Goal: Task Accomplishment & Management: Manage account settings

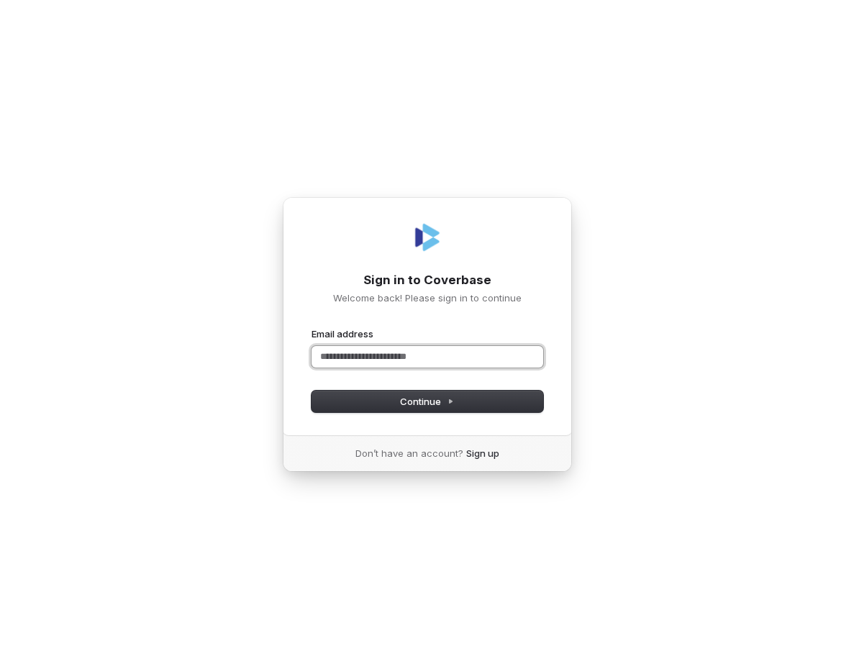
paste input "**********"
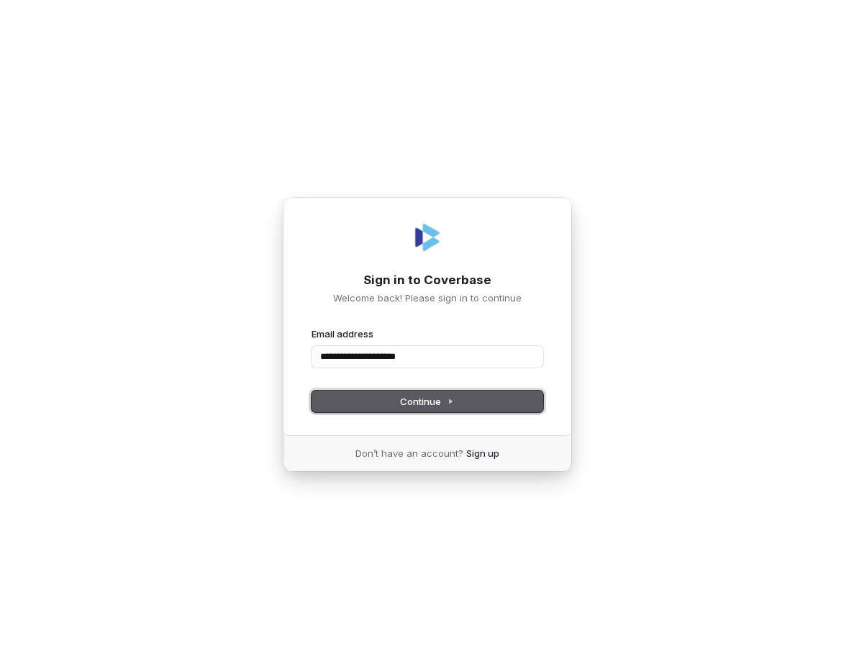
click at [479, 407] on button "Continue" at bounding box center [428, 402] width 232 height 22
type input "**********"
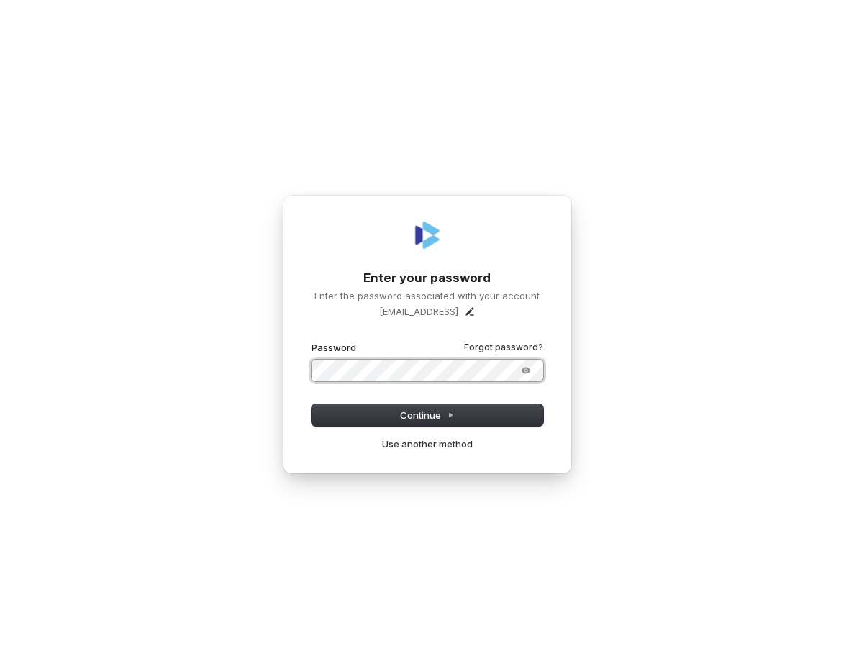
click at [312, 341] on button "submit" at bounding box center [312, 341] width 0 height 0
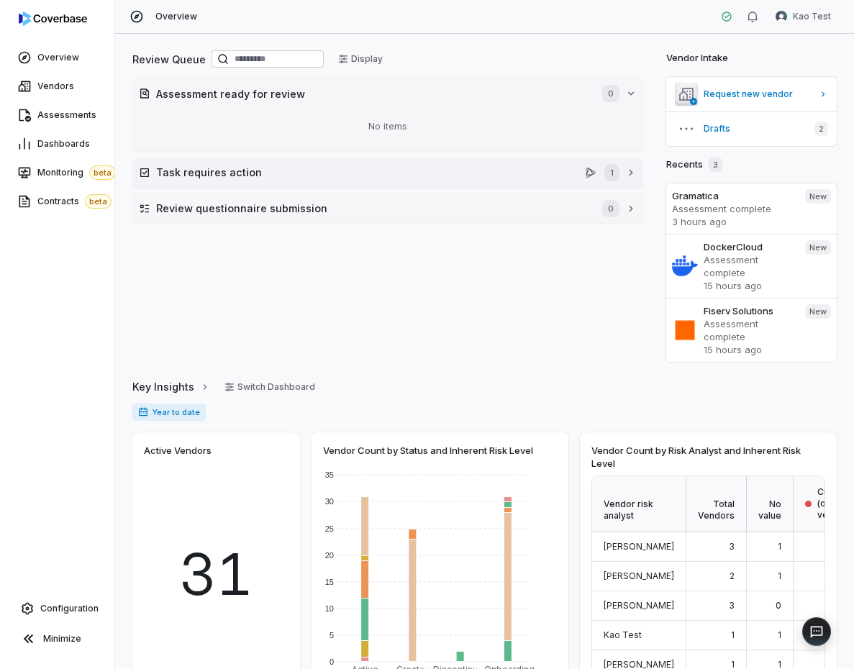
click at [343, 179] on h2 "Task requires action" at bounding box center [368, 172] width 424 height 15
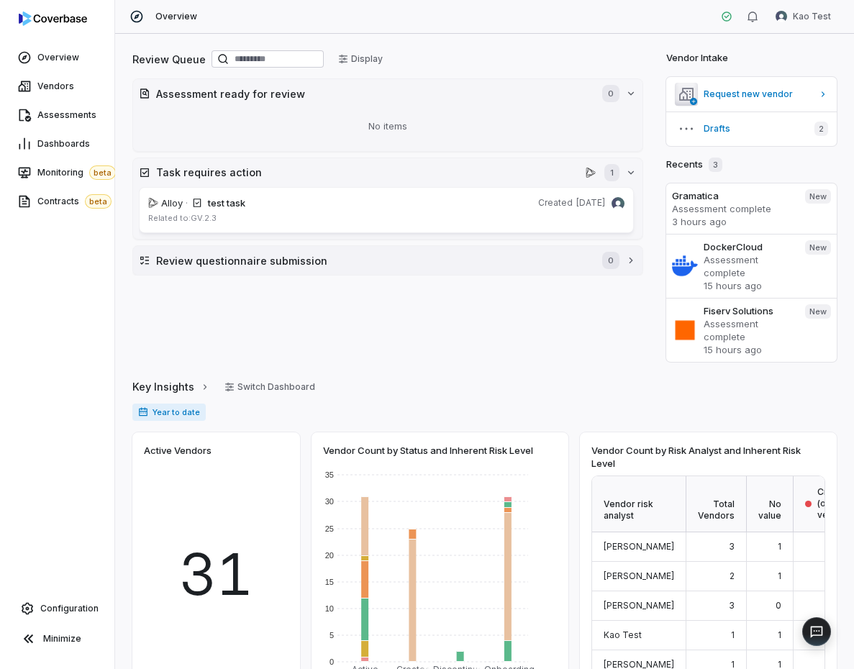
click at [356, 258] on h2 "Review questionnaire submission" at bounding box center [372, 260] width 432 height 15
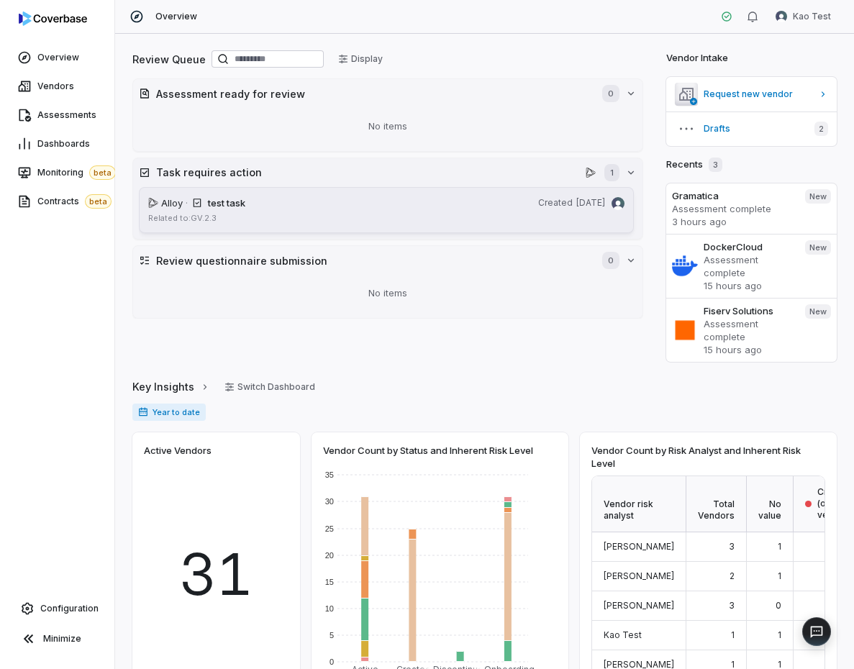
click at [355, 215] on div "Related to: GV.2.3" at bounding box center [386, 218] width 476 height 11
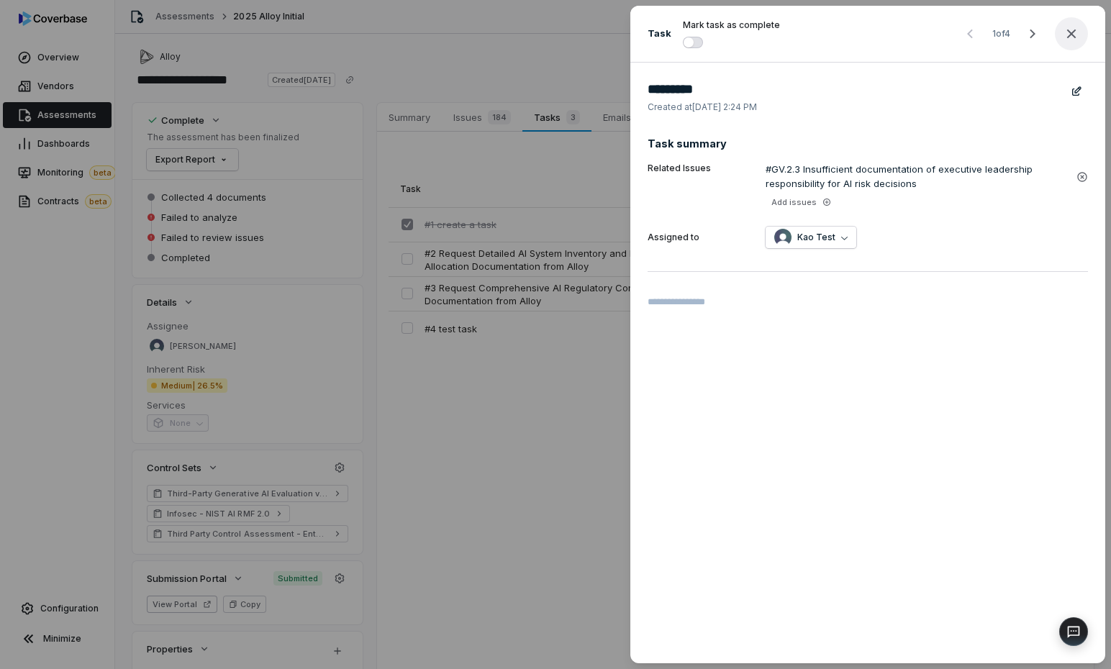
click at [854, 35] on icon "button" at bounding box center [1071, 33] width 17 height 17
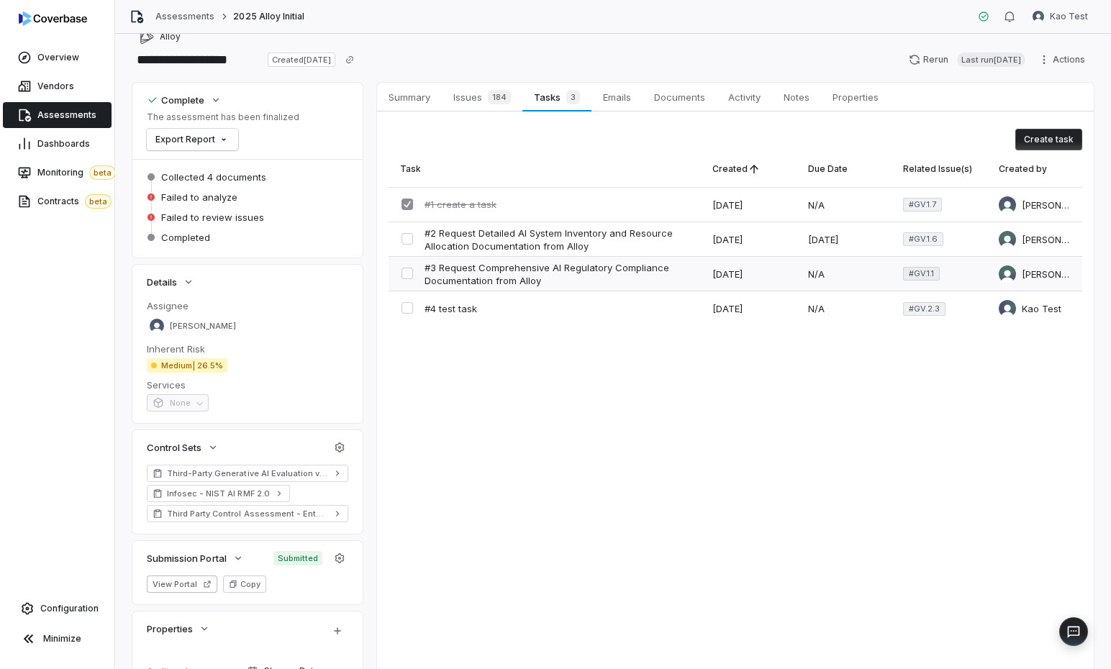
scroll to position [28, 0]
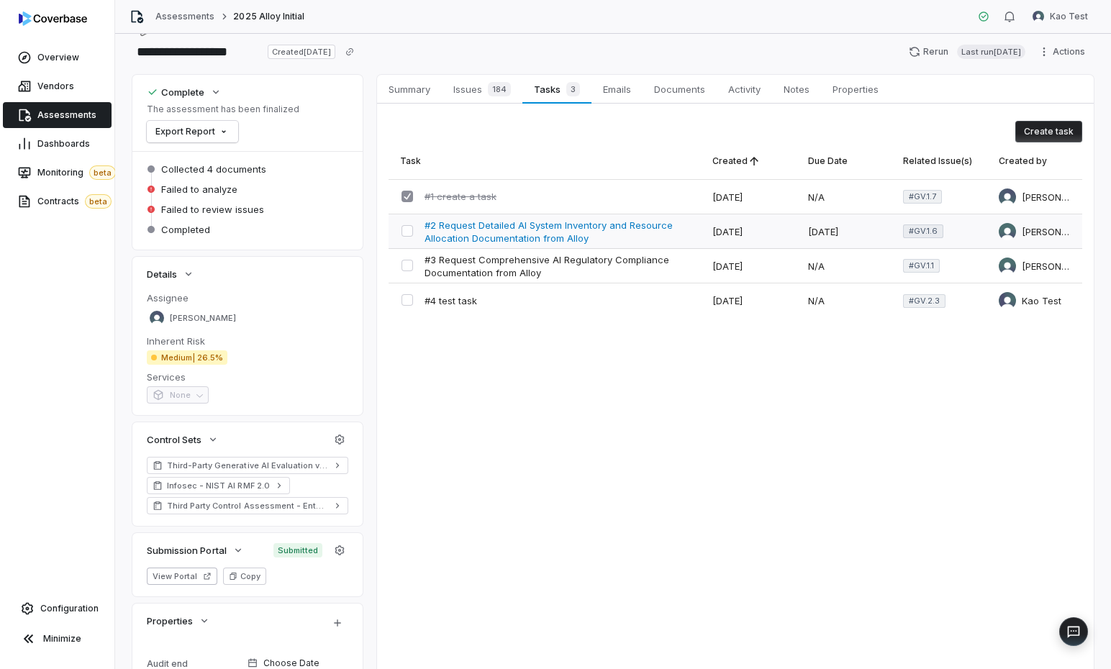
click at [637, 238] on span "#2 Request Detailed AI System Inventory and Resource Allocation Documentation f…" at bounding box center [557, 232] width 265 height 26
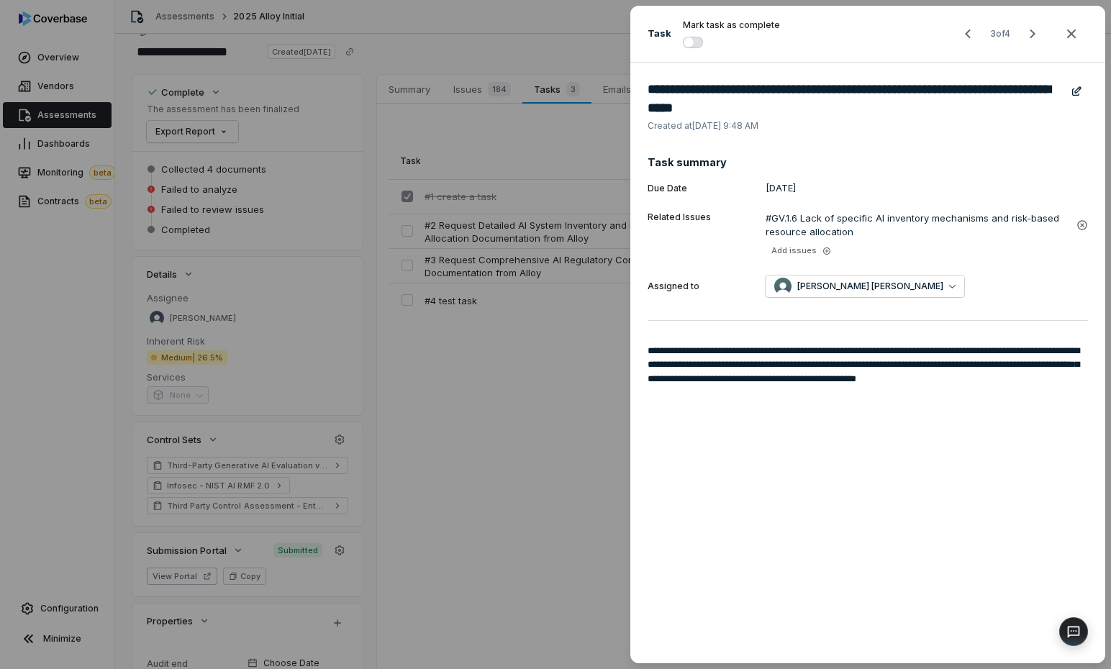
click at [503, 351] on div "**********" at bounding box center [555, 334] width 1111 height 669
click at [854, 32] on icon "button" at bounding box center [1071, 33] width 17 height 17
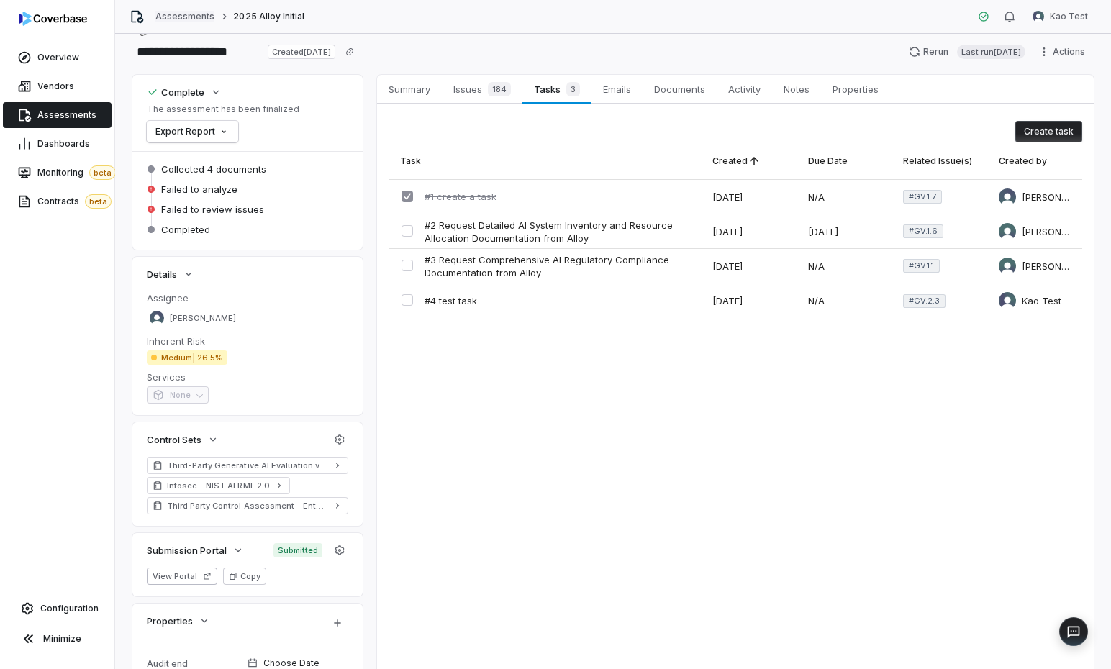
click at [182, 18] on link "Assessments" at bounding box center [184, 17] width 59 height 12
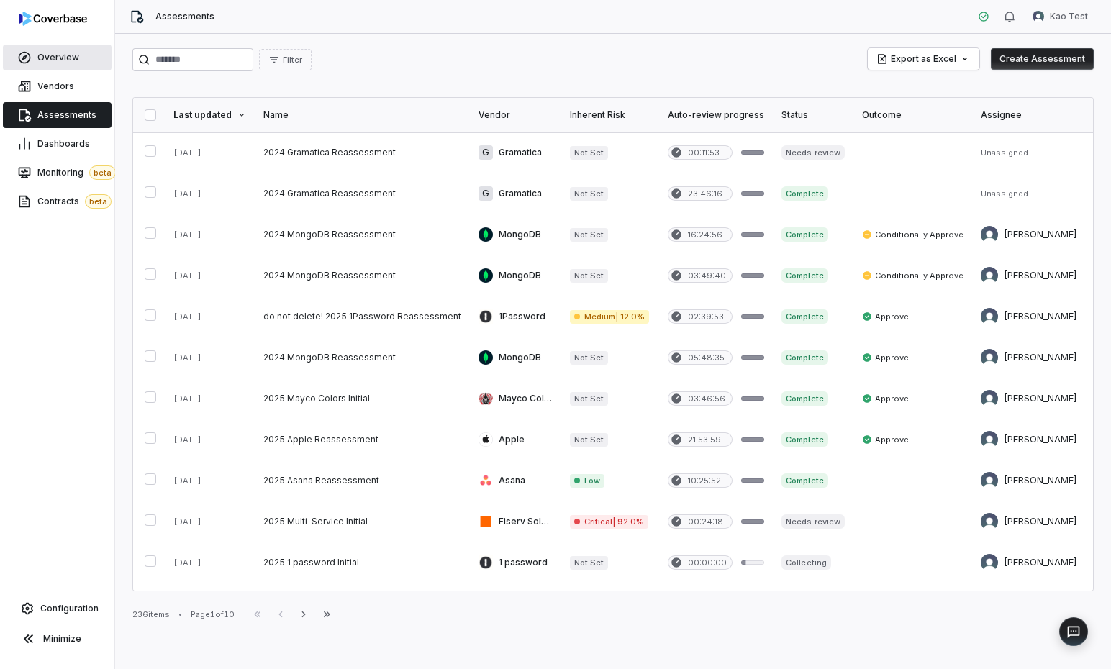
click at [42, 58] on span "Overview" at bounding box center [58, 58] width 42 height 12
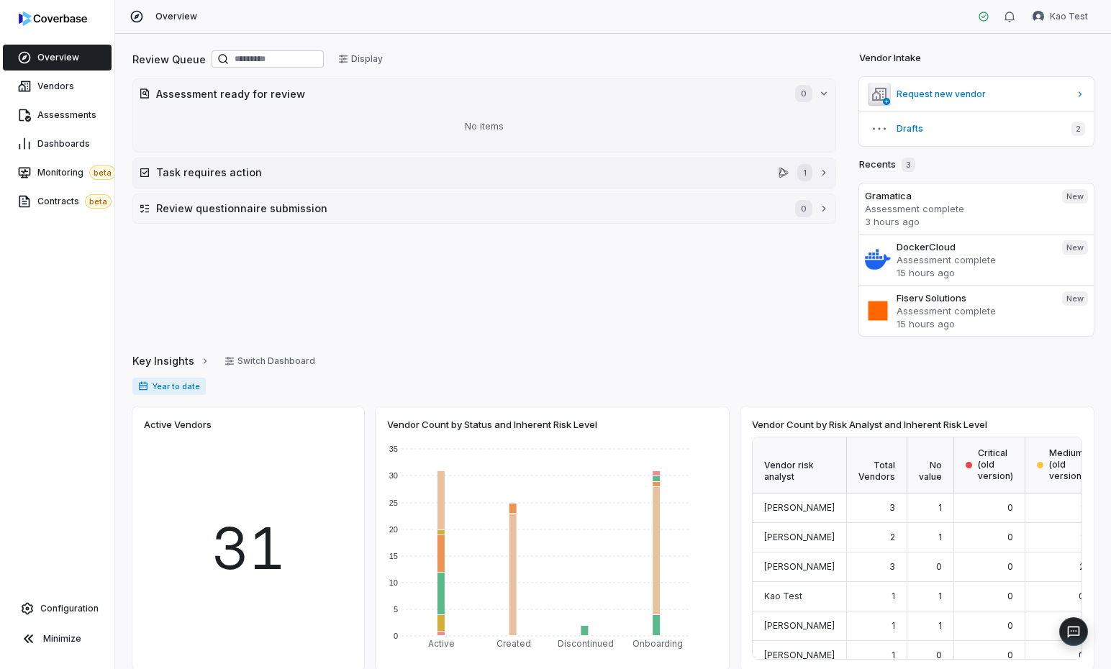
click at [382, 173] on h2 "Task requires action" at bounding box center [464, 172] width 617 height 15
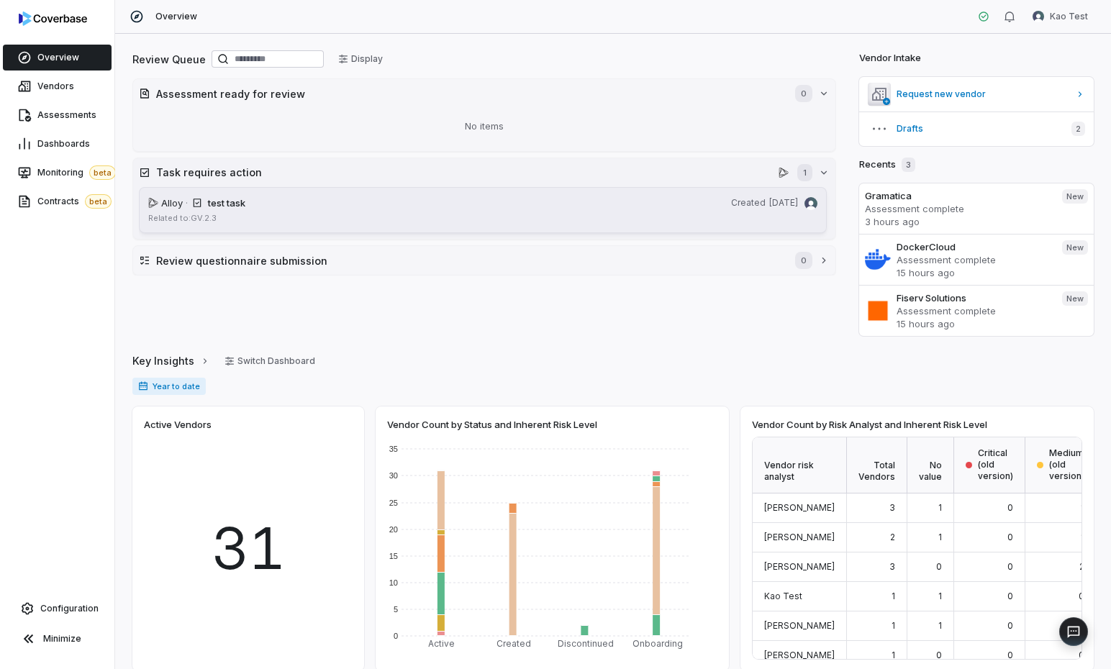
click at [397, 220] on div "Related to: GV.2.3" at bounding box center [482, 218] width 669 height 11
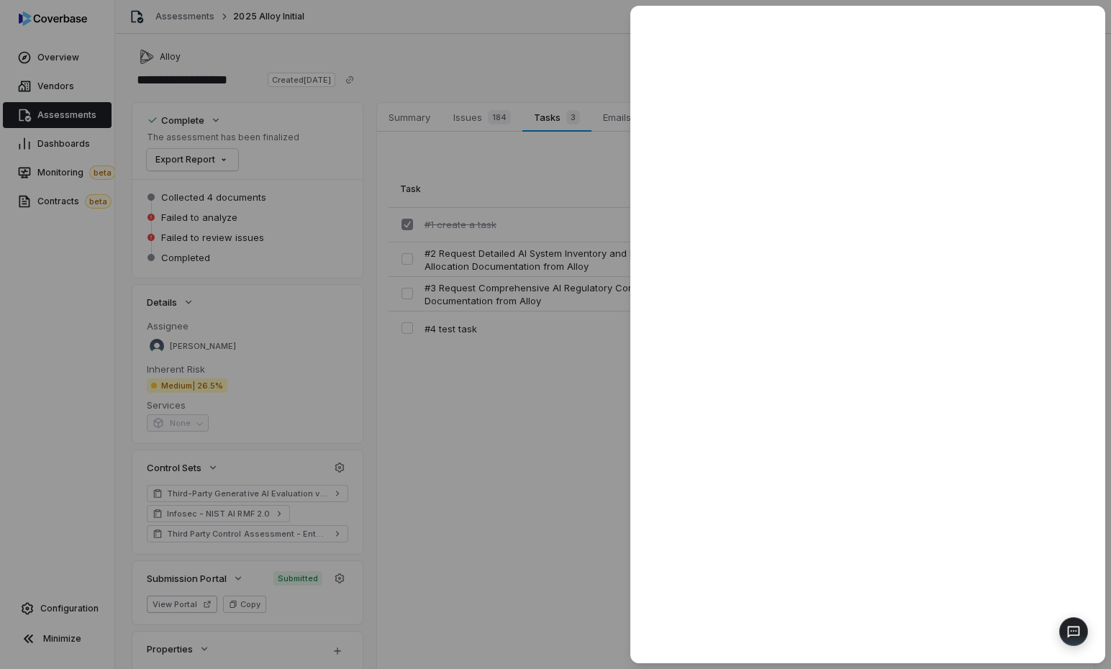
click at [550, 360] on div at bounding box center [555, 334] width 1111 height 669
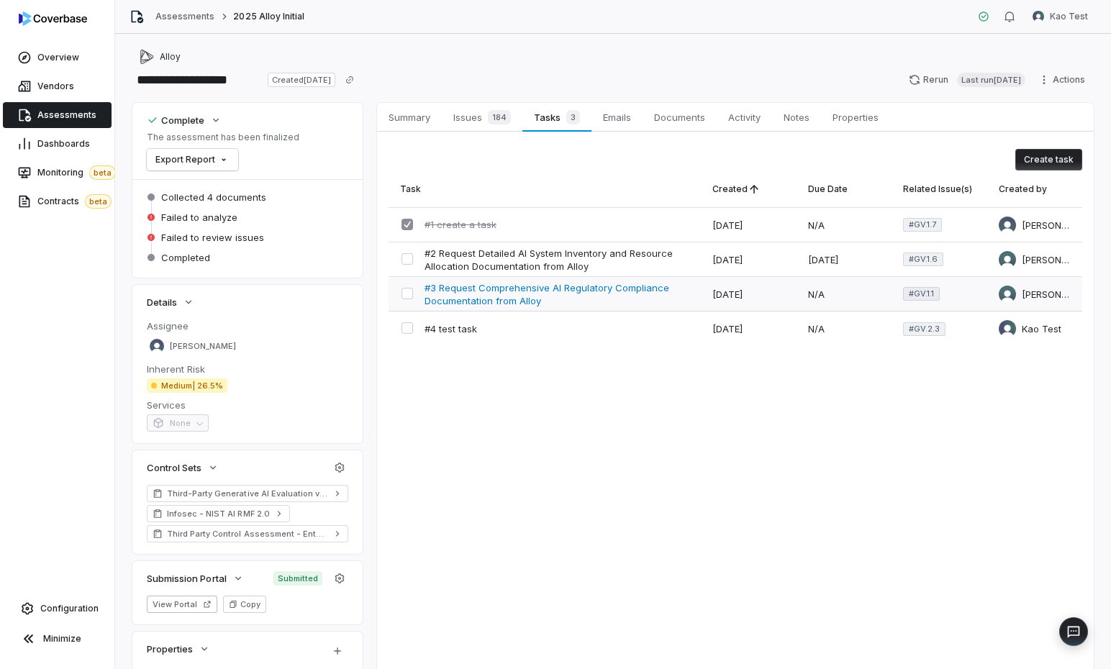
click at [586, 292] on span "#3 Request Comprehensive AI Regulatory Compliance Documentation from Alloy" at bounding box center [557, 294] width 265 height 26
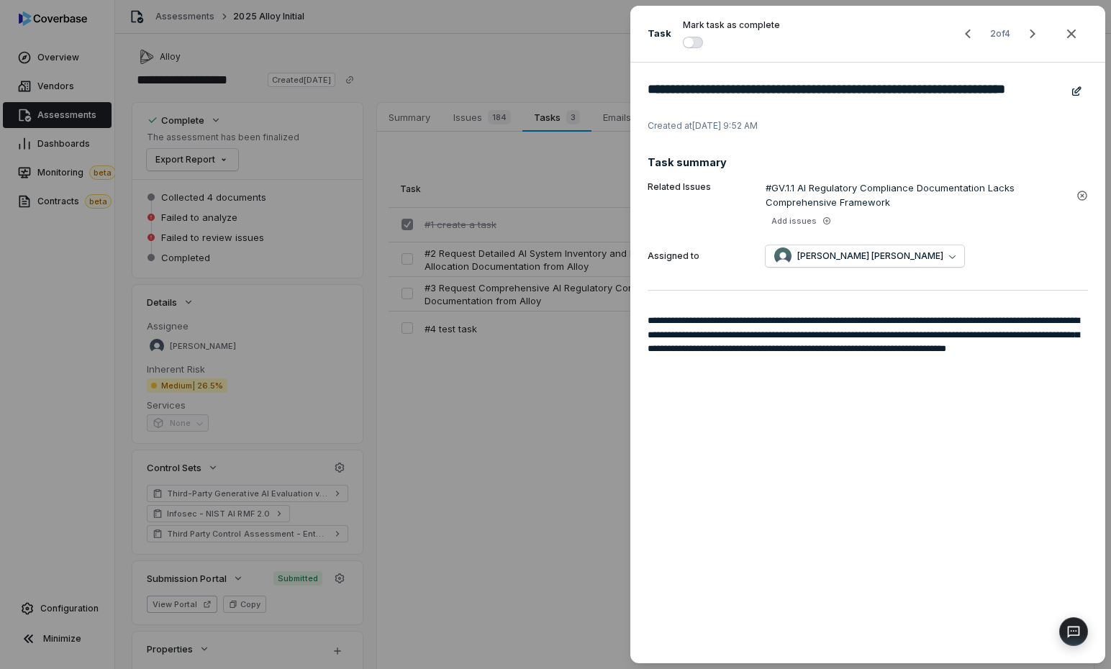
click at [565, 371] on div "**********" at bounding box center [555, 334] width 1111 height 669
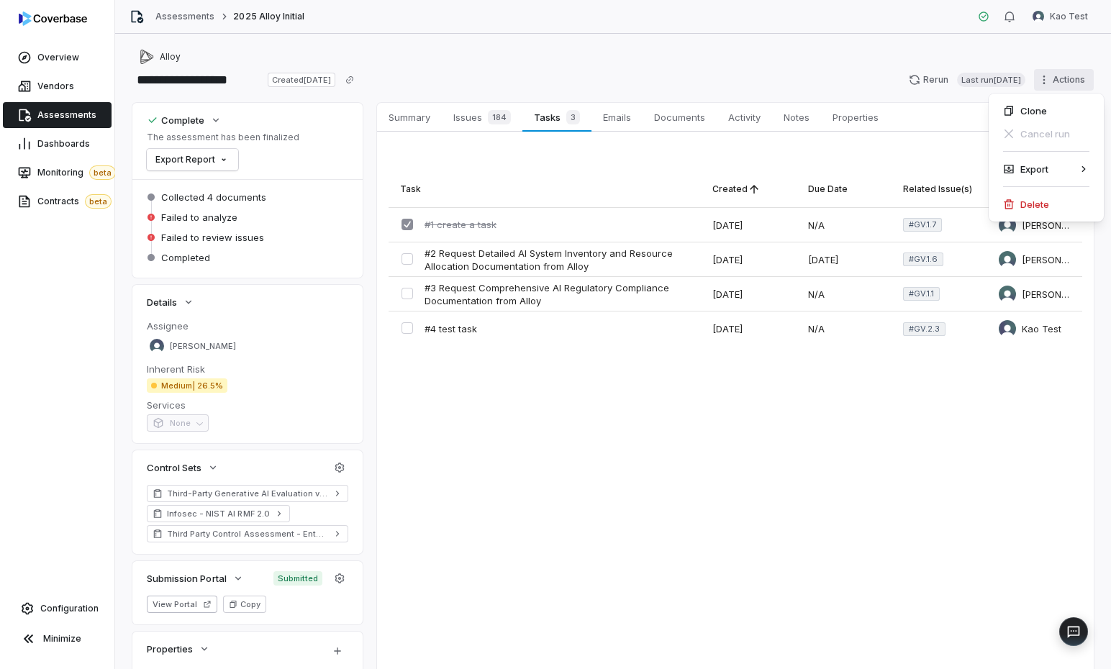
click at [854, 88] on html "**********" at bounding box center [555, 334] width 1111 height 669
click at [777, 82] on html "**********" at bounding box center [555, 334] width 1111 height 669
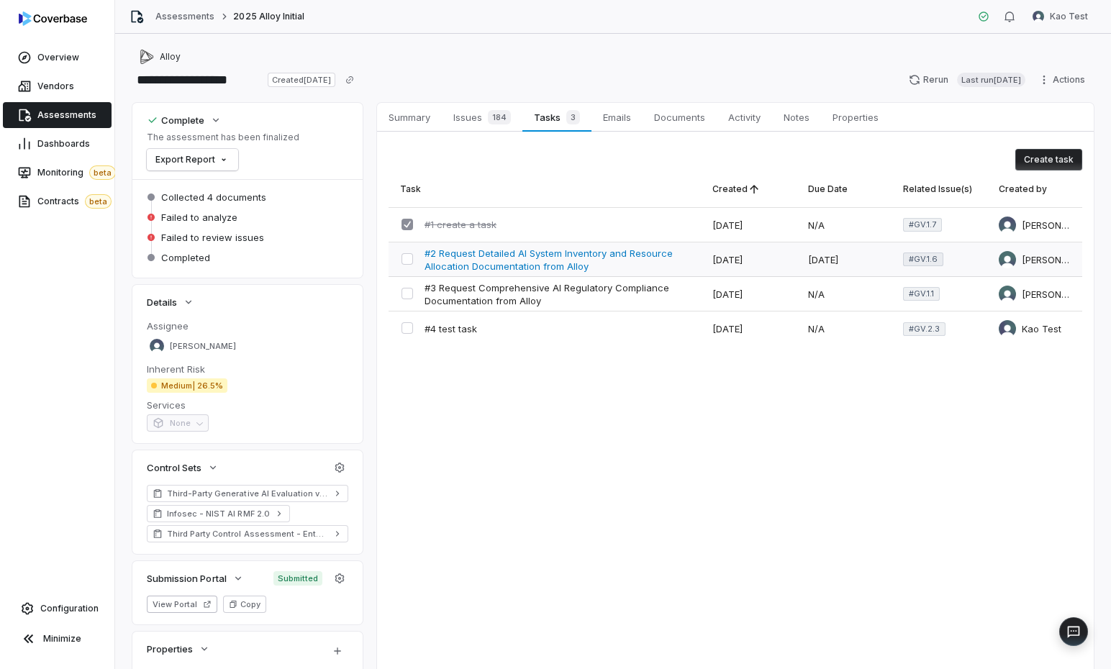
click at [605, 261] on span "#2 Request Detailed AI System Inventory and Resource Allocation Documentation f…" at bounding box center [557, 260] width 265 height 26
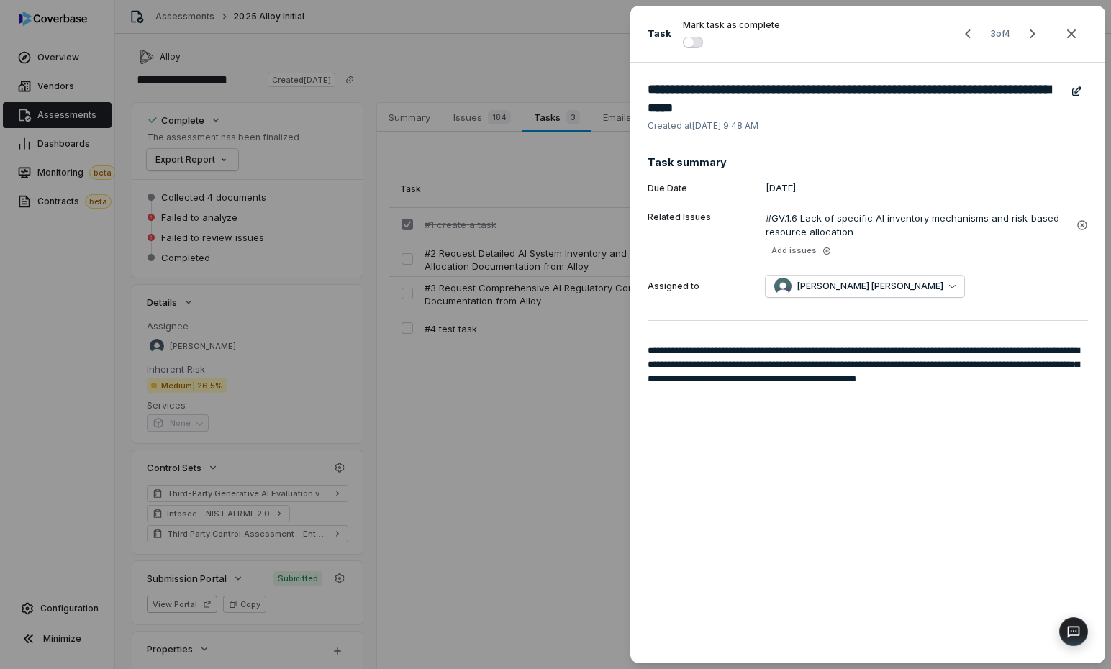
click at [530, 122] on div "**********" at bounding box center [555, 334] width 1111 height 669
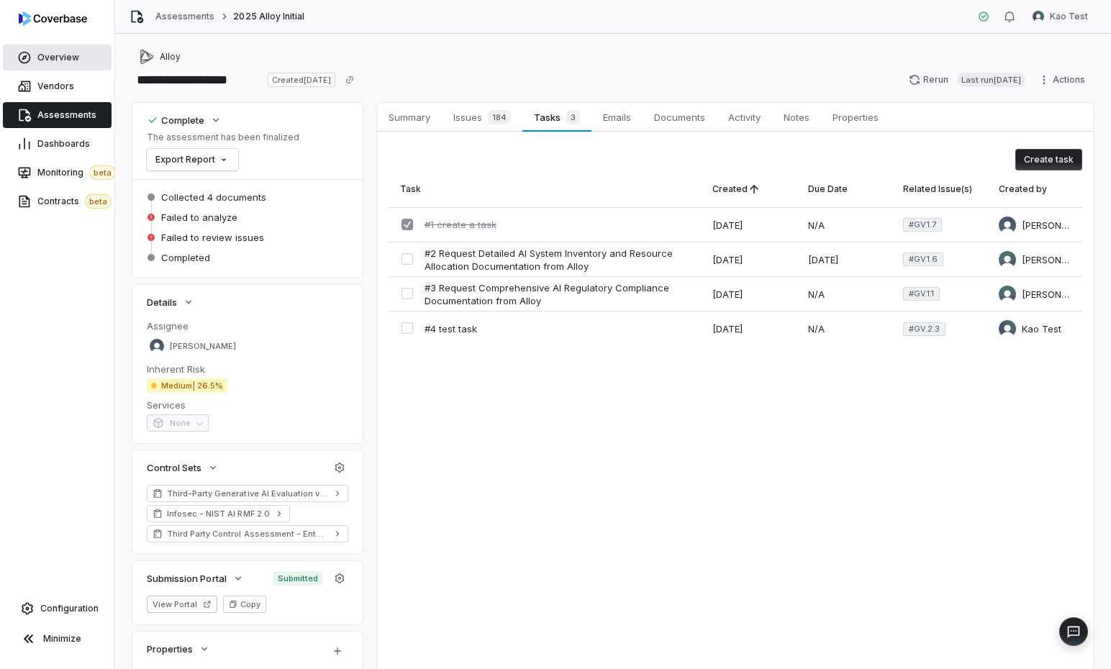
click at [74, 64] on link "Overview" at bounding box center [57, 58] width 109 height 26
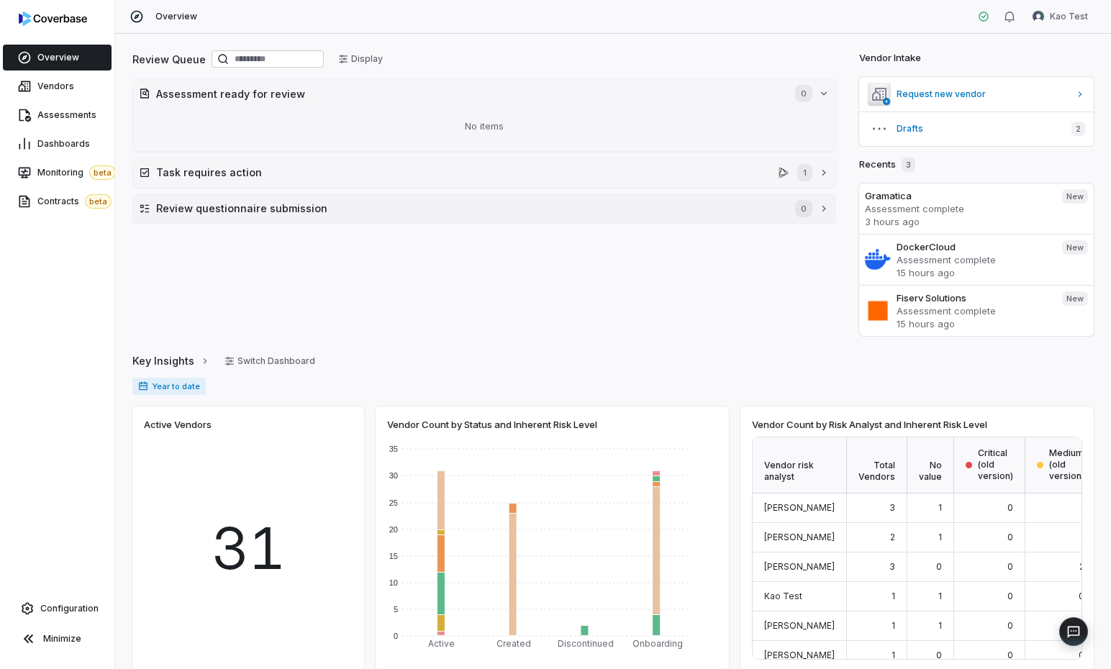
click at [328, 212] on h2 "Review questionnaire submission" at bounding box center [468, 208] width 625 height 15
click at [325, 181] on button "Task requires action 1" at bounding box center [484, 172] width 702 height 29
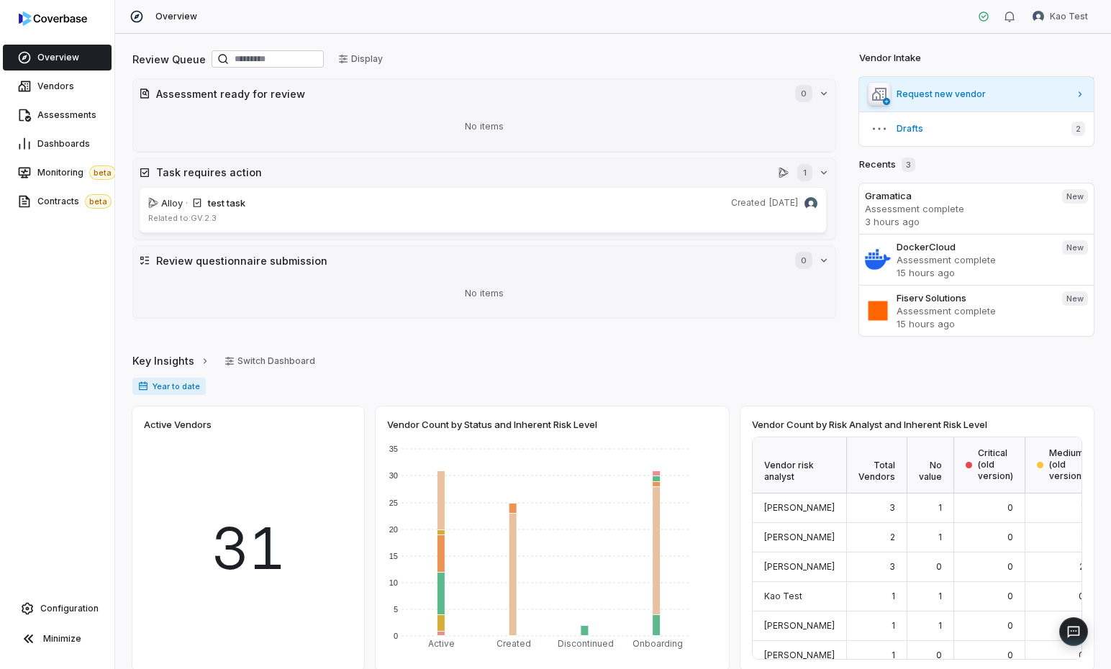
click at [854, 89] on span "Request new vendor" at bounding box center [983, 95] width 173 height 12
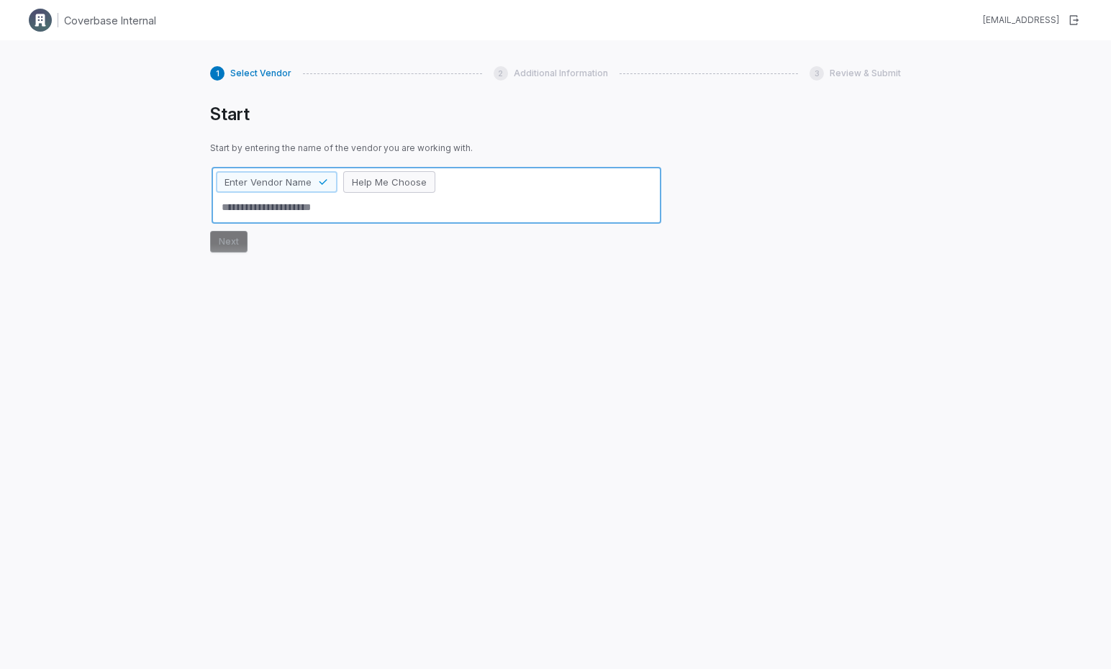
click at [399, 177] on span "Help Me Choose" at bounding box center [389, 182] width 75 height 13
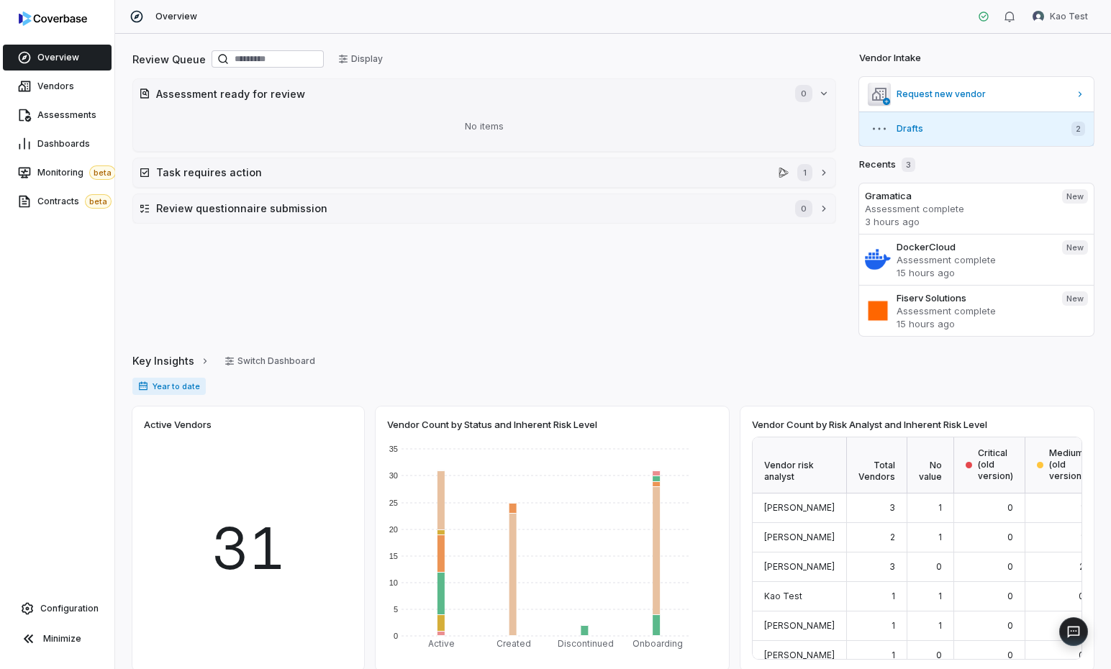
click at [854, 145] on button "Drafts 2" at bounding box center [976, 129] width 235 height 35
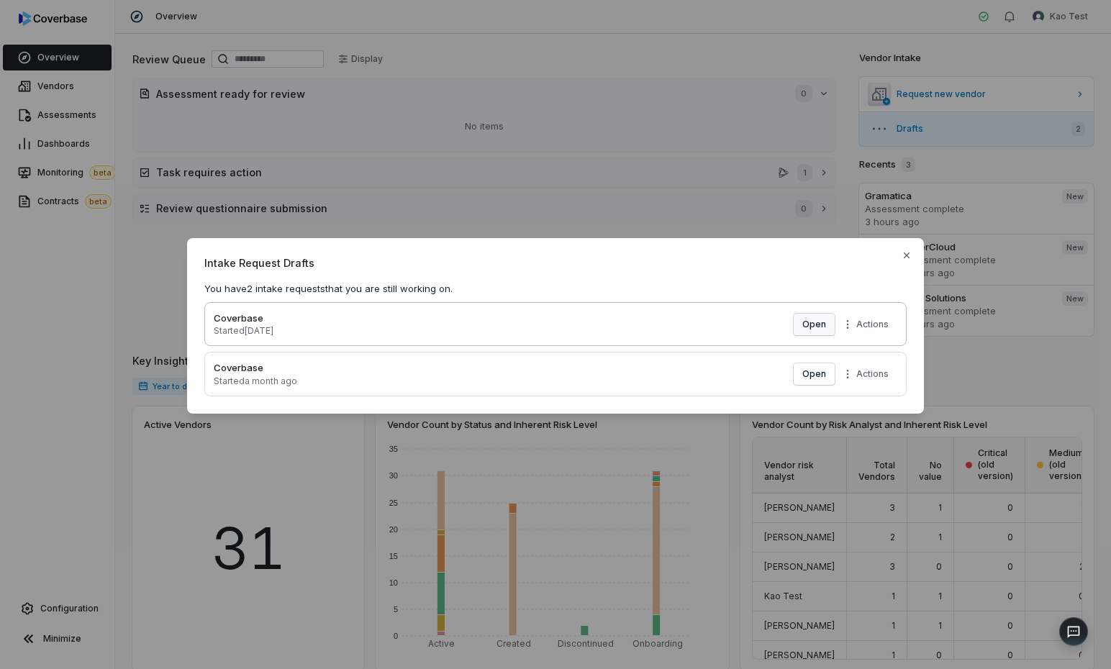
click at [824, 331] on button "Open" at bounding box center [814, 325] width 41 height 22
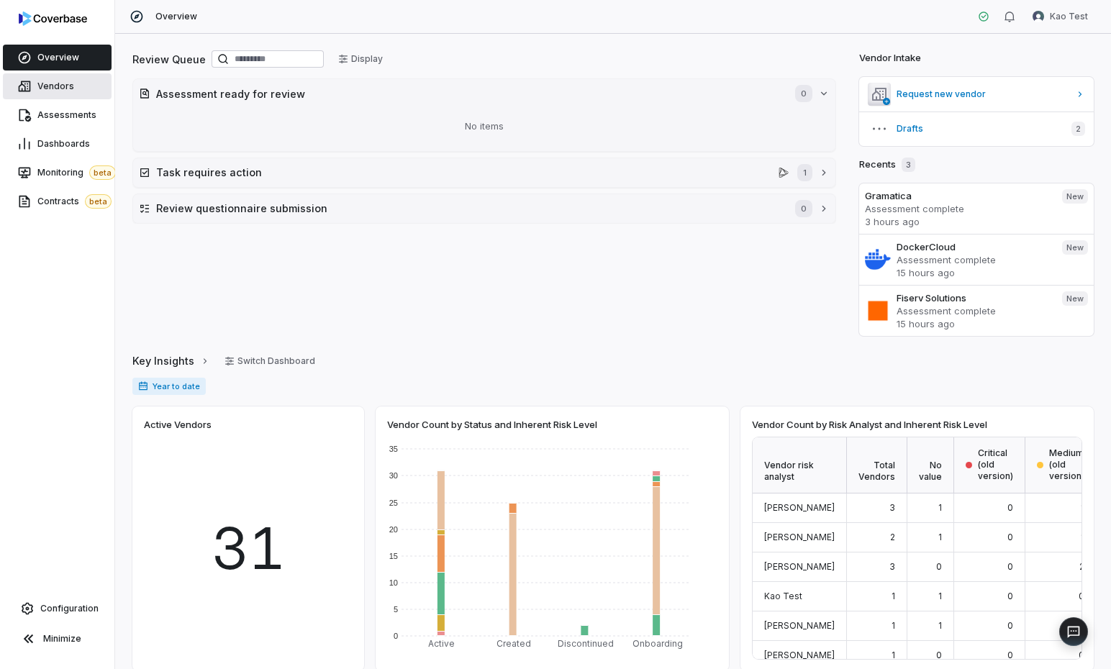
click at [52, 81] on span "Vendors" at bounding box center [55, 87] width 37 height 12
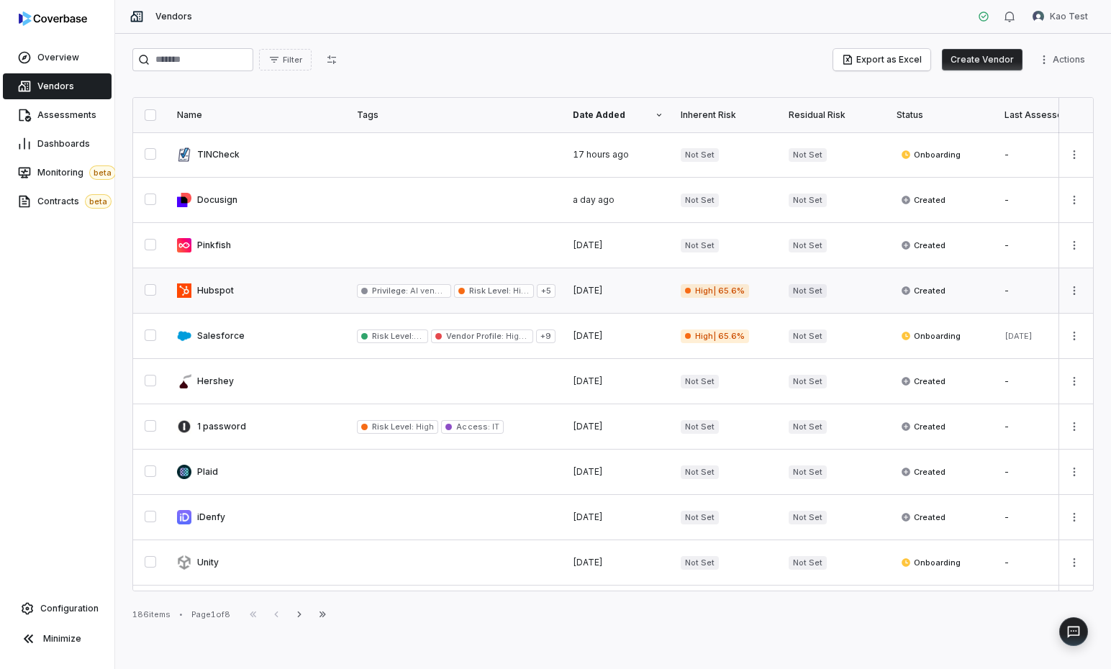
click at [288, 303] on link at bounding box center [258, 290] width 180 height 45
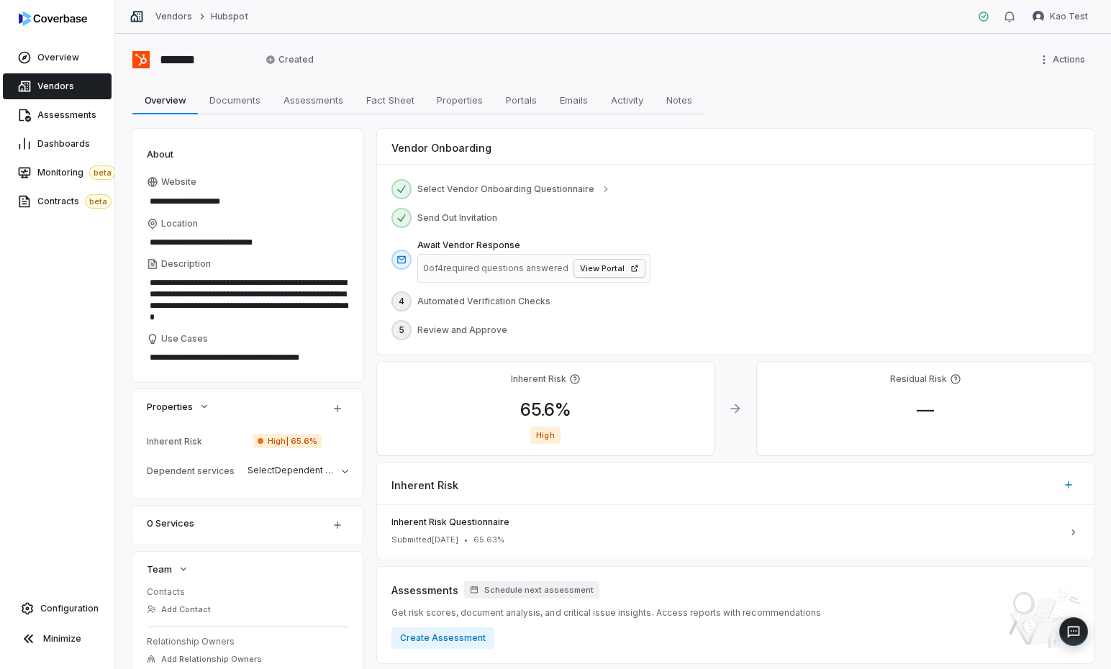
click at [587, 266] on link "View Portal" at bounding box center [609, 268] width 71 height 17
click at [242, 119] on div "**********" at bounding box center [613, 352] width 996 height 636
click at [235, 96] on span "Documents" at bounding box center [235, 100] width 63 height 19
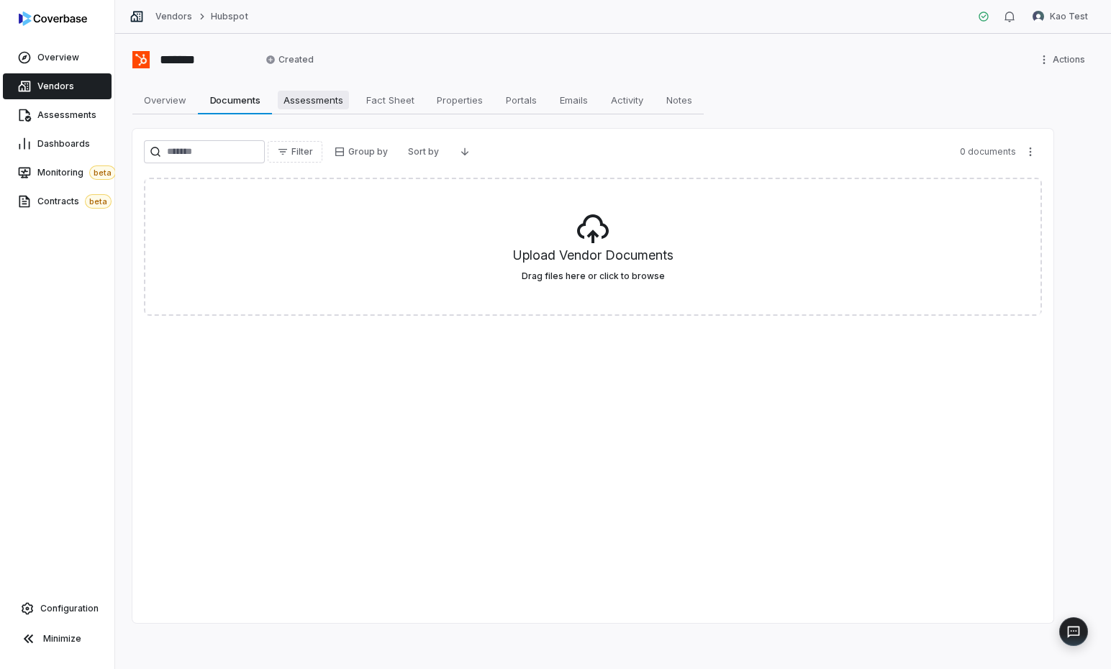
click at [328, 101] on span "Assessments" at bounding box center [313, 100] width 71 height 19
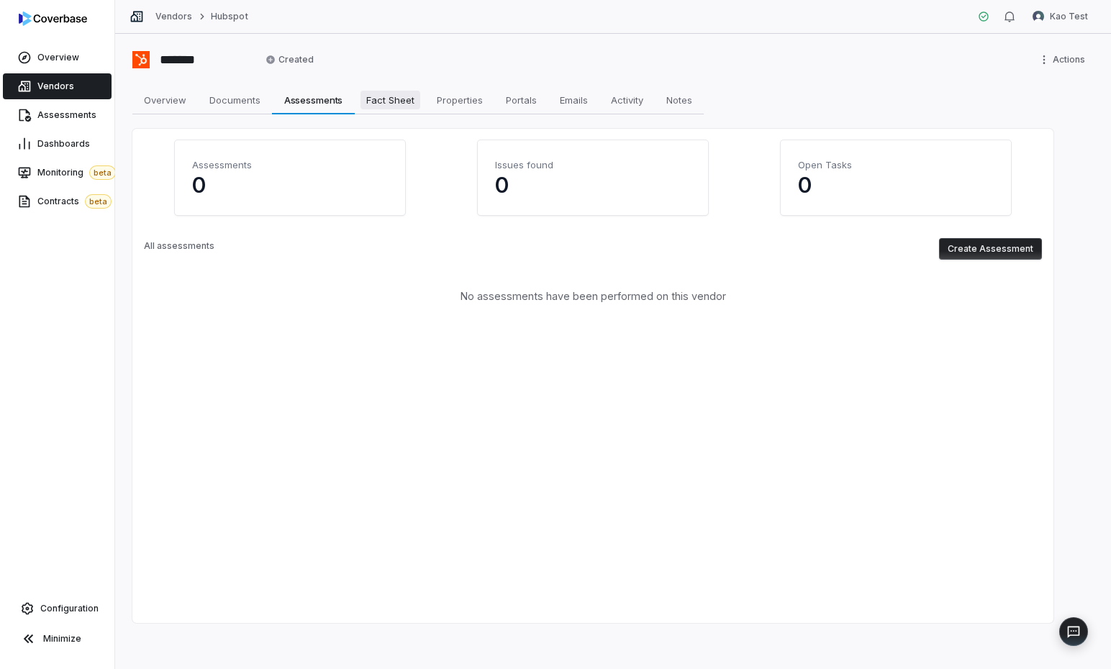
click at [395, 105] on span "Fact Sheet" at bounding box center [391, 100] width 60 height 19
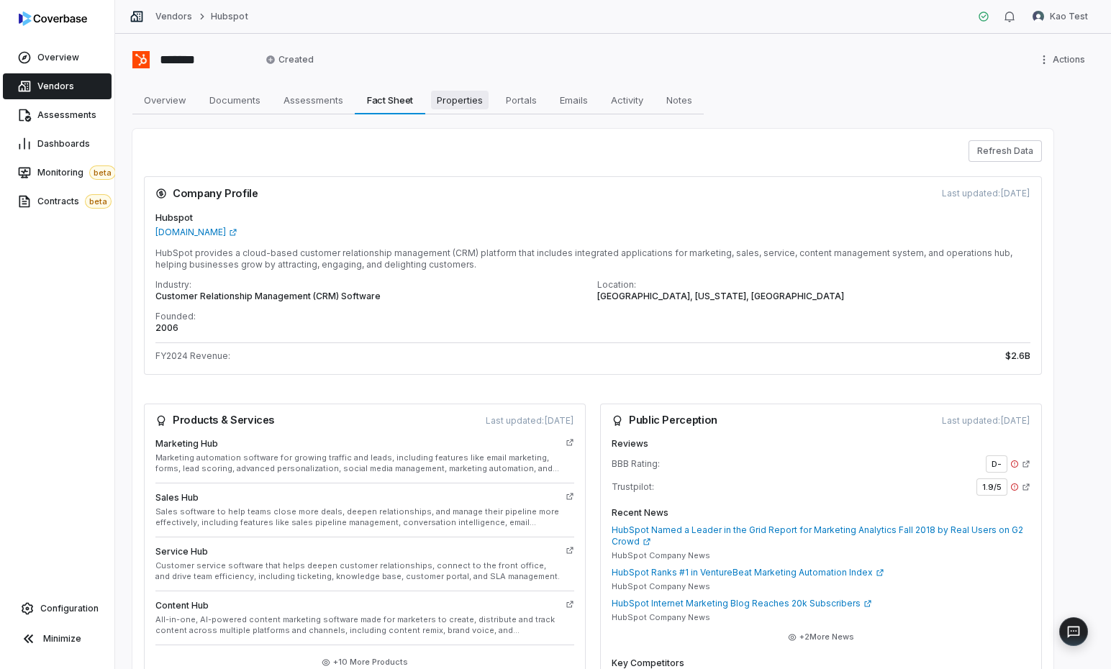
click at [459, 105] on span "Properties" at bounding box center [460, 100] width 58 height 19
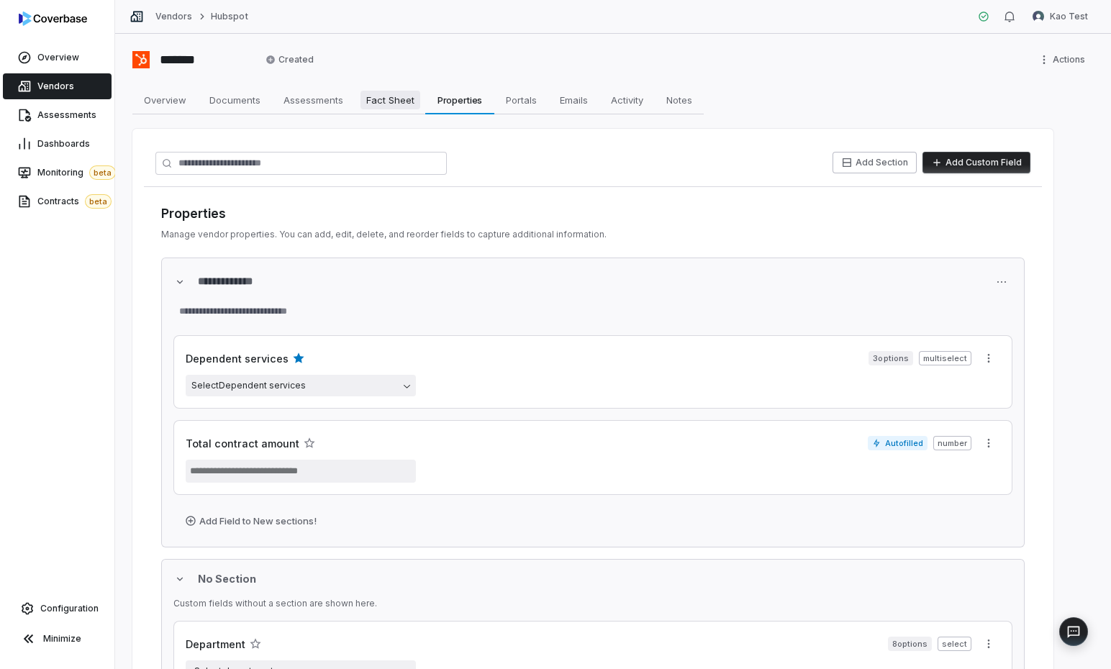
click at [389, 95] on span "Fact Sheet" at bounding box center [391, 100] width 60 height 19
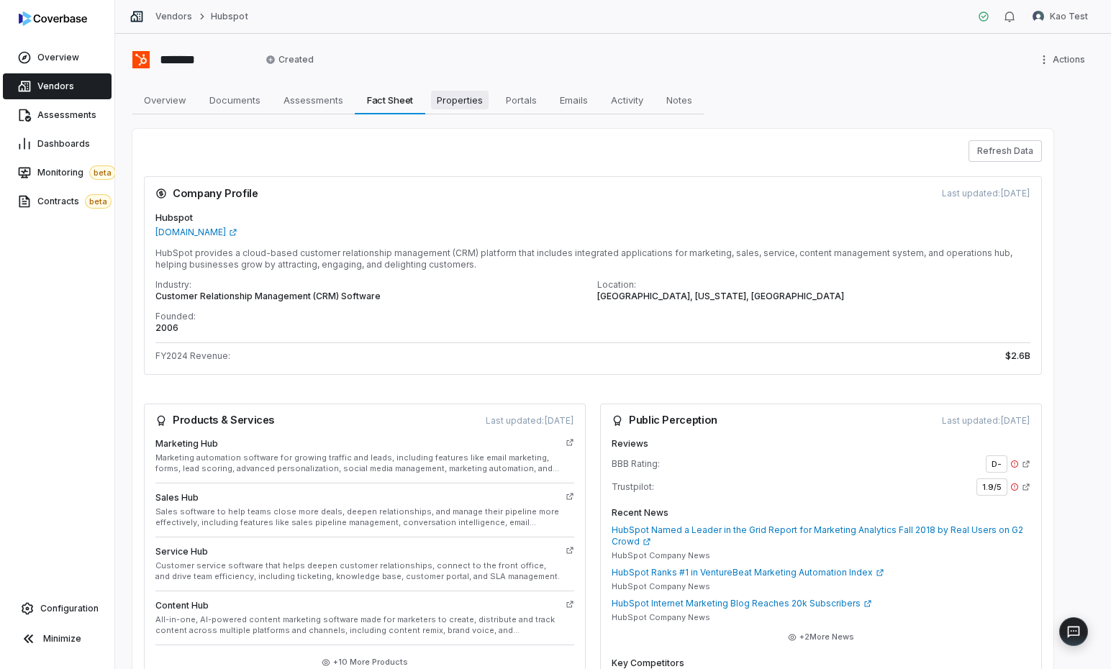
click at [458, 101] on span "Properties" at bounding box center [460, 100] width 58 height 19
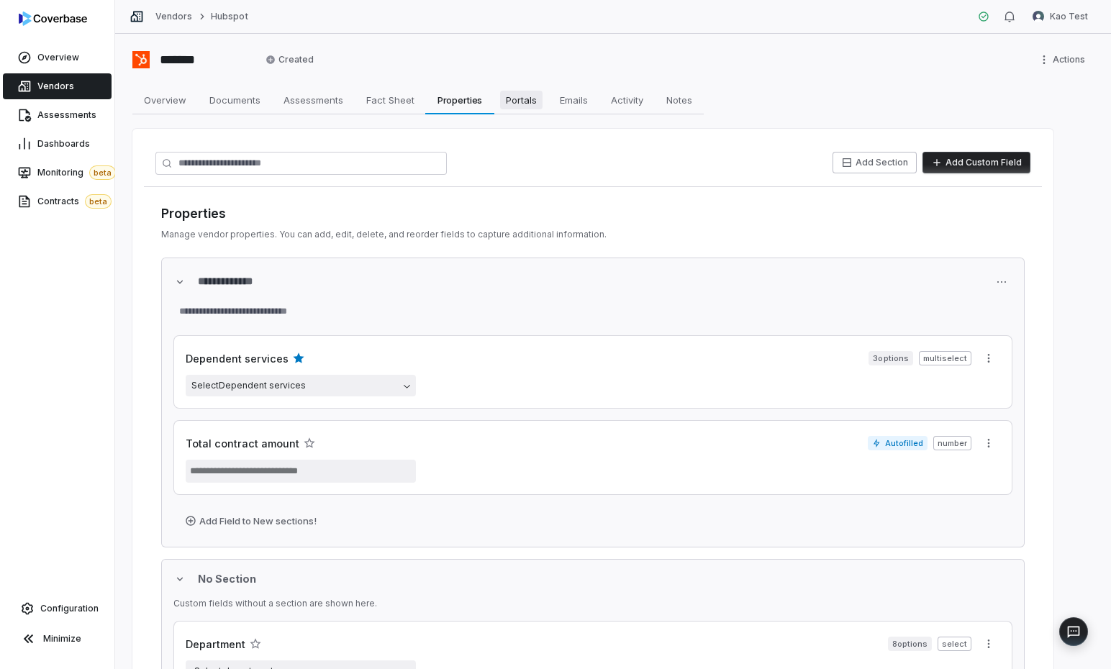
click at [520, 100] on span "Portals" at bounding box center [521, 100] width 42 height 19
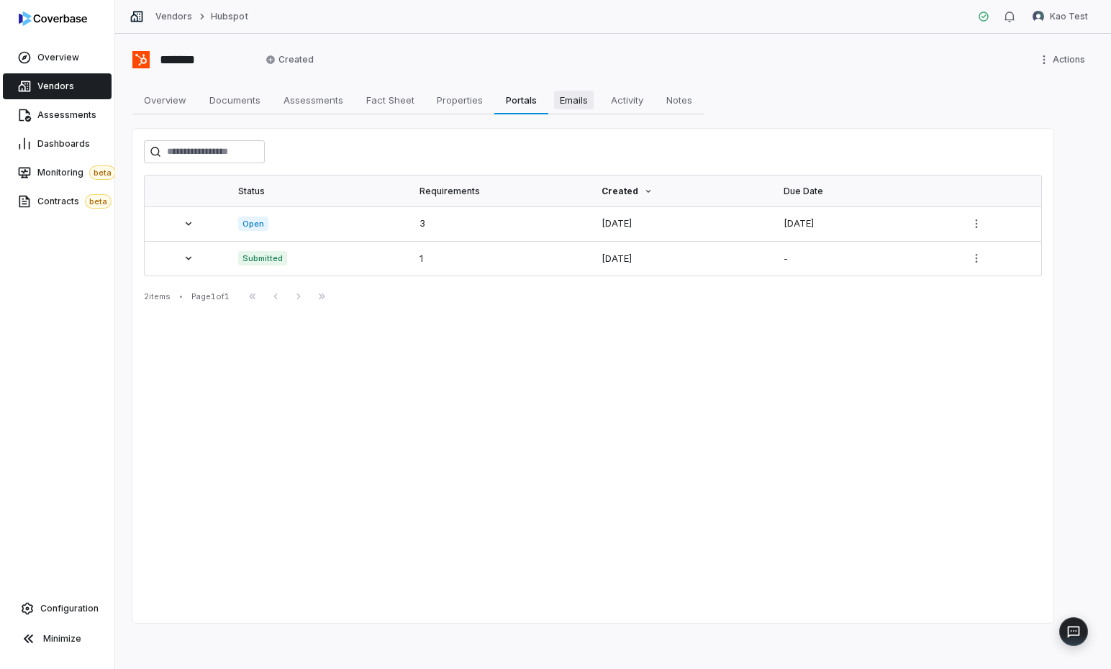
click at [583, 103] on span "Emails" at bounding box center [574, 100] width 40 height 19
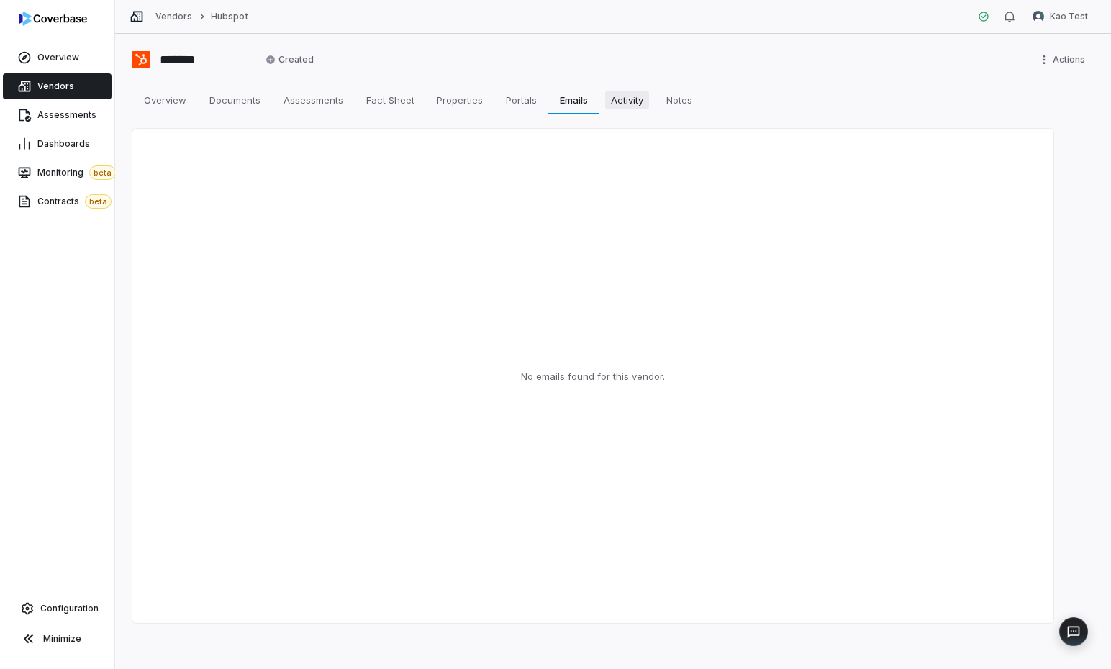
click at [631, 104] on span "Activity" at bounding box center [627, 100] width 44 height 19
click at [691, 104] on span "Notes" at bounding box center [679, 100] width 37 height 19
click at [161, 102] on span "Overview" at bounding box center [165, 100] width 54 height 19
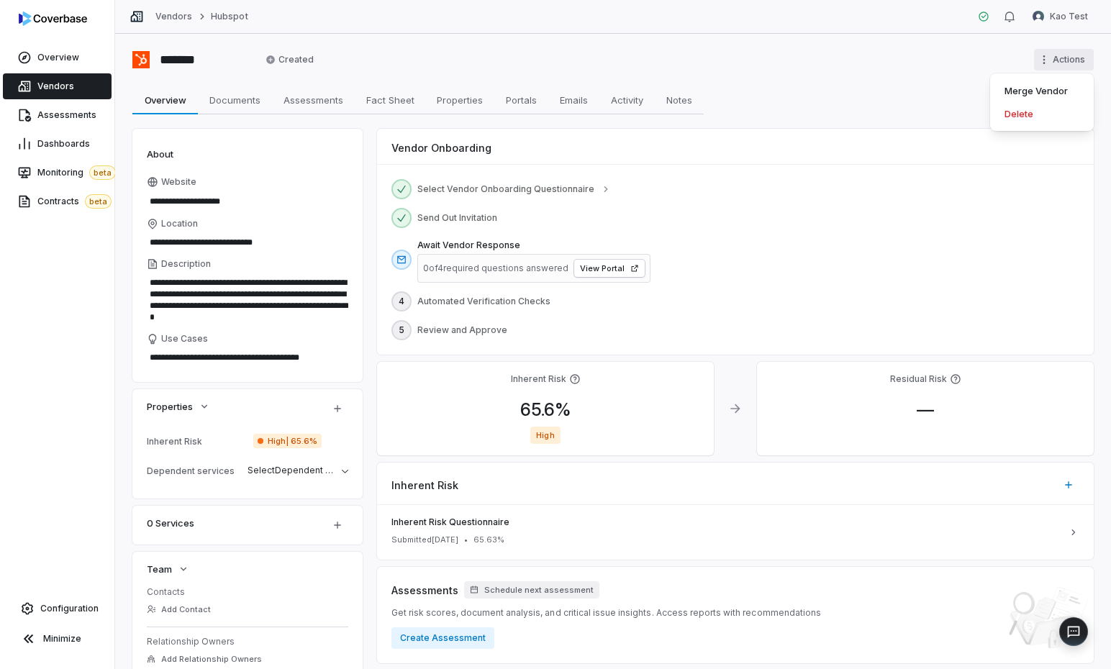
click at [854, 55] on html "**********" at bounding box center [555, 334] width 1111 height 669
click at [854, 105] on html "**********" at bounding box center [555, 334] width 1111 height 669
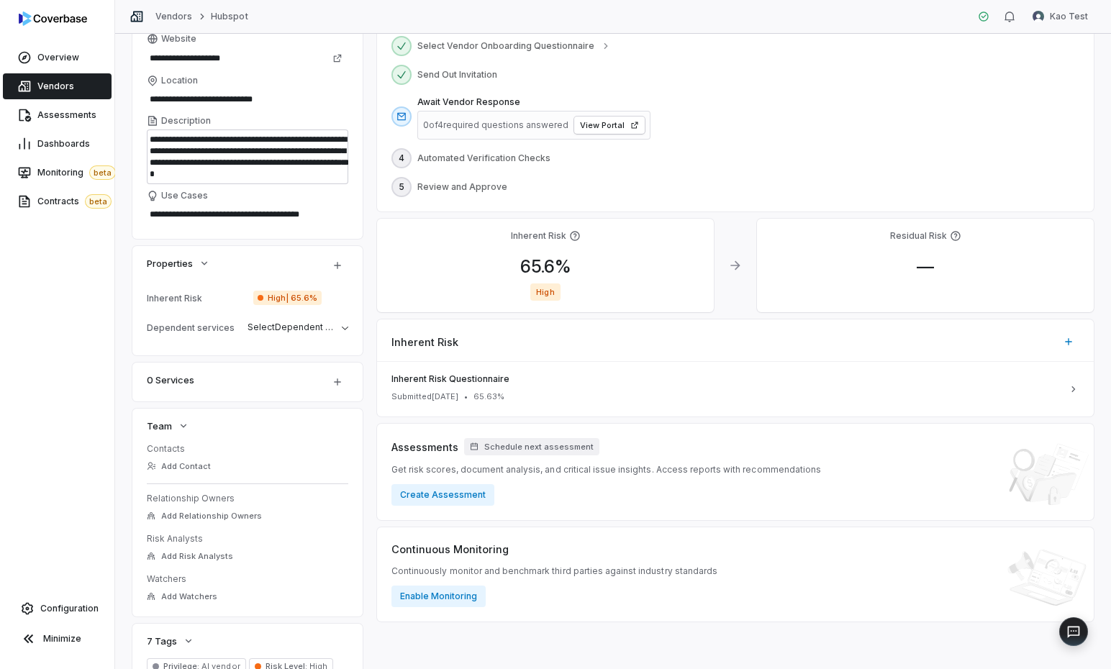
scroll to position [154, 0]
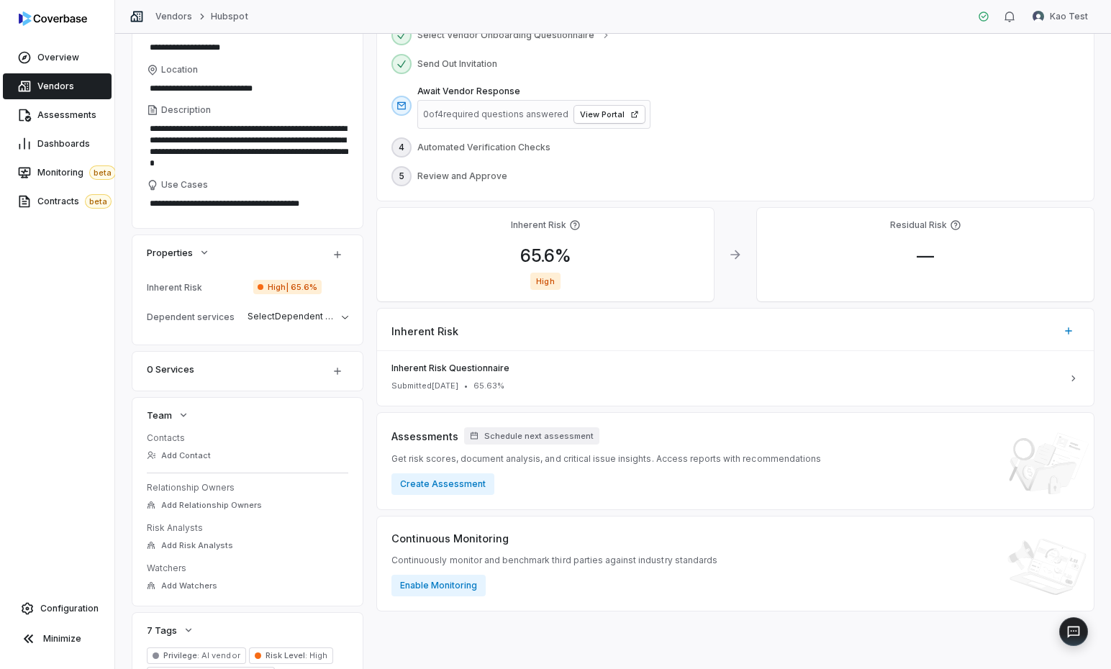
click at [522, 278] on div "High" at bounding box center [546, 281] width 314 height 17
click at [558, 278] on span "High" at bounding box center [545, 281] width 30 height 17
click at [566, 270] on div "65.6 % High" at bounding box center [546, 267] width 314 height 45
click at [555, 244] on div "Inherent Risk 65.6 % High" at bounding box center [545, 255] width 337 height 94
click at [592, 241] on div "Inherent Risk 65.6 % High" at bounding box center [545, 255] width 337 height 94
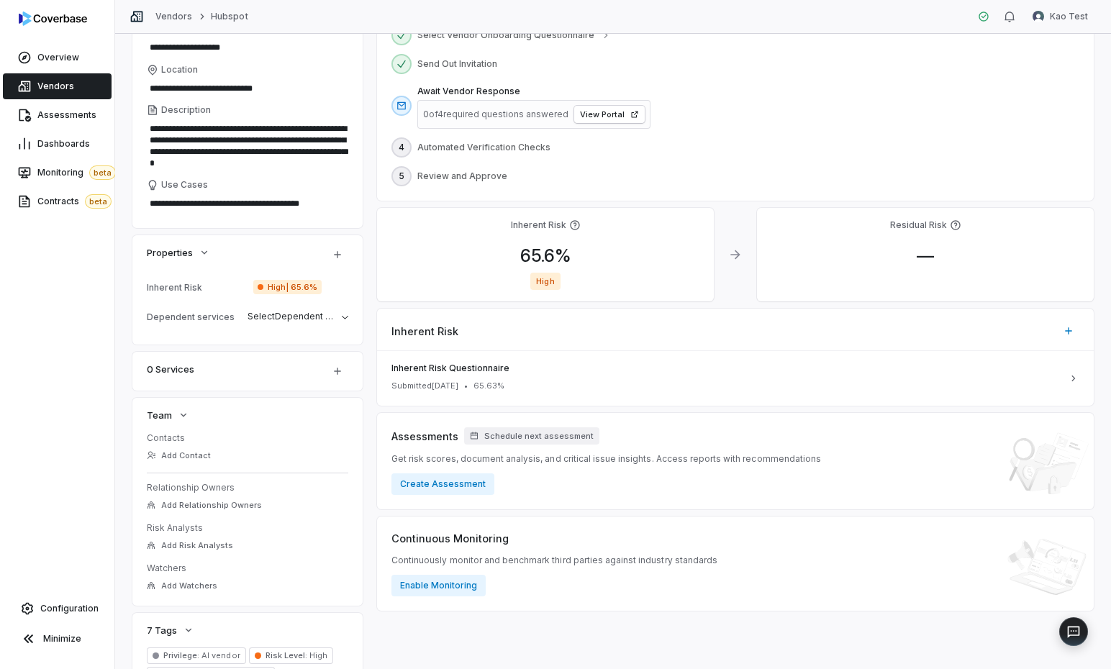
click at [582, 232] on div "Inherent Risk 65.6 % High" at bounding box center [545, 255] width 337 height 94
click at [577, 228] on icon at bounding box center [574, 224] width 9 height 9
click at [538, 281] on span "High" at bounding box center [545, 281] width 30 height 17
click at [266, 286] on span "High | 65.6%" at bounding box center [287, 287] width 68 height 14
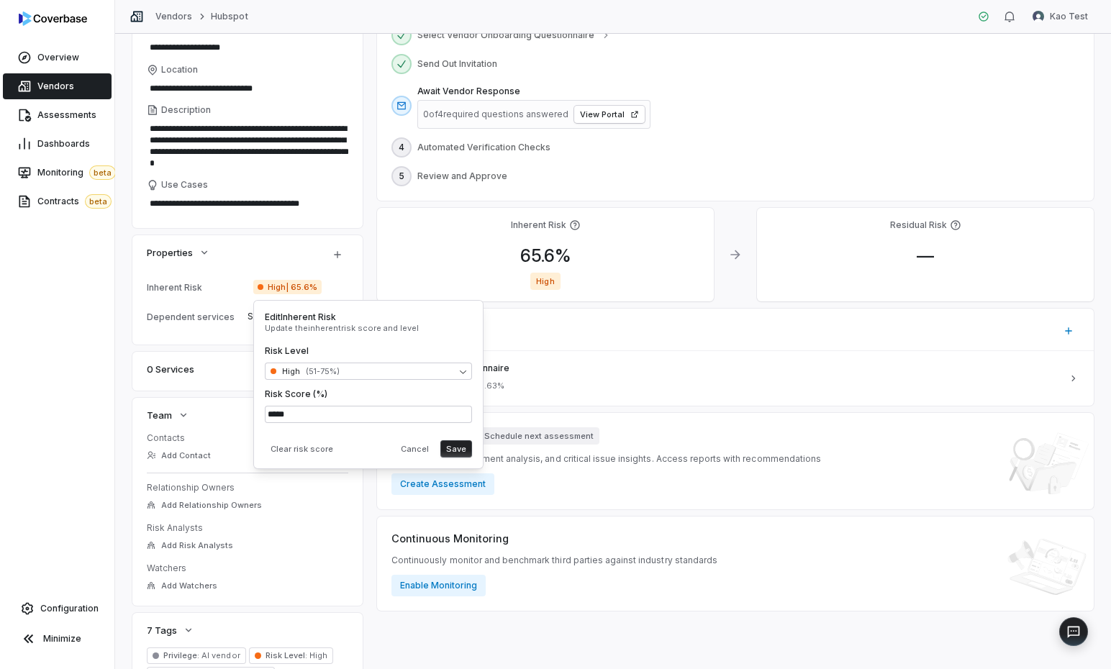
click at [266, 286] on span "High | 65.6%" at bounding box center [287, 287] width 68 height 14
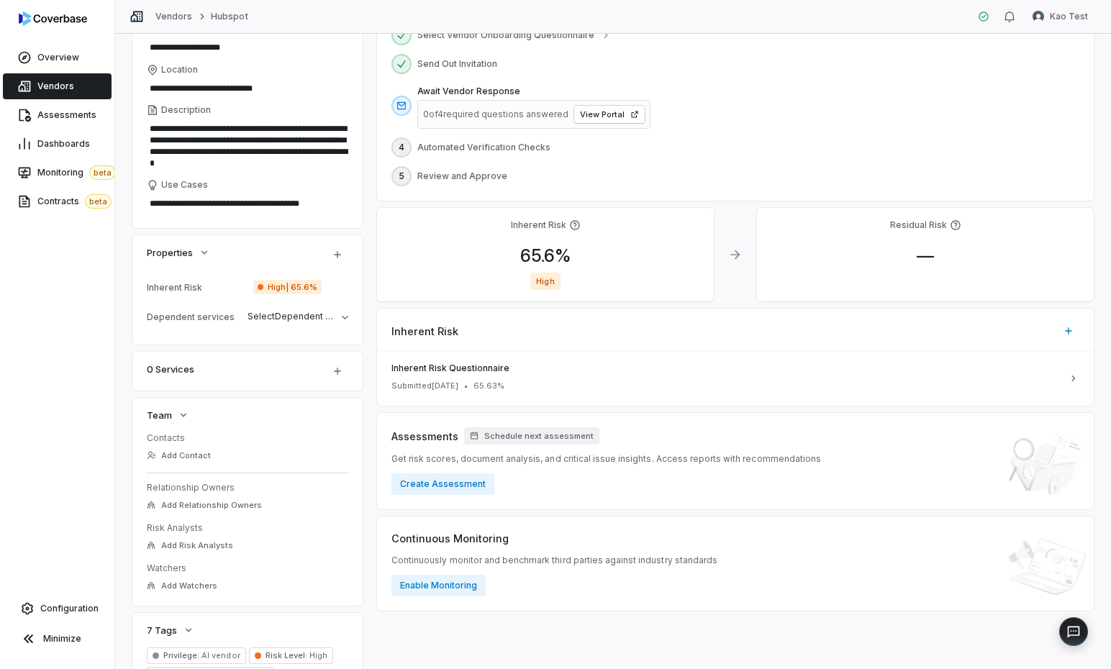
click at [179, 284] on div "Inherent Risk" at bounding box center [197, 287] width 101 height 11
click at [178, 248] on span "Properties" at bounding box center [170, 252] width 46 height 13
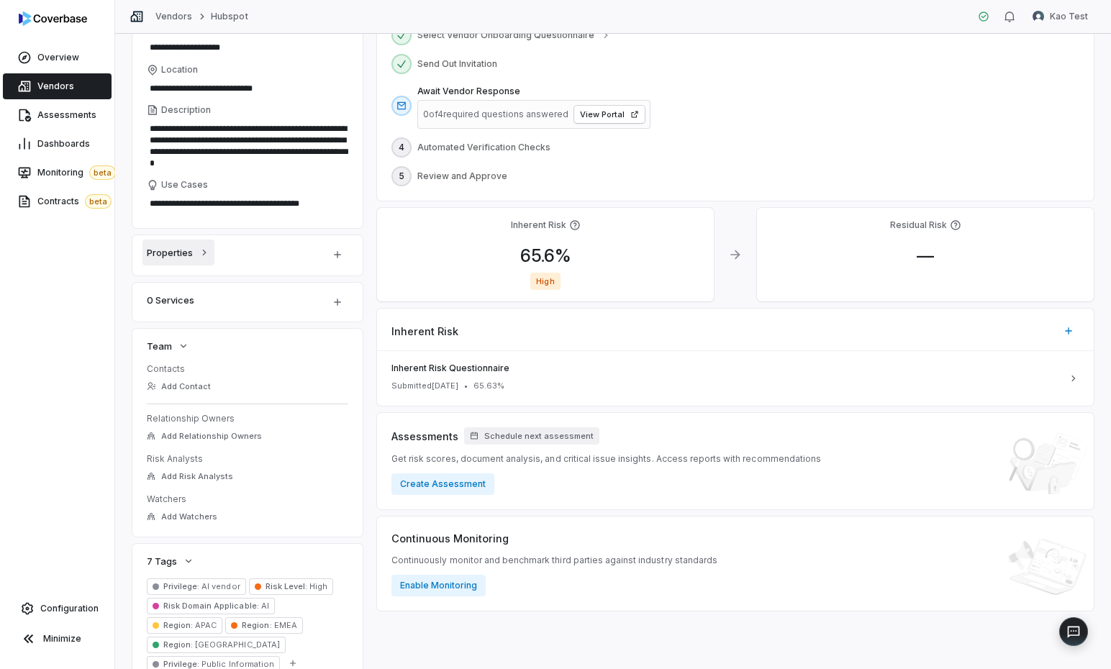
click at [178, 248] on span "Properties" at bounding box center [170, 252] width 46 height 13
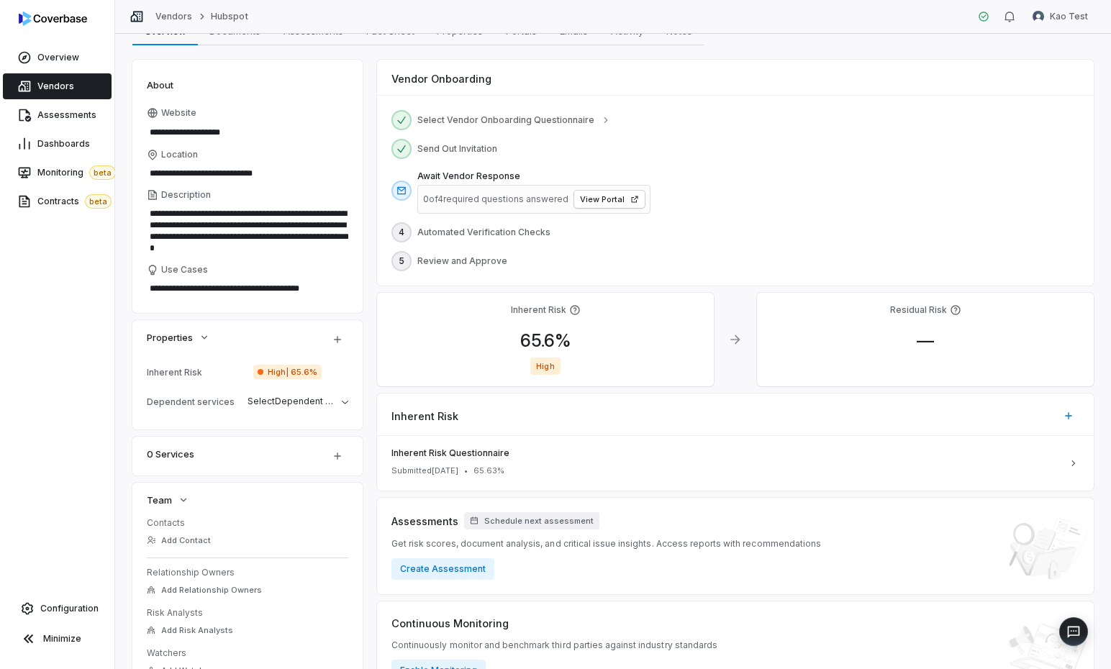
scroll to position [0, 0]
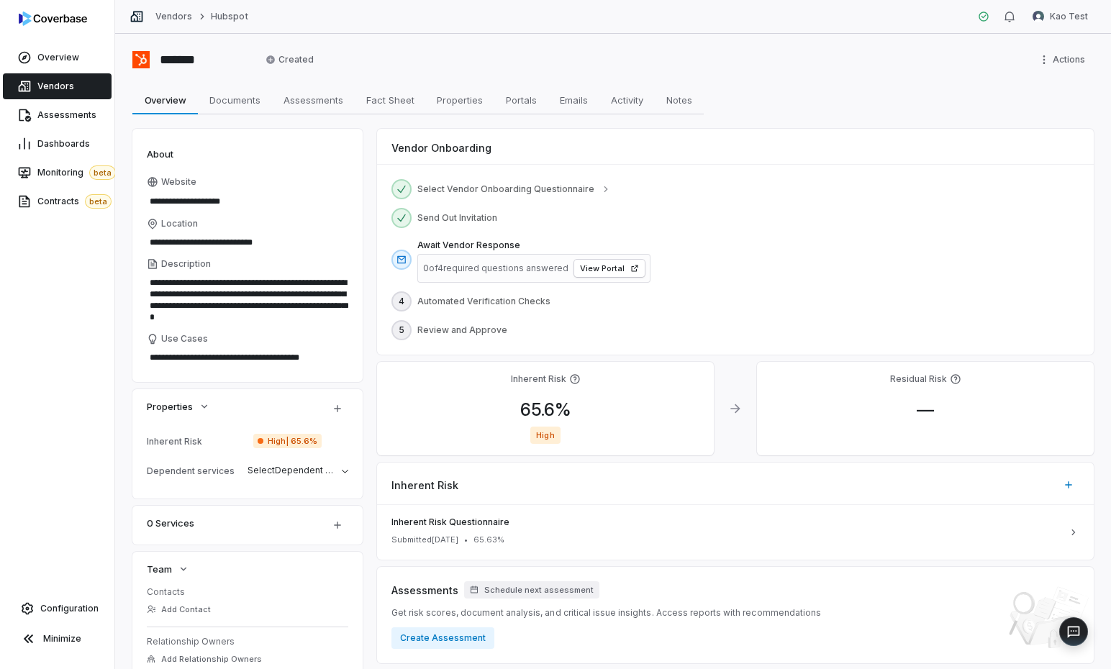
click at [71, 86] on span "Vendors" at bounding box center [55, 87] width 37 height 12
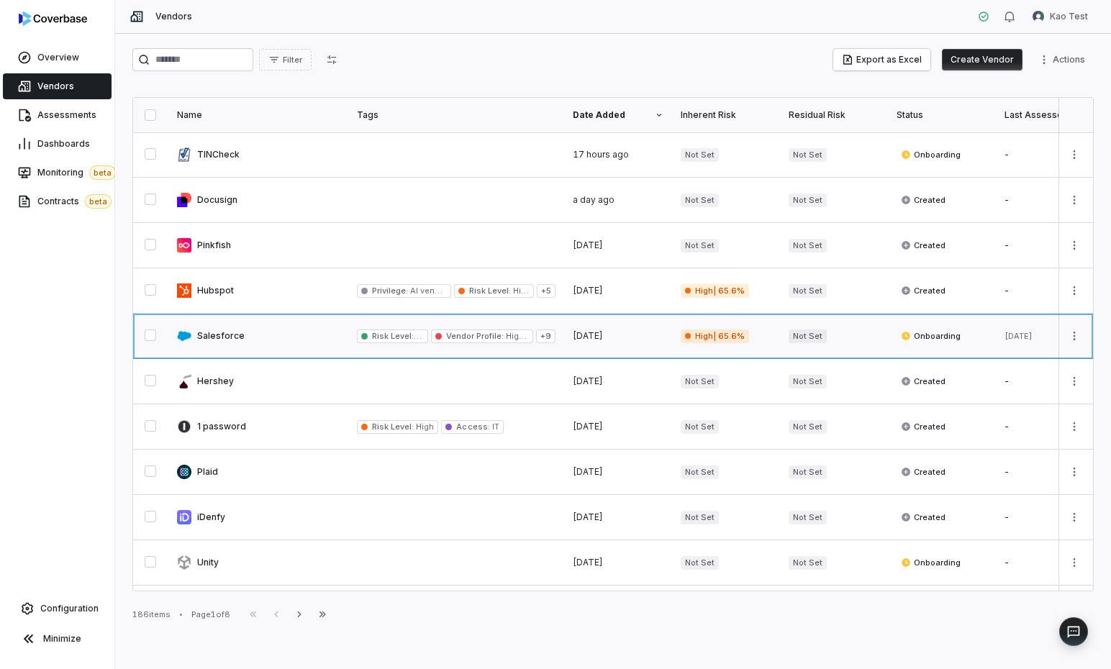
click at [320, 334] on link at bounding box center [258, 336] width 180 height 45
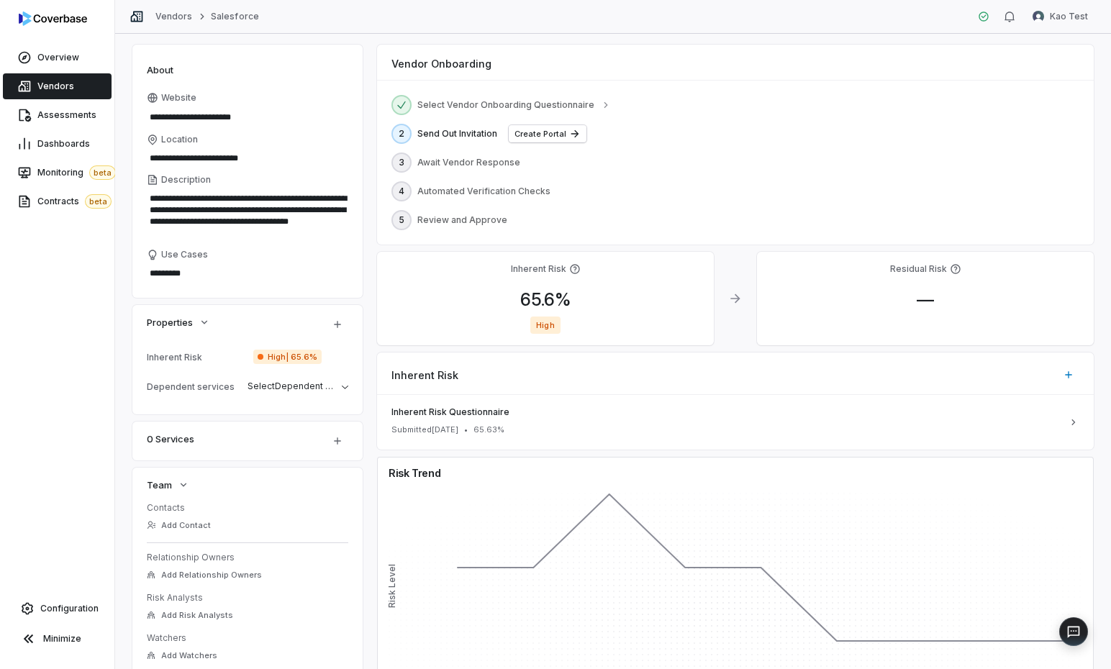
click at [286, 350] on span "High | 65.6%" at bounding box center [287, 357] width 68 height 14
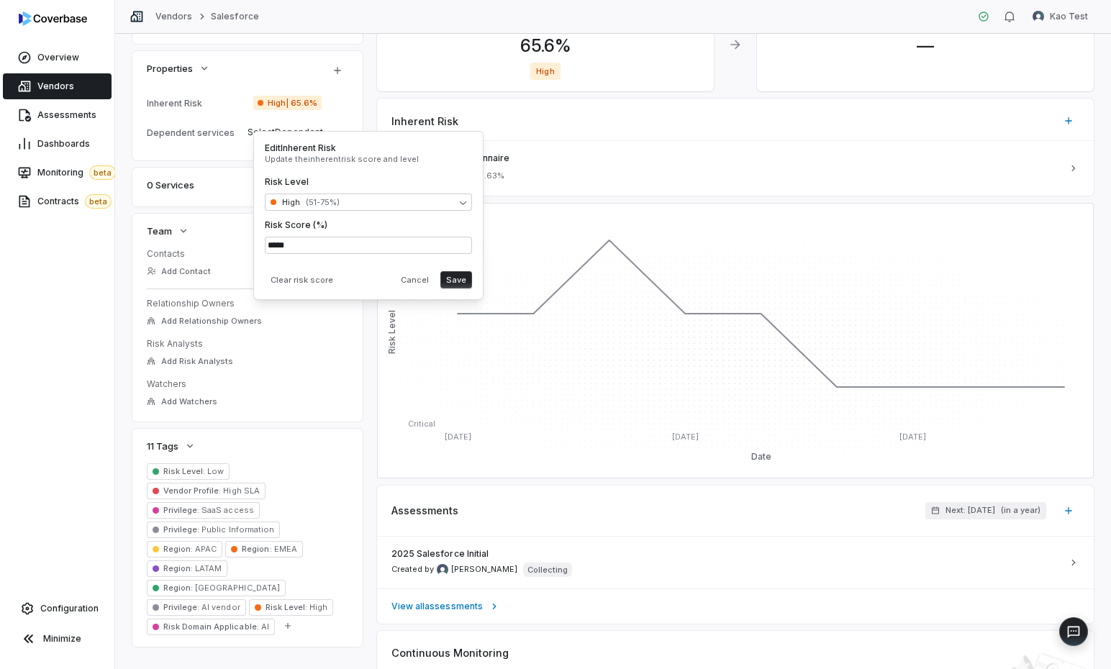
scroll to position [366, 0]
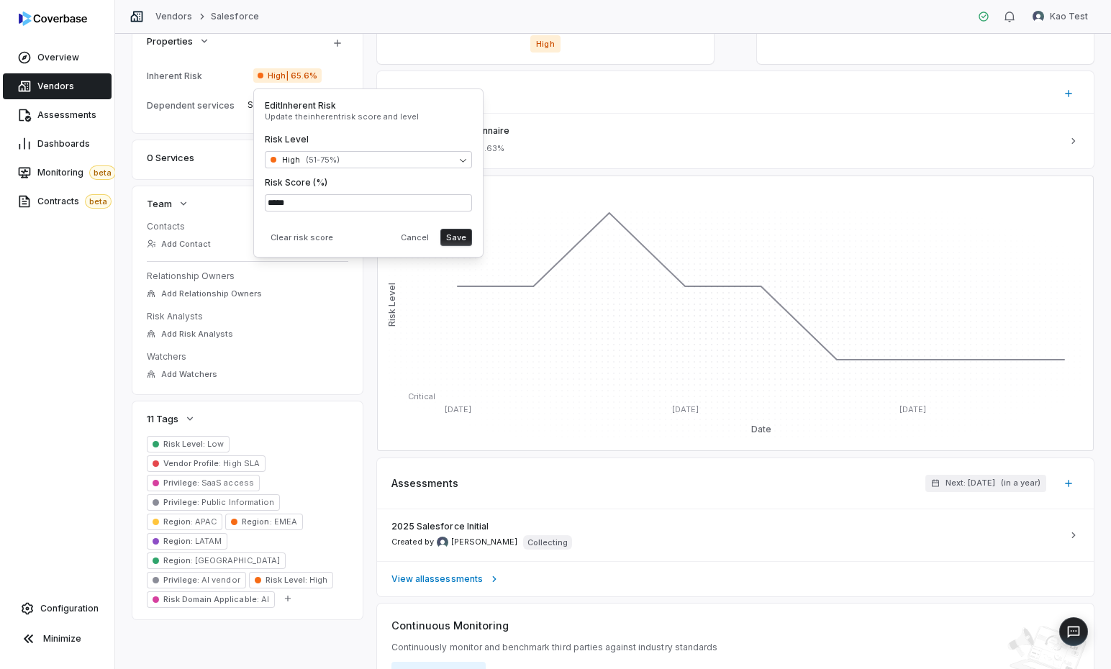
click at [269, 58] on div "Properties" at bounding box center [247, 43] width 230 height 39
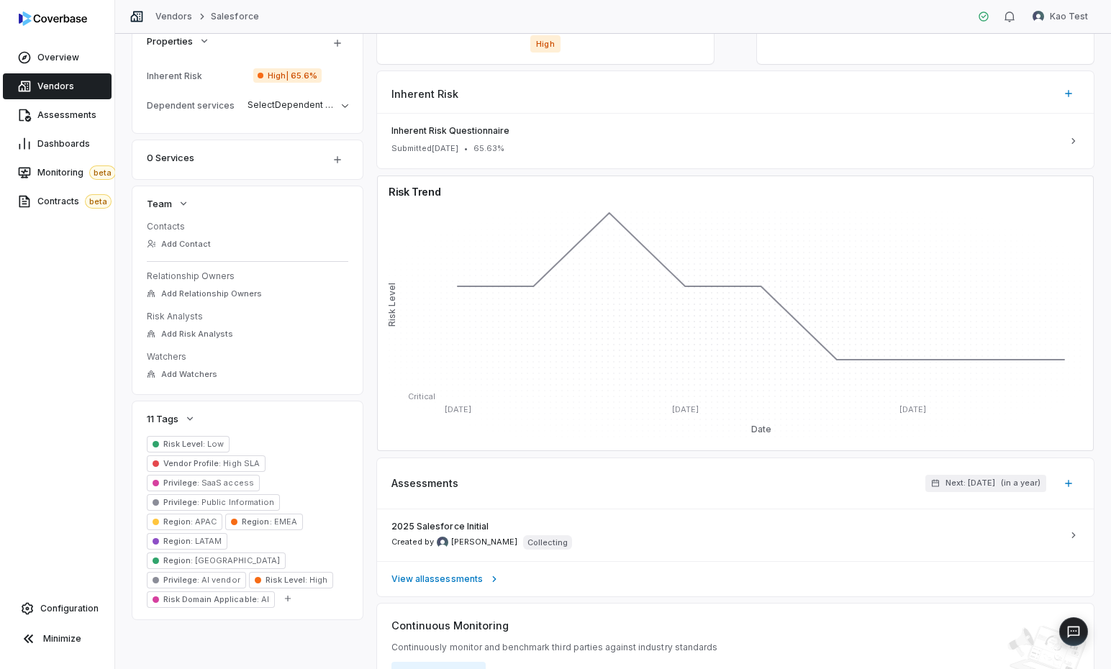
click at [220, 73] on div "Inherent Risk" at bounding box center [197, 76] width 101 height 11
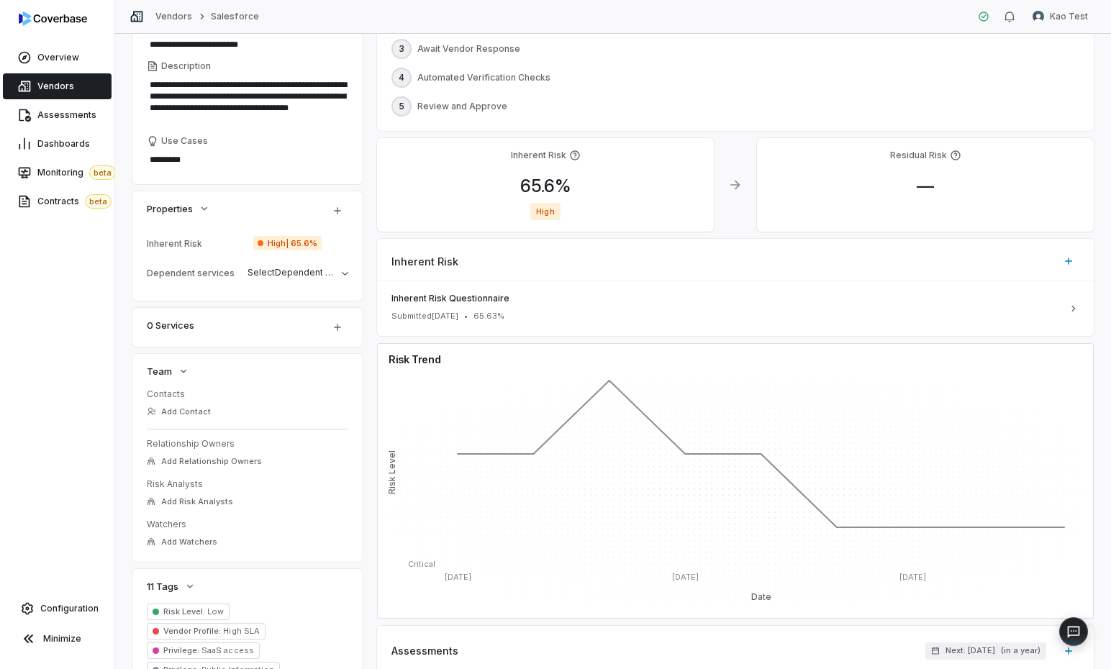
scroll to position [0, 0]
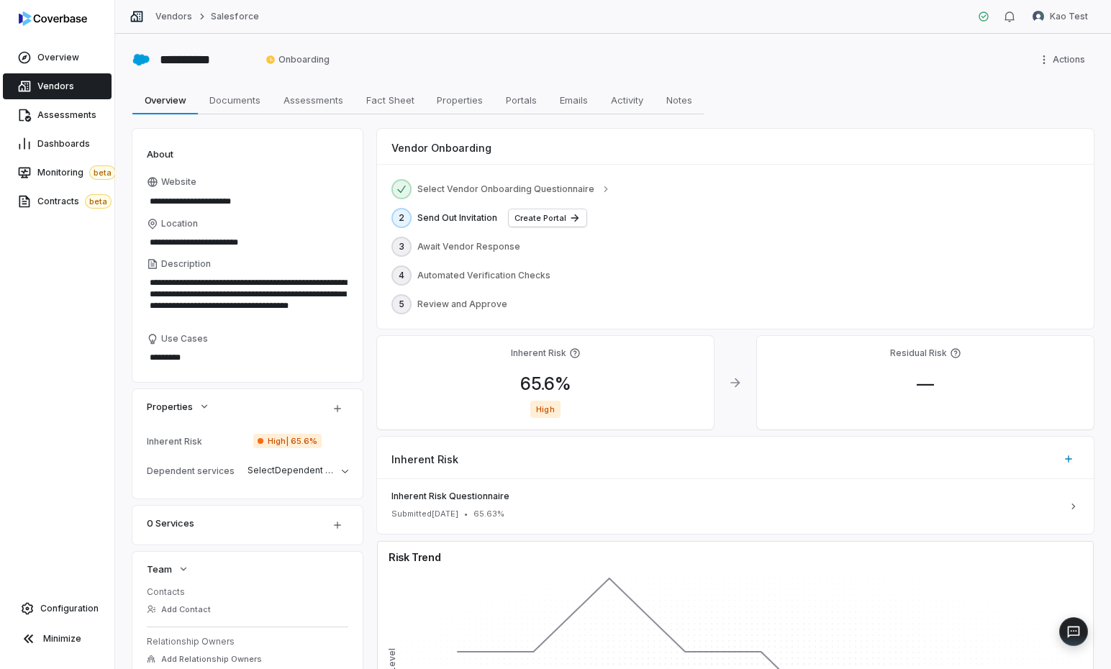
click at [575, 353] on icon at bounding box center [575, 354] width 12 height 12
click at [547, 411] on span "High" at bounding box center [545, 409] width 30 height 17
click at [75, 113] on span "Assessments" at bounding box center [66, 115] width 59 height 12
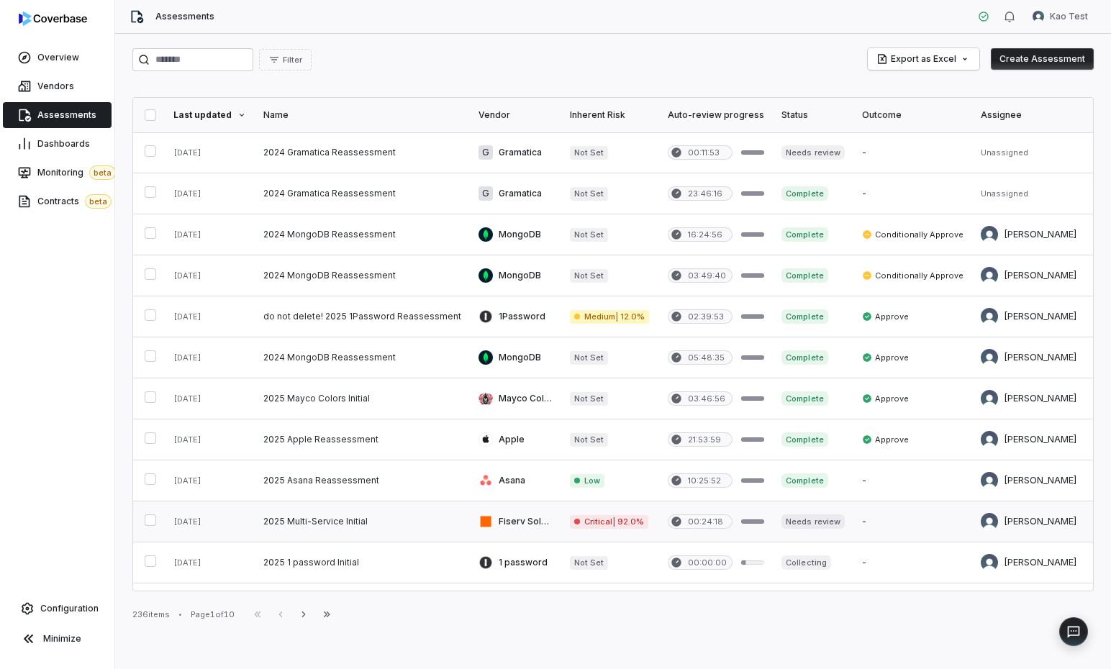
click at [369, 520] on link at bounding box center [362, 522] width 215 height 40
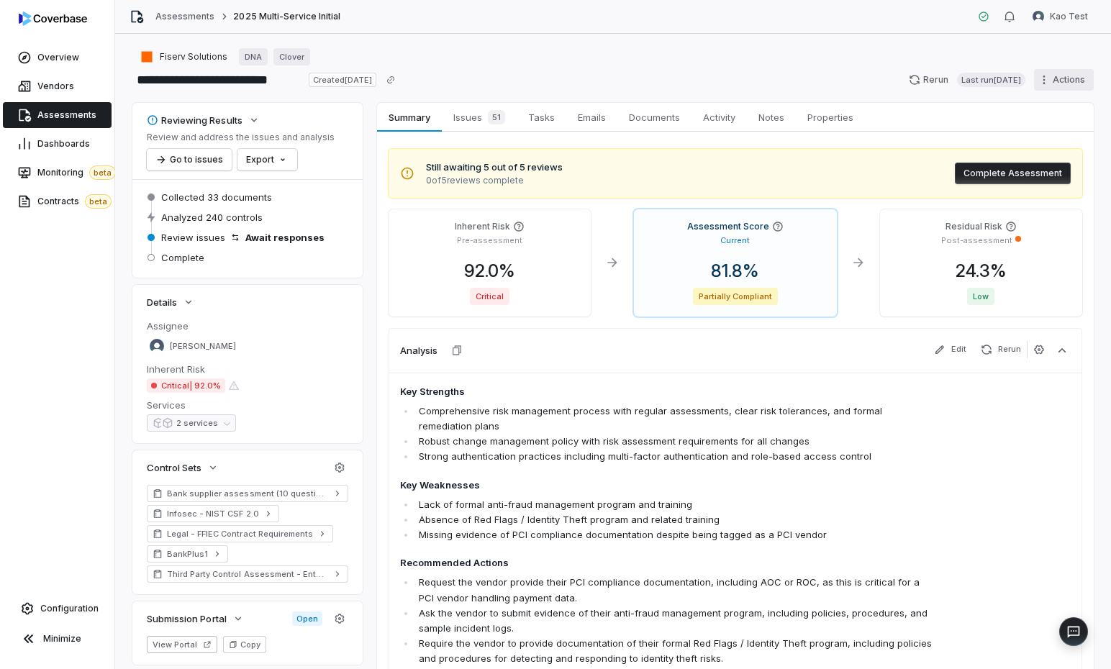
click at [854, 73] on html "**********" at bounding box center [555, 334] width 1111 height 669
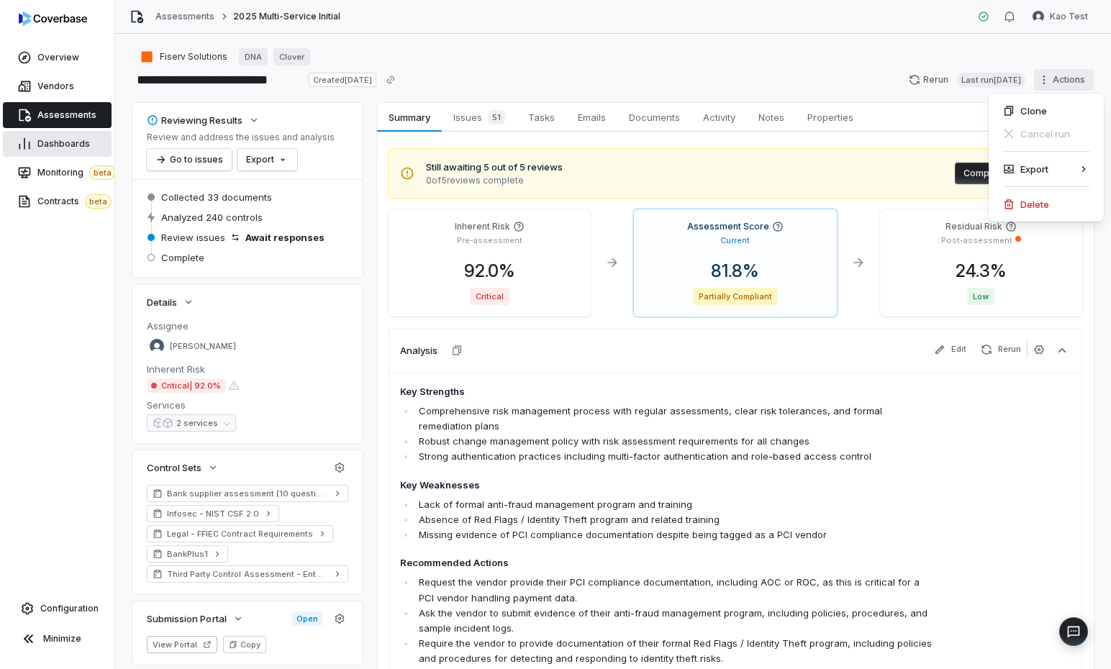
click at [63, 150] on html "**********" at bounding box center [555, 334] width 1111 height 669
click at [63, 150] on link "Dashboards" at bounding box center [57, 144] width 109 height 26
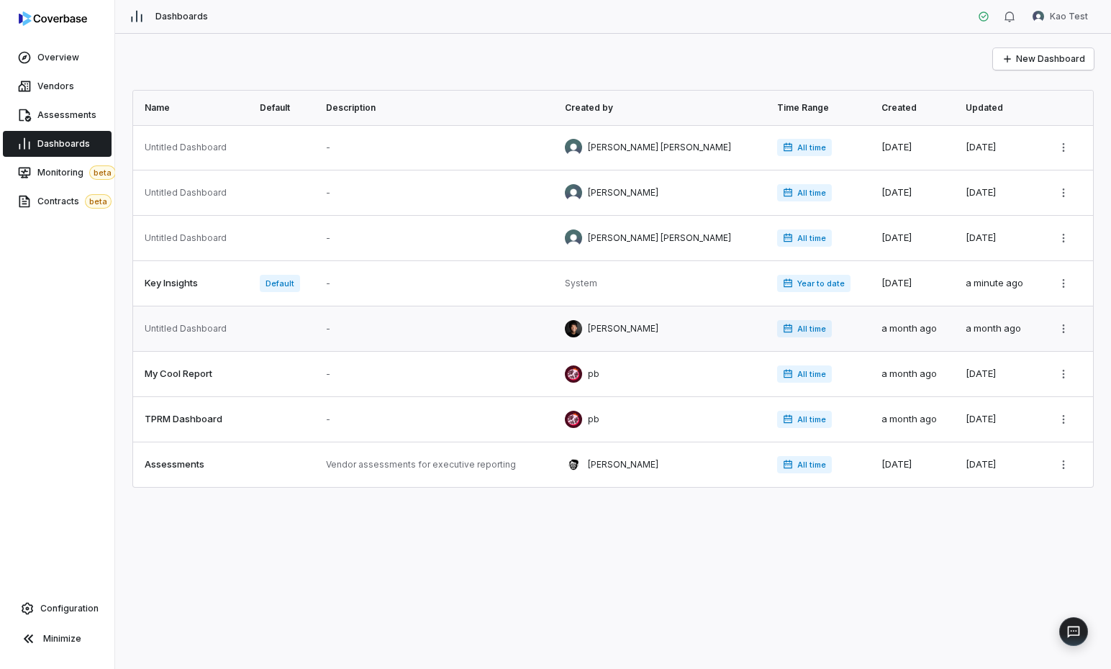
click at [361, 325] on link at bounding box center [436, 329] width 239 height 45
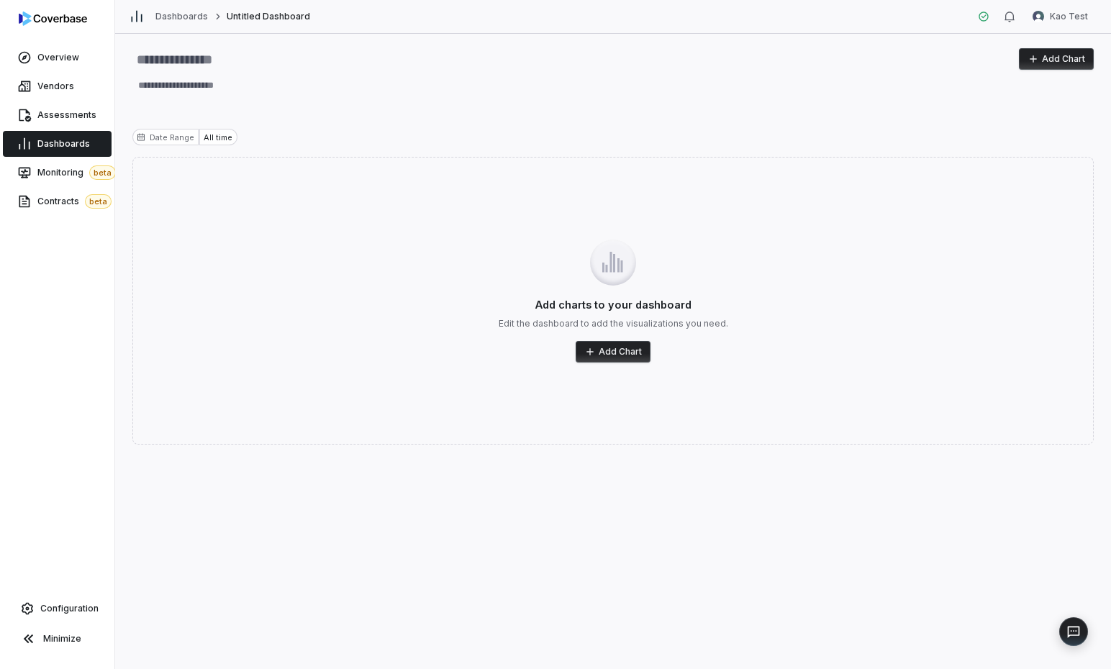
click at [71, 141] on span "Dashboards" at bounding box center [63, 144] width 53 height 12
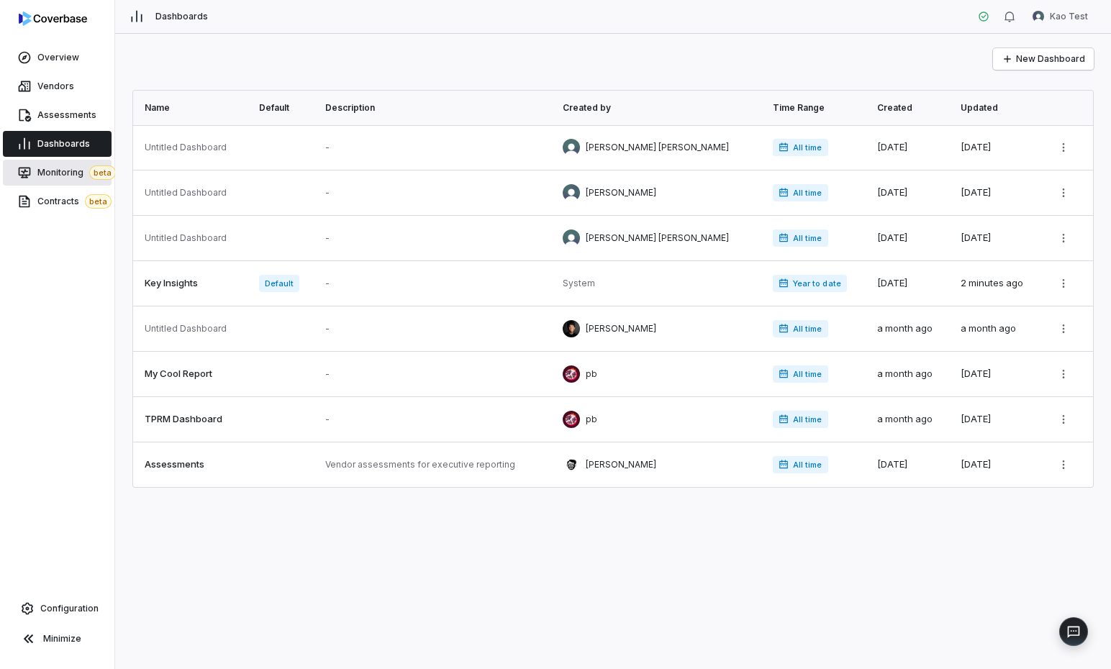
click at [69, 160] on link "Monitoring beta" at bounding box center [57, 173] width 109 height 26
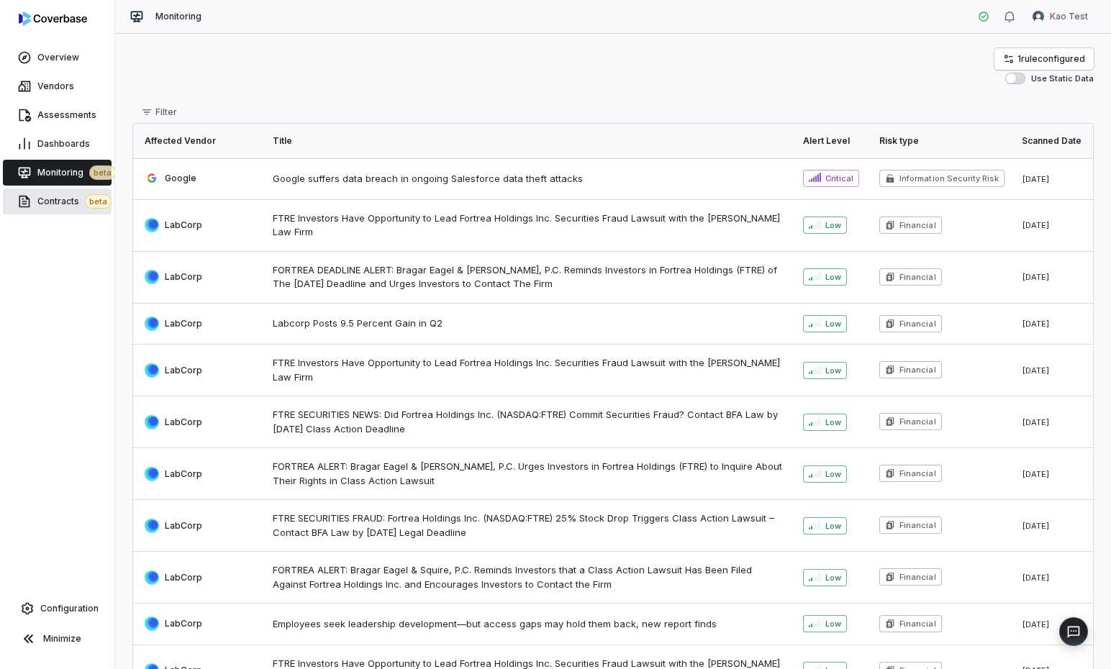
click at [68, 192] on link "Contracts beta" at bounding box center [57, 202] width 109 height 26
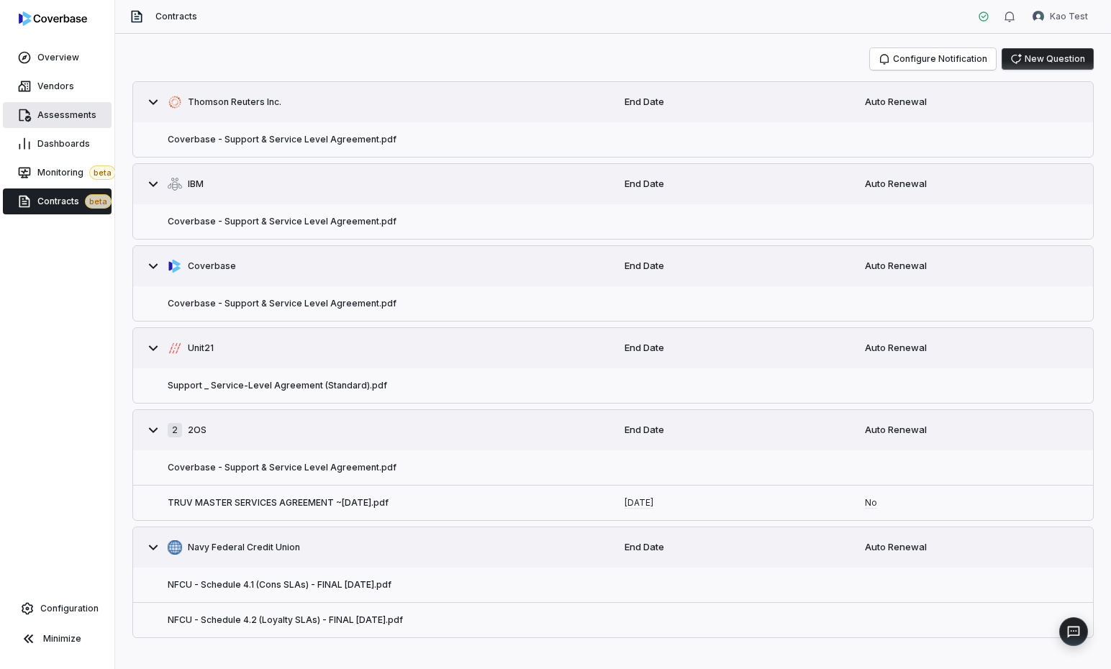
click at [66, 109] on link "Assessments" at bounding box center [57, 115] width 109 height 26
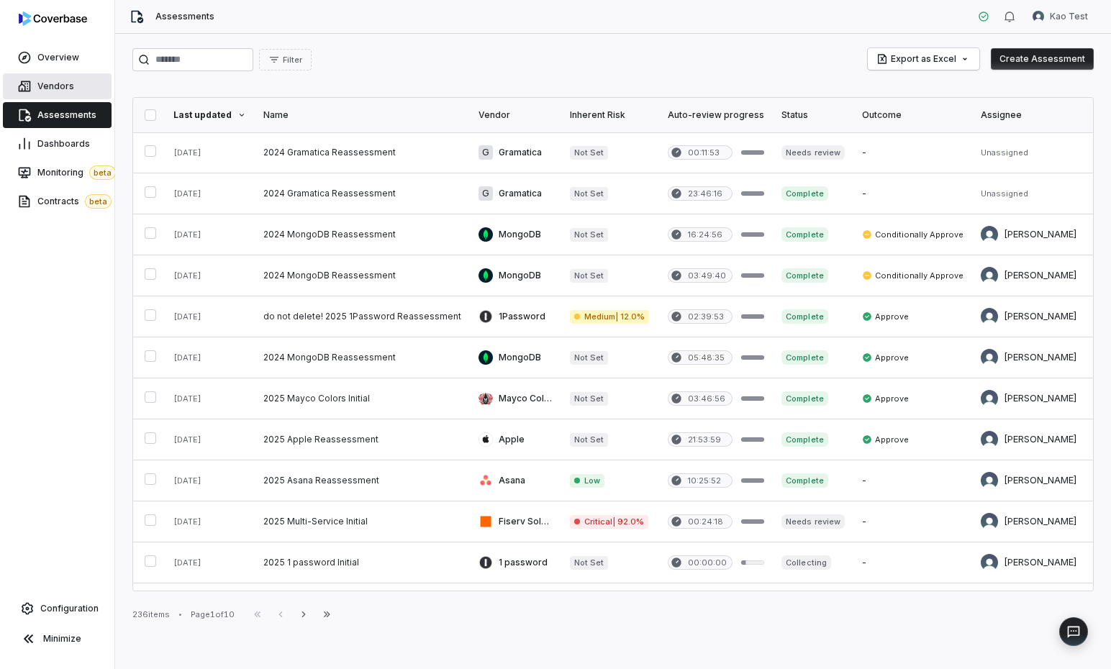
click at [63, 82] on span "Vendors" at bounding box center [55, 87] width 37 height 12
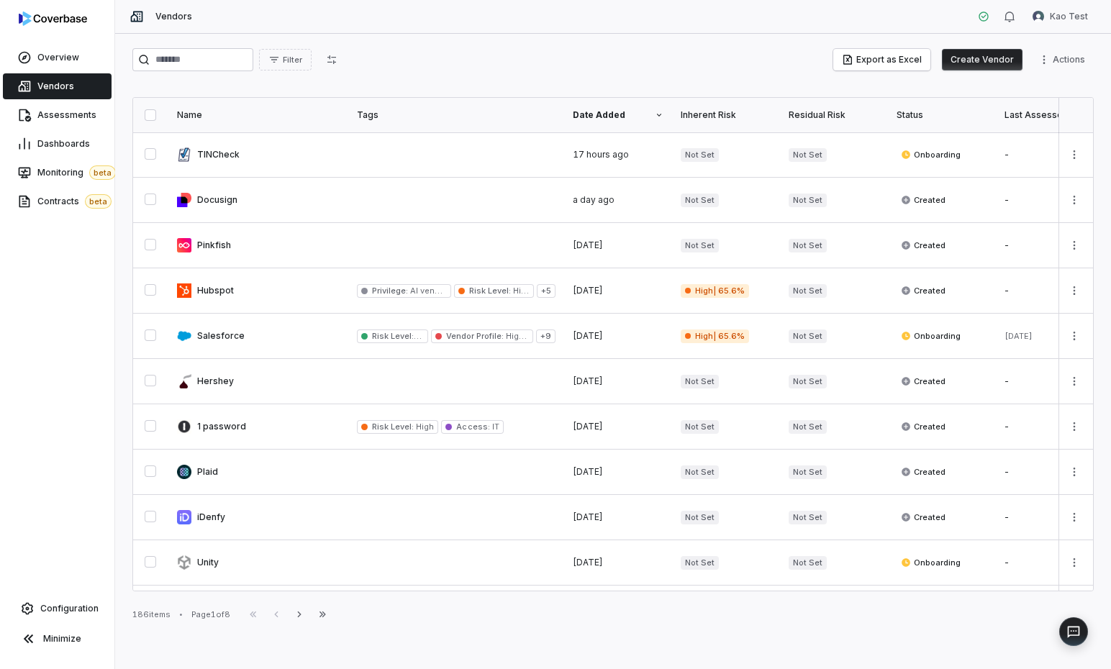
click at [854, 115] on div "Status" at bounding box center [942, 115] width 91 height 12
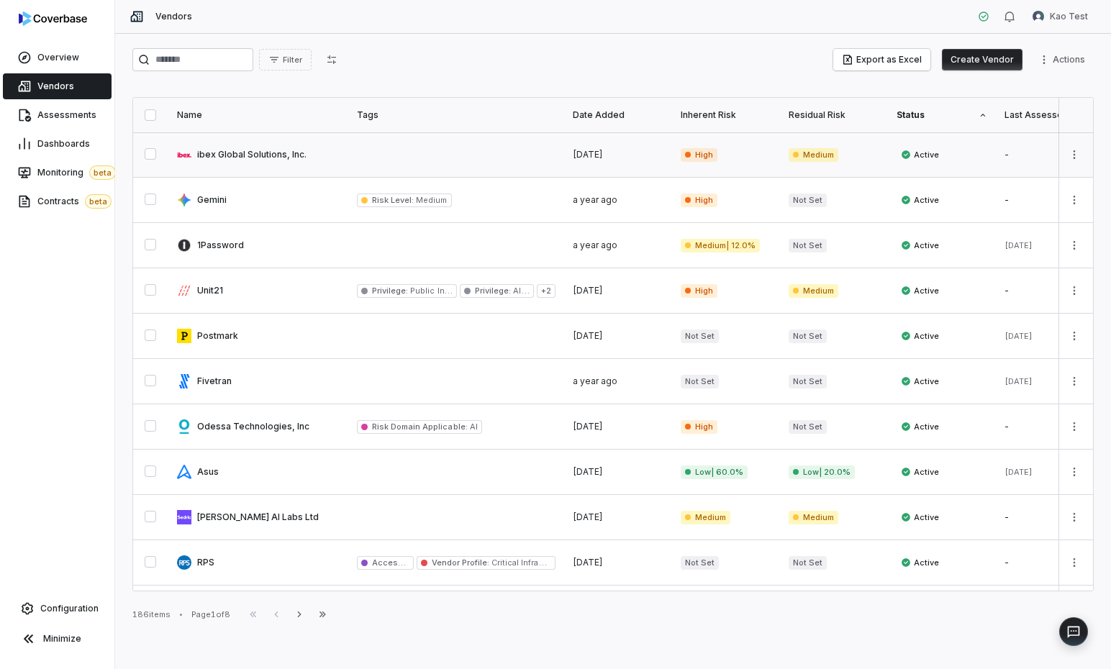
click at [342, 158] on link at bounding box center [258, 154] width 180 height 45
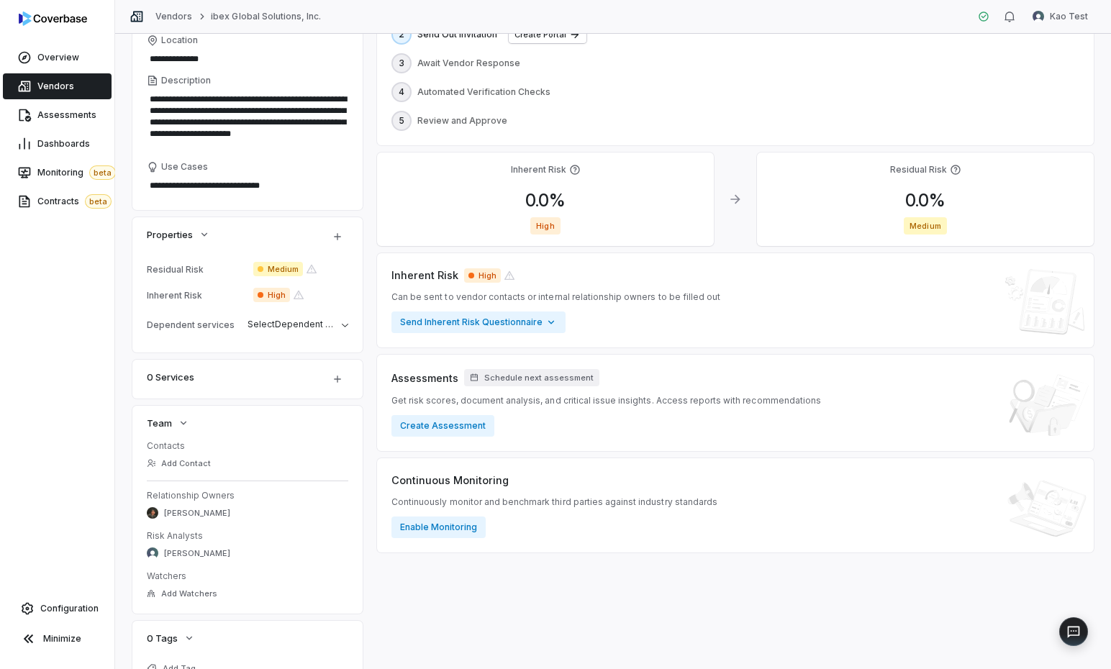
scroll to position [228, 0]
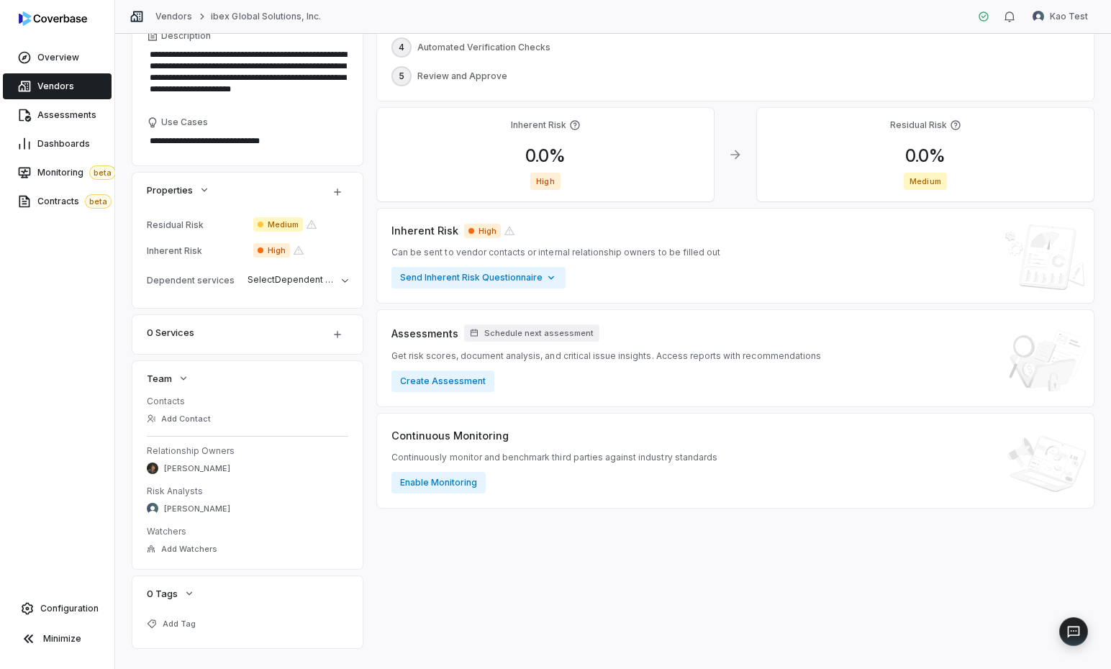
click at [490, 181] on div "High" at bounding box center [546, 181] width 314 height 17
click at [851, 166] on div "0.0 %" at bounding box center [926, 156] width 314 height 22
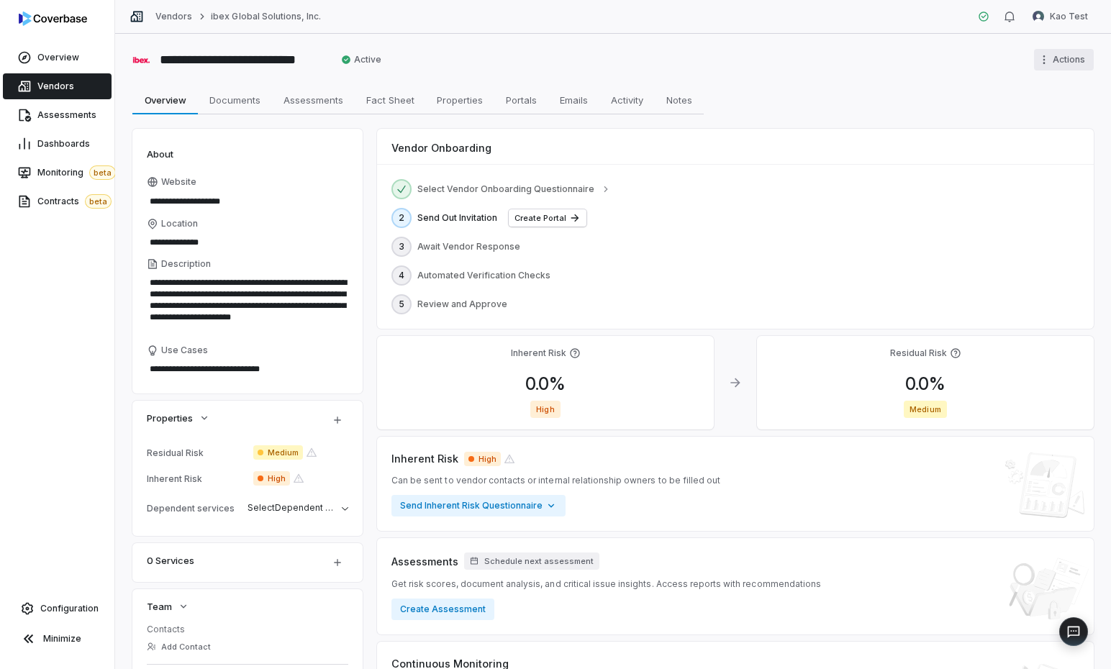
click at [854, 58] on html "**********" at bounding box center [555, 334] width 1111 height 669
click at [854, 68] on html "**********" at bounding box center [555, 334] width 1111 height 669
click at [335, 96] on span "Assessments" at bounding box center [313, 100] width 71 height 19
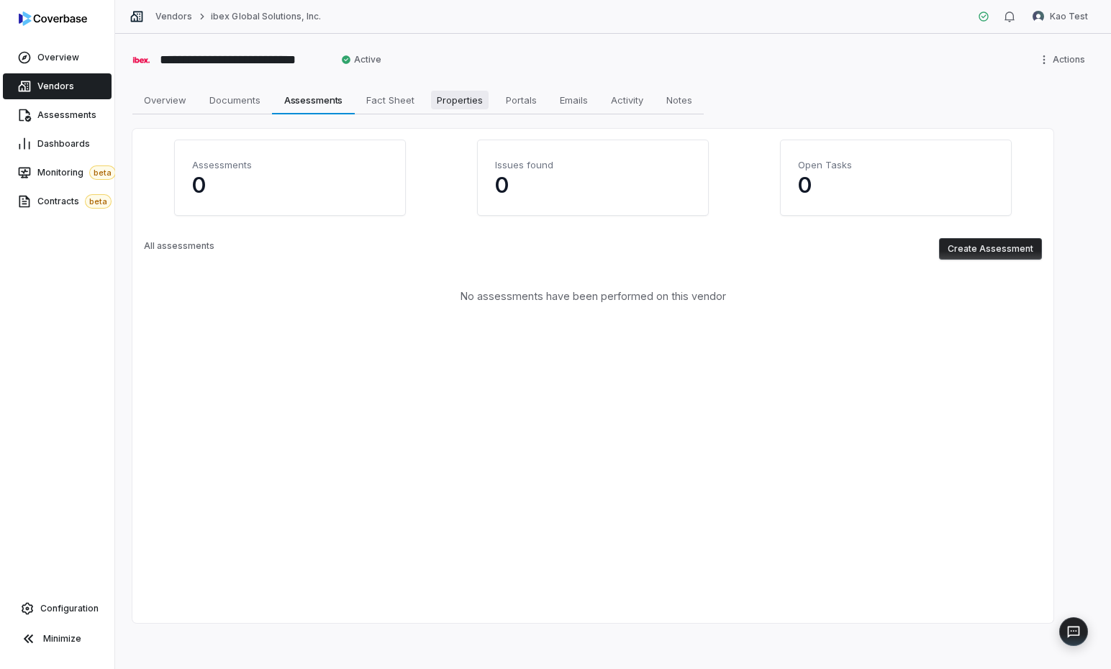
click at [457, 98] on span "Properties" at bounding box center [460, 100] width 58 height 19
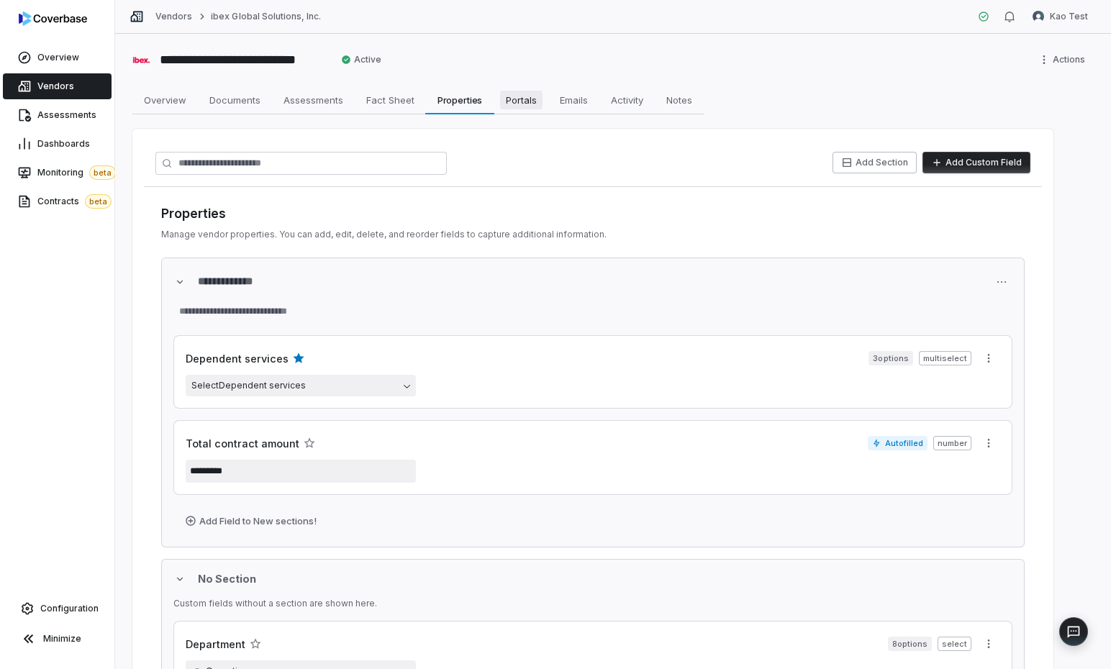
click at [511, 106] on span "Portals" at bounding box center [521, 100] width 42 height 19
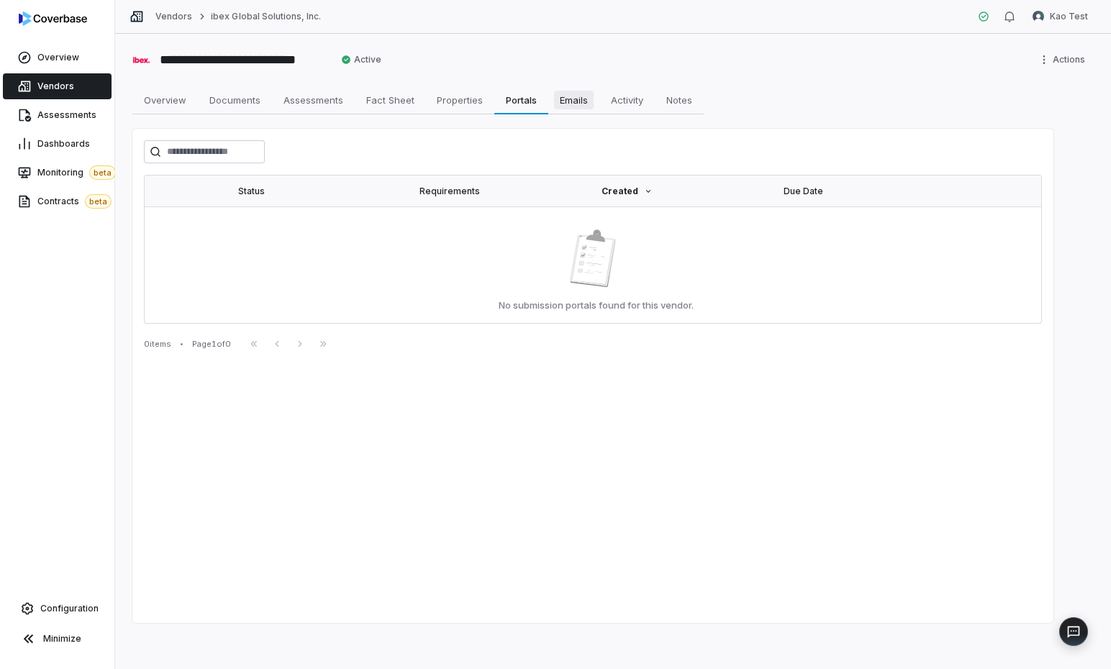
click at [565, 101] on span "Emails" at bounding box center [574, 100] width 40 height 19
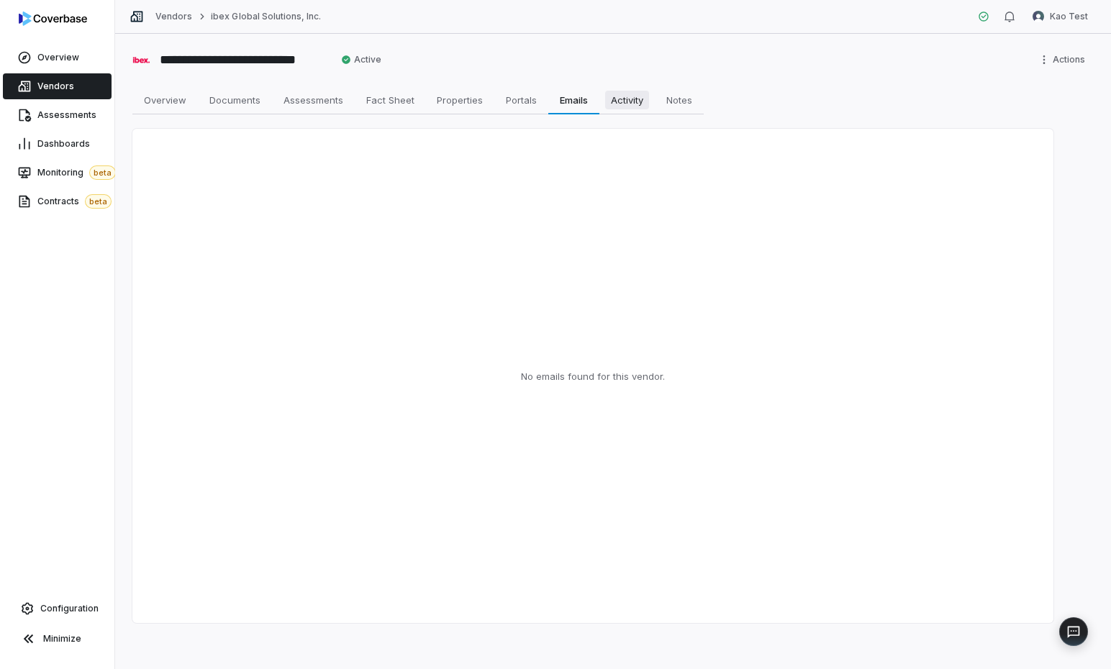
click at [631, 95] on span "Activity" at bounding box center [627, 100] width 44 height 19
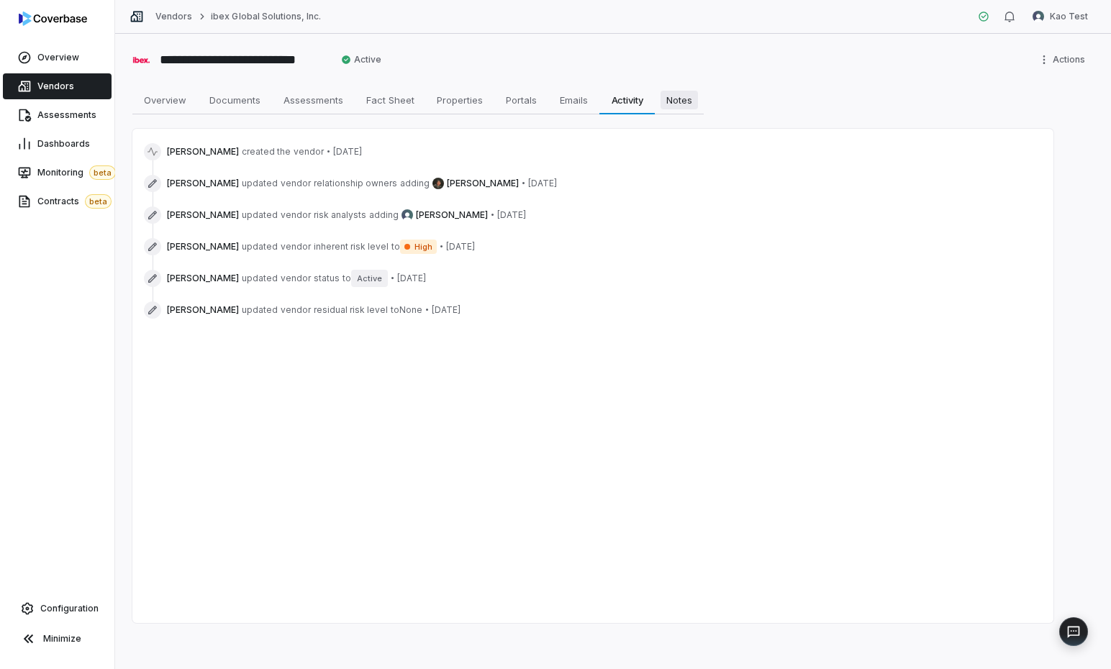
click at [685, 98] on span "Notes" at bounding box center [679, 100] width 37 height 19
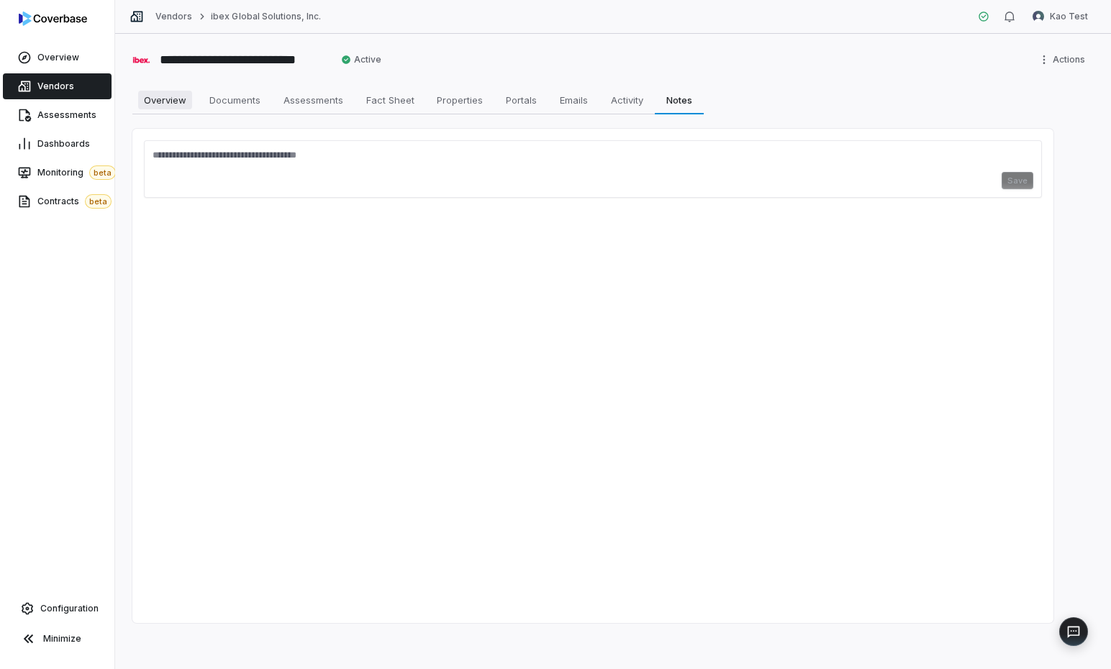
click at [164, 101] on span "Overview" at bounding box center [165, 100] width 54 height 19
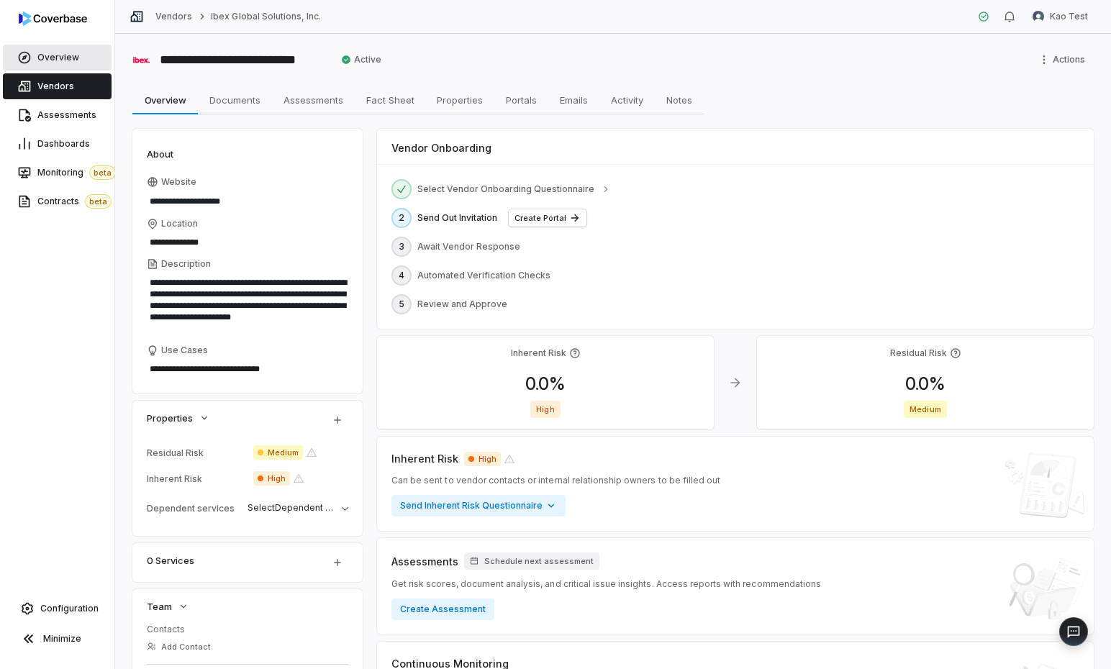
click at [55, 59] on span "Overview" at bounding box center [58, 58] width 42 height 12
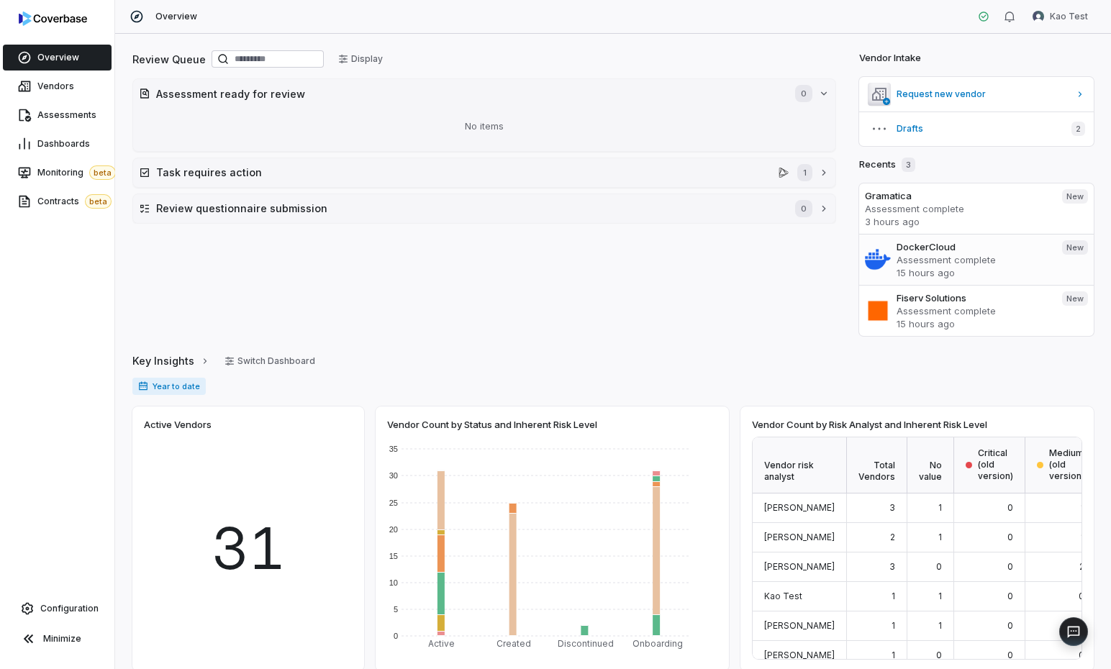
click at [854, 263] on p "Assessment complete" at bounding box center [974, 259] width 154 height 13
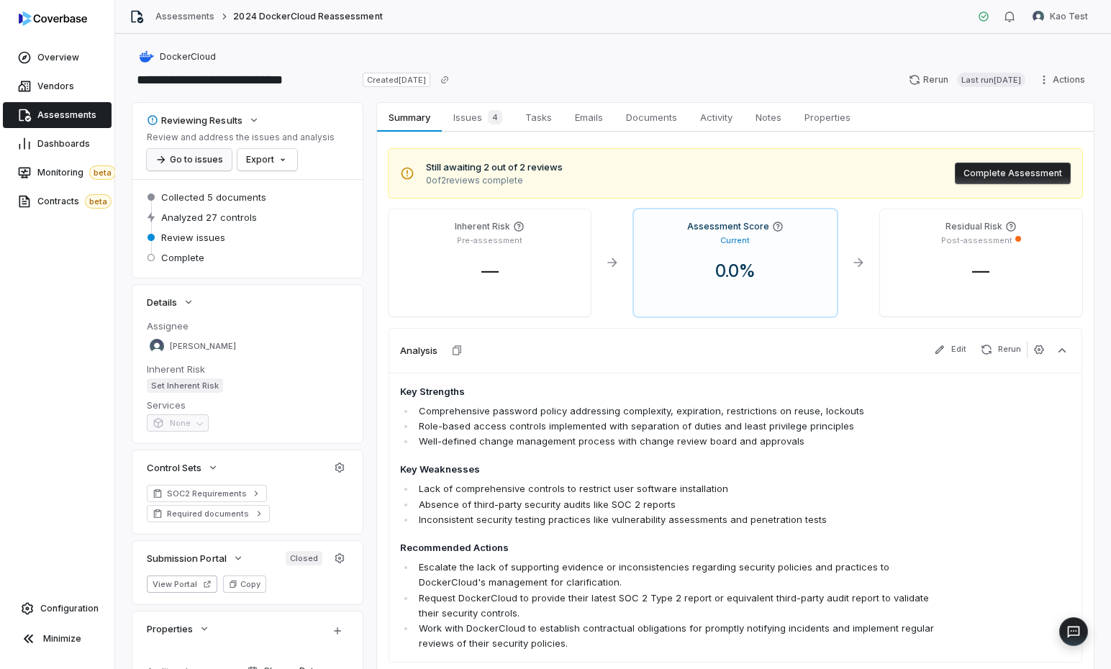
click at [192, 157] on button "Go to issues" at bounding box center [189, 160] width 85 height 22
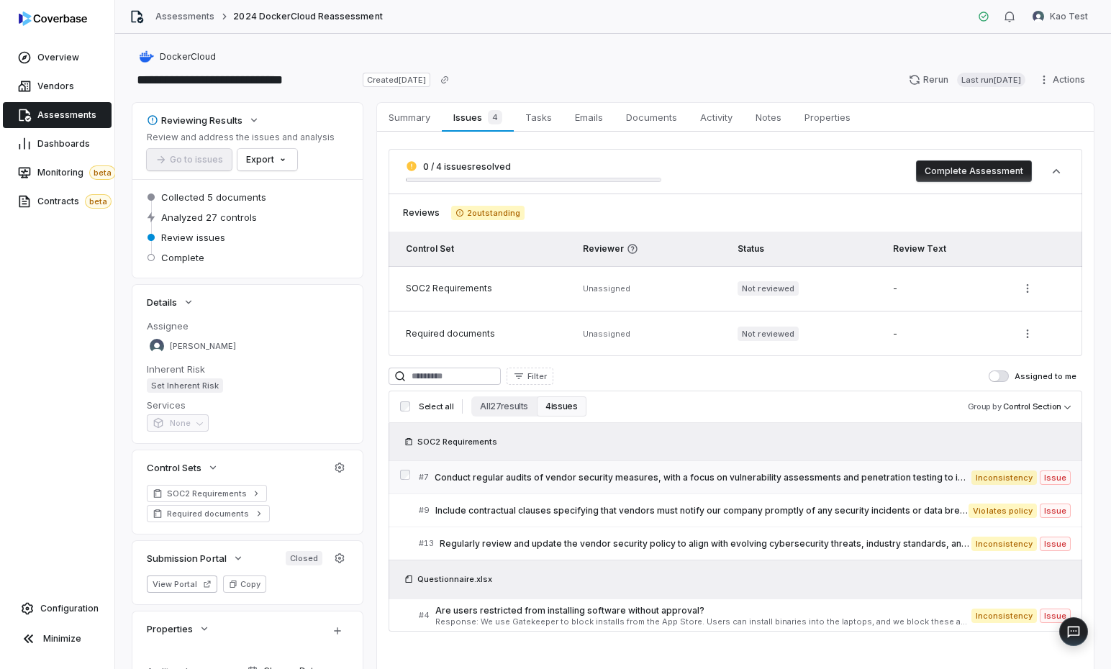
click at [725, 477] on span "Conduct regular audits of vendor security measures, with a focus on vulnerabili…" at bounding box center [703, 478] width 537 height 12
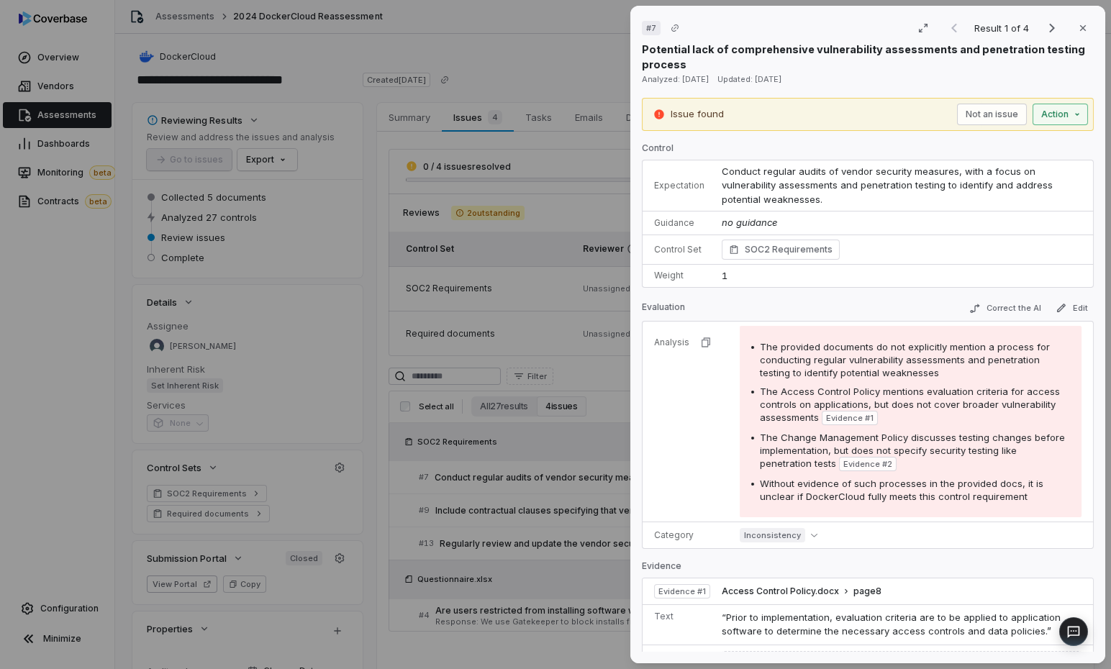
click at [854, 112] on div "# 7 Result 1 of 4 Close Potential lack of comprehensive vulnerability assessmen…" at bounding box center [555, 334] width 1111 height 669
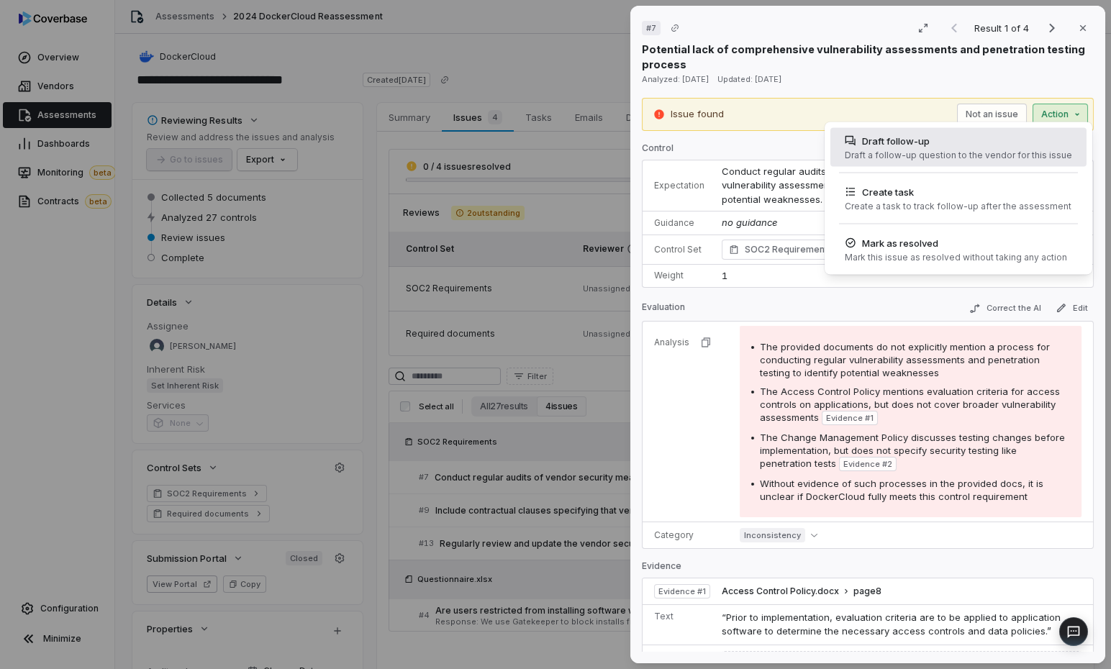
click at [854, 158] on div "Draft a follow-up question to the vendor for this issue" at bounding box center [958, 156] width 227 height 12
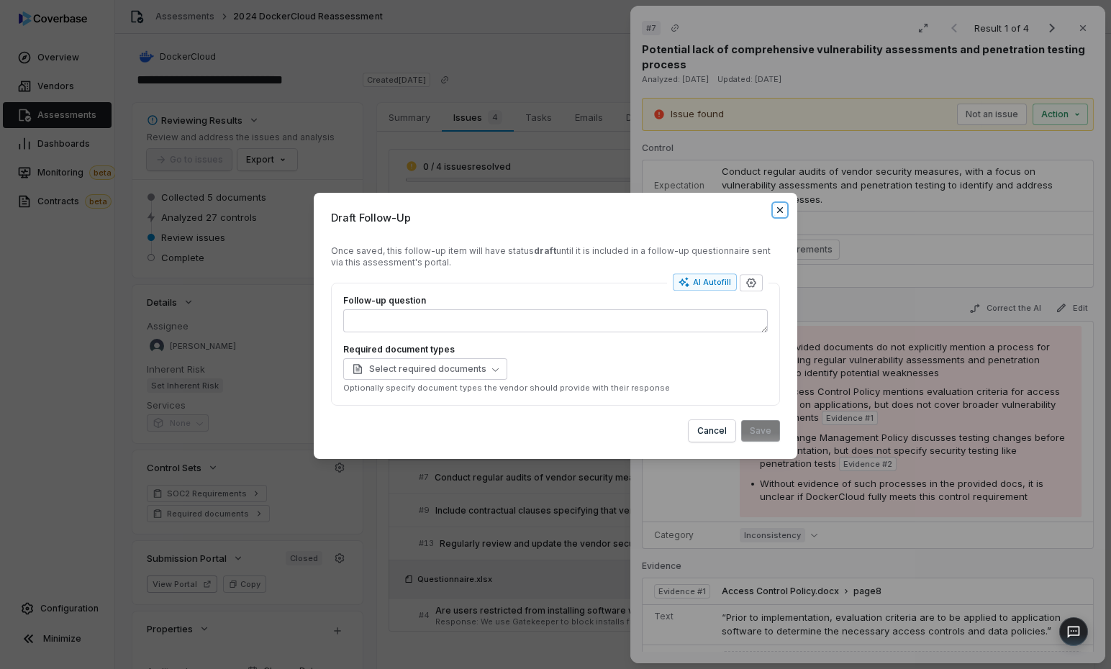
click at [777, 213] on icon "button" at bounding box center [780, 210] width 12 height 12
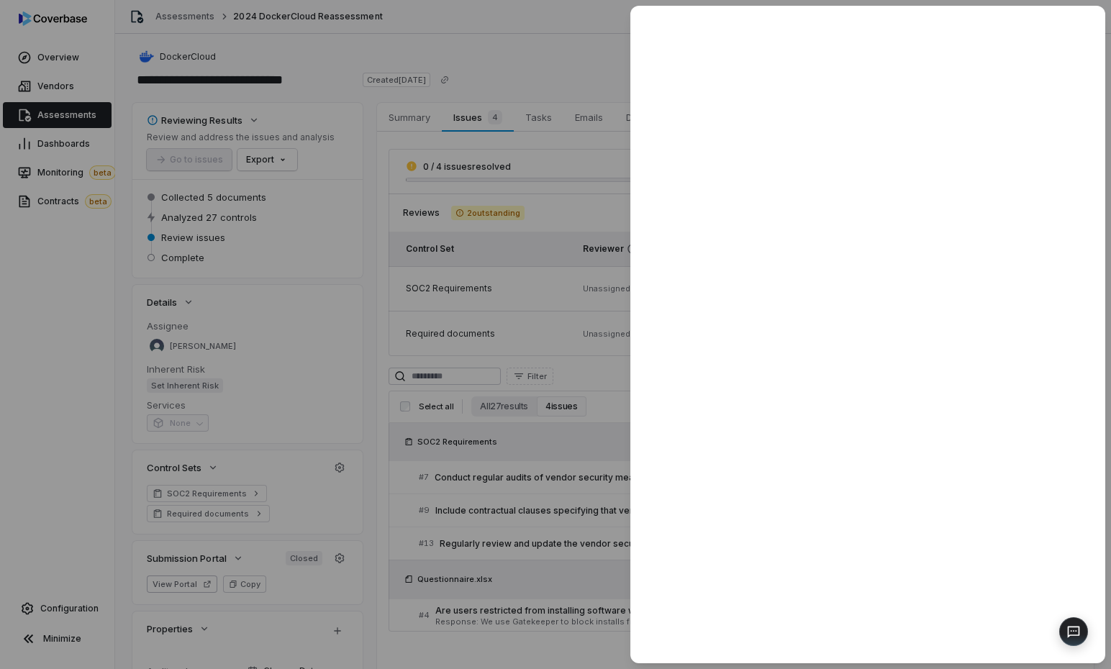
click at [549, 228] on div at bounding box center [555, 334] width 1111 height 669
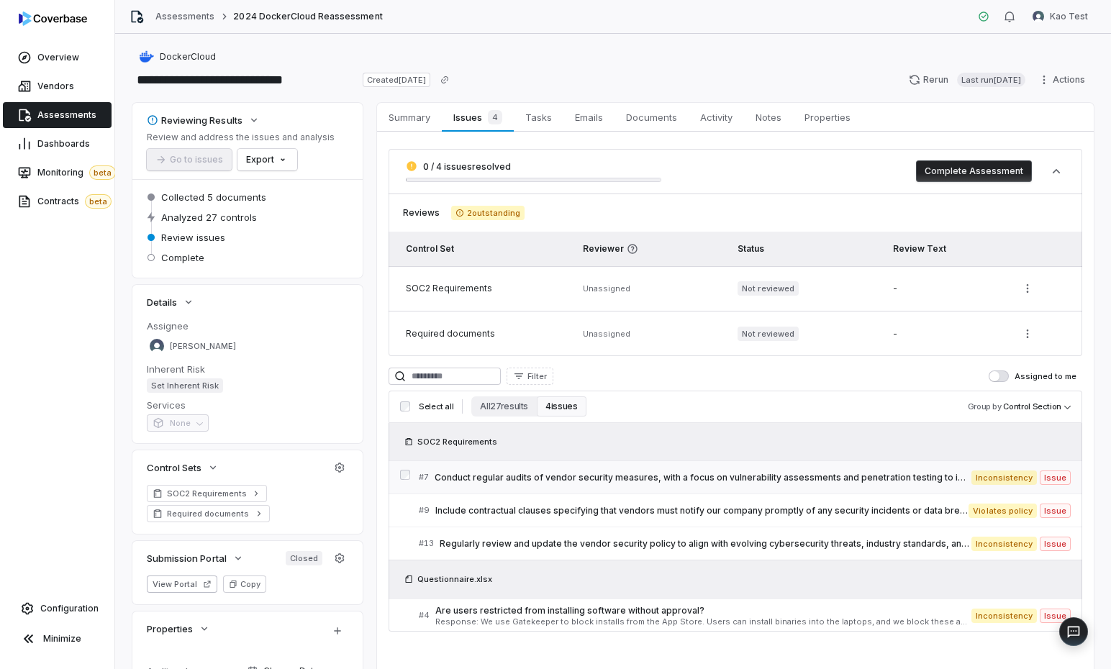
click at [690, 474] on span "Conduct regular audits of vendor security measures, with a focus on vulnerabili…" at bounding box center [703, 478] width 537 height 12
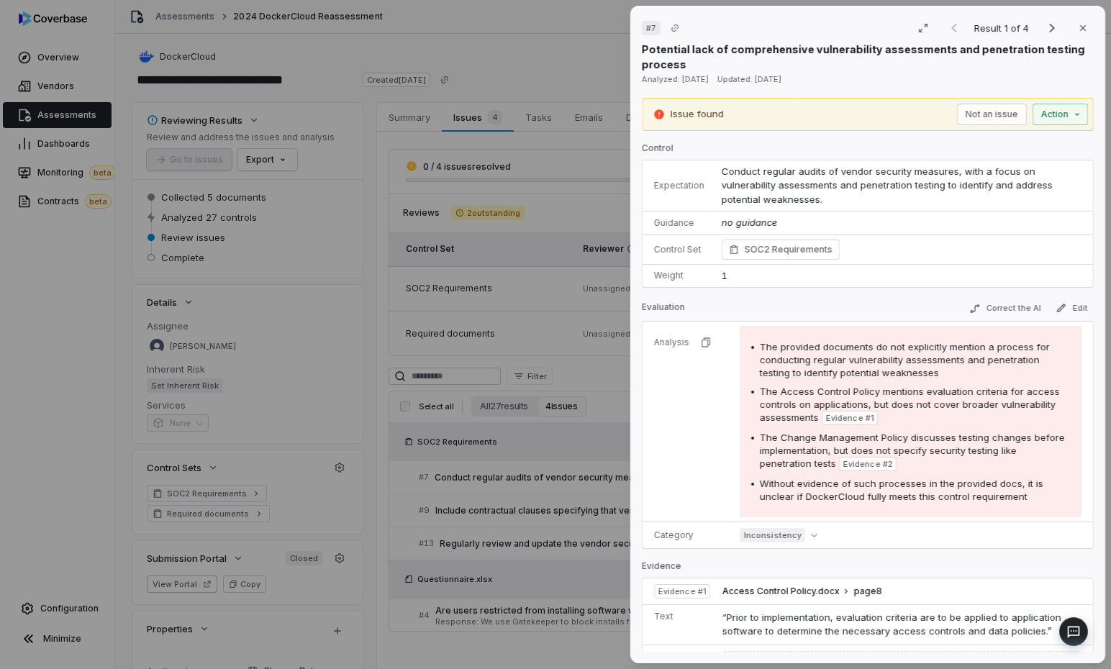
click at [554, 457] on div "# 7 Result 1 of 4 Close Potential lack of comprehensive vulnerability assessmen…" at bounding box center [555, 334] width 1111 height 669
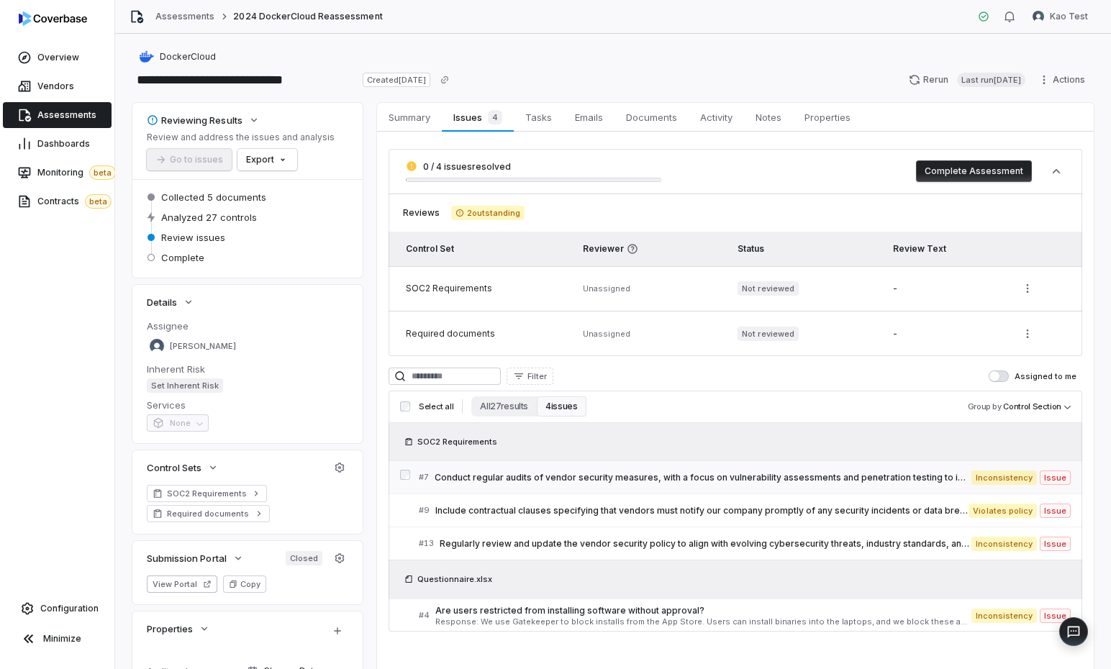
click at [810, 482] on span "Conduct regular audits of vendor security measures, with a focus on vulnerabili…" at bounding box center [703, 478] width 537 height 12
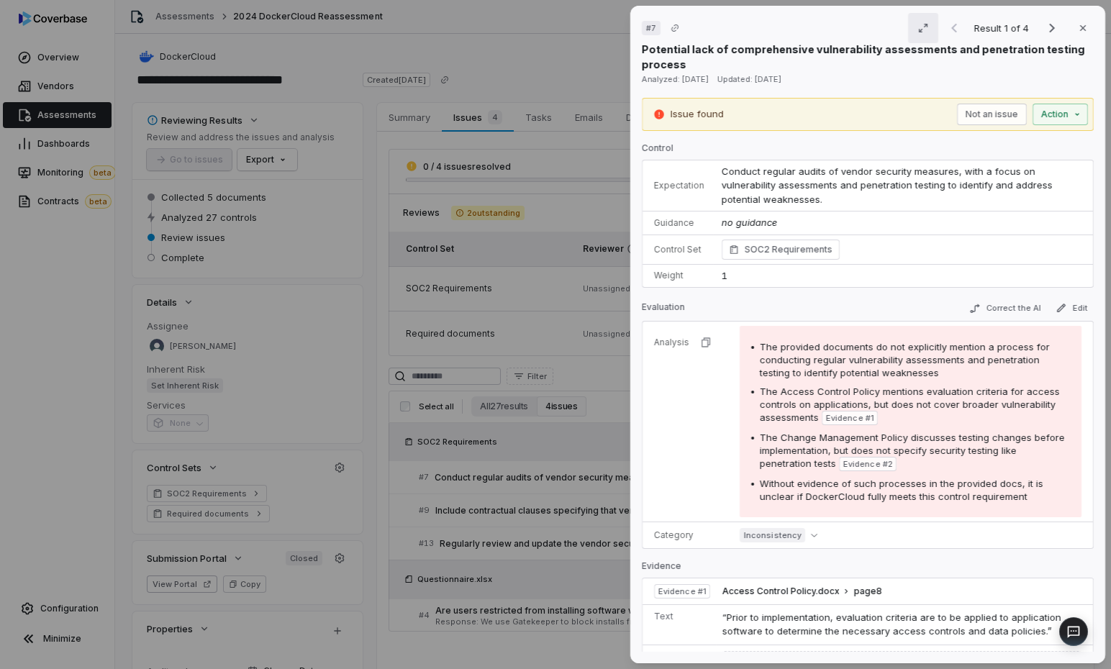
click at [854, 22] on icon "button" at bounding box center [924, 28] width 12 height 12
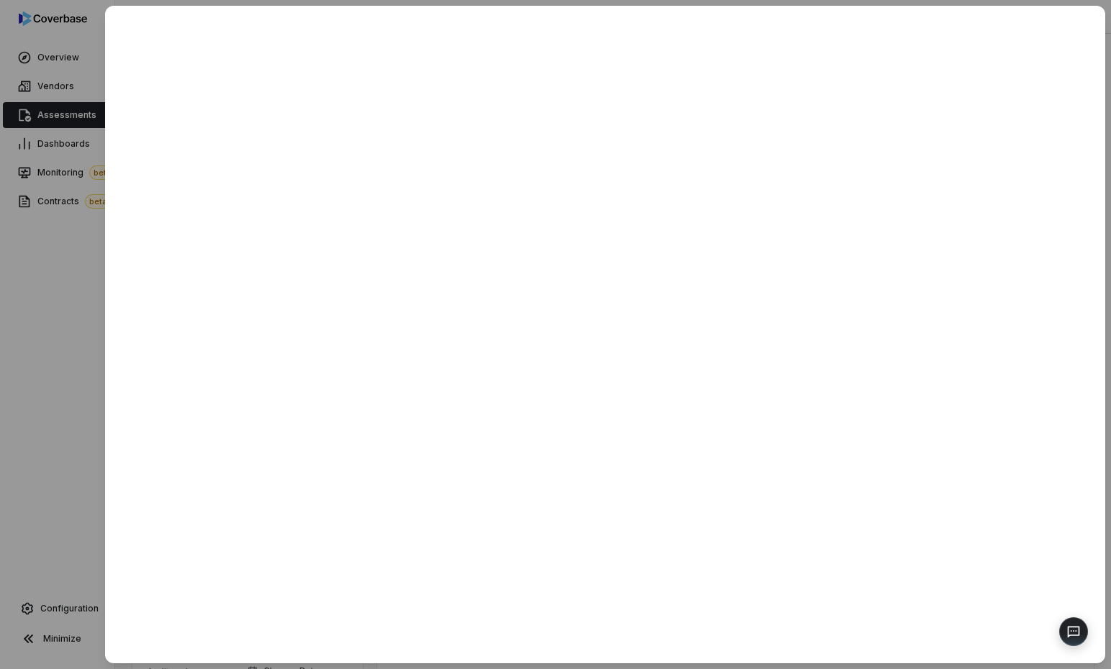
click at [40, 233] on div at bounding box center [555, 334] width 1111 height 669
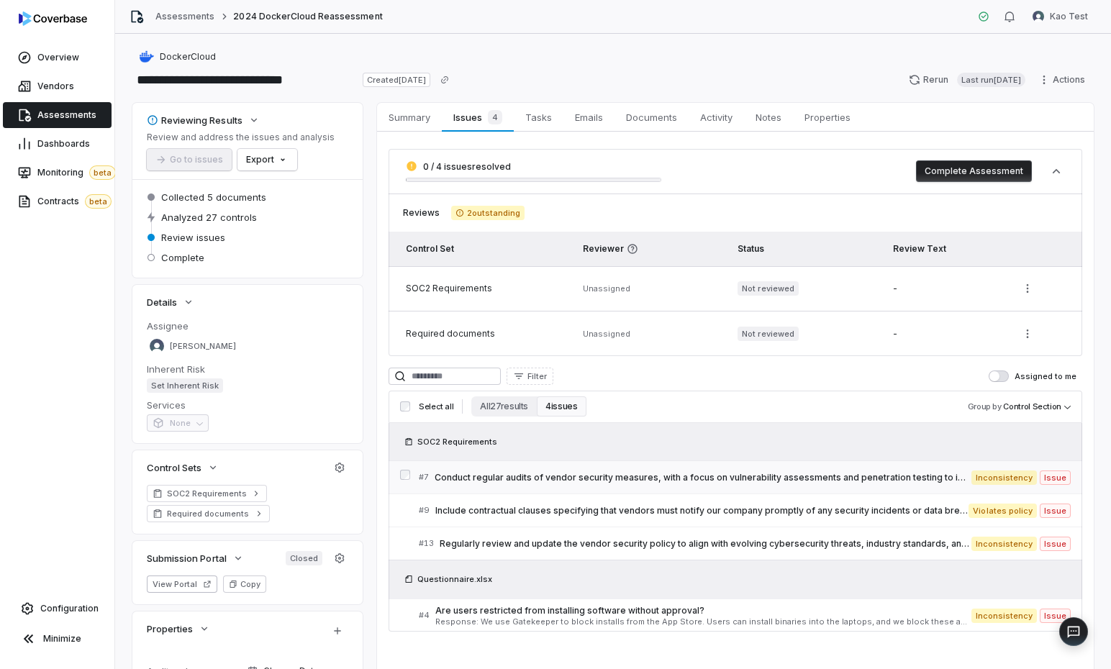
click at [666, 474] on span "Conduct regular audits of vendor security measures, with a focus on vulnerabili…" at bounding box center [703, 478] width 537 height 12
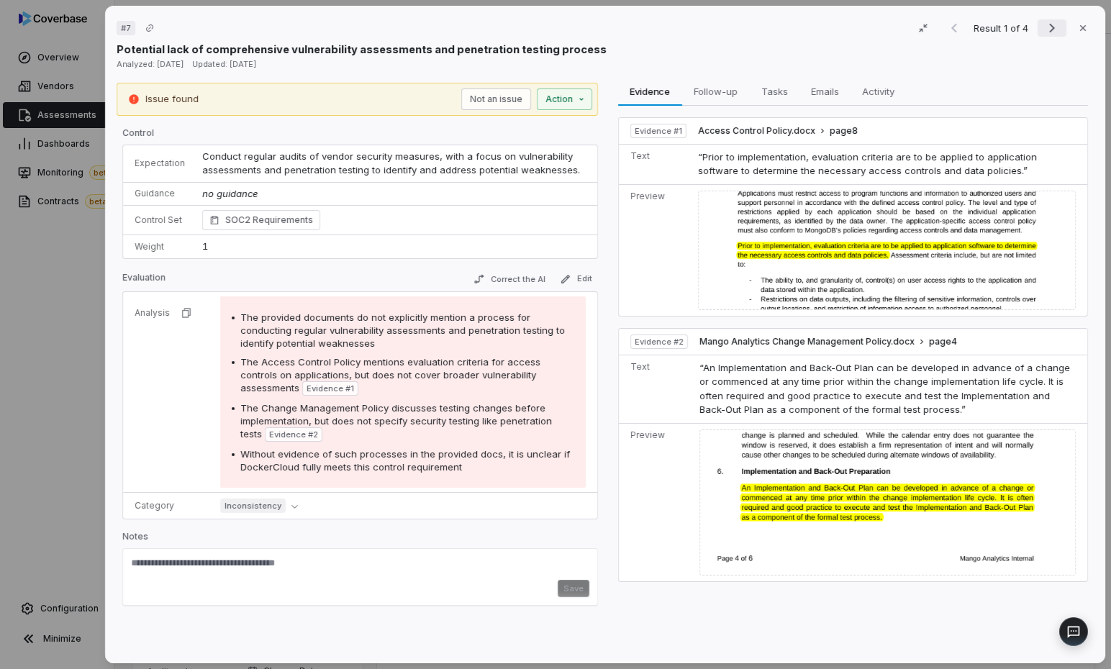
click at [854, 27] on icon "Next result" at bounding box center [1052, 27] width 17 height 17
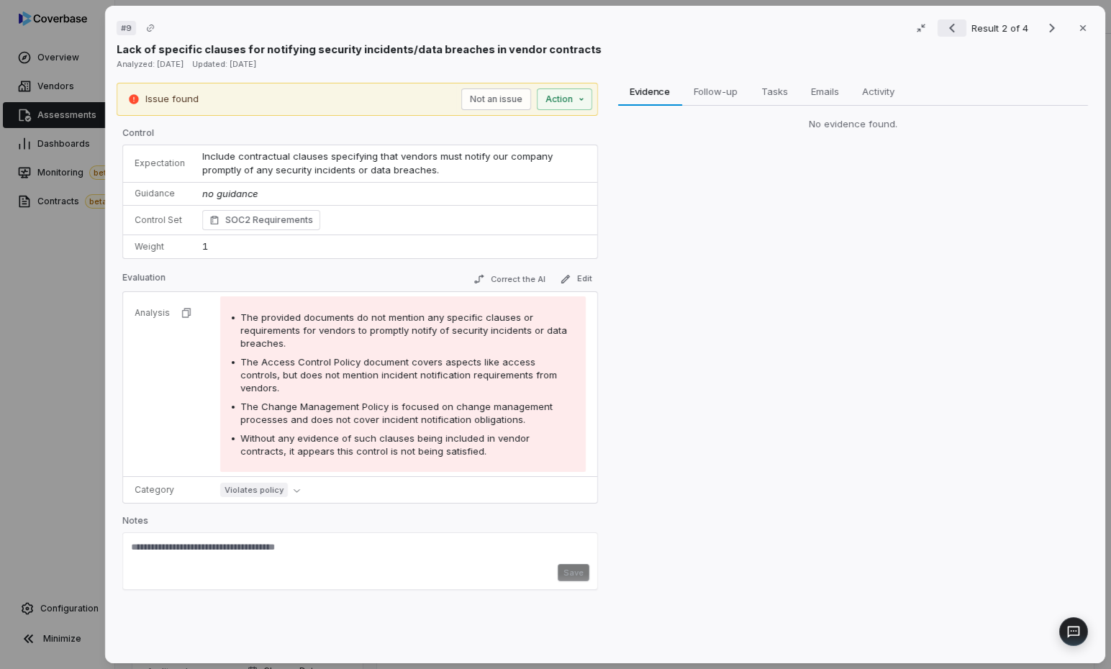
click at [854, 23] on icon "Previous result" at bounding box center [952, 27] width 17 height 17
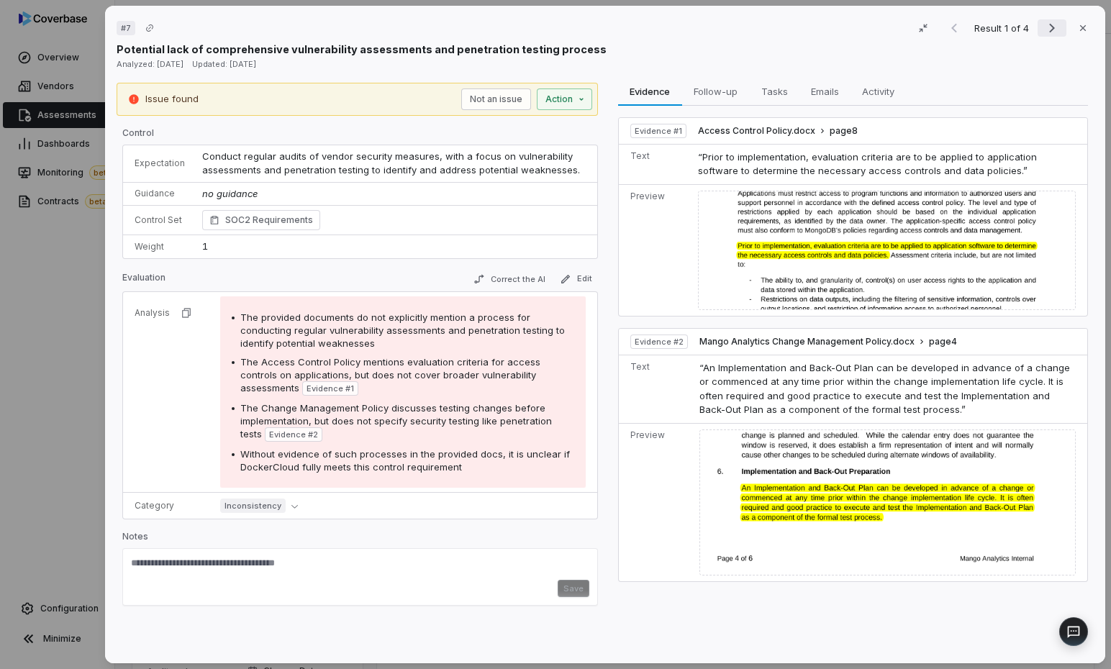
click at [854, 24] on icon "Next result" at bounding box center [1052, 27] width 17 height 17
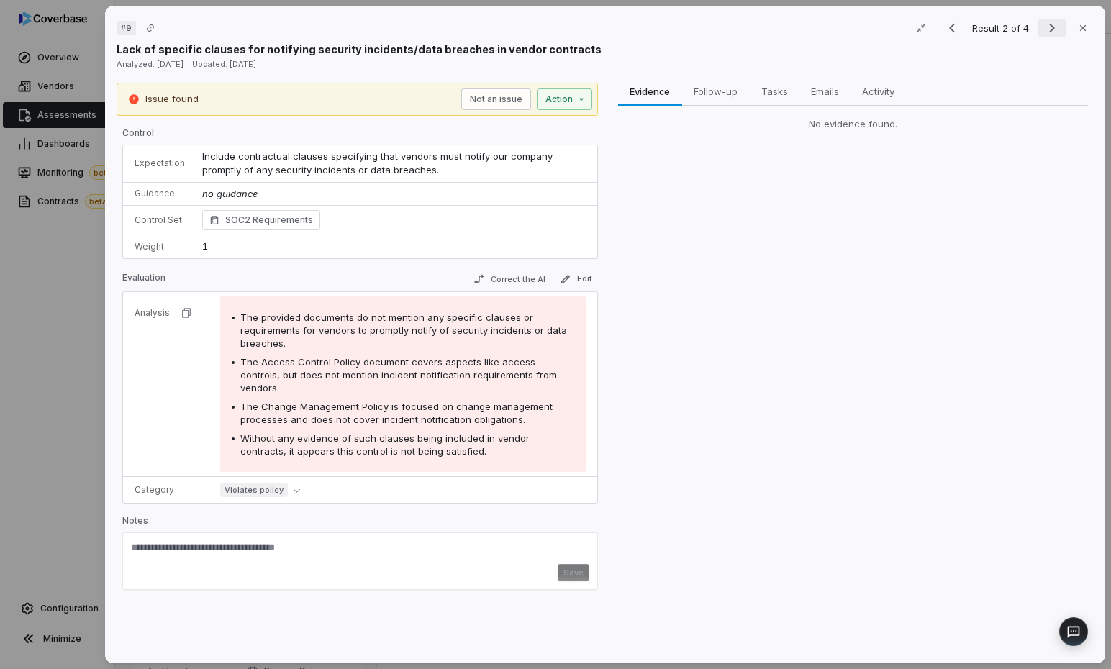
click at [854, 24] on icon "Next result" at bounding box center [1052, 27] width 17 height 17
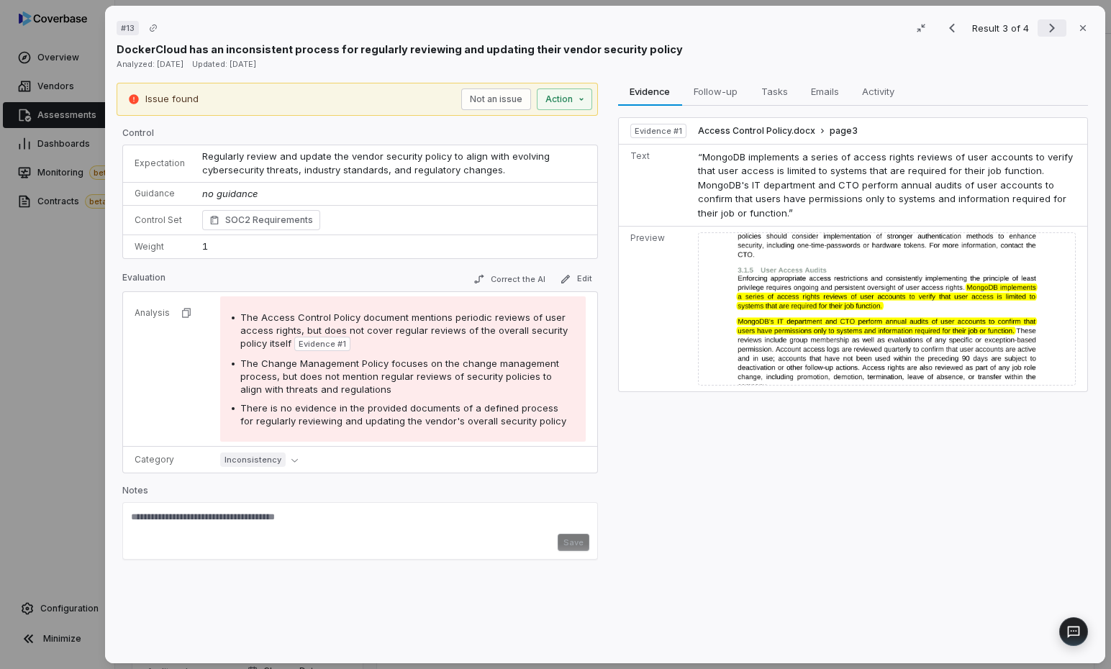
click at [854, 24] on icon "Next result" at bounding box center [1052, 27] width 17 height 17
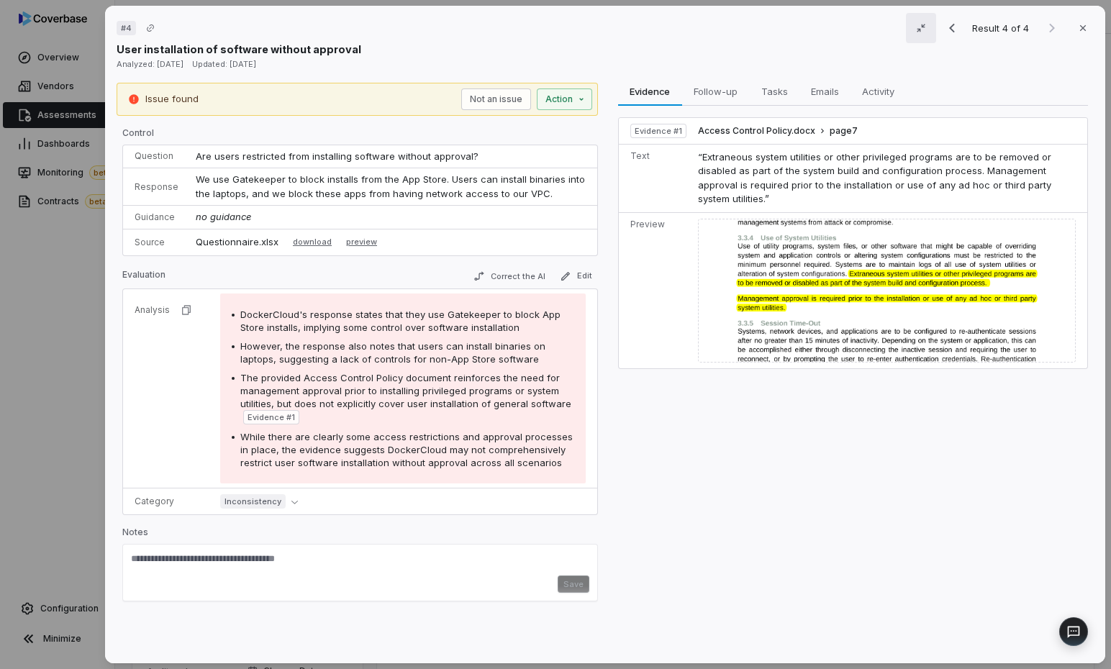
click at [854, 27] on icon "button" at bounding box center [922, 28] width 12 height 12
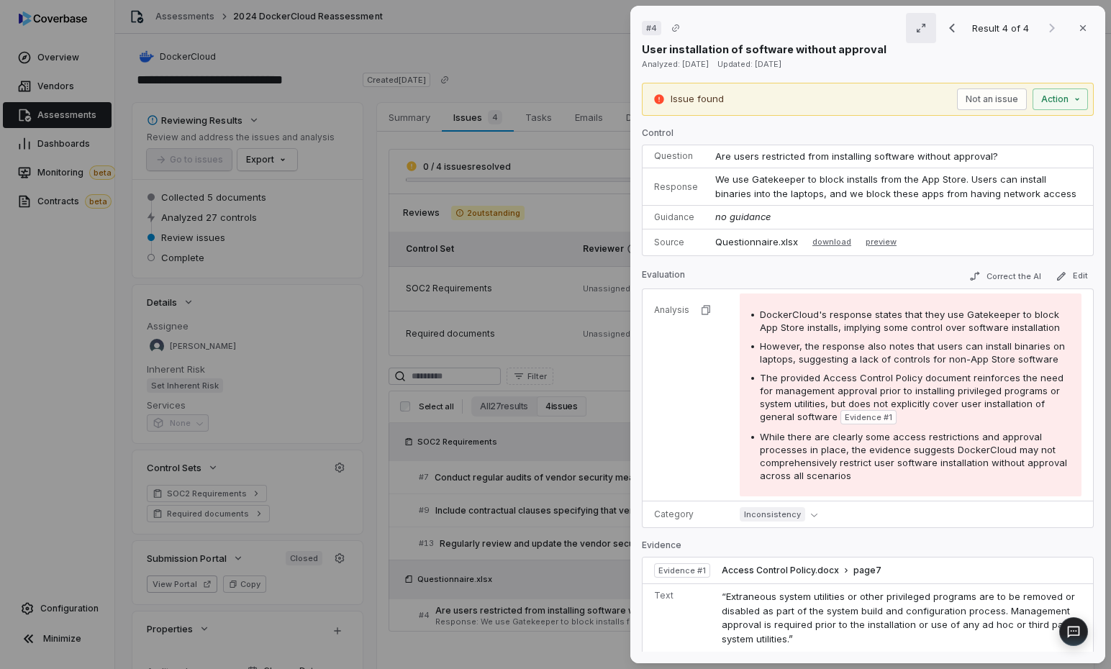
click at [854, 28] on icon "button" at bounding box center [922, 28] width 12 height 12
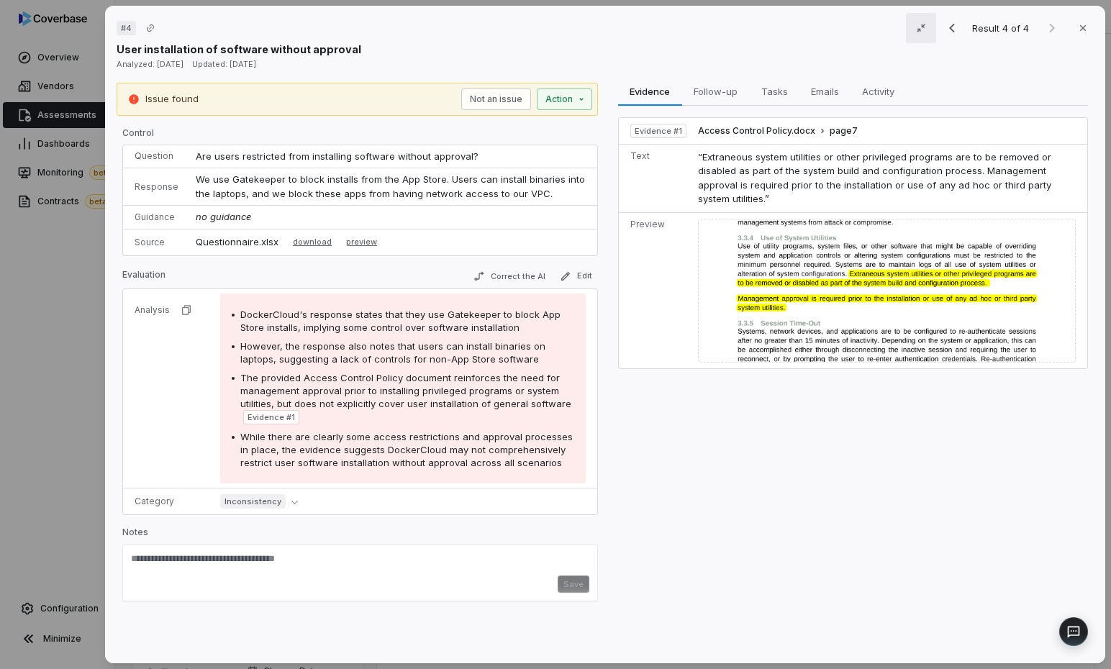
click at [854, 28] on icon "button" at bounding box center [922, 28] width 12 height 12
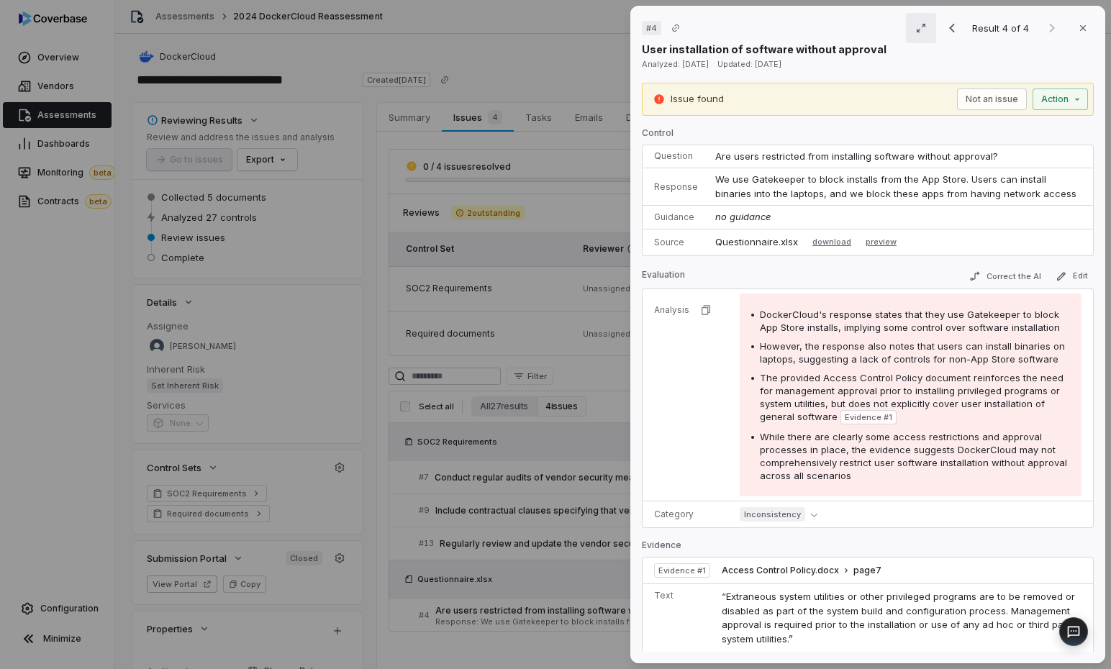
click at [854, 28] on icon "button" at bounding box center [922, 28] width 12 height 12
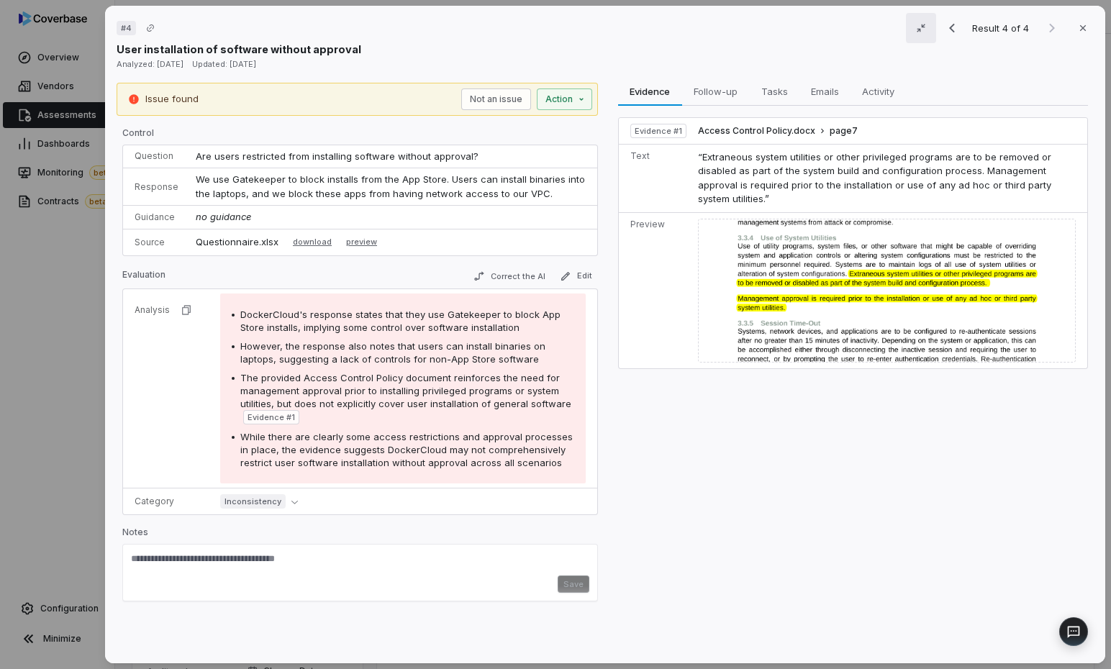
click at [854, 28] on icon "button" at bounding box center [922, 28] width 12 height 12
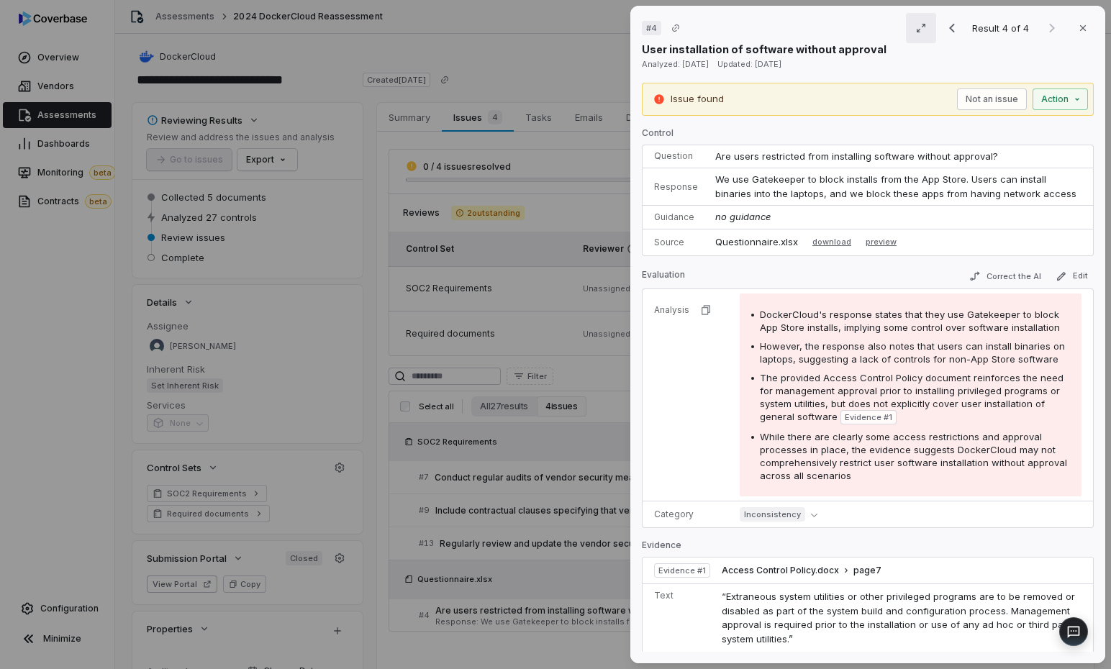
click at [854, 28] on icon "button" at bounding box center [922, 28] width 12 height 12
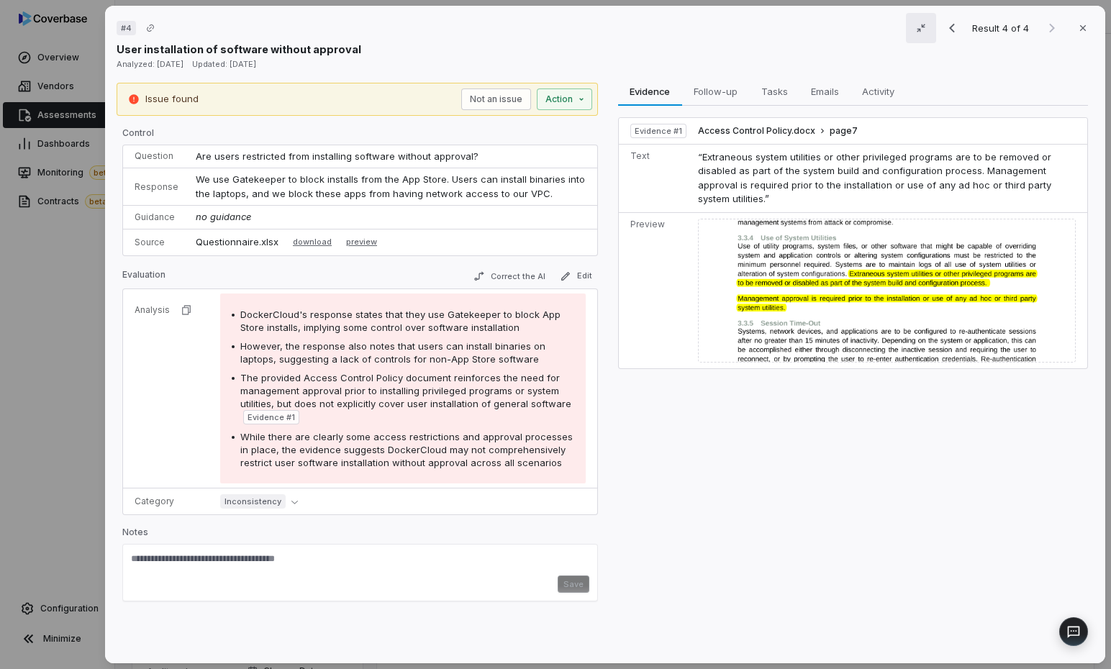
click at [854, 28] on icon "button" at bounding box center [922, 28] width 12 height 12
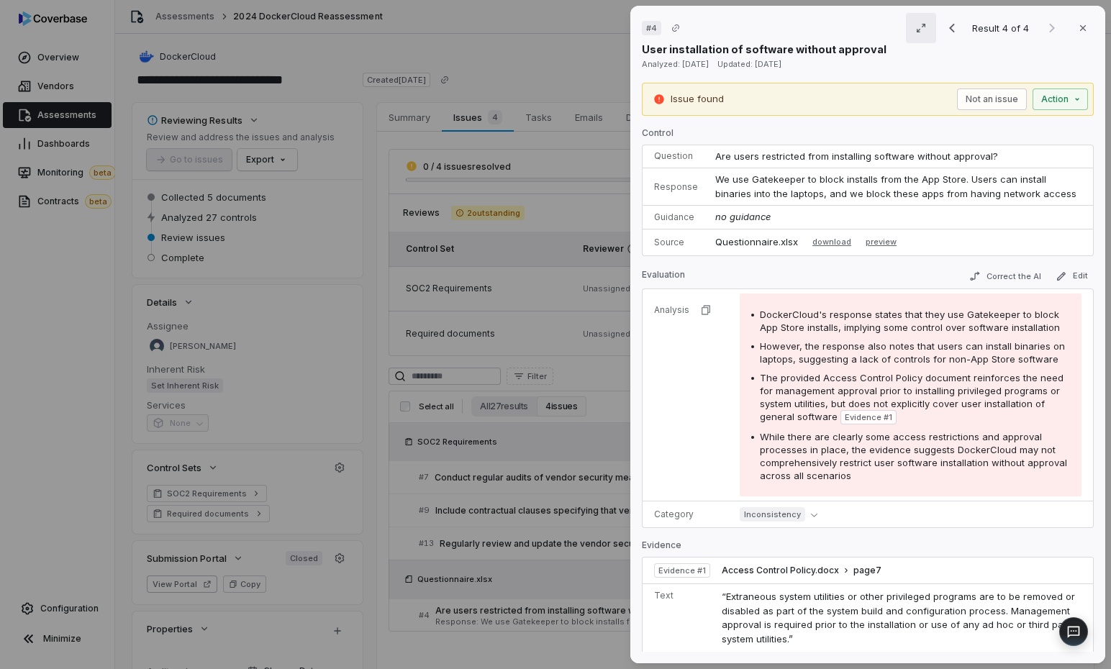
click at [854, 28] on icon "button" at bounding box center [922, 28] width 12 height 12
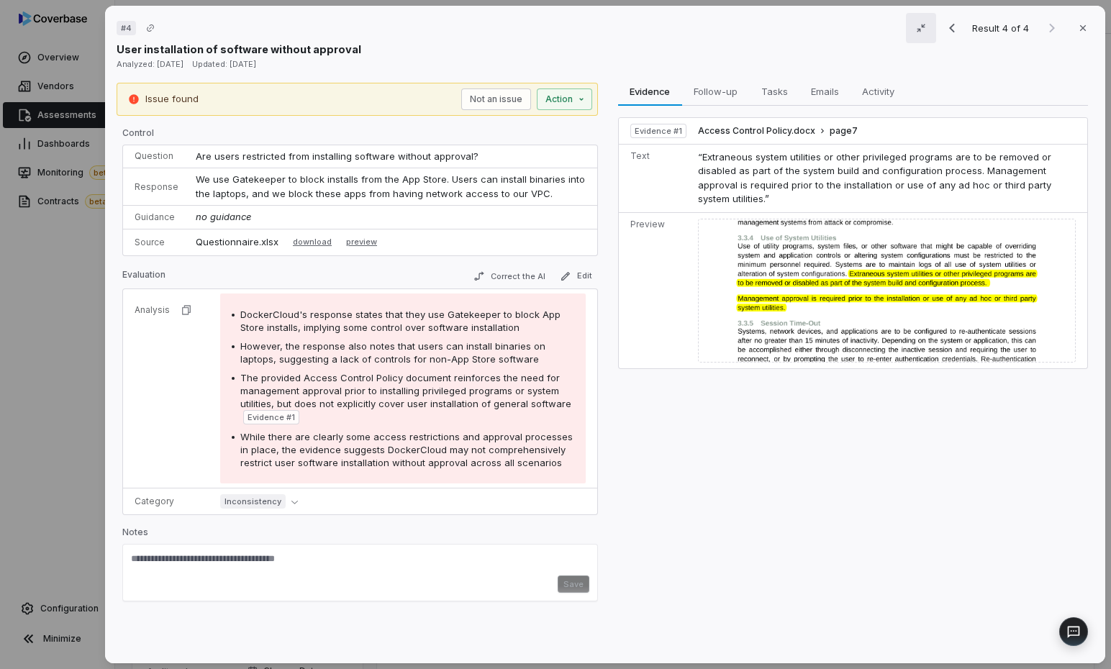
click at [854, 28] on icon "button" at bounding box center [922, 28] width 12 height 12
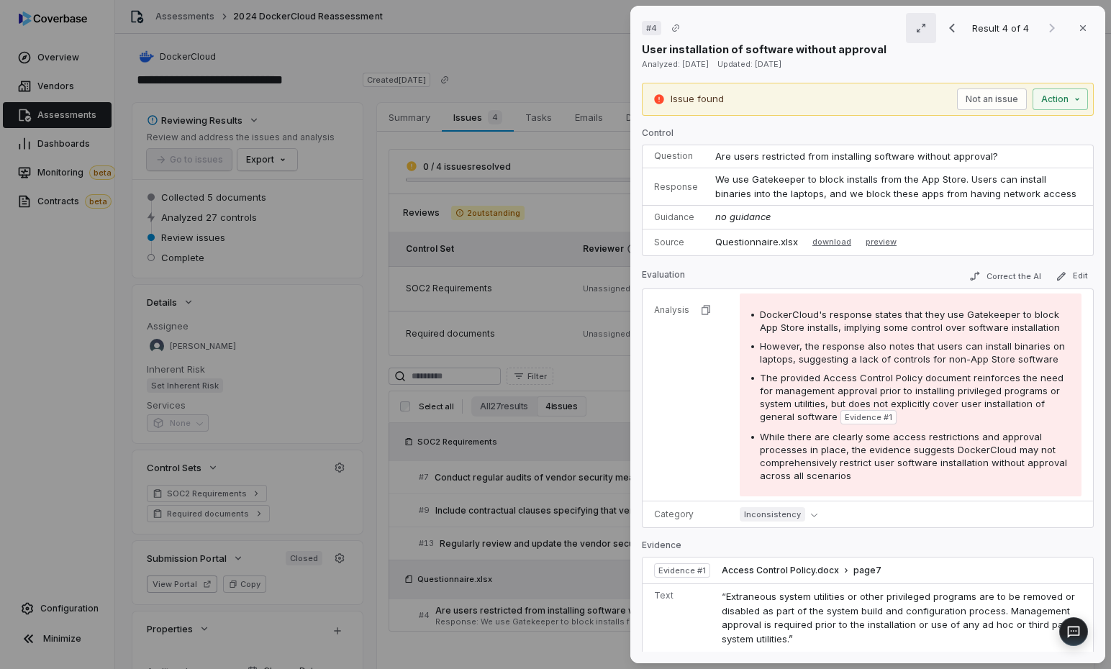
click at [854, 28] on icon "button" at bounding box center [922, 28] width 12 height 12
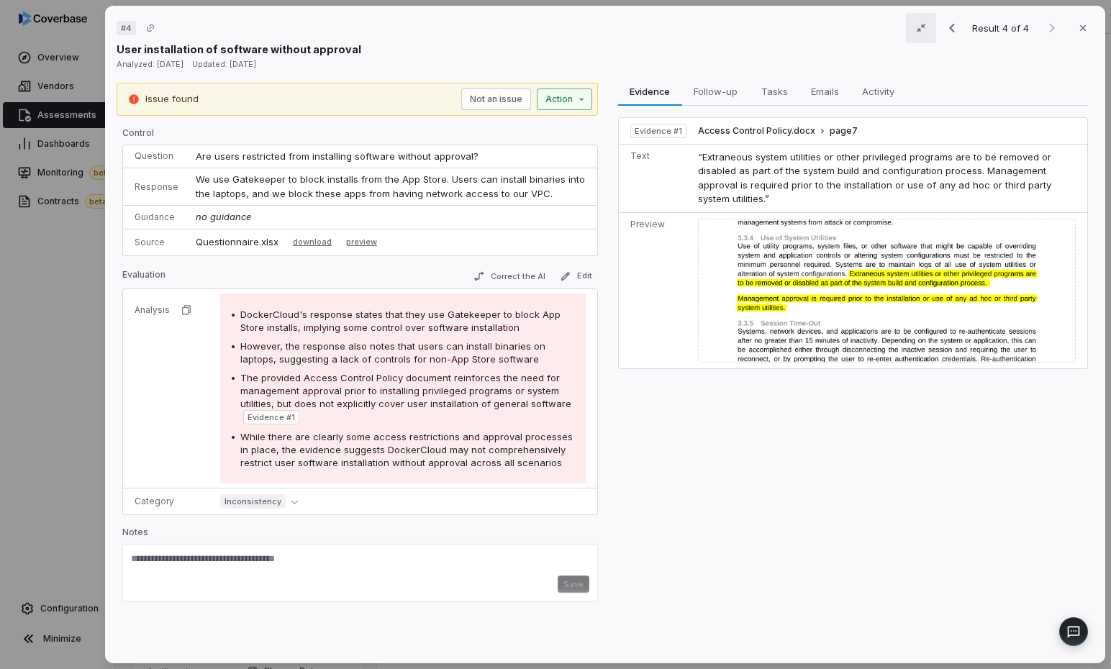
click at [563, 96] on div "# 4 Result 4 of 4 Close User installation of software without approval Analyzed…" at bounding box center [555, 334] width 1111 height 669
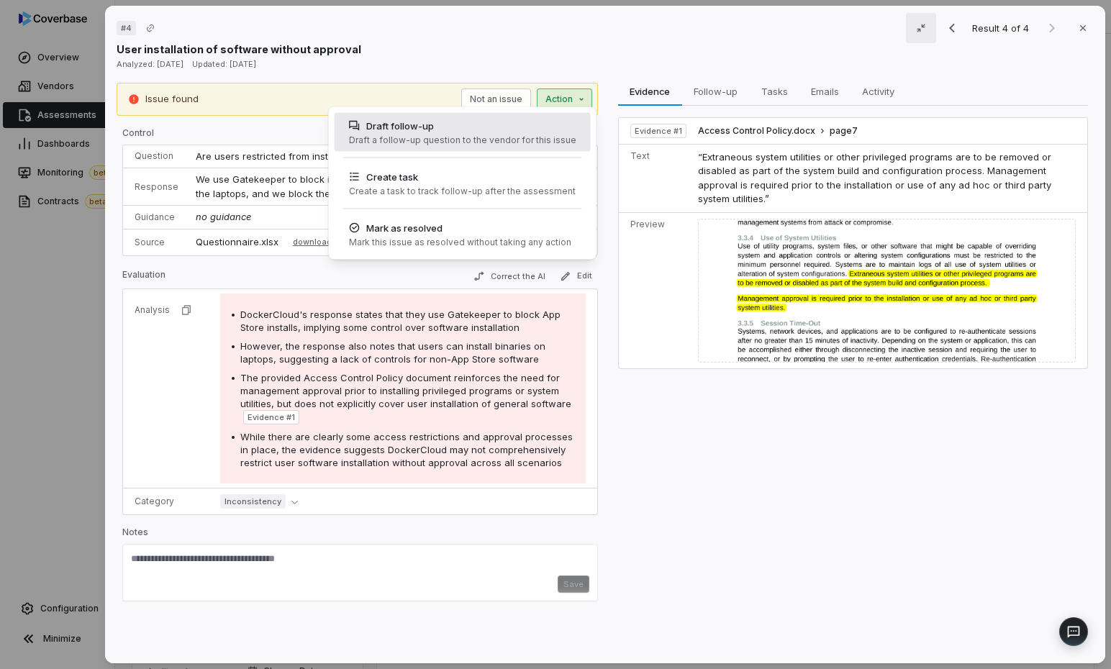
click at [551, 128] on div "Draft follow-up" at bounding box center [462, 126] width 227 height 14
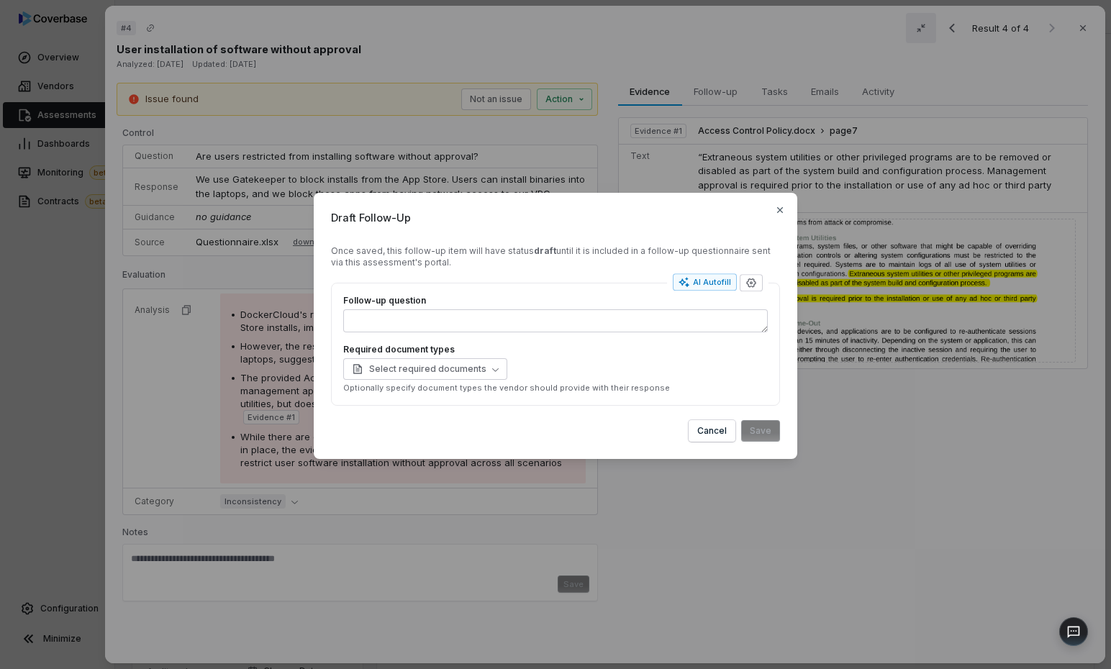
click at [780, 217] on div "Draft Follow-Up Once saved, this follow-up item will have status draft until it…" at bounding box center [556, 326] width 484 height 266
drag, startPoint x: 780, startPoint y: 211, endPoint x: 554, endPoint y: 312, distance: 247.1
click at [554, 312] on div "Draft Follow-Up Once saved, this follow-up item will have status draft until it…" at bounding box center [556, 326] width 484 height 266
click at [530, 315] on textarea "Follow-up question" at bounding box center [555, 321] width 425 height 23
click at [471, 354] on label "Required document types" at bounding box center [555, 350] width 425 height 12
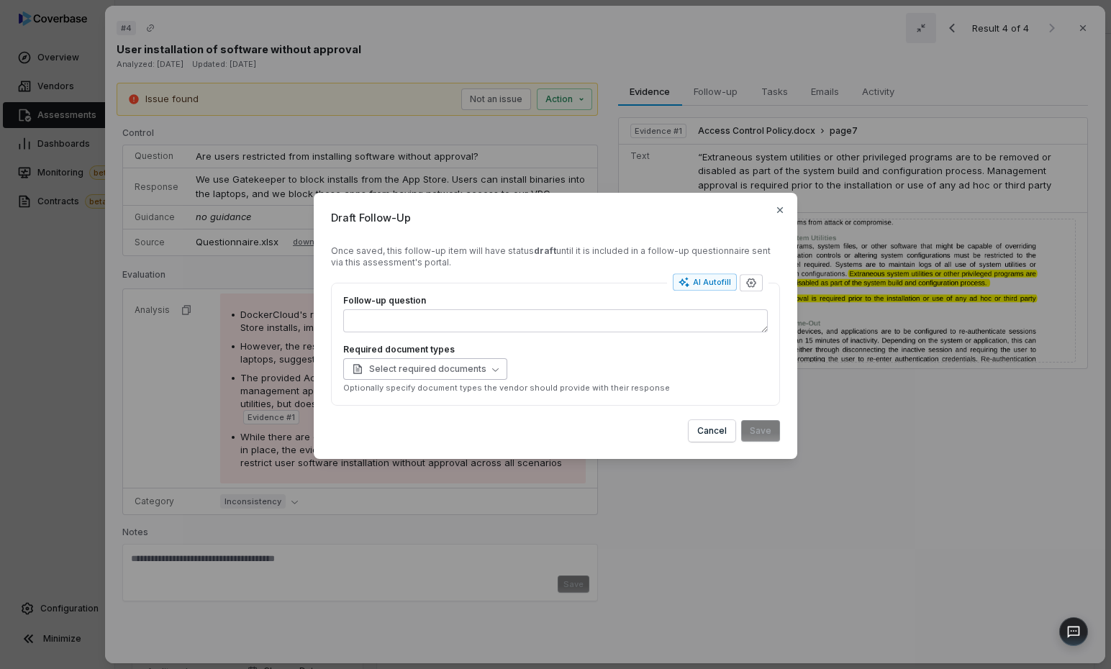
click at [471, 360] on button "Select required documents" at bounding box center [425, 369] width 164 height 22
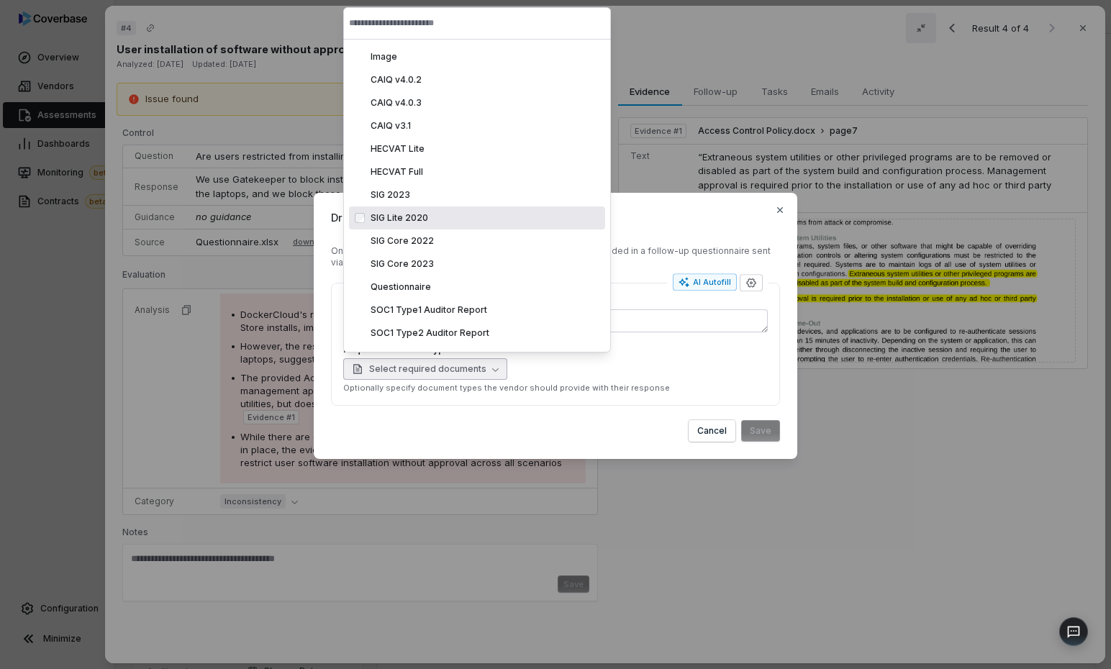
click at [448, 214] on div "SIG Lite 2020 sig_lite_2020" at bounding box center [485, 218] width 229 height 12
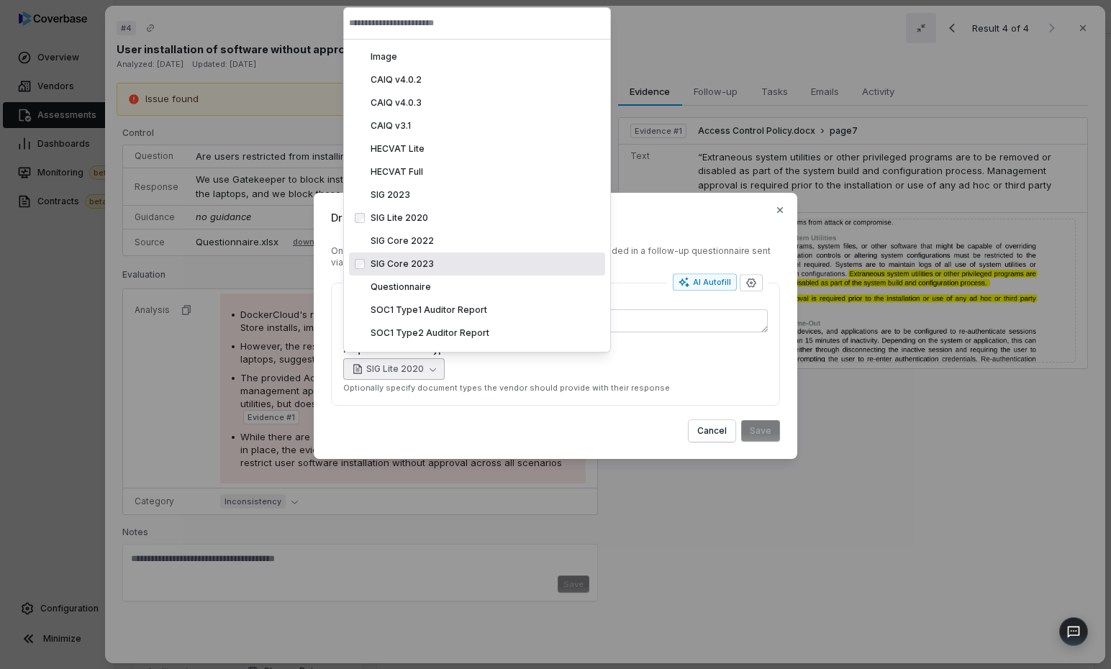
click at [697, 366] on div "SIG Lite 2020" at bounding box center [555, 369] width 425 height 22
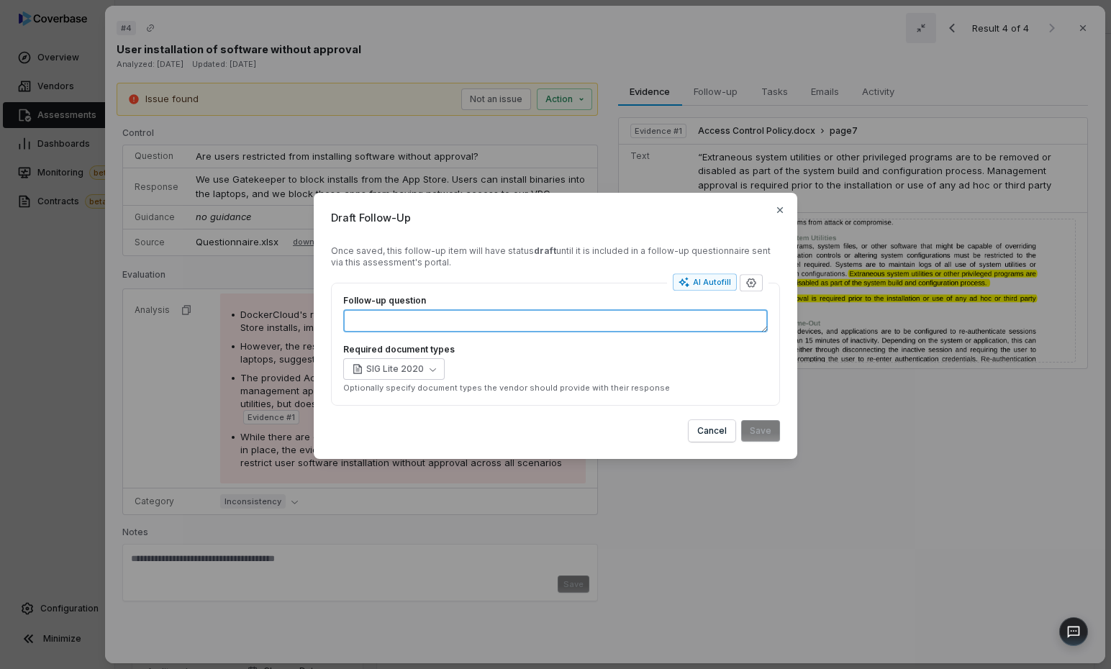
click at [625, 320] on textarea "Follow-up question" at bounding box center [555, 321] width 425 height 23
type textarea "*"
type textarea "**"
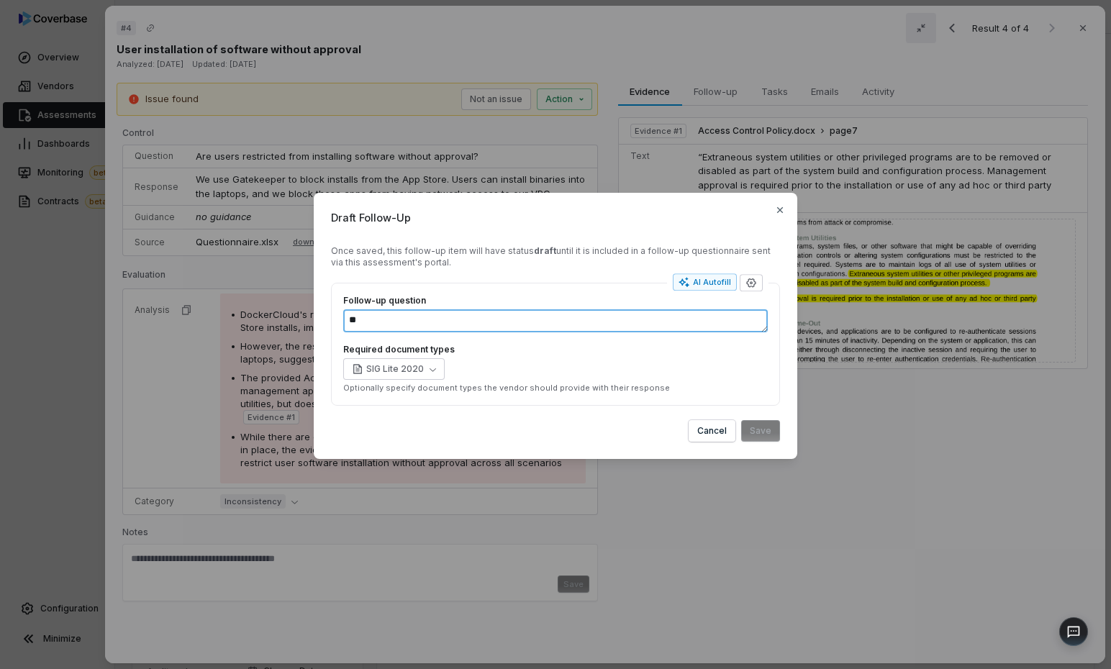
type textarea "*"
type textarea "***"
type textarea "*"
type textarea "****"
type textarea "*"
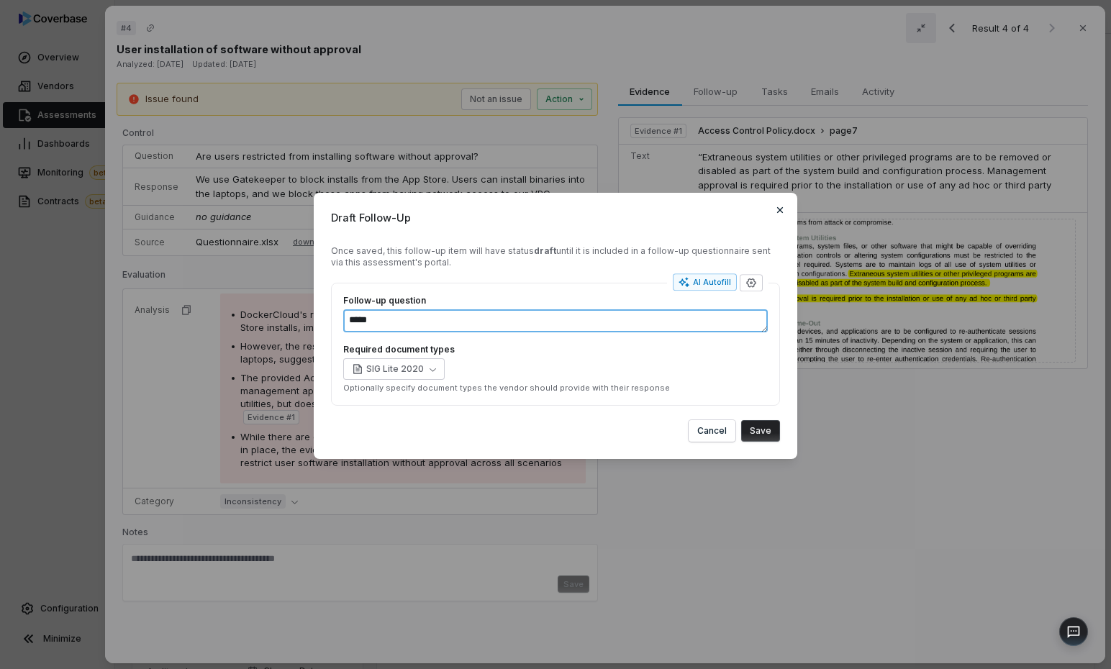
type textarea "*****"
click at [776, 206] on icon "button" at bounding box center [780, 210] width 12 height 12
type textarea "*"
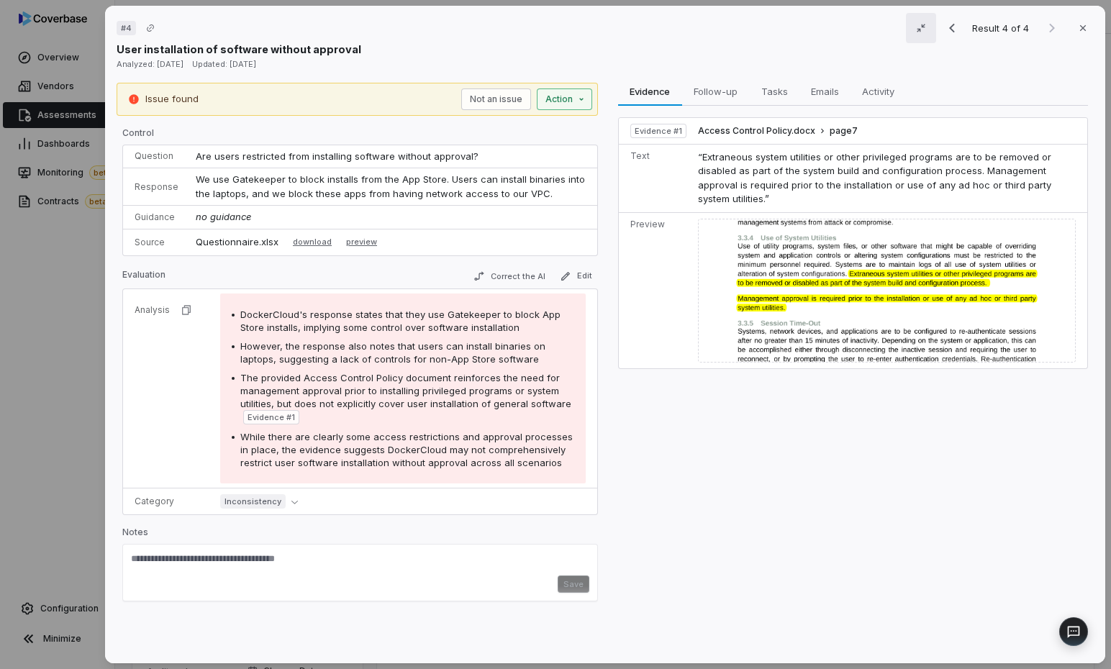
click at [567, 105] on div "# 4 Result 4 of 4 Close User installation of software without approval Analyzed…" at bounding box center [555, 334] width 1111 height 669
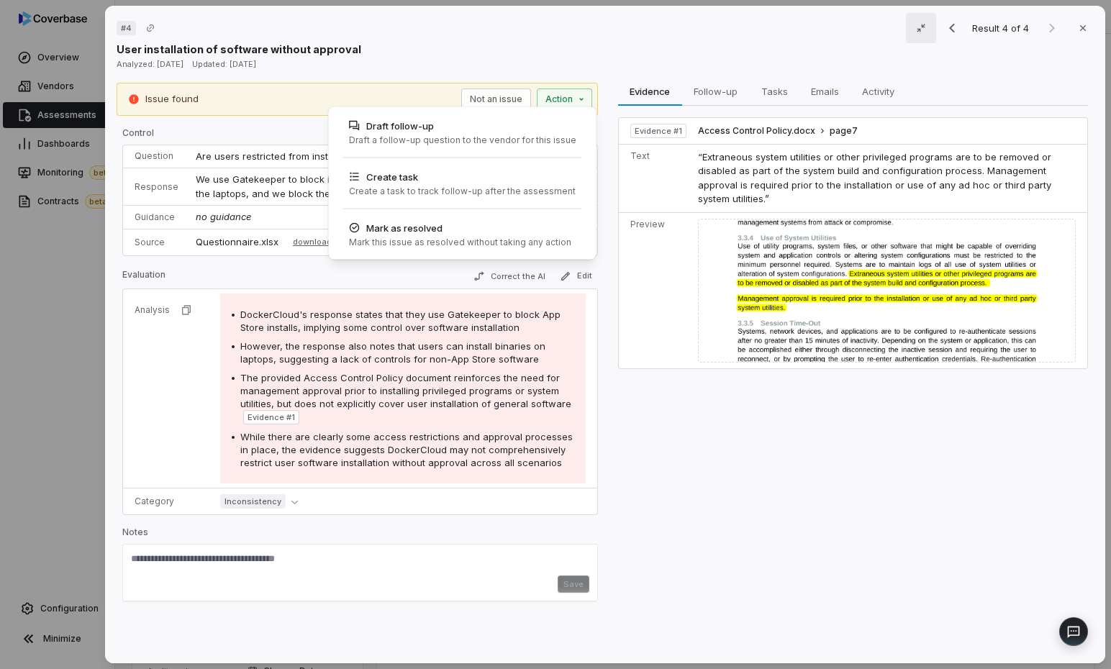
click at [626, 176] on div "# 4 Result 4 of 4 Close User installation of software without approval Analyzed…" at bounding box center [555, 334] width 1111 height 669
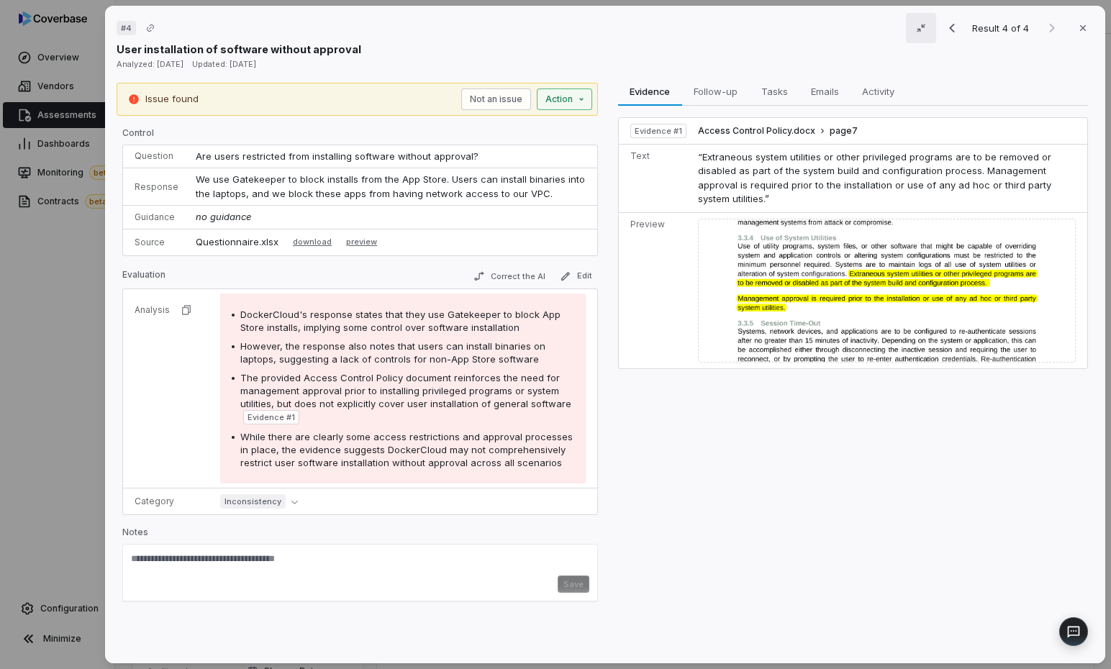
click at [569, 104] on div "# 4 Result 4 of 4 Close User installation of software without approval Analyzed…" at bounding box center [555, 334] width 1111 height 669
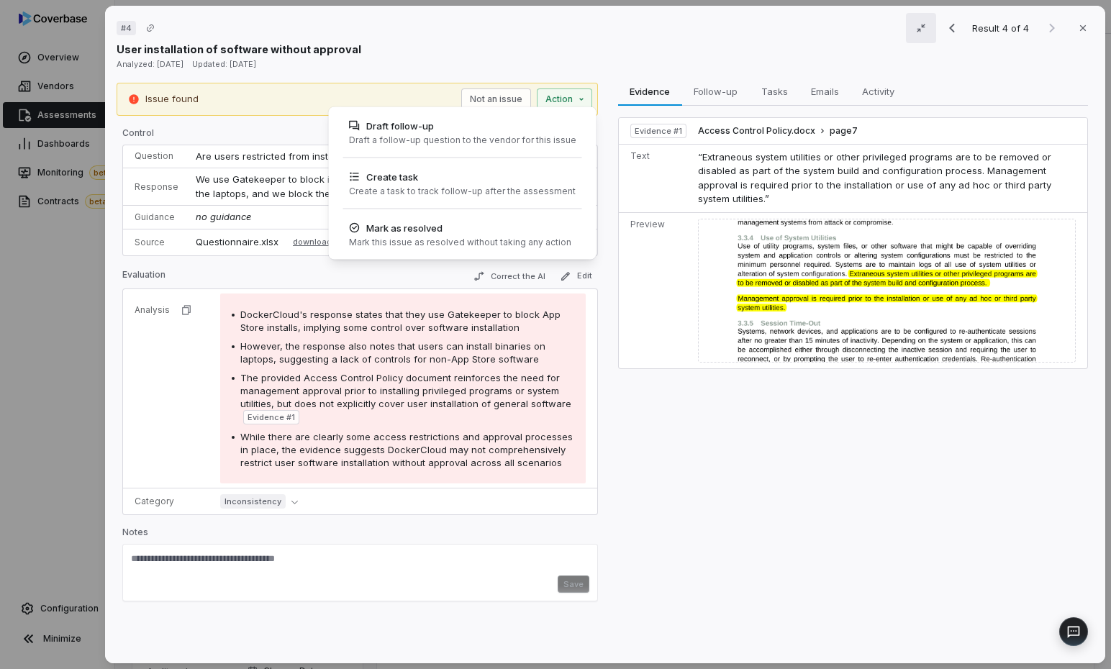
click at [618, 126] on div "# 4 Result 4 of 4 Close User installation of software without approval Analyzed…" at bounding box center [555, 334] width 1111 height 669
click at [574, 99] on div "# 4 Result 4 of 4 Close User installation of software without approval Analyzed…" at bounding box center [555, 334] width 1111 height 669
click at [687, 284] on div "# 4 Result 4 of 4 Close User installation of software without approval Analyzed…" at bounding box center [555, 334] width 1111 height 669
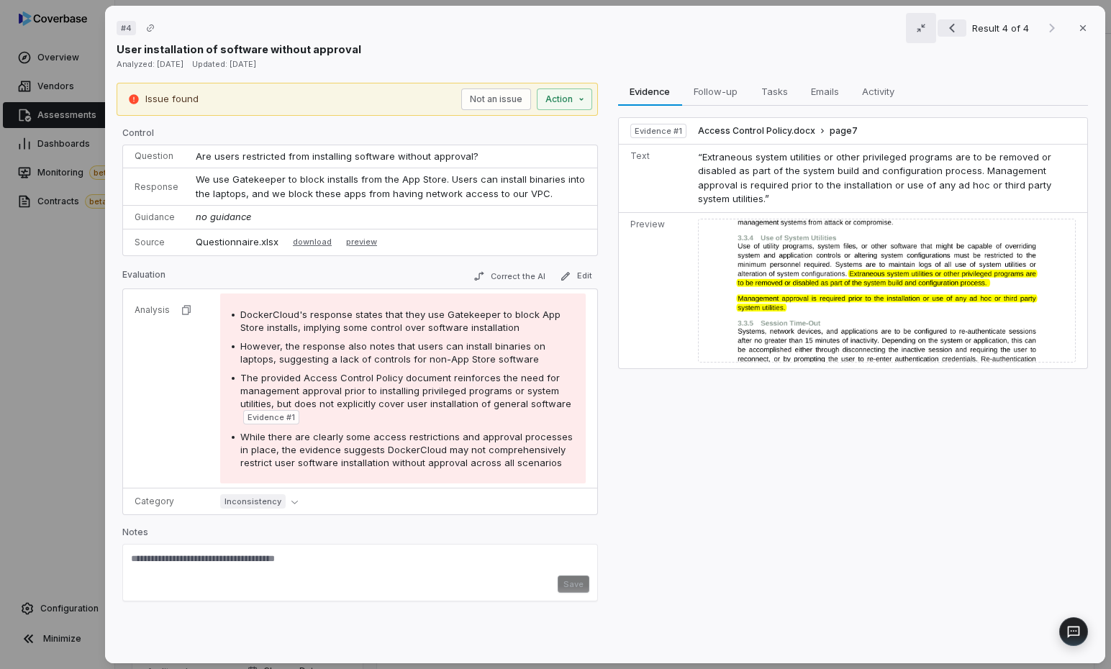
click at [854, 22] on icon "Previous result" at bounding box center [952, 27] width 17 height 17
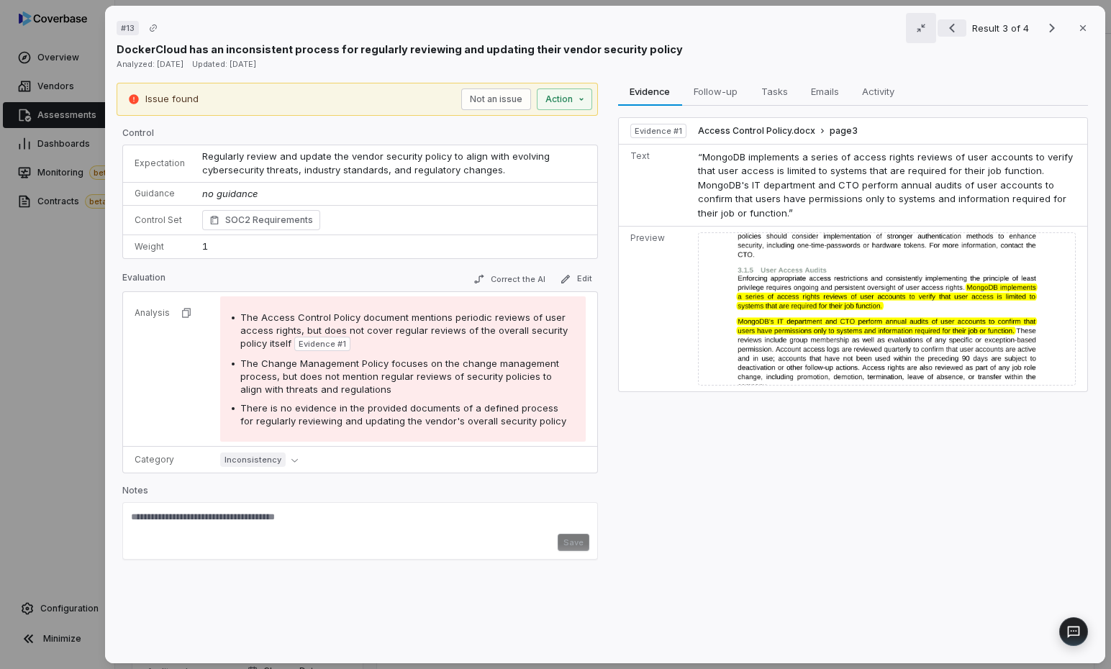
click at [854, 24] on icon "Previous result" at bounding box center [952, 27] width 17 height 17
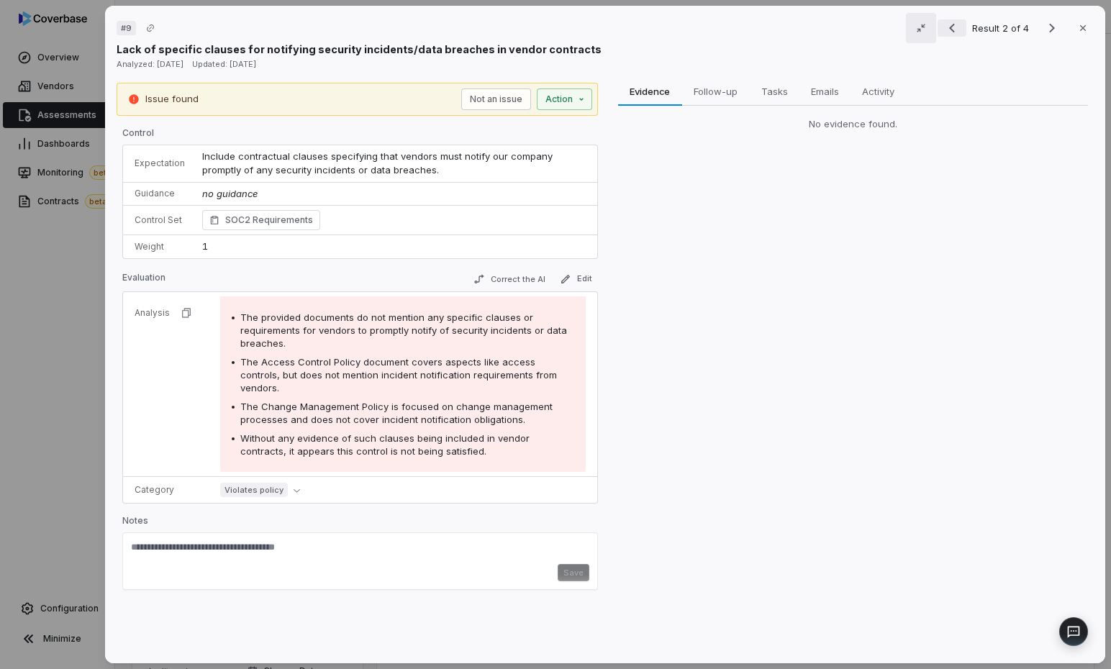
click at [854, 27] on icon "Previous result" at bounding box center [952, 27] width 17 height 17
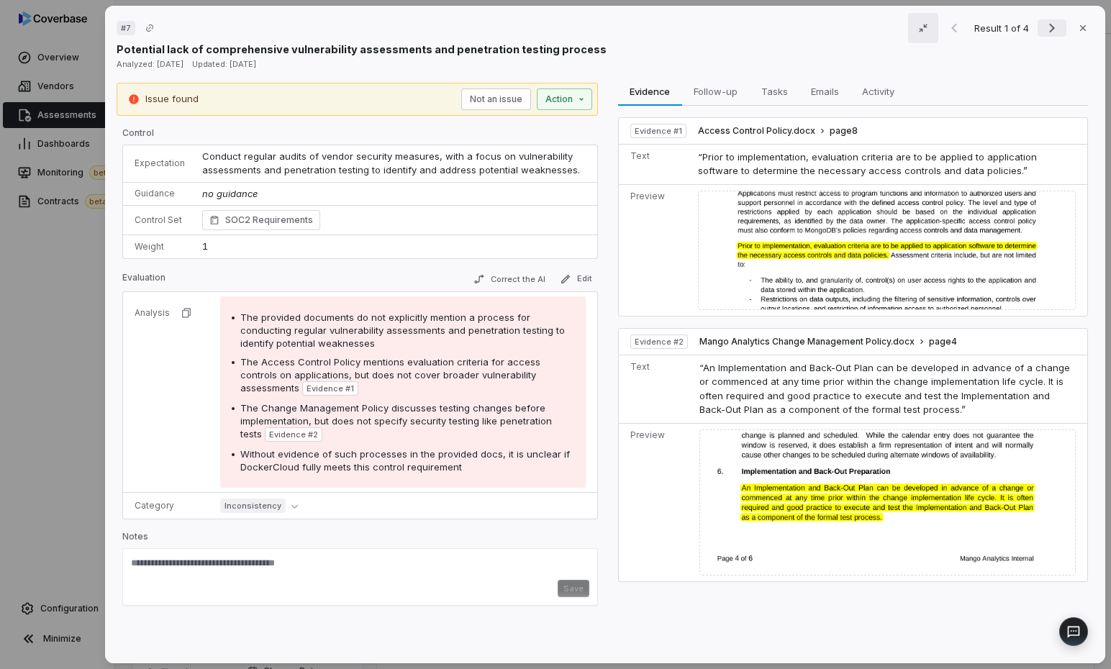
click at [854, 30] on icon "Next result" at bounding box center [1052, 27] width 17 height 17
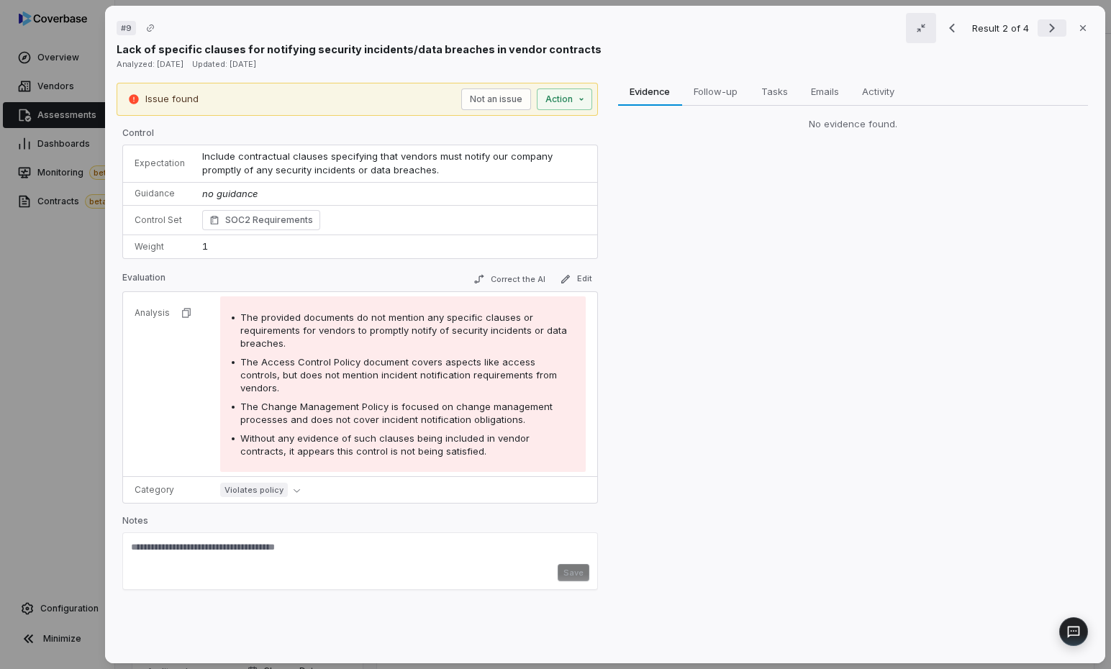
click at [854, 30] on icon "Next result" at bounding box center [1052, 27] width 17 height 17
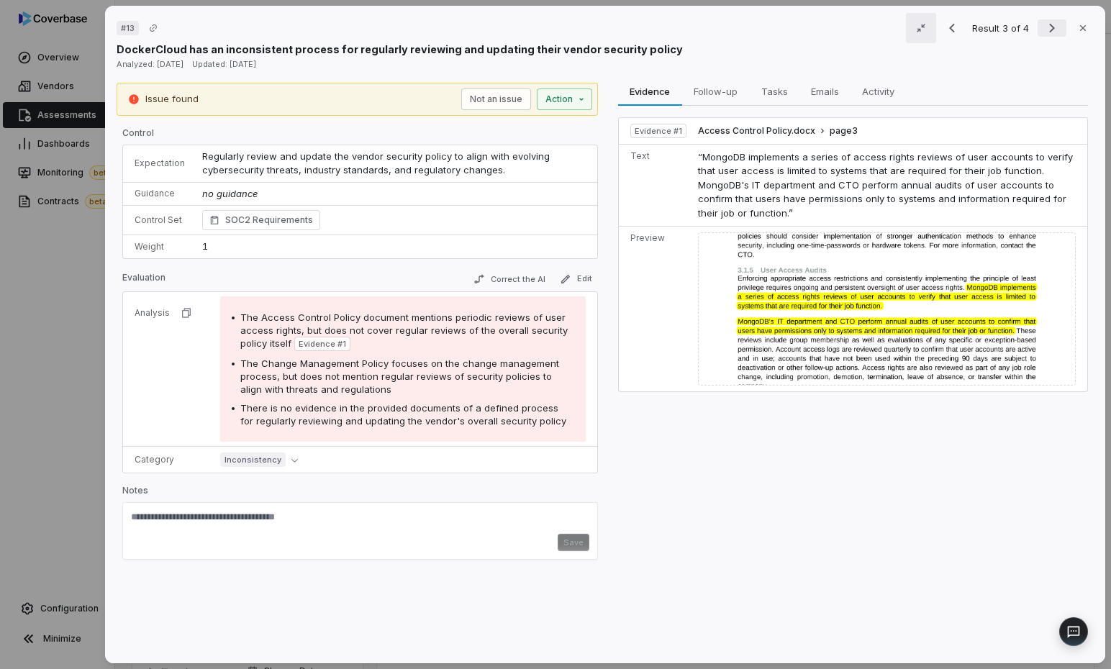
click at [854, 30] on icon "Next result" at bounding box center [1052, 27] width 17 height 17
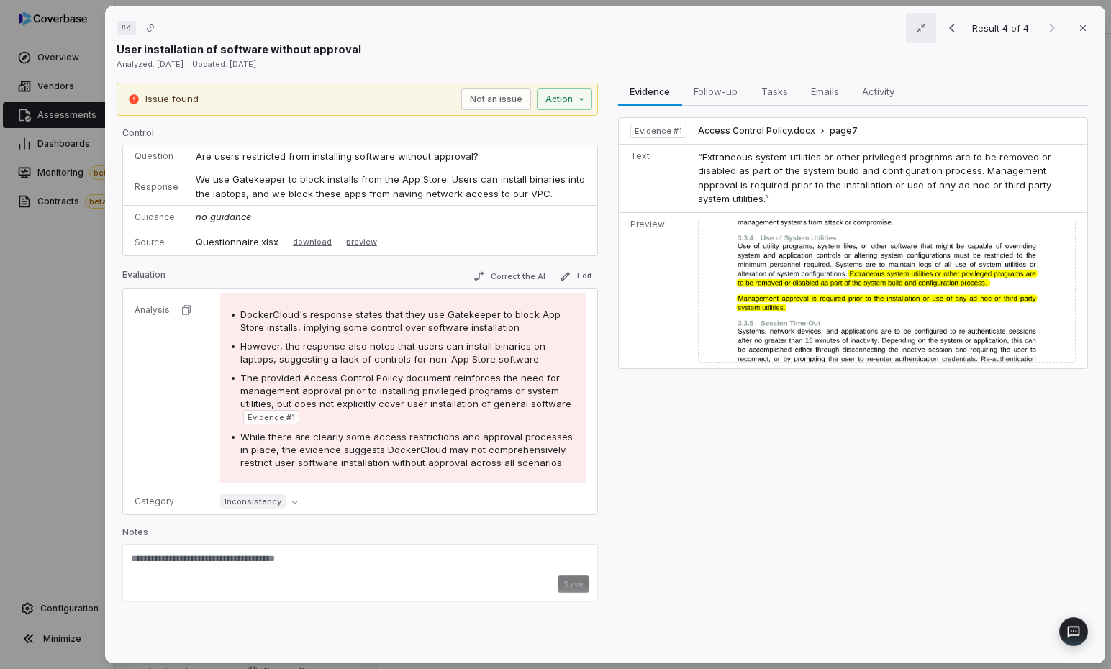
click at [73, 381] on div "# 4 Result 4 of 4 Close User installation of software without approval Analyzed…" at bounding box center [555, 334] width 1111 height 669
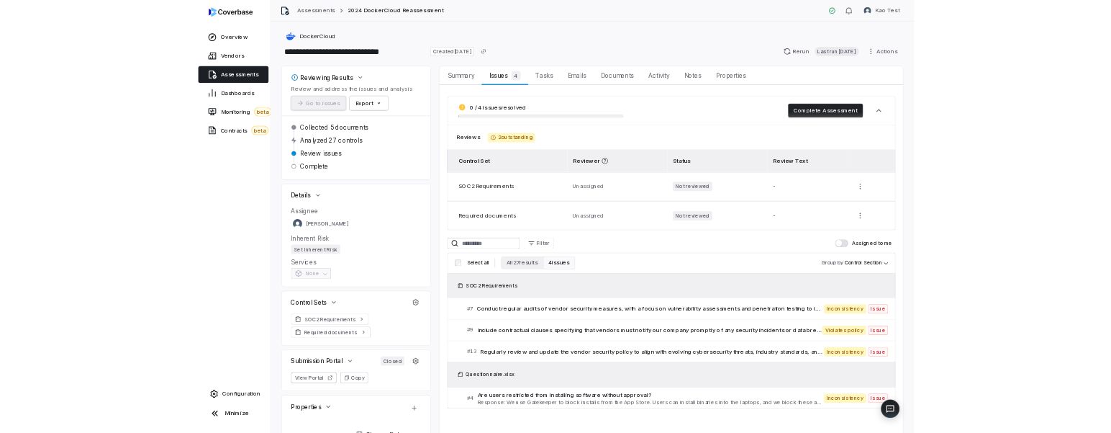
scroll to position [114, 0]
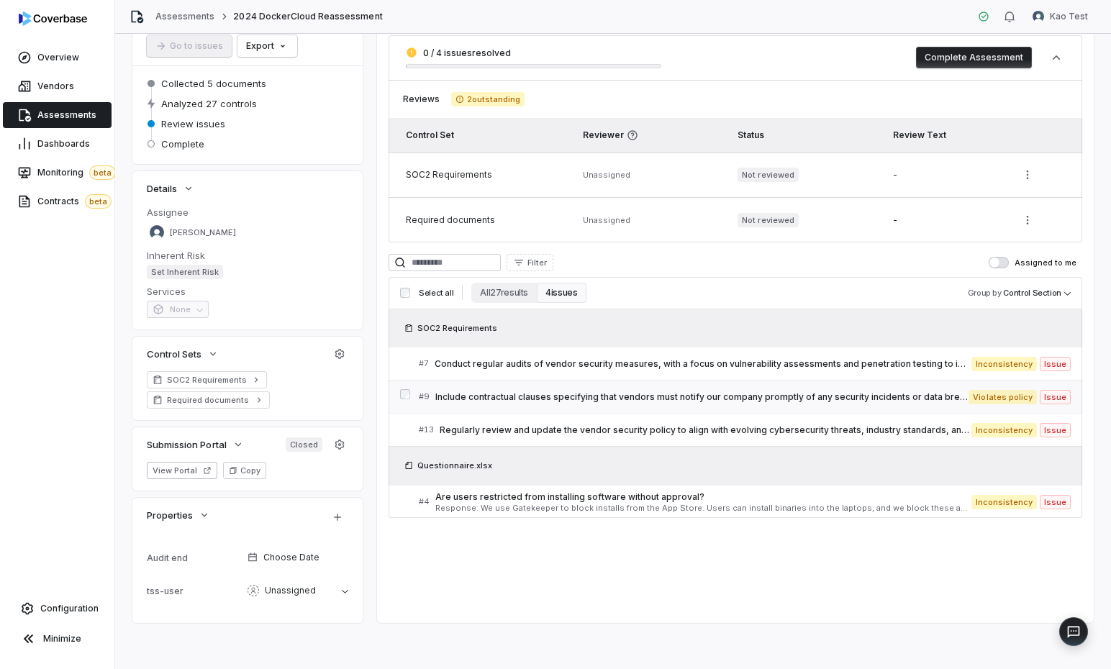
click at [690, 397] on span "Include contractual clauses specifying that vendors must notify our company pro…" at bounding box center [701, 398] width 533 height 12
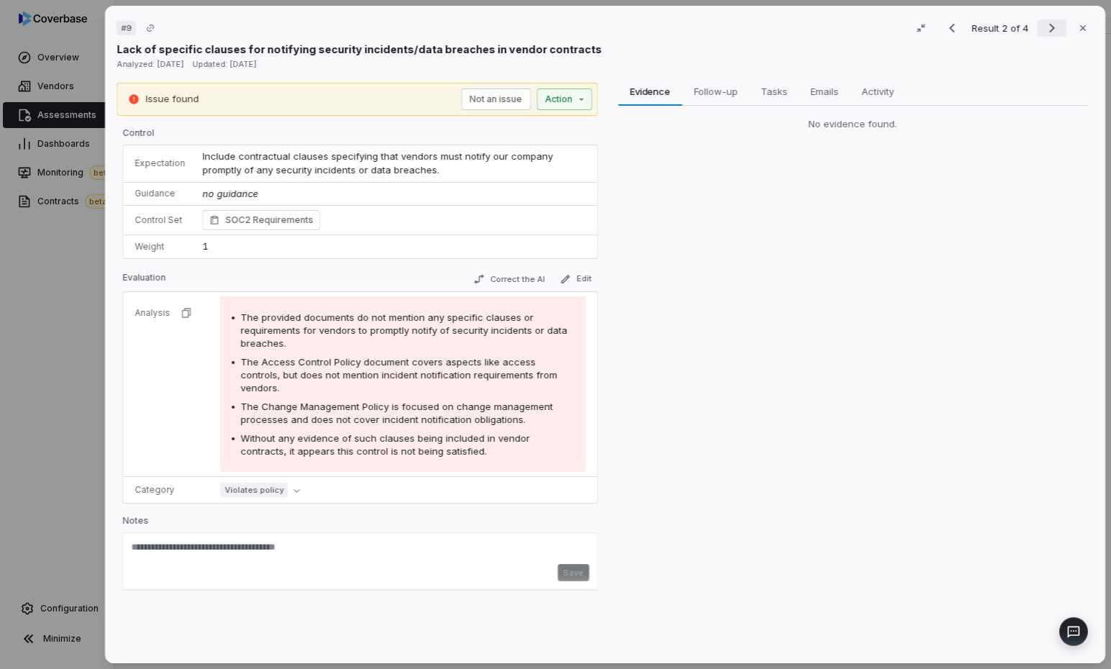
click at [854, 30] on button "Next result" at bounding box center [1052, 27] width 29 height 17
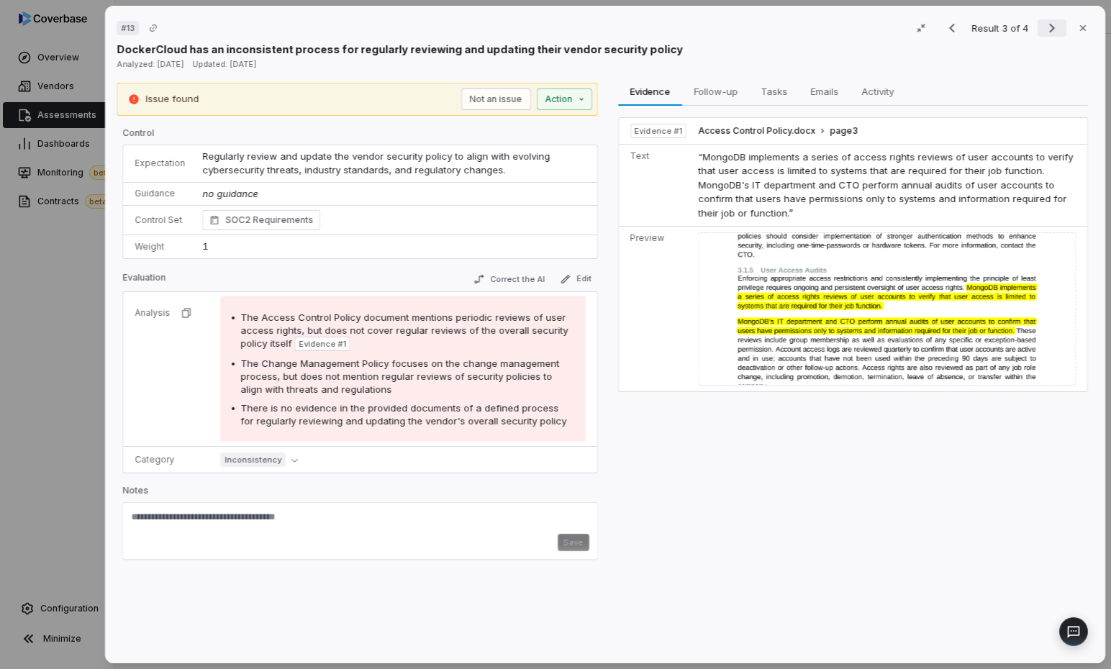
click at [854, 35] on icon "Next result" at bounding box center [1052, 27] width 17 height 17
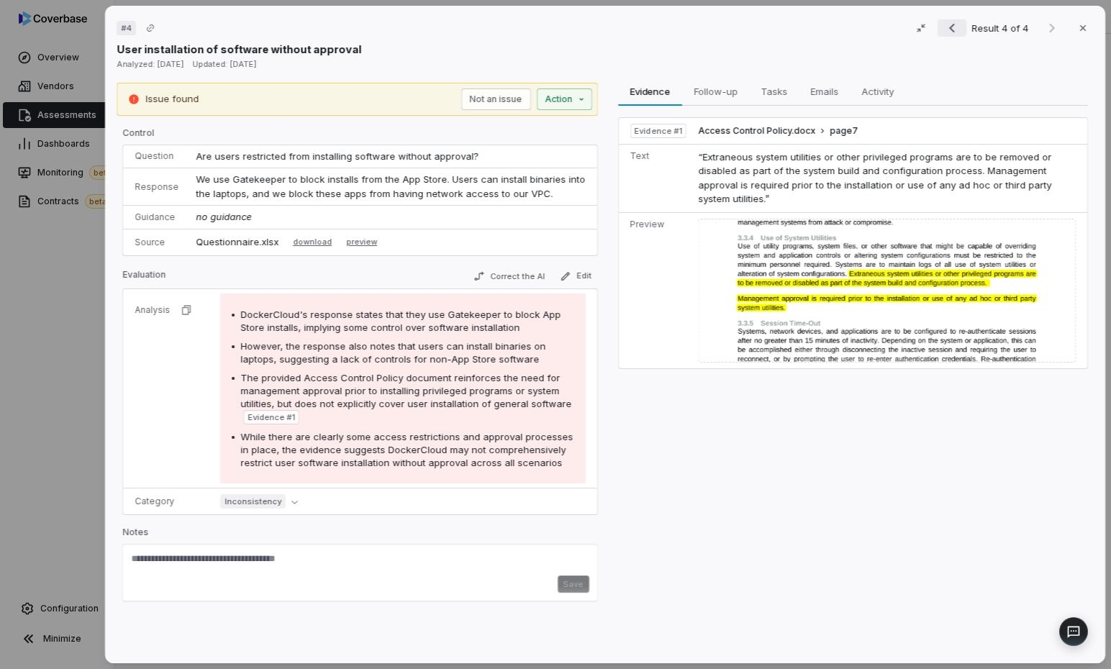
click at [854, 30] on icon "Previous result" at bounding box center [952, 27] width 17 height 17
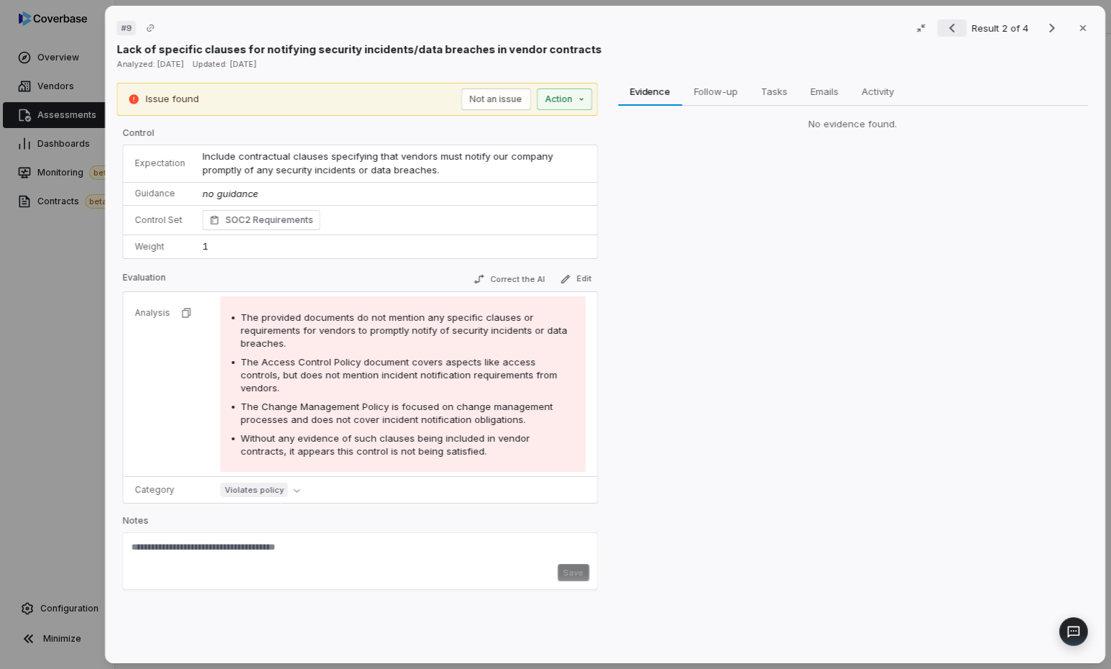
click at [854, 30] on icon "Previous result" at bounding box center [952, 27] width 17 height 17
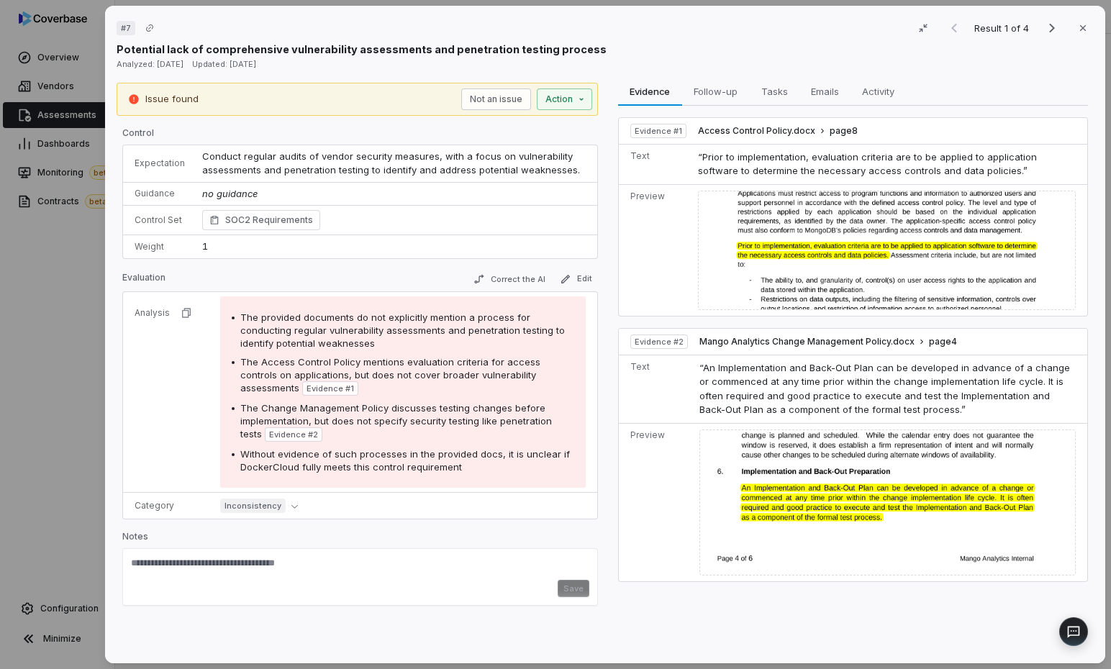
drag, startPoint x: 1097, startPoint y: 660, endPoint x: 1111, endPoint y: 466, distance: 194.8
click at [854, 466] on div "# 7 Result 1 of 4 Close Potential lack of comprehensive vulnerability assessmen…" at bounding box center [605, 334] width 1012 height 669
drag, startPoint x: 1101, startPoint y: 656, endPoint x: 1111, endPoint y: 488, distance: 168.7
click at [854, 488] on div "# 7 Result 1 of 4 Close Potential lack of comprehensive vulnerability assessmen…" at bounding box center [605, 334] width 1012 height 669
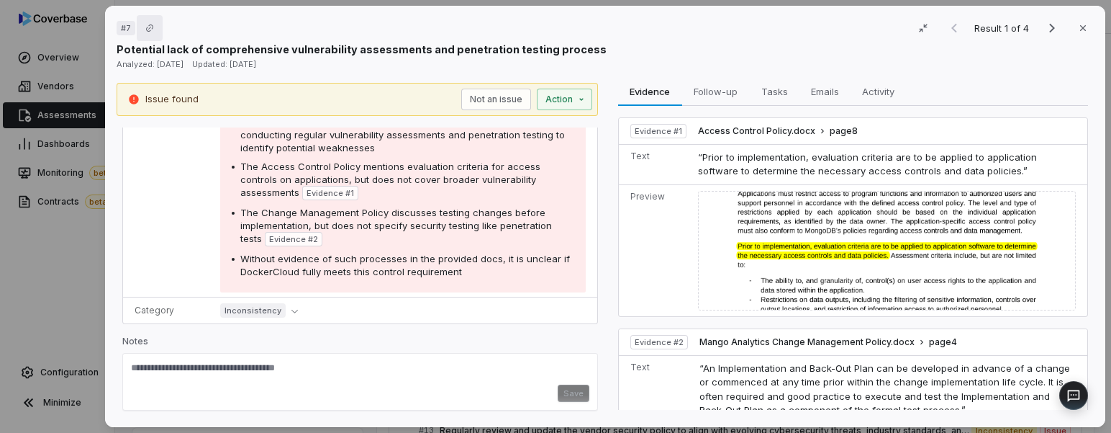
click at [143, 28] on button "Copy link" at bounding box center [150, 28] width 26 height 26
click at [854, 29] on icon "Next result" at bounding box center [1052, 27] width 17 height 17
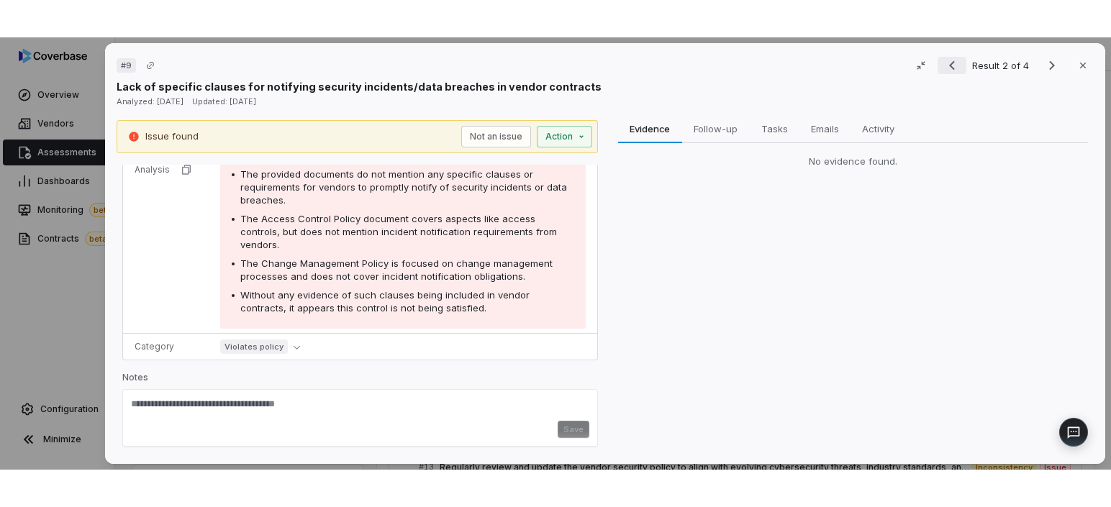
scroll to position [167, 0]
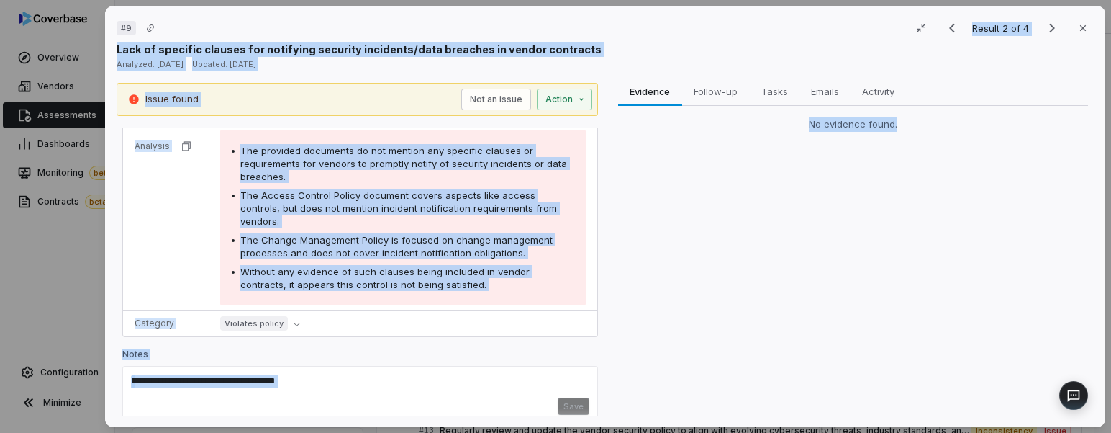
drag, startPoint x: 1098, startPoint y: 423, endPoint x: 1111, endPoint y: 607, distance: 185.4
click at [854, 433] on html "**********" at bounding box center [555, 216] width 1111 height 433
click at [854, 290] on div "Evidence Evidence Follow-up Follow-up Tasks Tasks Emails Emails Activity Activi…" at bounding box center [854, 249] width 482 height 333
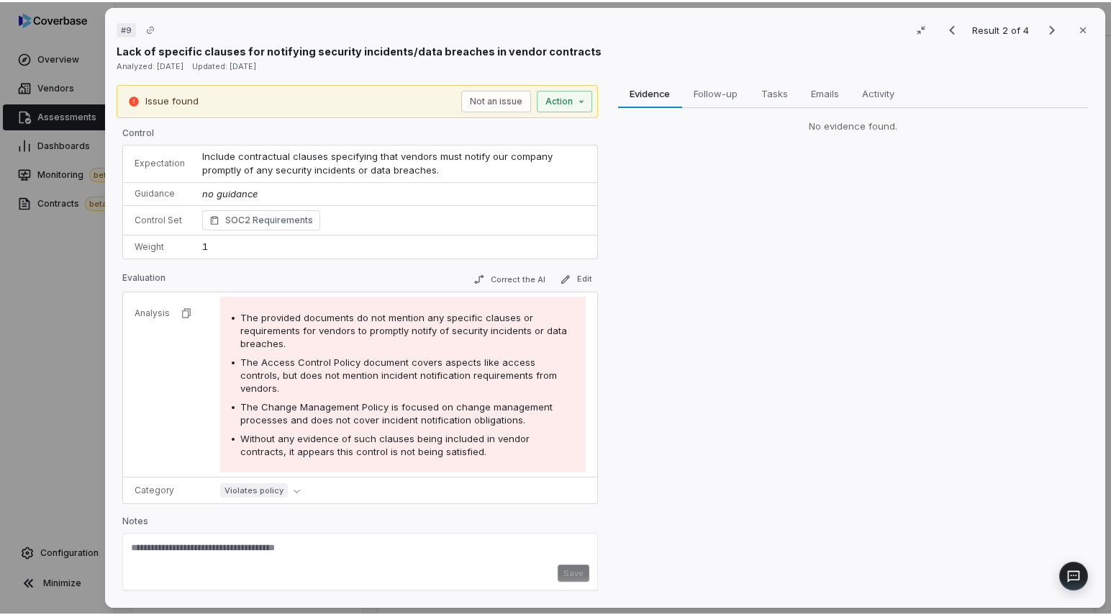
scroll to position [0, 0]
click at [854, 35] on button "button" at bounding box center [921, 28] width 30 height 30
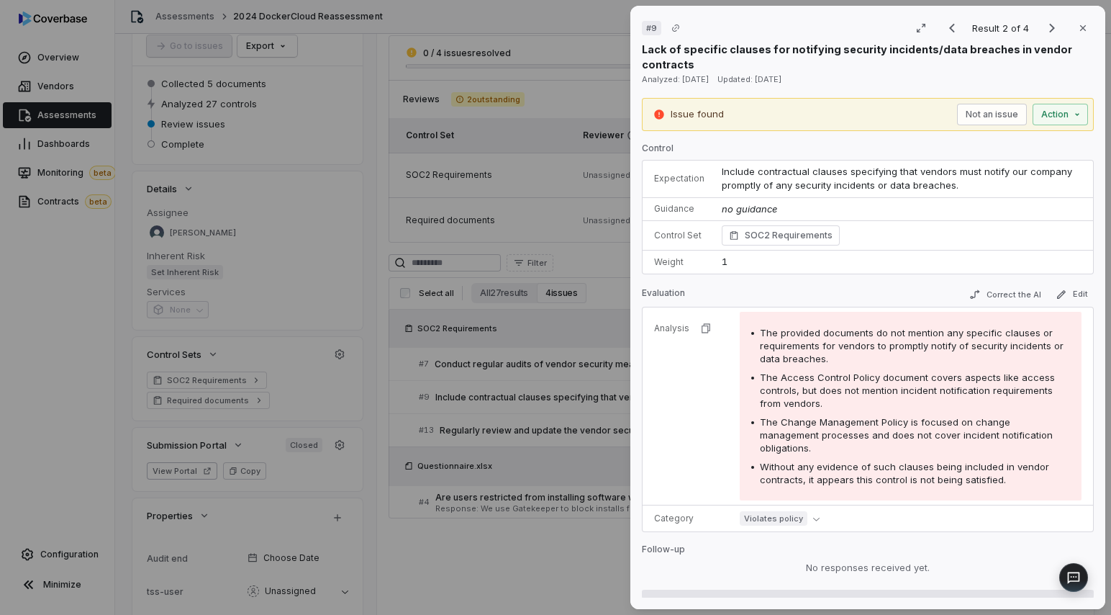
click at [496, 128] on div "# 9 Result 2 of 4 Close Lack of specific clauses for notifying security inciden…" at bounding box center [555, 307] width 1111 height 615
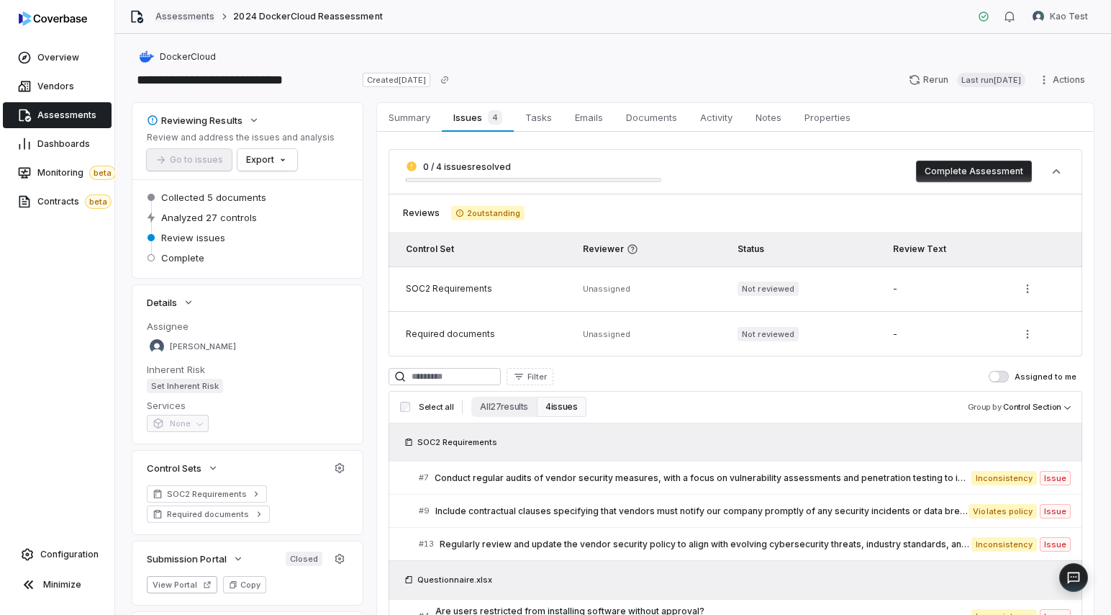
click at [163, 19] on link "Assessments" at bounding box center [184, 17] width 59 height 12
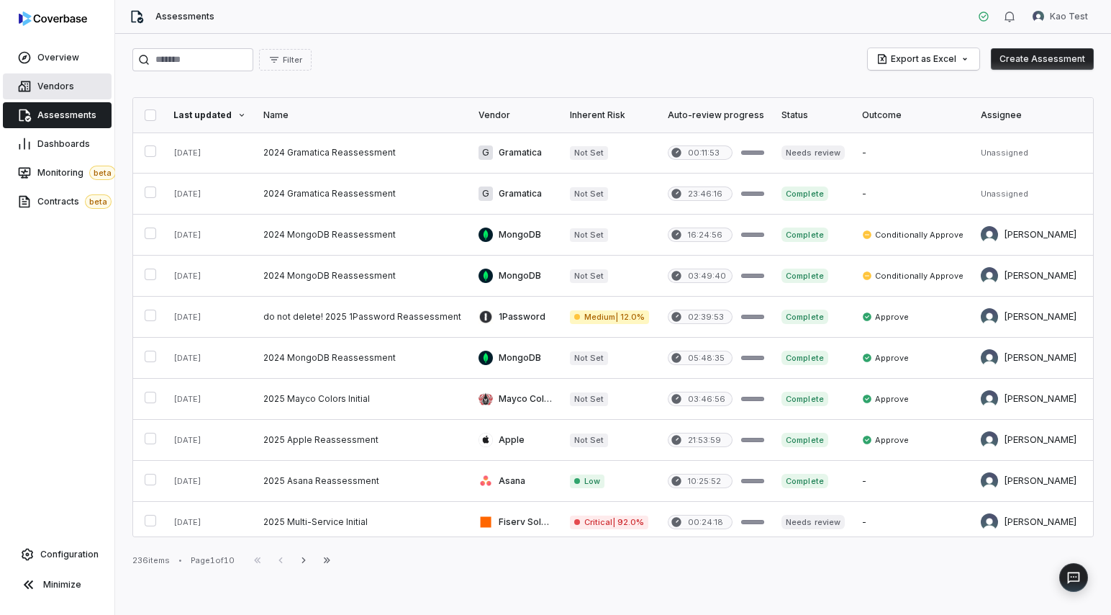
click at [27, 73] on link "Vendors" at bounding box center [57, 86] width 109 height 26
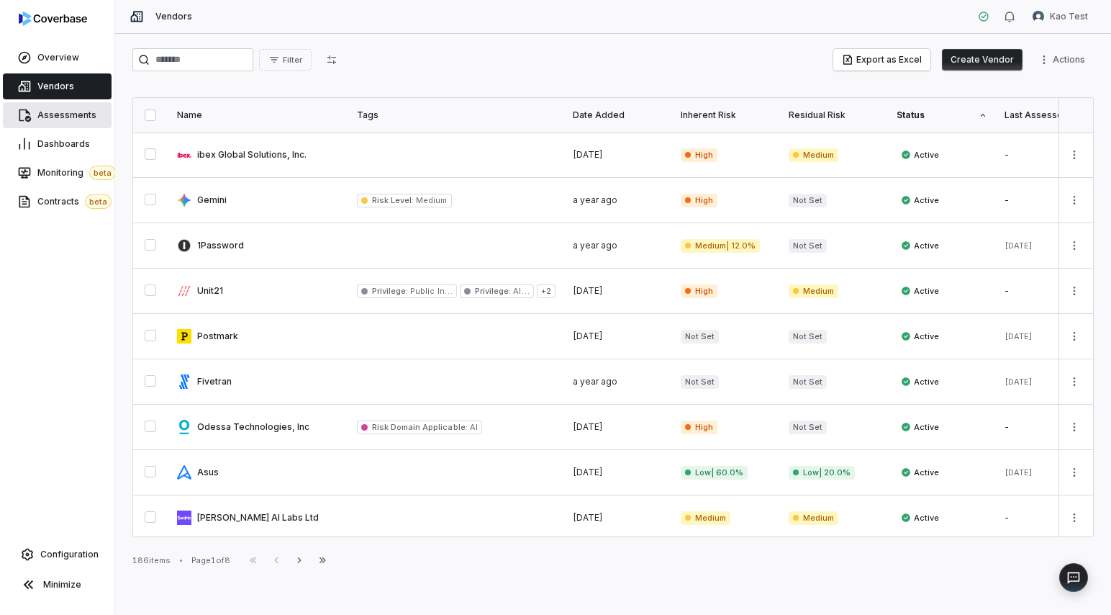
click at [55, 121] on link "Assessments" at bounding box center [57, 115] width 109 height 26
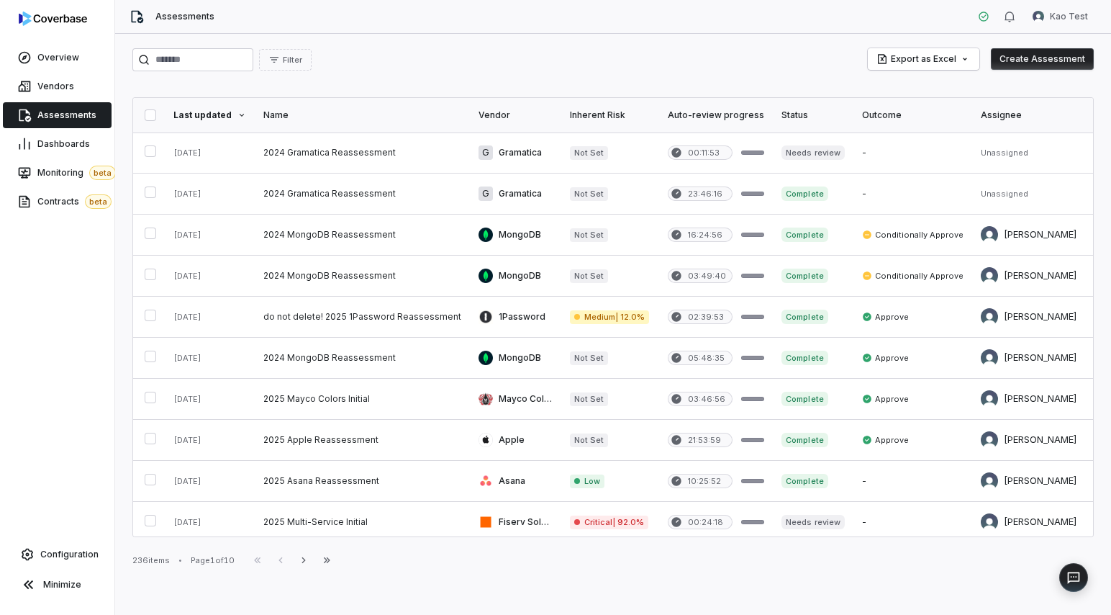
click at [597, 112] on div "Inherent Risk" at bounding box center [610, 115] width 81 height 12
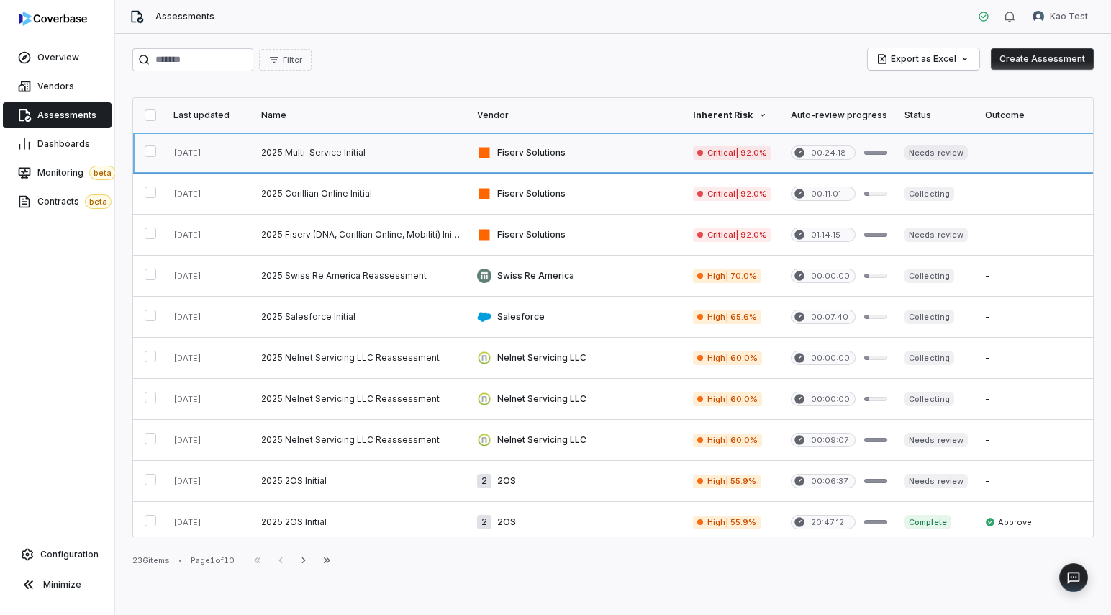
click at [363, 166] on link at bounding box center [361, 152] width 216 height 40
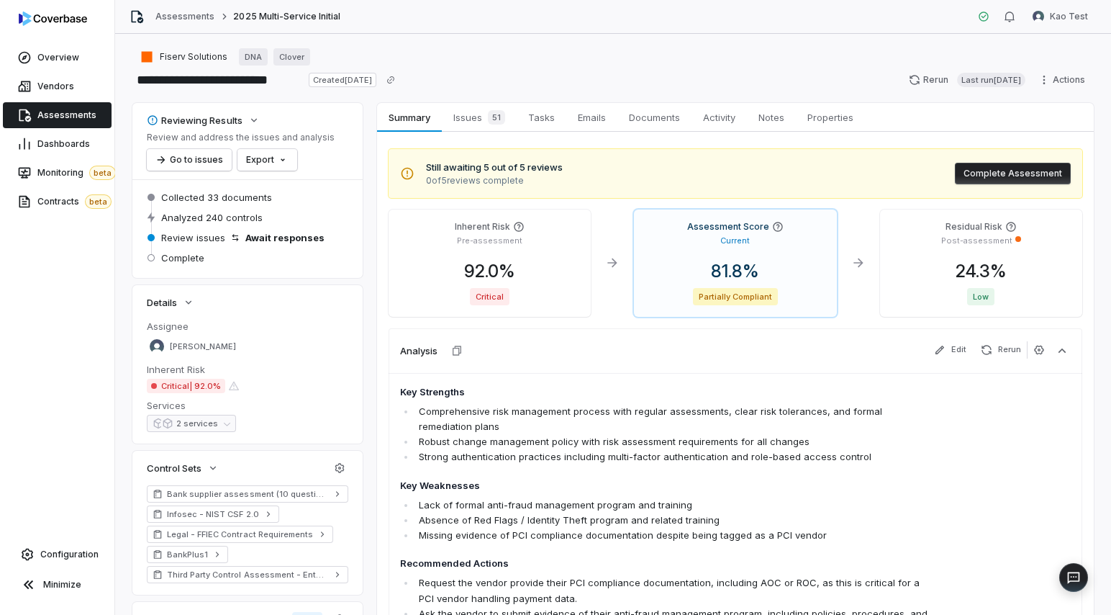
click at [81, 109] on span "Assessments" at bounding box center [66, 115] width 59 height 12
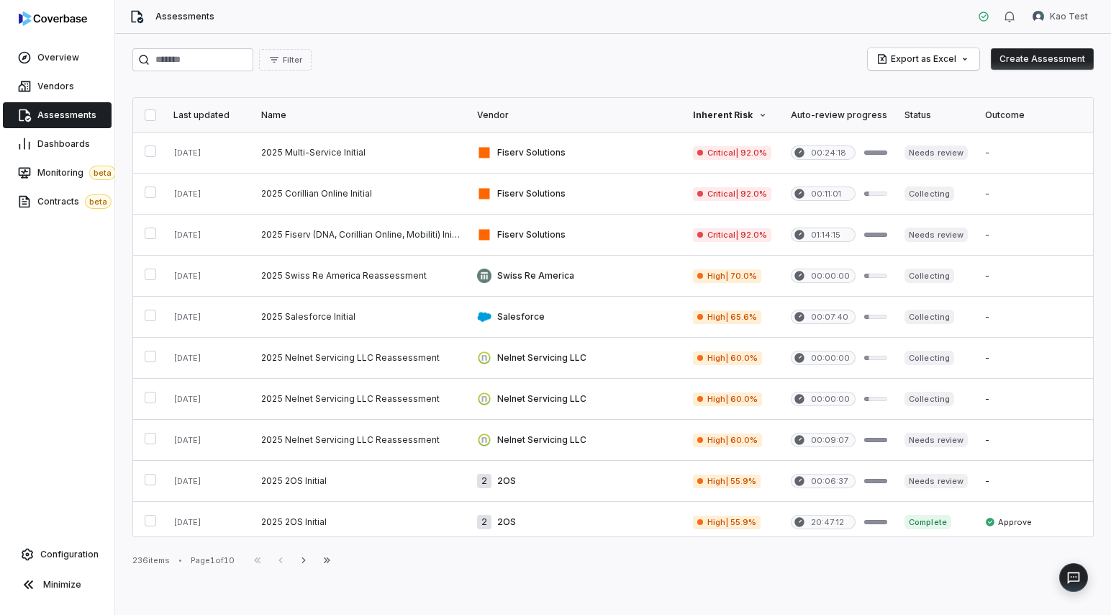
click at [46, 21] on img at bounding box center [53, 19] width 68 height 14
click at [46, 16] on img at bounding box center [53, 19] width 68 height 14
click at [43, 17] on img at bounding box center [53, 19] width 68 height 14
click at [53, 60] on span "Overview" at bounding box center [58, 58] width 42 height 12
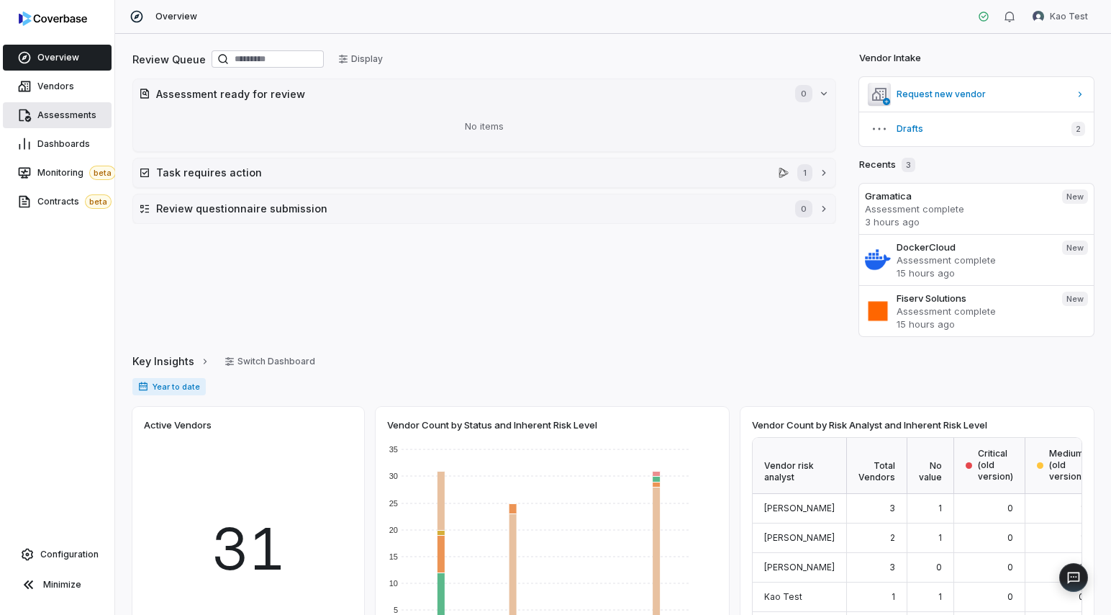
click at [60, 127] on link "Assessments" at bounding box center [57, 115] width 109 height 26
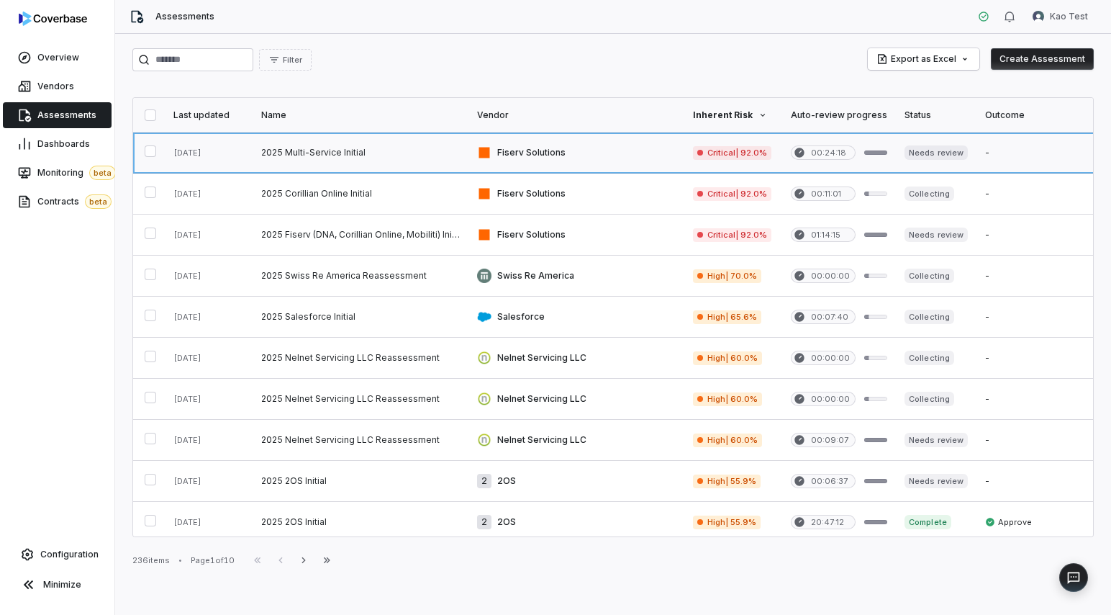
click at [646, 161] on link at bounding box center [577, 152] width 216 height 40
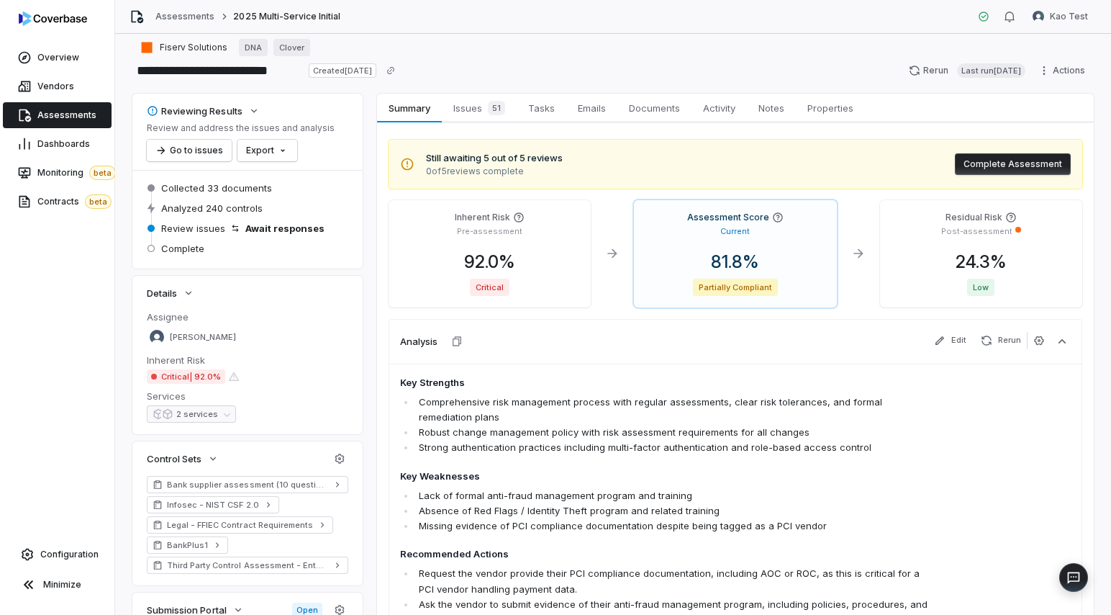
scroll to position [11, 0]
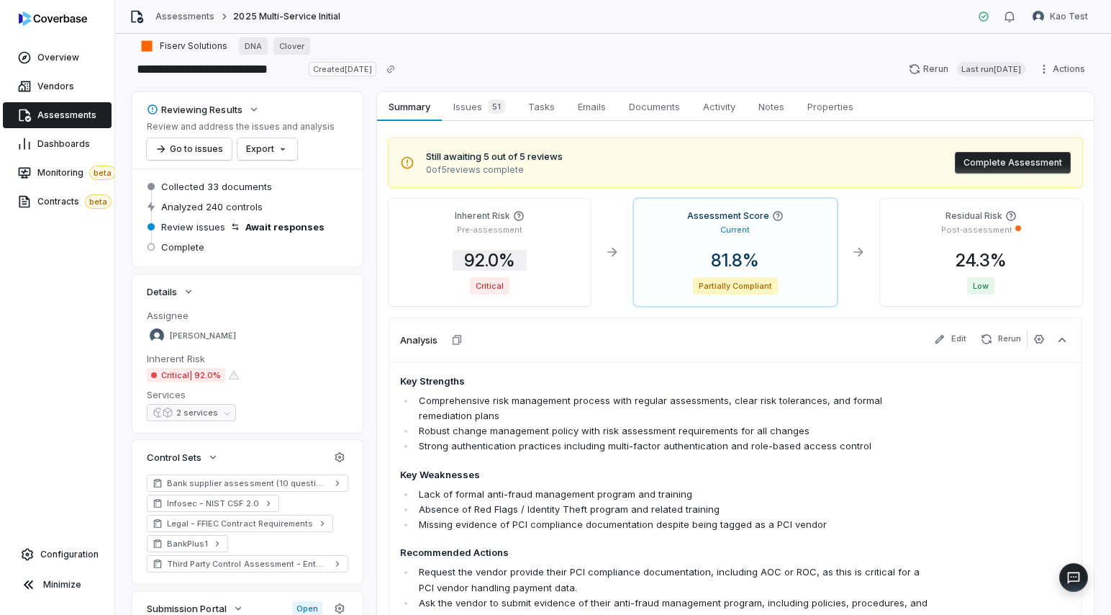
click at [502, 263] on span "92.0 %" at bounding box center [490, 260] width 74 height 21
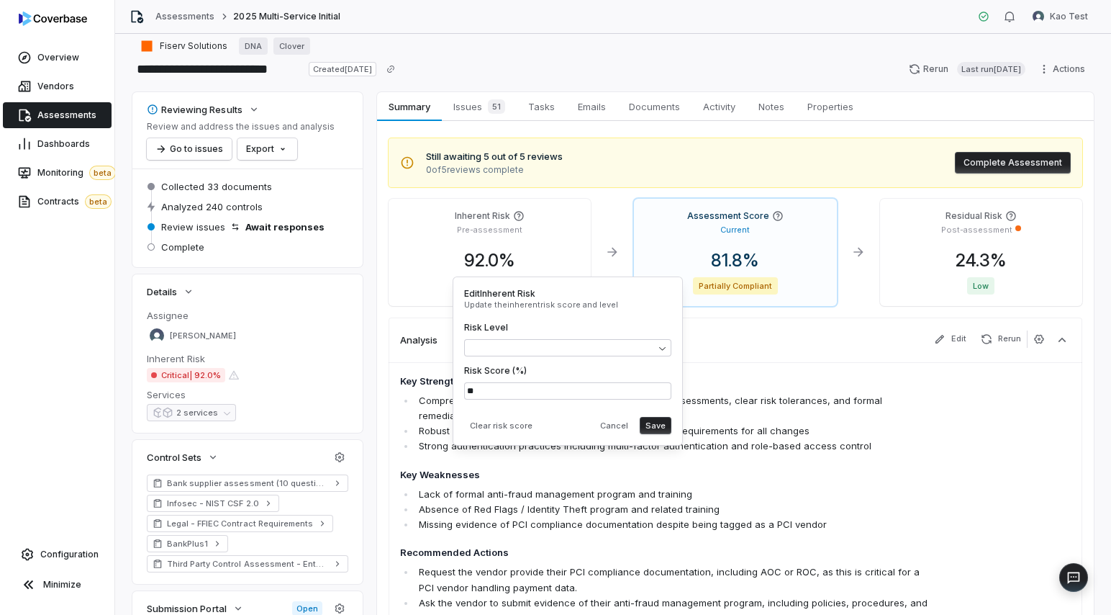
click at [551, 263] on div "92.0 %" at bounding box center [489, 261] width 179 height 22
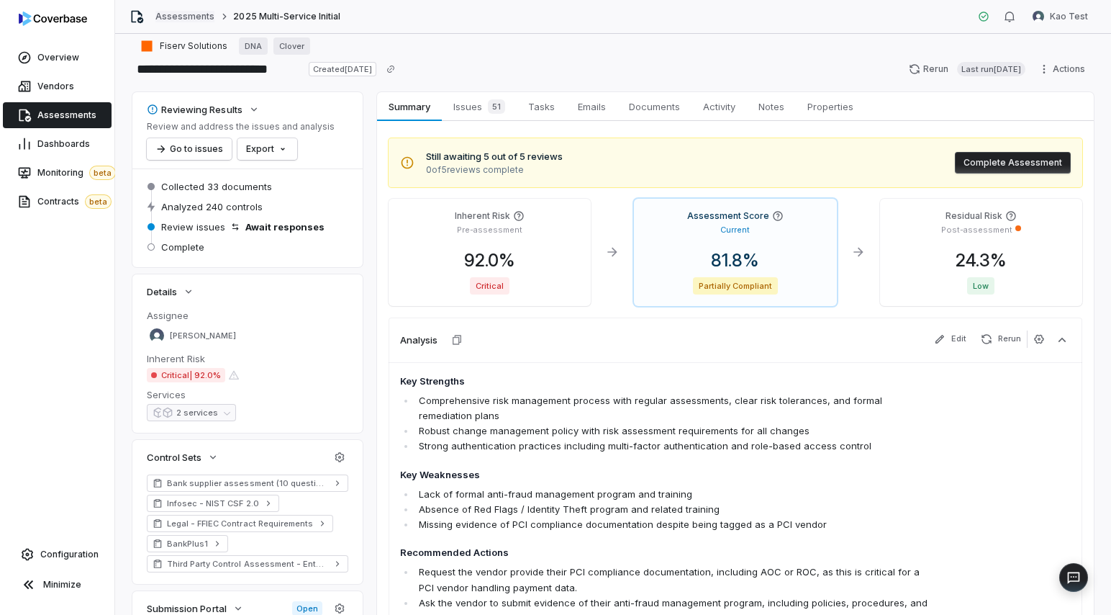
click at [179, 14] on link "Assessments" at bounding box center [184, 17] width 59 height 12
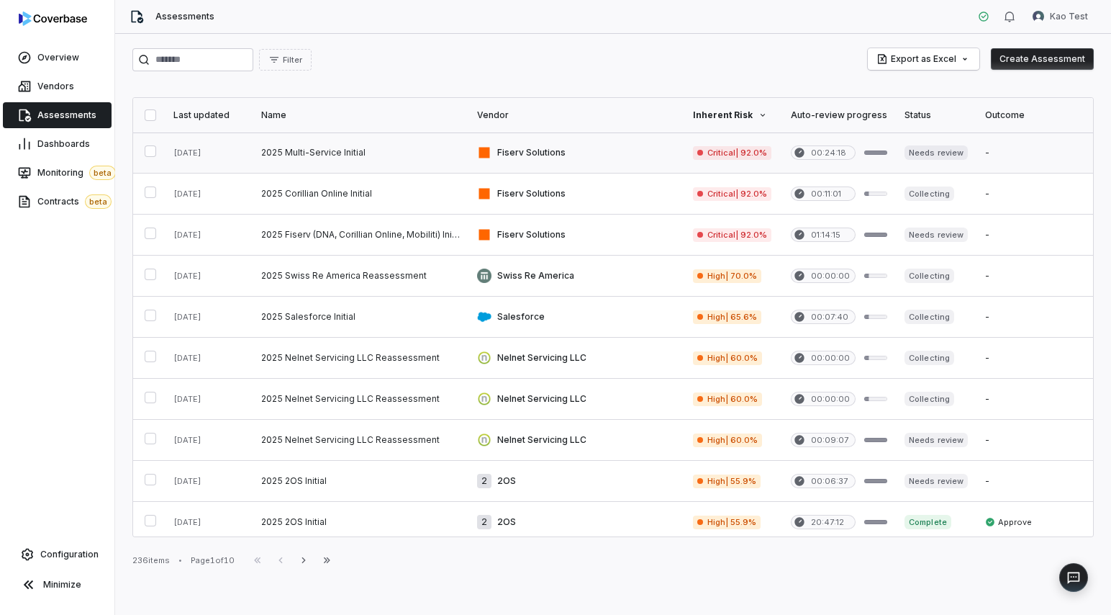
click at [606, 160] on link at bounding box center [577, 152] width 216 height 40
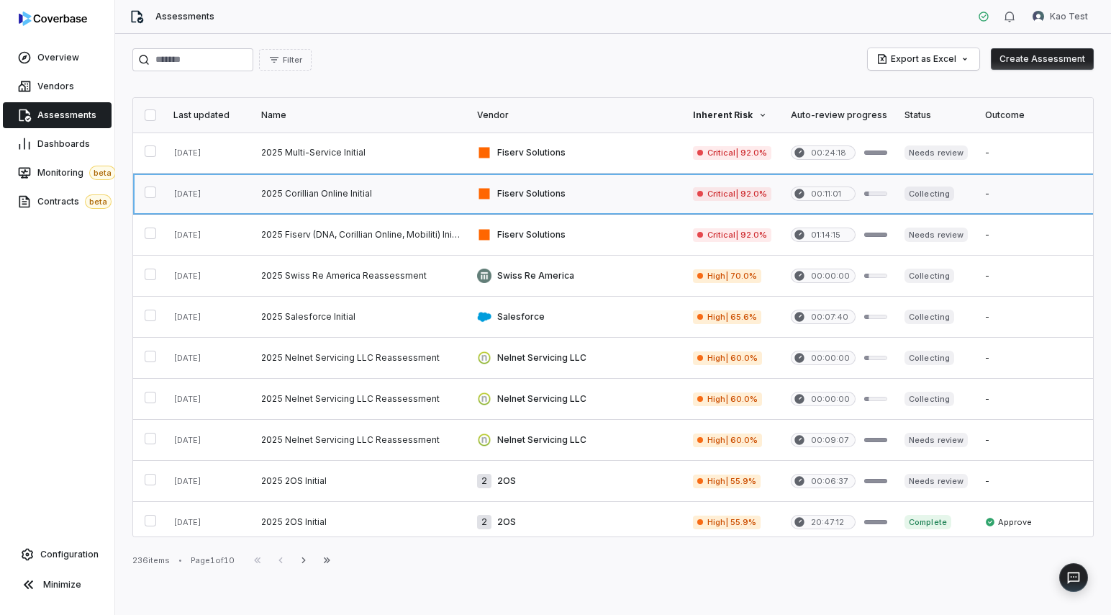
click at [586, 173] on link at bounding box center [577, 193] width 216 height 40
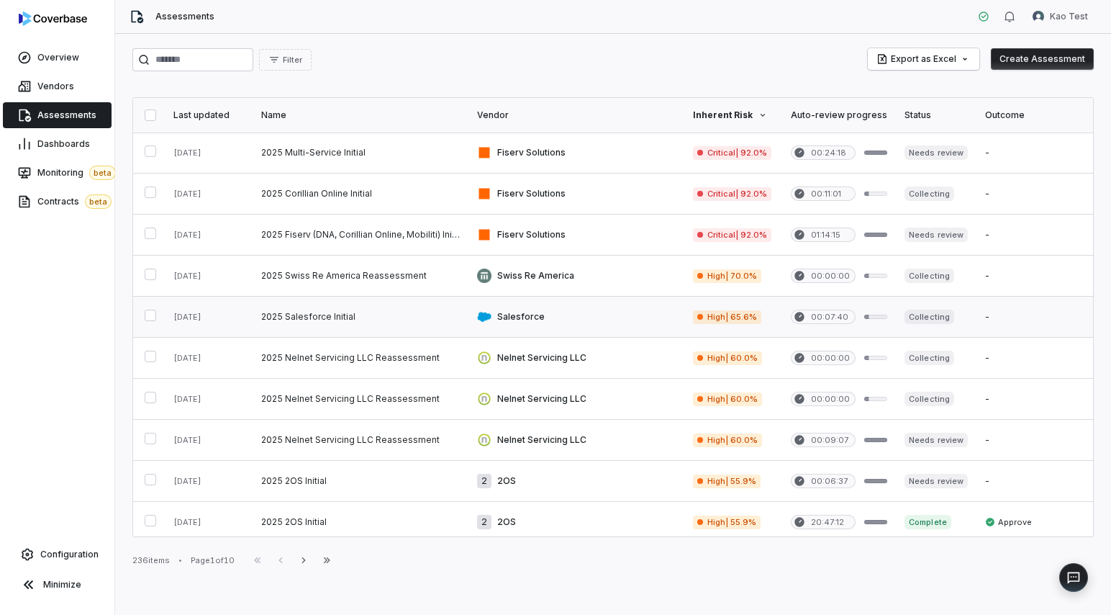
click at [595, 312] on link at bounding box center [577, 317] width 216 height 40
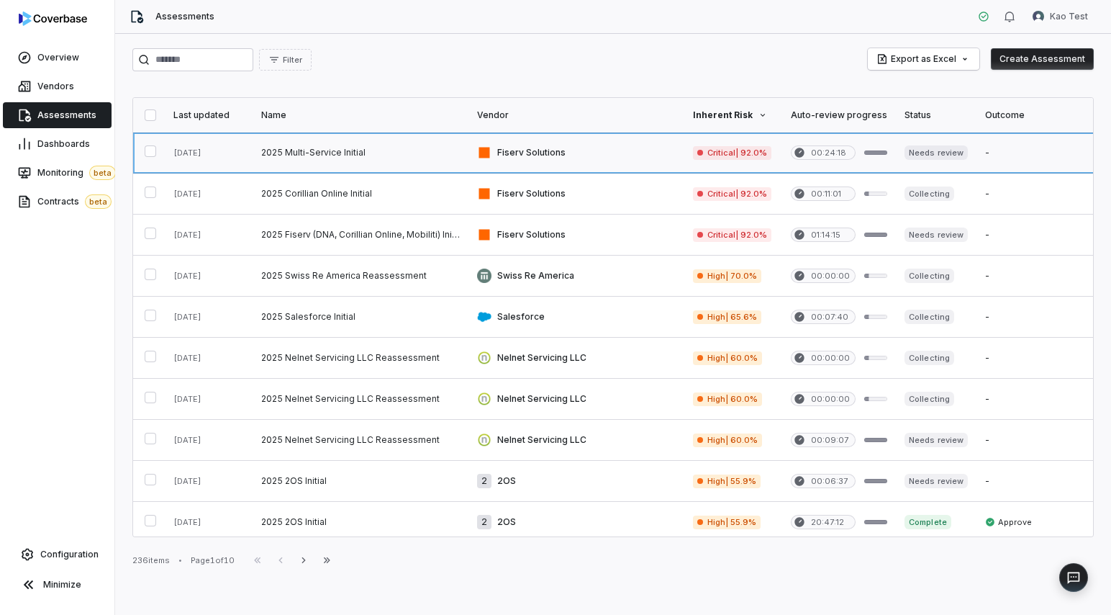
click at [560, 162] on link at bounding box center [577, 152] width 216 height 40
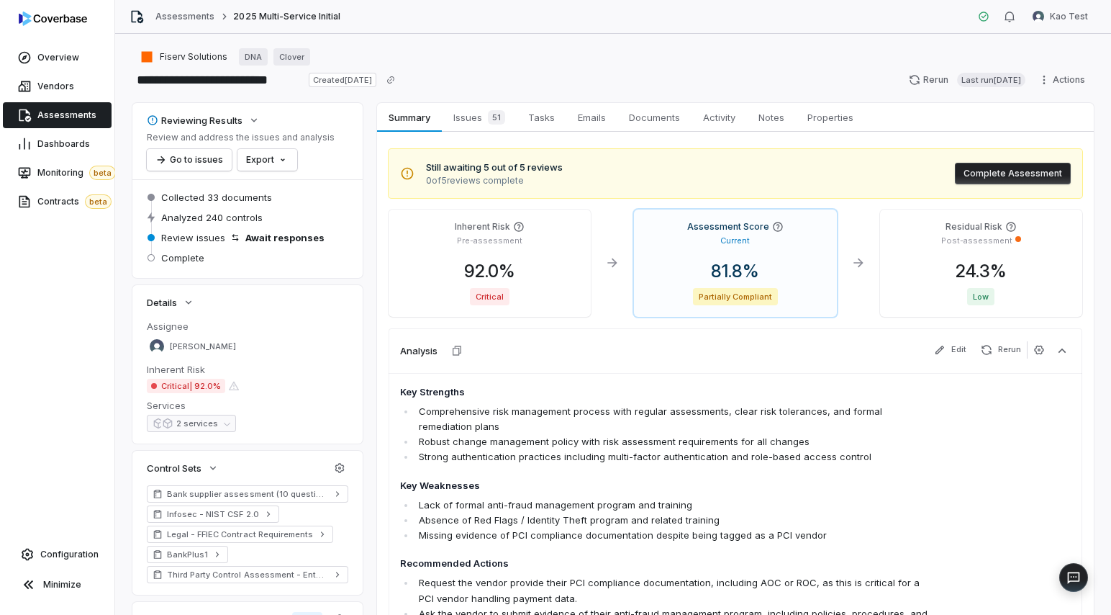
click at [537, 279] on div "92.0 %" at bounding box center [489, 272] width 179 height 22
click at [504, 302] on span "Critical" at bounding box center [490, 296] width 40 height 17
click at [528, 263] on div "92.0 %" at bounding box center [489, 272] width 179 height 22
click at [464, 242] on p "Pre-assessment" at bounding box center [489, 240] width 65 height 11
click at [511, 277] on span "92.0 %" at bounding box center [490, 271] width 74 height 21
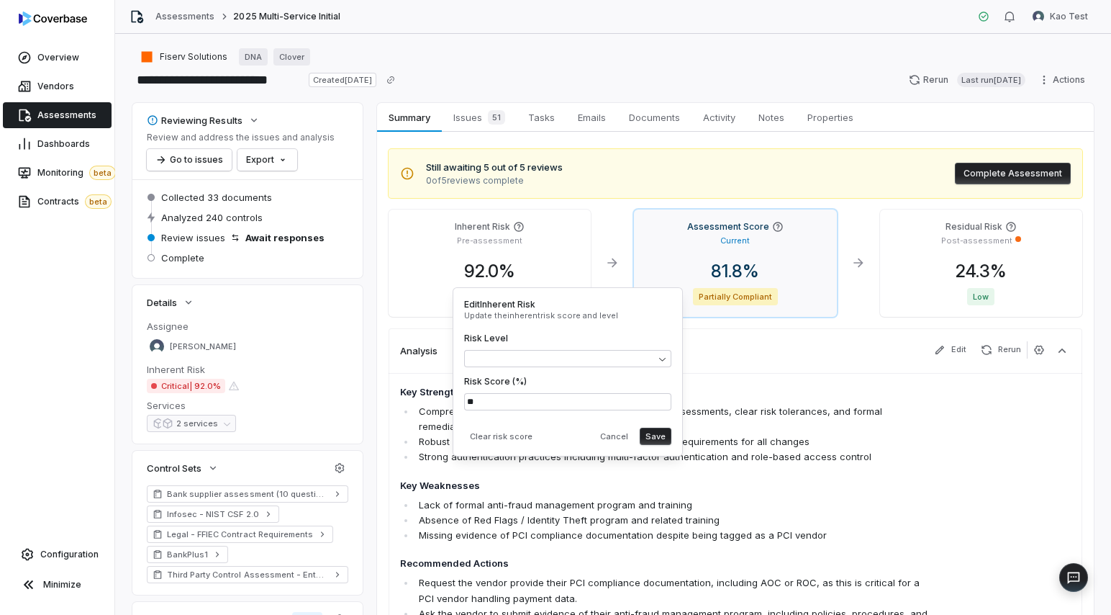
click at [718, 241] on div "Current" at bounding box center [735, 239] width 179 height 14
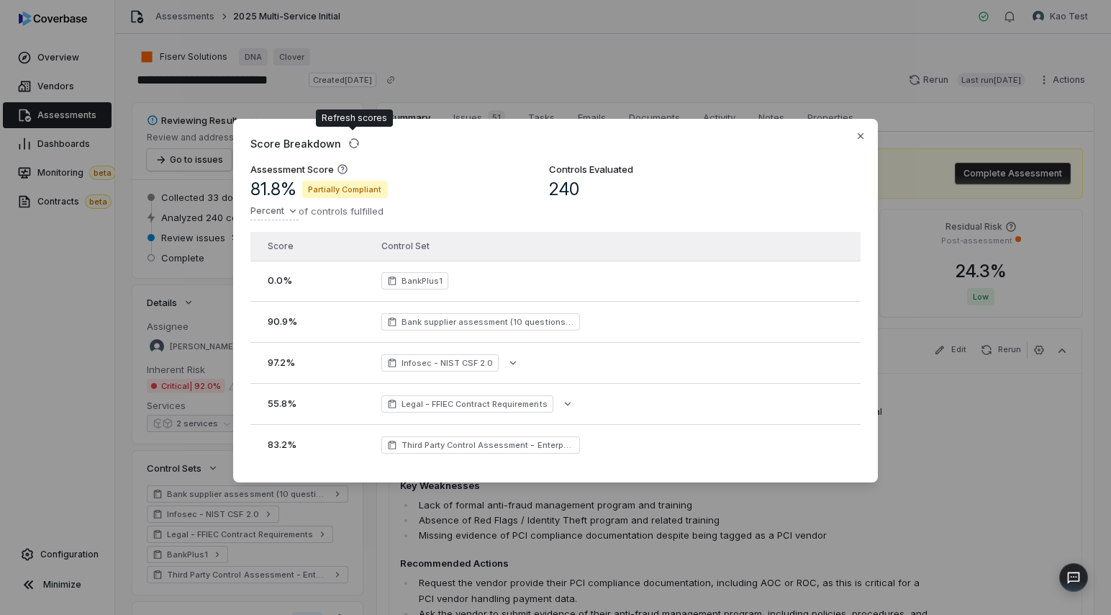
click at [502, 252] on th "Control Set" at bounding box center [588, 246] width 431 height 29
click at [860, 133] on icon "button" at bounding box center [861, 136] width 12 height 12
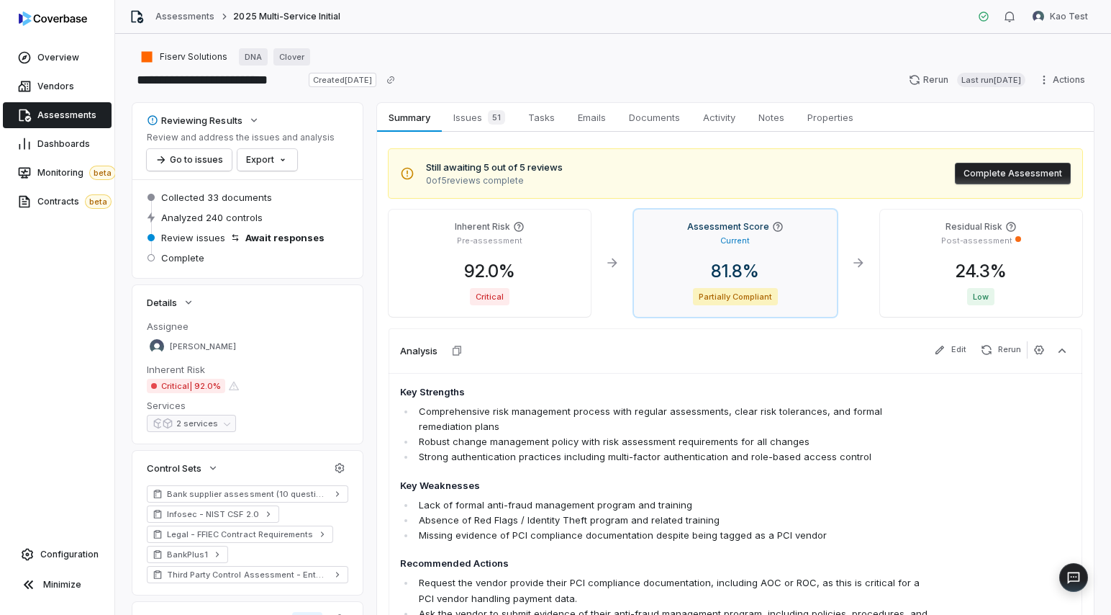
click at [702, 258] on div "Assessment Score Current 81.8 % Partially Compliant" at bounding box center [735, 262] width 202 height 107
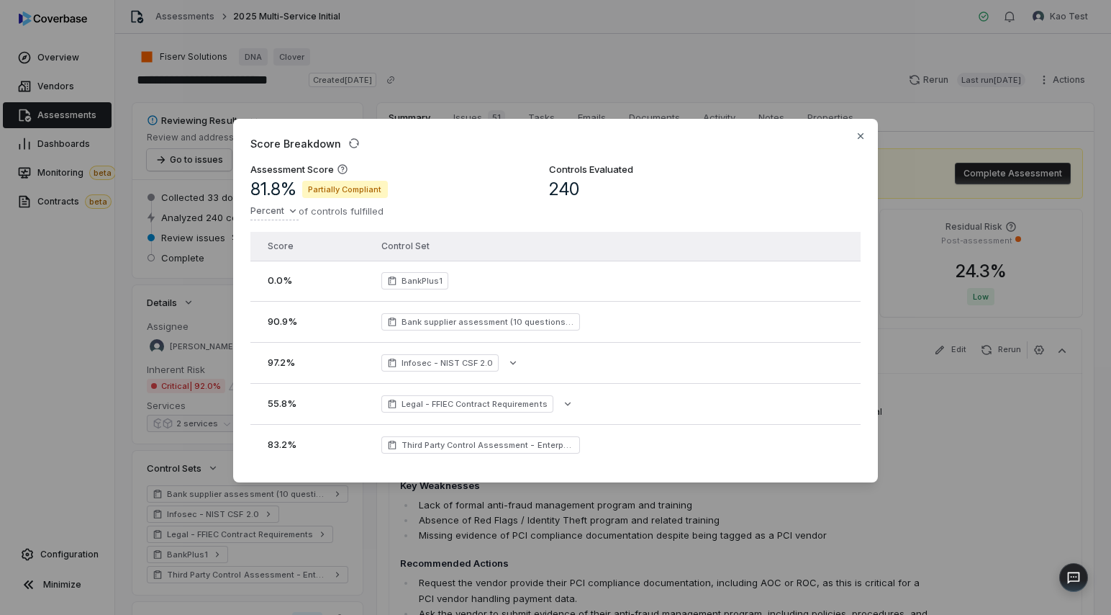
click at [595, 294] on td "BankPlus1" at bounding box center [588, 281] width 431 height 41
click at [420, 281] on span "BankPlus1" at bounding box center [422, 281] width 41 height 12
click at [467, 335] on td "Bank supplier assessment (10 questions, [DATE])" at bounding box center [588, 321] width 431 height 41
click at [467, 362] on span "Infosec - NIST CSF 2.0" at bounding box center [448, 363] width 92 height 12
click at [495, 410] on span "Legal - FFIEC Contract Requirements" at bounding box center [467, 403] width 172 height 17
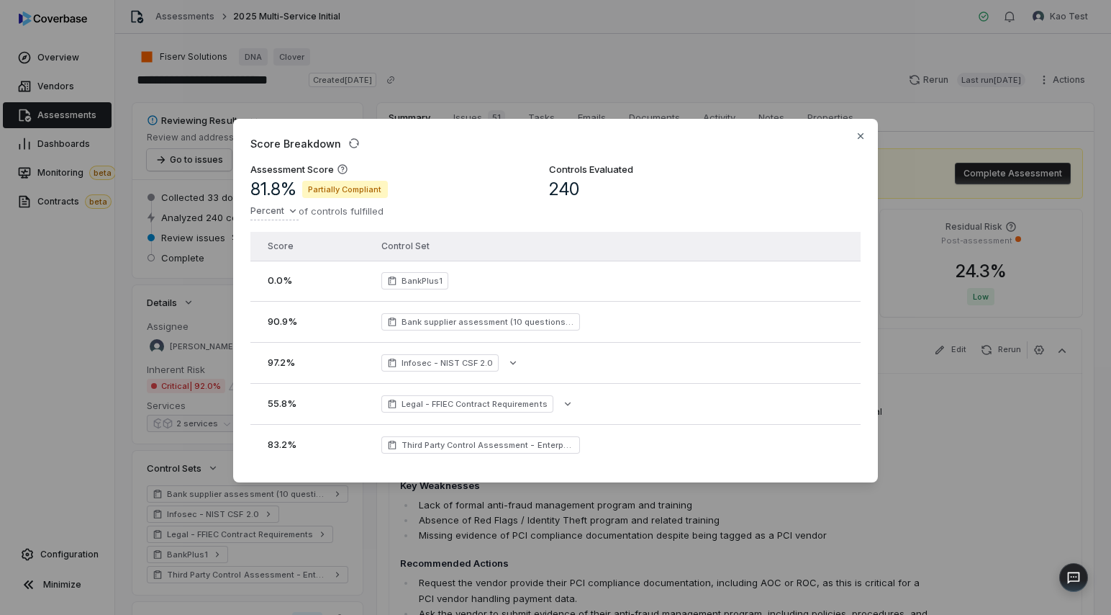
click at [519, 453] on td "Third Party Control Assessment - Enterprise" at bounding box center [588, 444] width 431 height 41
click at [417, 285] on span "BankPlus1" at bounding box center [422, 281] width 41 height 12
click at [450, 327] on span "Bank supplier assessment (10 questions, [DATE])" at bounding box center [480, 321] width 199 height 17
click at [453, 358] on span "Infosec - NIST CSF 2.0" at bounding box center [448, 363] width 92 height 12
click at [466, 410] on span "Legal - FFIEC Contract Requirements" at bounding box center [467, 403] width 172 height 17
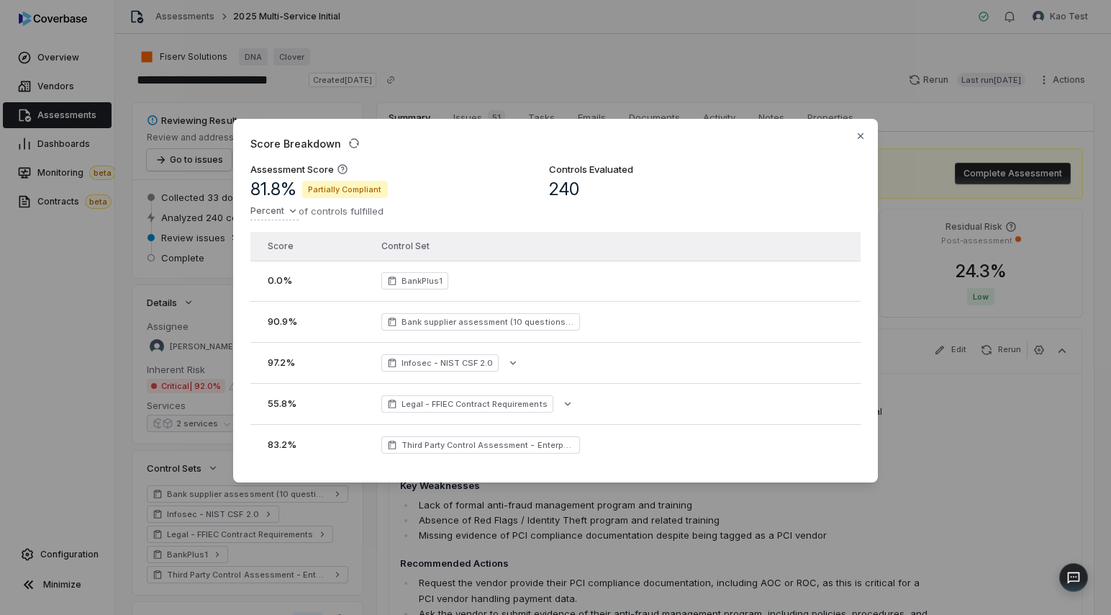
click at [493, 454] on td "Third Party Control Assessment - Enterprise" at bounding box center [588, 444] width 431 height 41
click at [770, 81] on div "Score Breakdown Assessment Score 81.8 % Partially Compliant Percent of controls…" at bounding box center [555, 307] width 1111 height 615
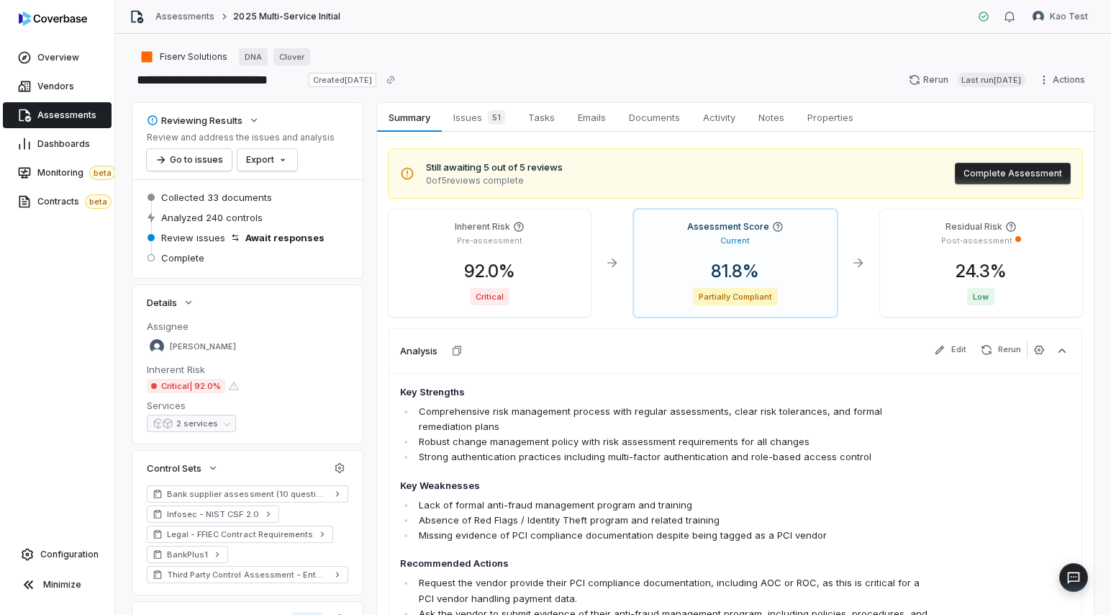
click at [513, 259] on div "Inherent Risk Pre-assessment 92.0 % Critical" at bounding box center [490, 262] width 202 height 107
click at [505, 307] on div "Inherent Risk Pre-assessment 92.0 % Critical" at bounding box center [490, 262] width 202 height 107
click at [492, 294] on span "Critical" at bounding box center [490, 296] width 40 height 17
click at [537, 275] on div "92.0 %" at bounding box center [489, 272] width 179 height 22
click at [643, 273] on div "Assessment Score Current 81.8 % Partially Compliant" at bounding box center [735, 262] width 202 height 107
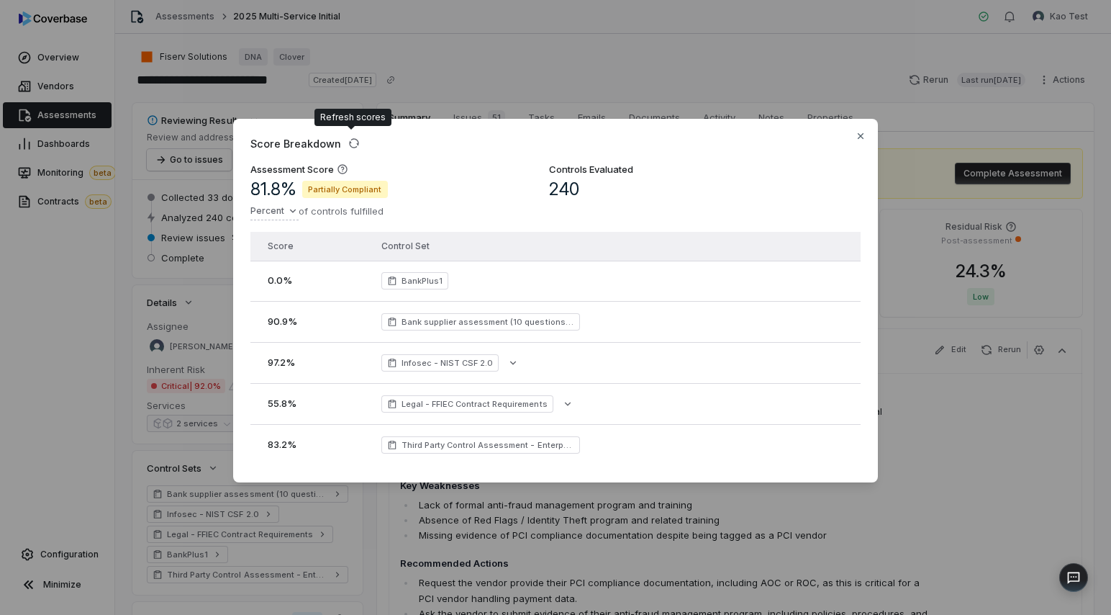
click at [613, 270] on td "BankPlus1" at bounding box center [588, 281] width 431 height 41
click at [617, 43] on div "Score Breakdown Assessment Score 81.8 % Partially Compliant Percent of controls…" at bounding box center [555, 307] width 1111 height 615
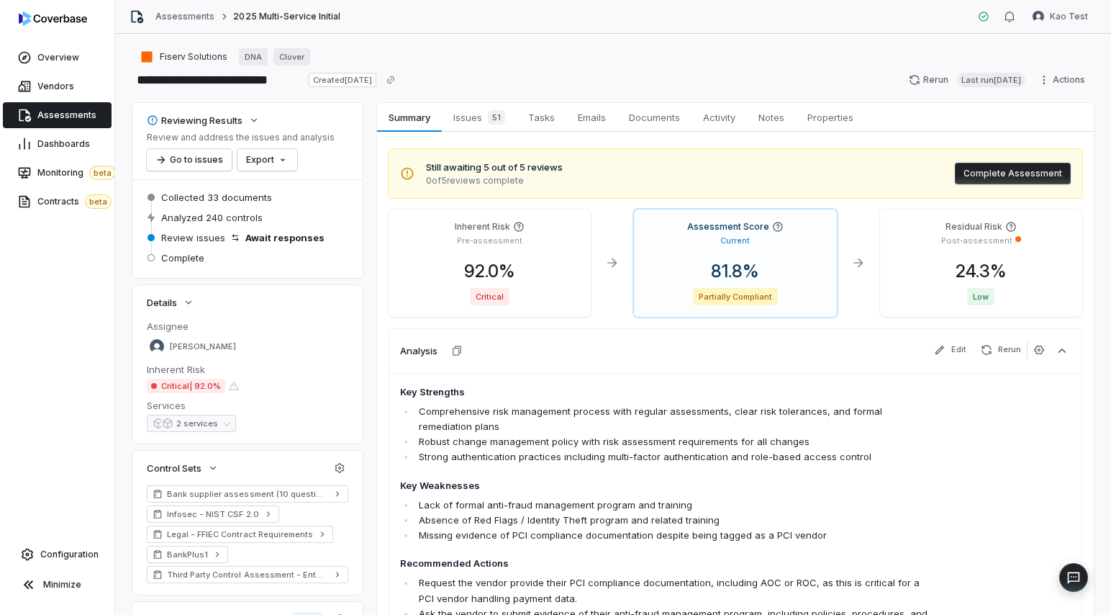
click at [512, 233] on div "Pre-assessment" at bounding box center [489, 239] width 179 height 14
click at [656, 236] on div "Current" at bounding box center [735, 239] width 179 height 14
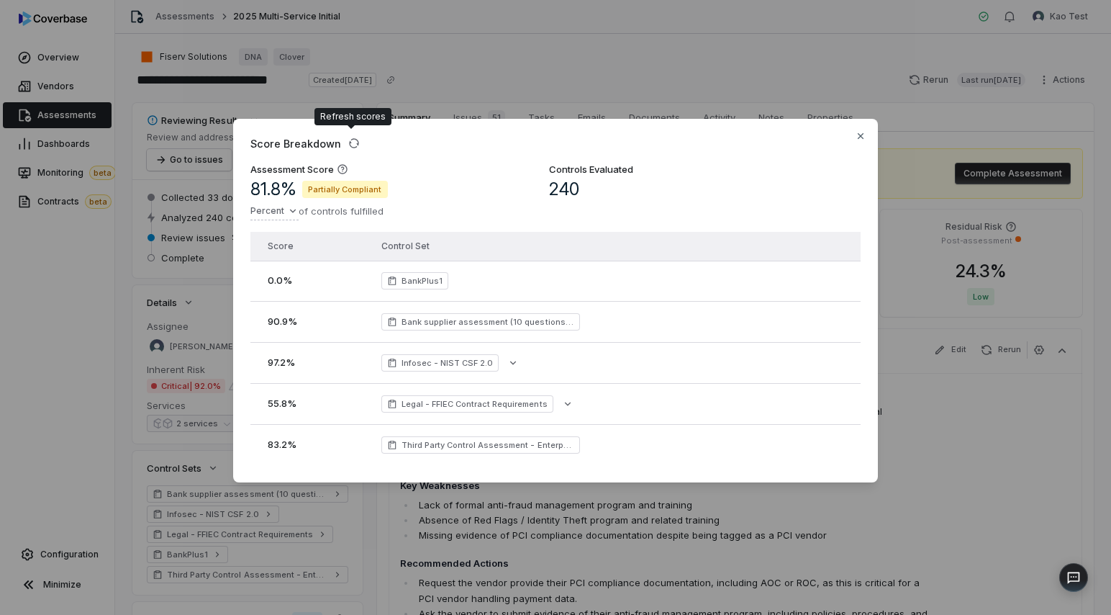
click at [936, 338] on div "Score Breakdown Assessment Score 81.8 % Partially Compliant Percent of controls…" at bounding box center [555, 307] width 1111 height 423
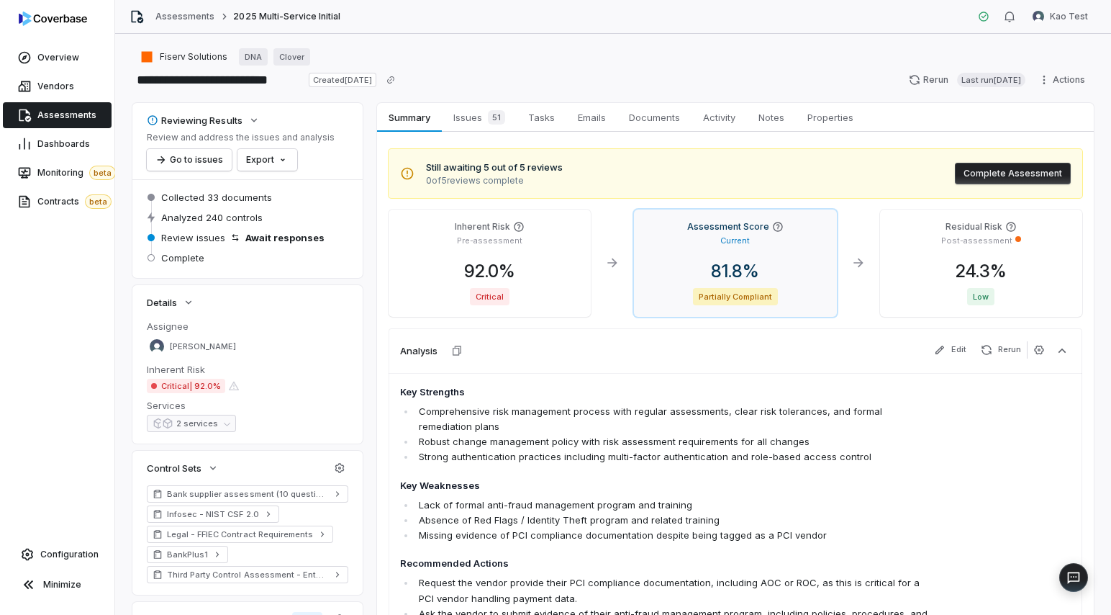
click at [702, 256] on div "Assessment Score Current 81.8 % Partially Compliant" at bounding box center [735, 262] width 202 height 107
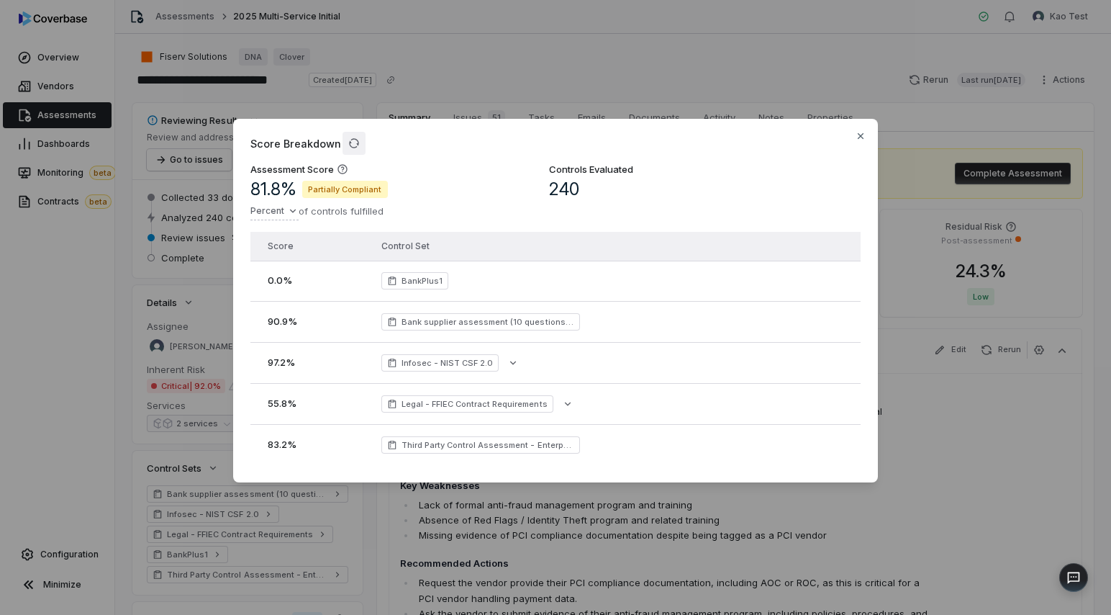
click at [348, 153] on button "button" at bounding box center [354, 143] width 23 height 23
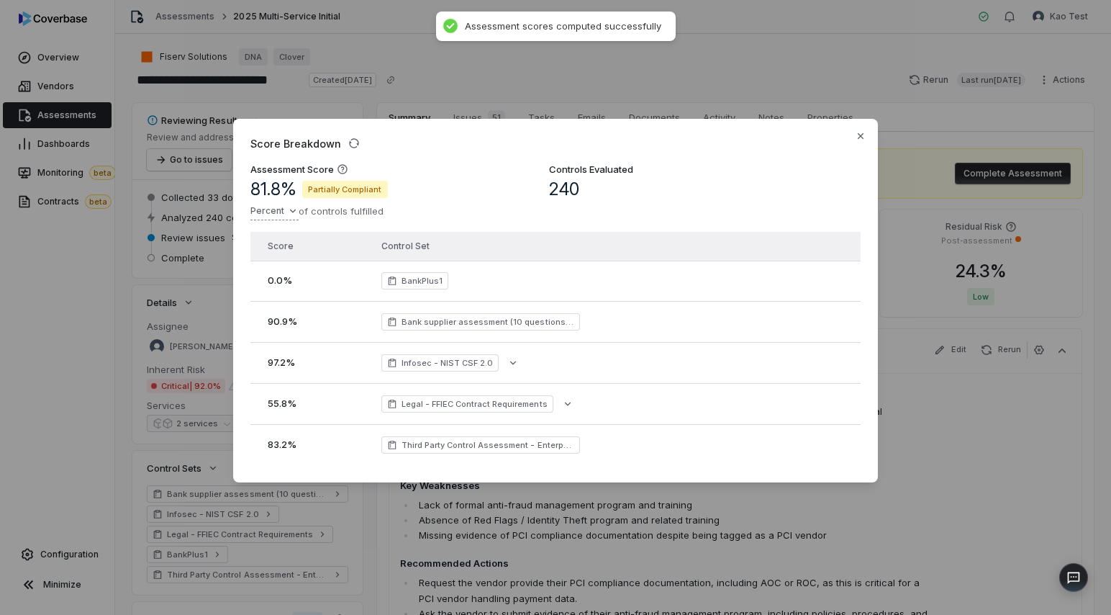
click at [281, 208] on div "Score Breakdown Assessment Score 81.8 % Partially Compliant Percent of controls…" at bounding box center [555, 307] width 1111 height 423
click at [426, 230] on div "Score Breakdown Assessment Score 81.8 % Partially Compliant Percent of controls…" at bounding box center [555, 307] width 1111 height 423
click at [426, 294] on td "BankPlus1" at bounding box center [588, 281] width 431 height 41
click at [426, 291] on td "BankPlus1" at bounding box center [588, 281] width 431 height 41
click at [426, 348] on td "Infosec - NIST CSF 2.0" at bounding box center [588, 362] width 431 height 41
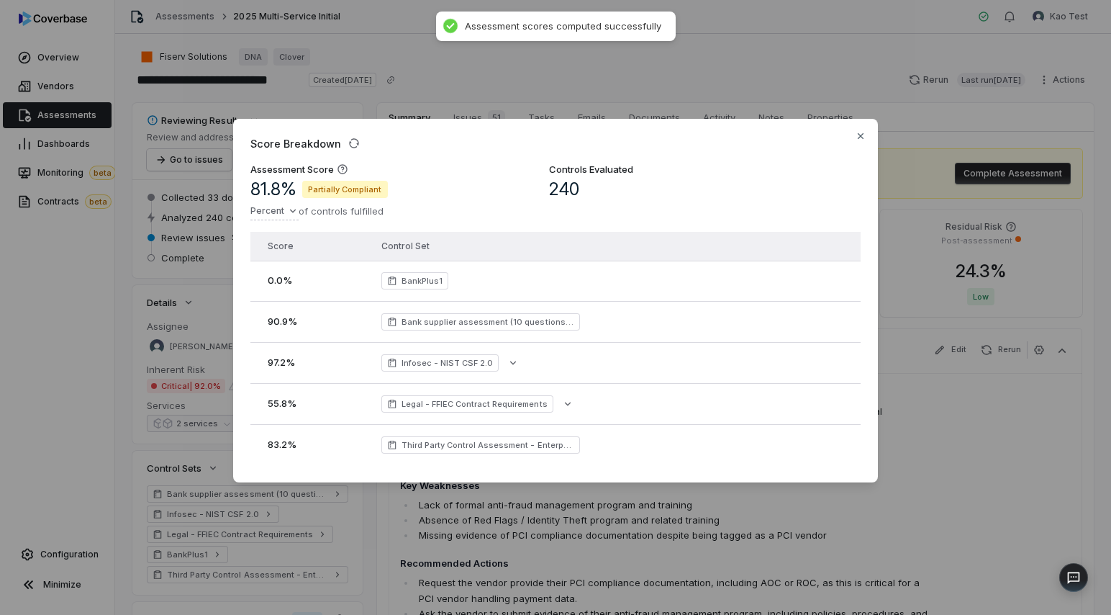
click at [438, 356] on span "Infosec - NIST CSF 2.0" at bounding box center [440, 362] width 118 height 17
click at [518, 364] on button "button" at bounding box center [513, 363] width 26 height 26
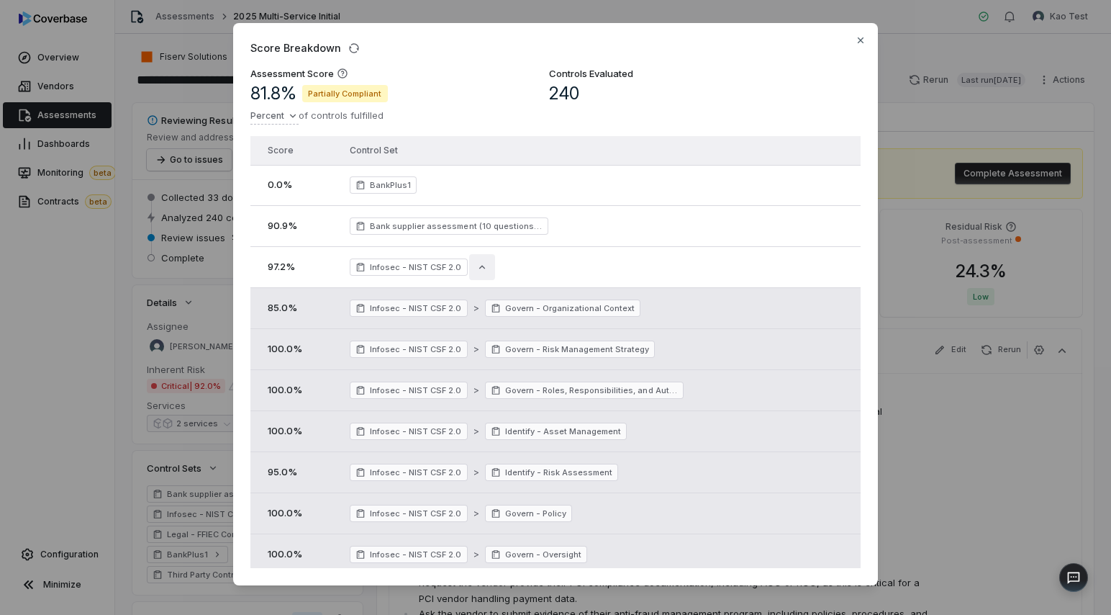
click at [476, 267] on icon "button" at bounding box center [482, 267] width 12 height 12
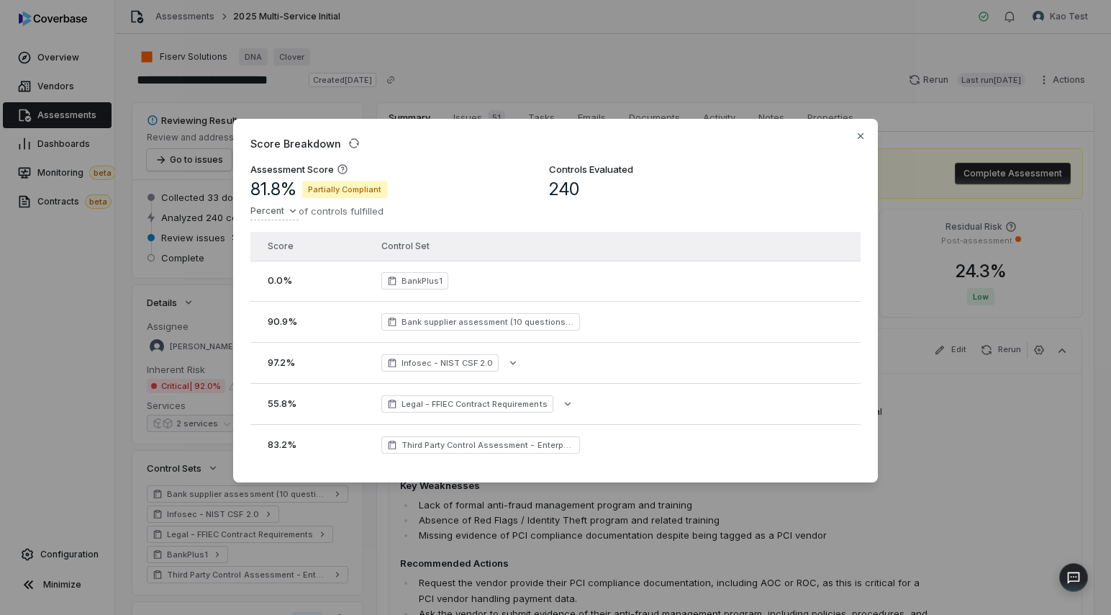
click at [509, 310] on td "Bank supplier assessment (10 questions, [DATE])" at bounding box center [588, 321] width 431 height 41
click at [510, 327] on span "Bank supplier assessment (10 questions, [DATE])" at bounding box center [488, 322] width 173 height 12
click at [510, 326] on span "Bank supplier assessment (10 questions, [DATE])" at bounding box center [488, 322] width 173 height 12
click at [510, 363] on icon "button" at bounding box center [513, 363] width 6 height 4
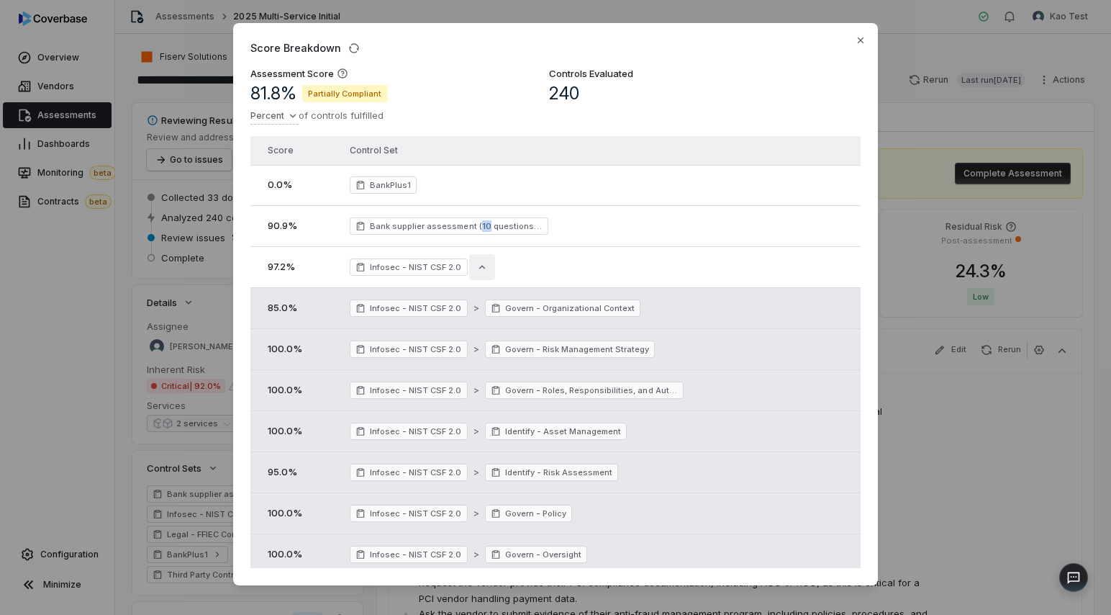
click at [478, 268] on icon "button" at bounding box center [482, 267] width 12 height 12
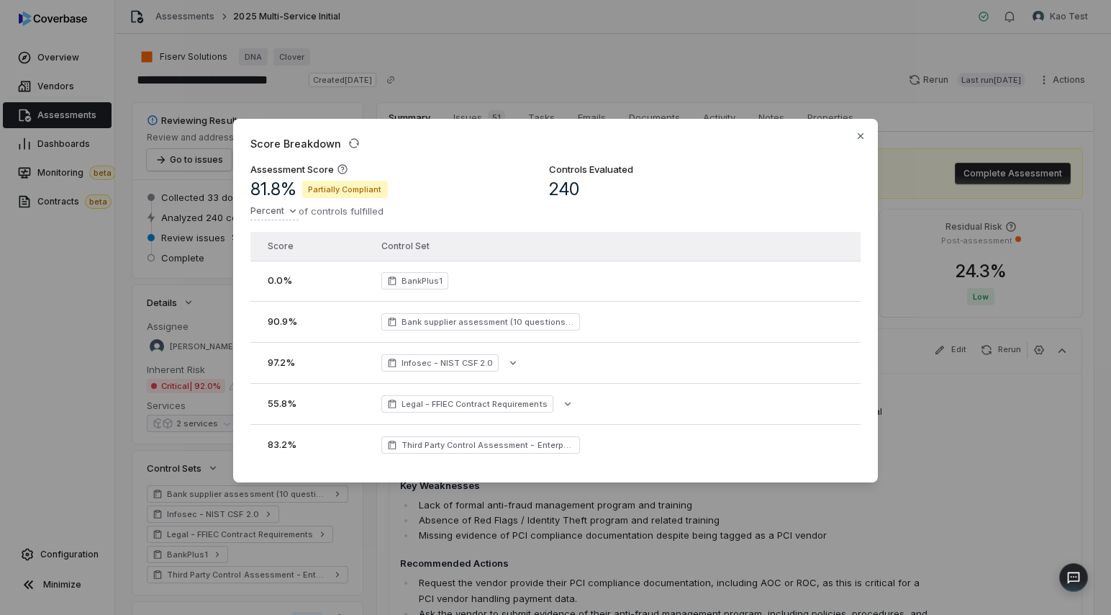
click at [582, 197] on div "240" at bounding box center [591, 190] width 84 height 22
click at [569, 189] on span "240" at bounding box center [564, 190] width 30 height 22
click at [569, 166] on h3 "Controls Evaluated" at bounding box center [591, 171] width 84 height 16
click at [345, 194] on span "Partially Compliant" at bounding box center [345, 189] width 86 height 17
click at [276, 191] on span "81.8 %" at bounding box center [273, 190] width 46 height 22
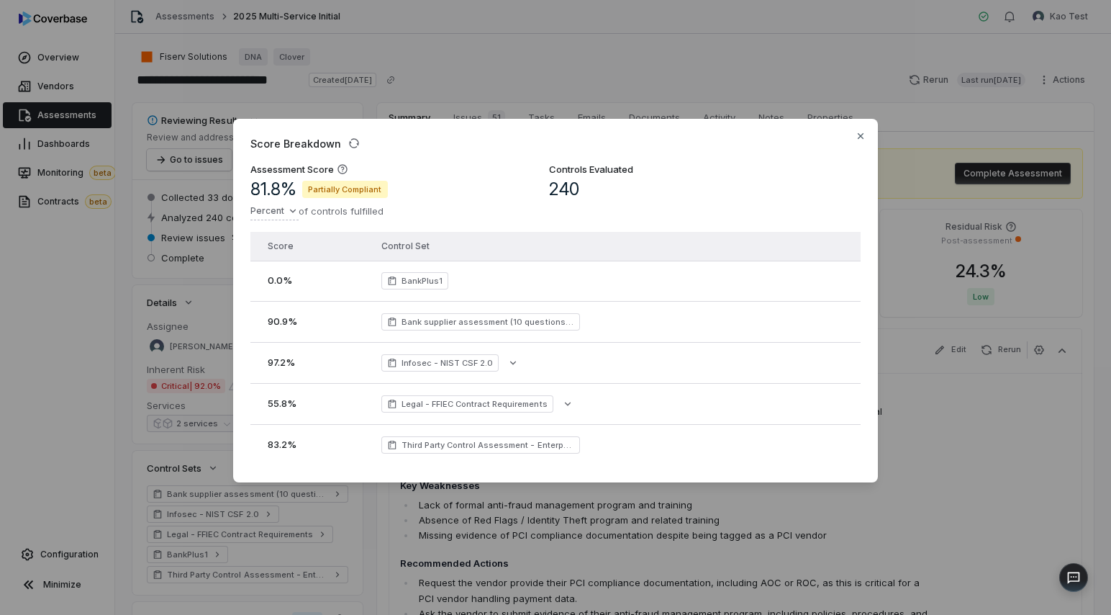
click at [286, 166] on h3 "Assessment Score" at bounding box center [291, 169] width 83 height 13
click at [342, 168] on icon at bounding box center [342, 168] width 9 height 9
click at [493, 82] on div "Score Breakdown Assessment Score 81.8 % Partially Compliant Percent of controls…" at bounding box center [555, 307] width 1111 height 615
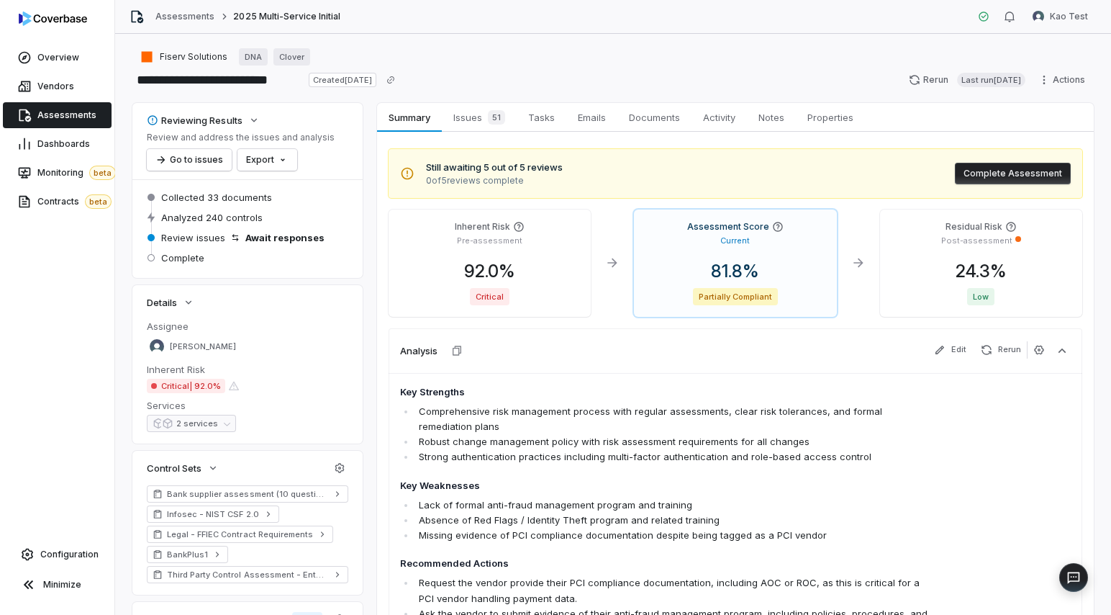
click at [493, 82] on div "**********" at bounding box center [613, 79] width 962 height 23
click at [939, 259] on div "Residual Risk Post-assessment 24.3 % Low" at bounding box center [981, 262] width 202 height 107
click at [1002, 277] on span "24.3 %" at bounding box center [981, 271] width 74 height 21
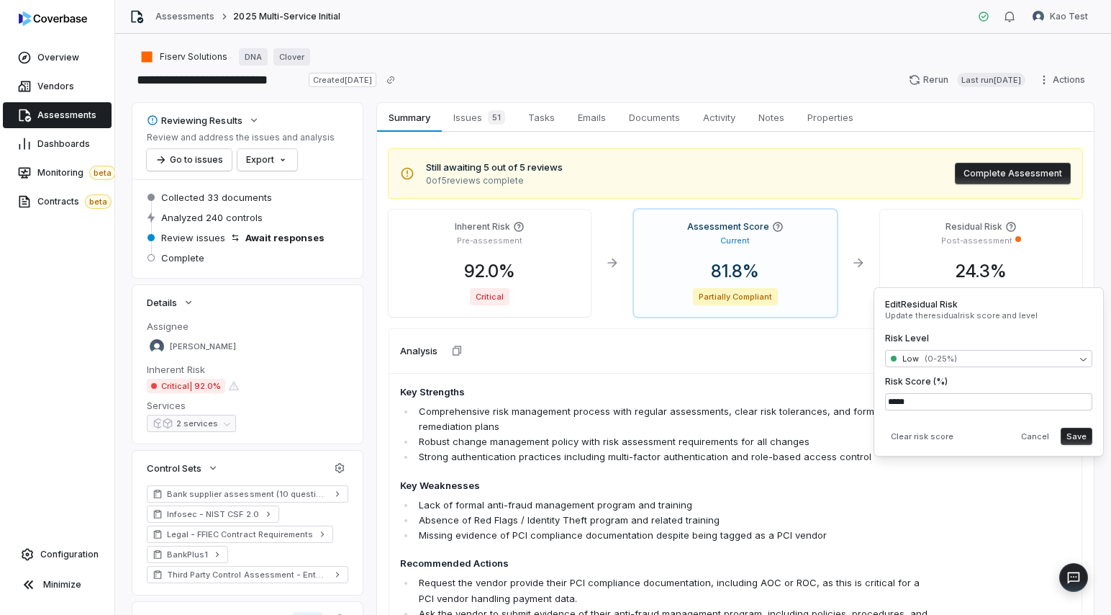
click at [1020, 258] on div "Residual Risk Post-assessment 24.3 % Low" at bounding box center [981, 262] width 202 height 107
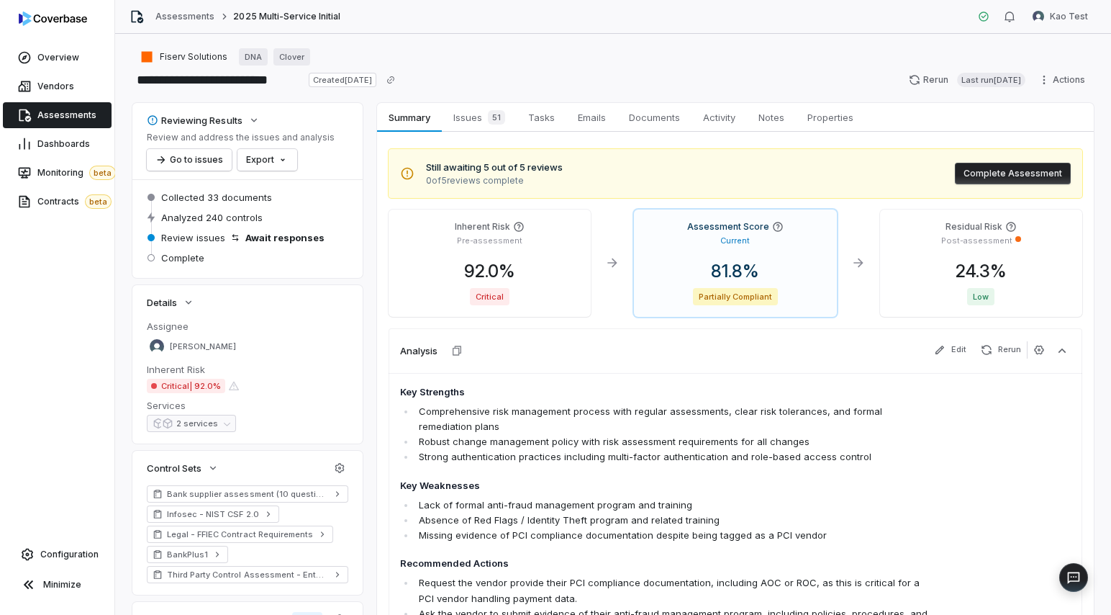
click at [1004, 238] on p "Post-assessment" at bounding box center [976, 240] width 71 height 11
click at [1004, 274] on span "24.3 %" at bounding box center [981, 271] width 74 height 21
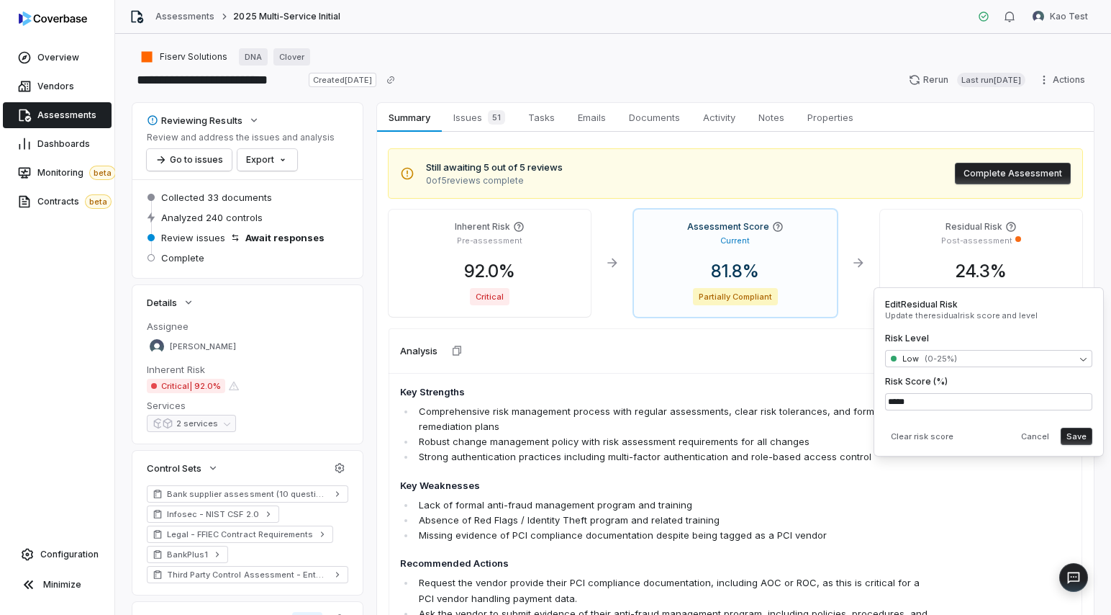
click at [1042, 268] on div "24.3 %" at bounding box center [981, 272] width 179 height 22
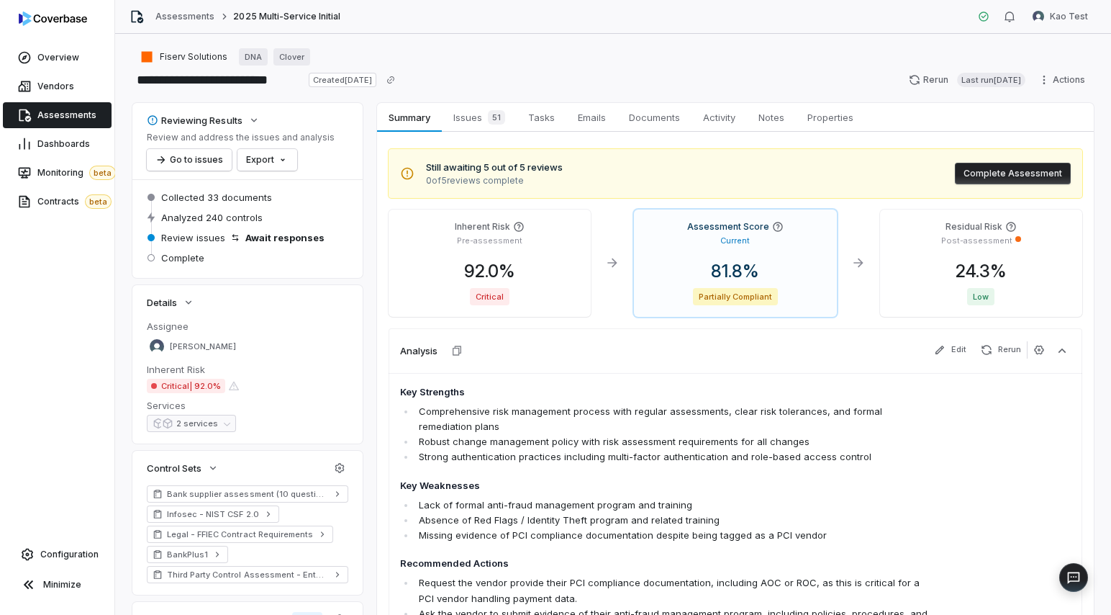
click at [995, 173] on button "Complete Assessment" at bounding box center [1013, 174] width 116 height 22
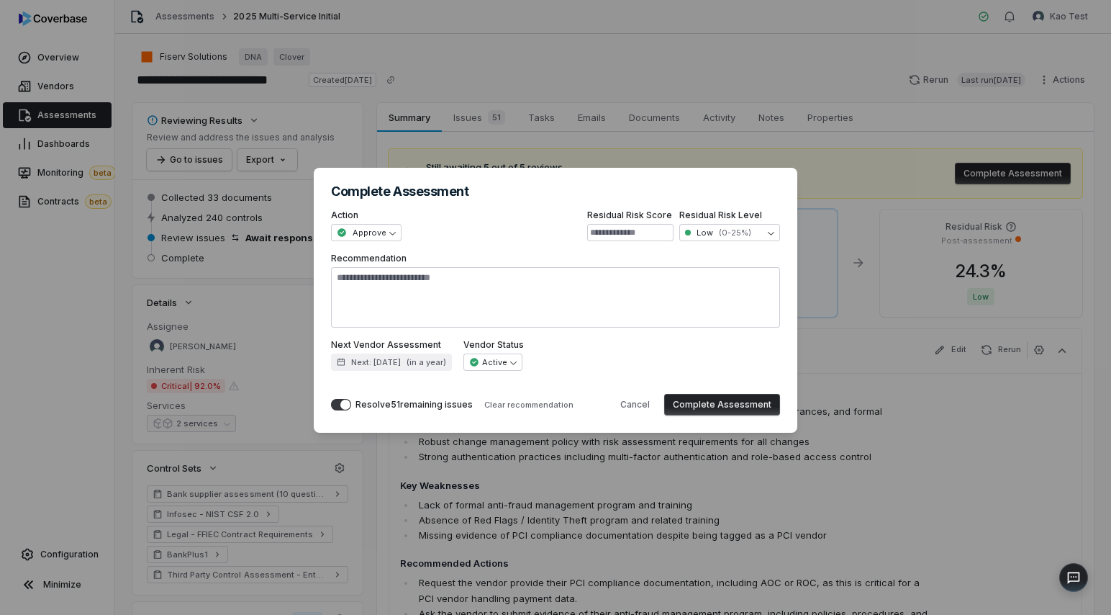
click at [795, 138] on div "**********" at bounding box center [555, 307] width 1111 height 615
click at [651, 402] on button "Cancel" at bounding box center [635, 405] width 47 height 22
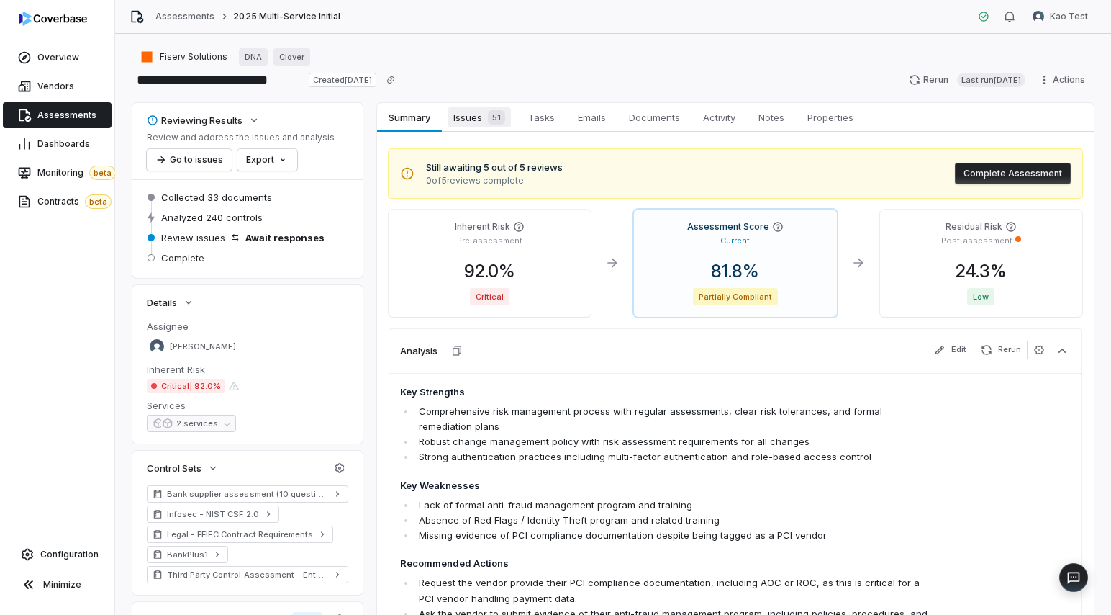
click at [474, 103] on link "Issues 51 Issues 51" at bounding box center [479, 117] width 75 height 29
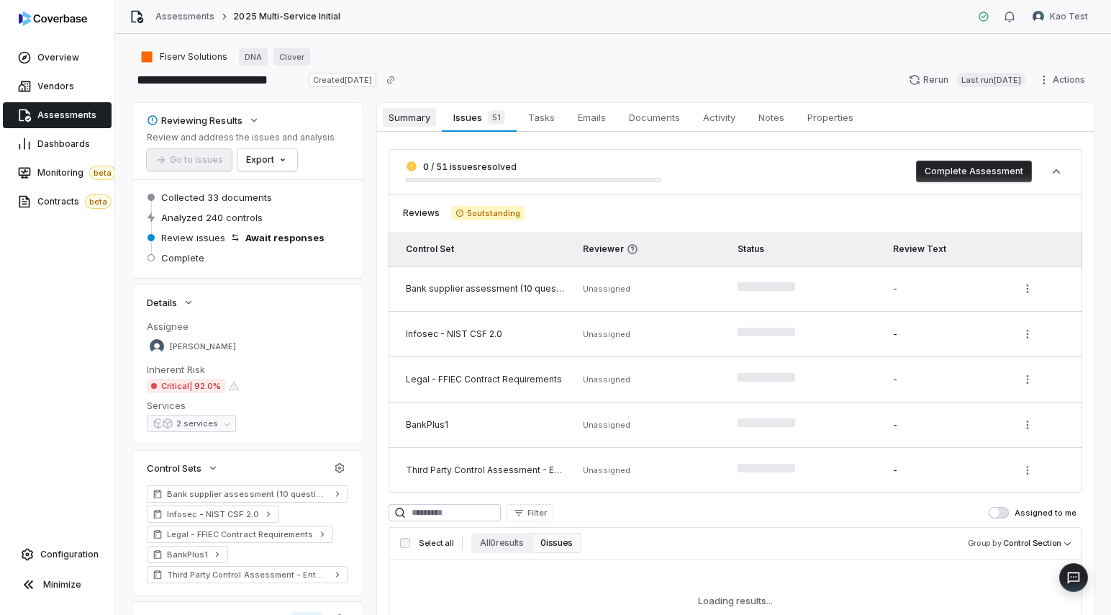
click at [415, 116] on span "Summary" at bounding box center [409, 117] width 53 height 19
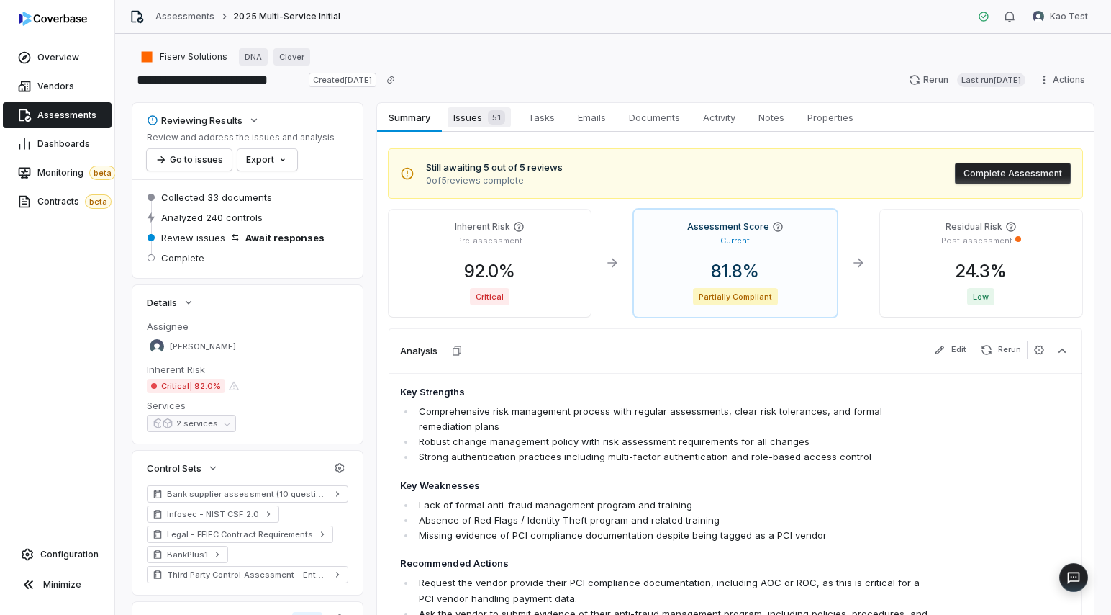
click at [462, 116] on span "Issues 51" at bounding box center [479, 117] width 63 height 20
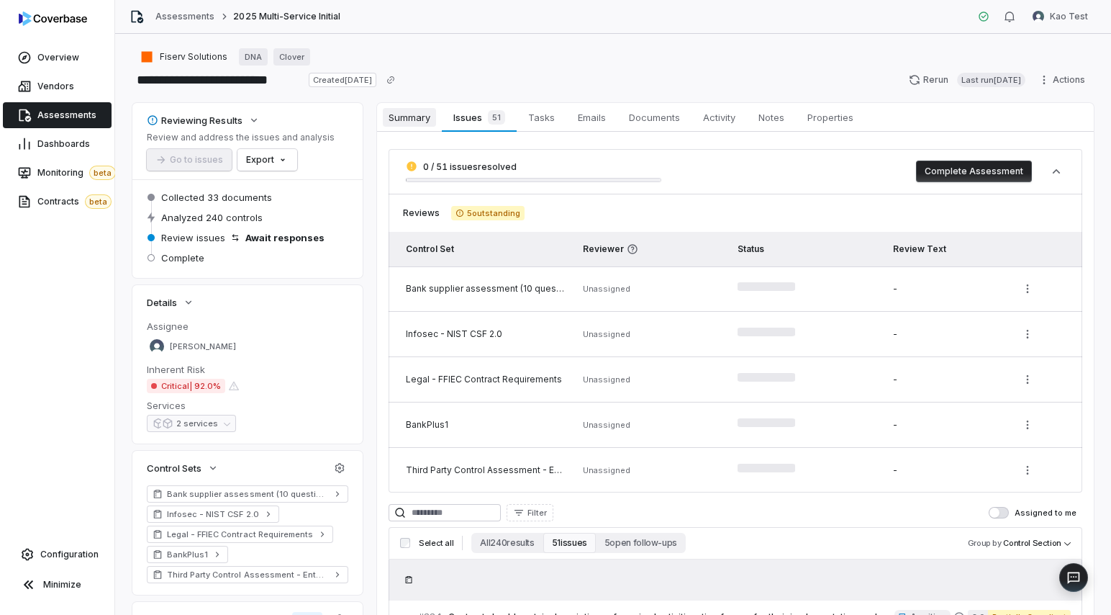
click at [398, 124] on span "Summary" at bounding box center [409, 117] width 53 height 19
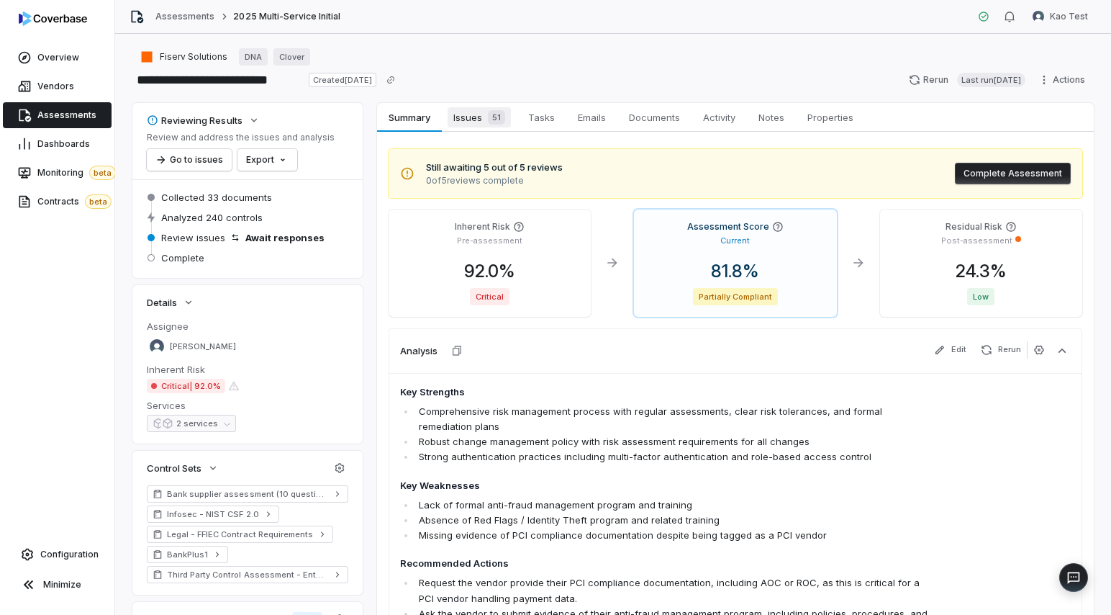
click at [467, 130] on link "Issues 51 Issues 51" at bounding box center [479, 117] width 75 height 29
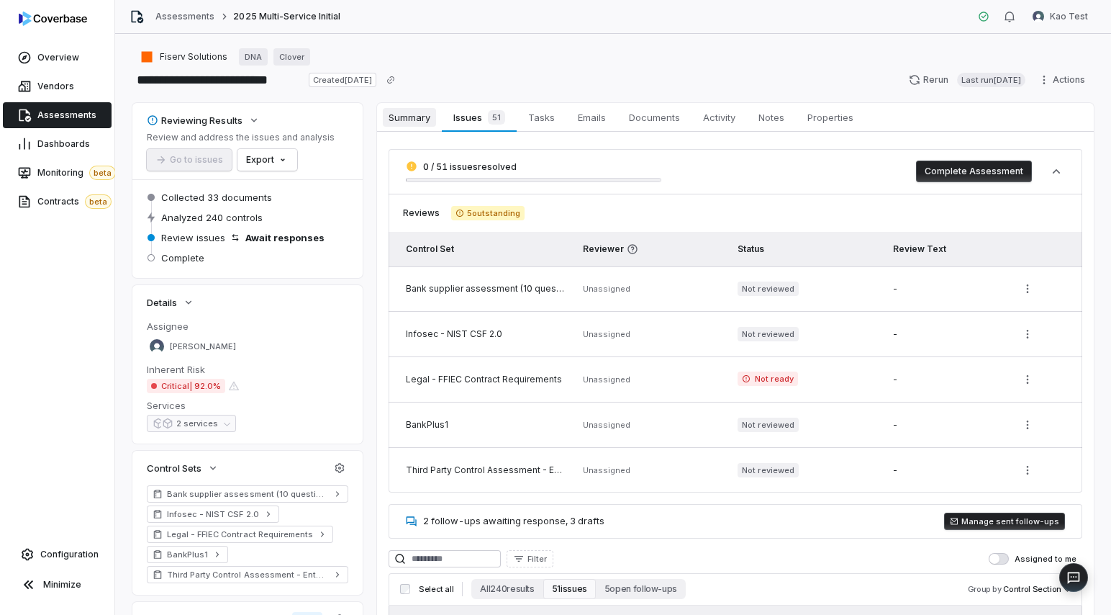
click at [428, 122] on span "Summary" at bounding box center [409, 117] width 53 height 19
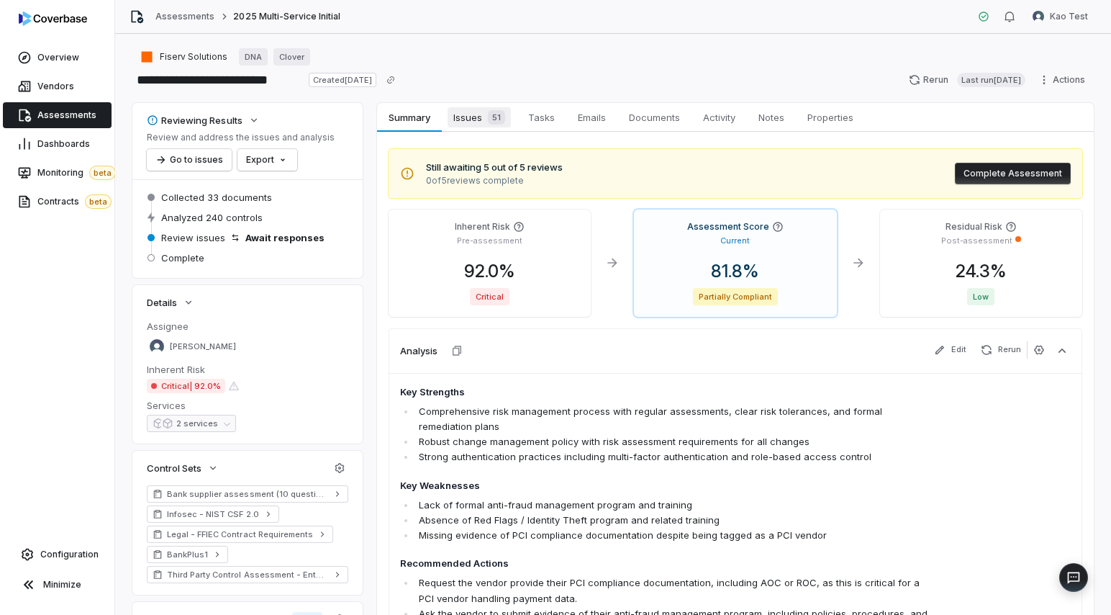
click at [469, 123] on span "Issues 51" at bounding box center [479, 117] width 63 height 20
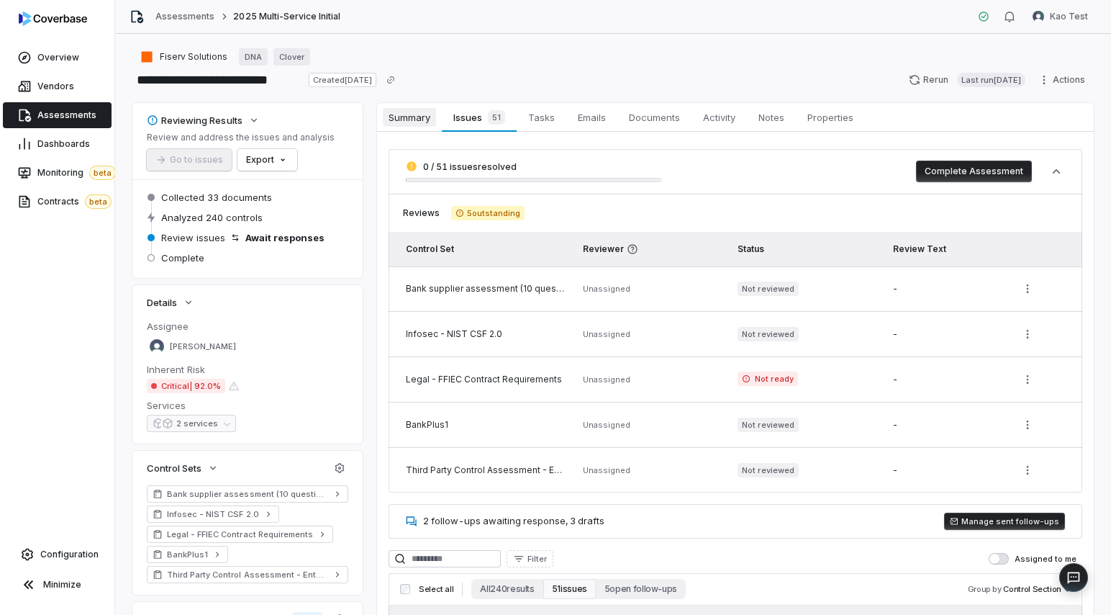
click at [421, 121] on span "Summary" at bounding box center [409, 117] width 53 height 19
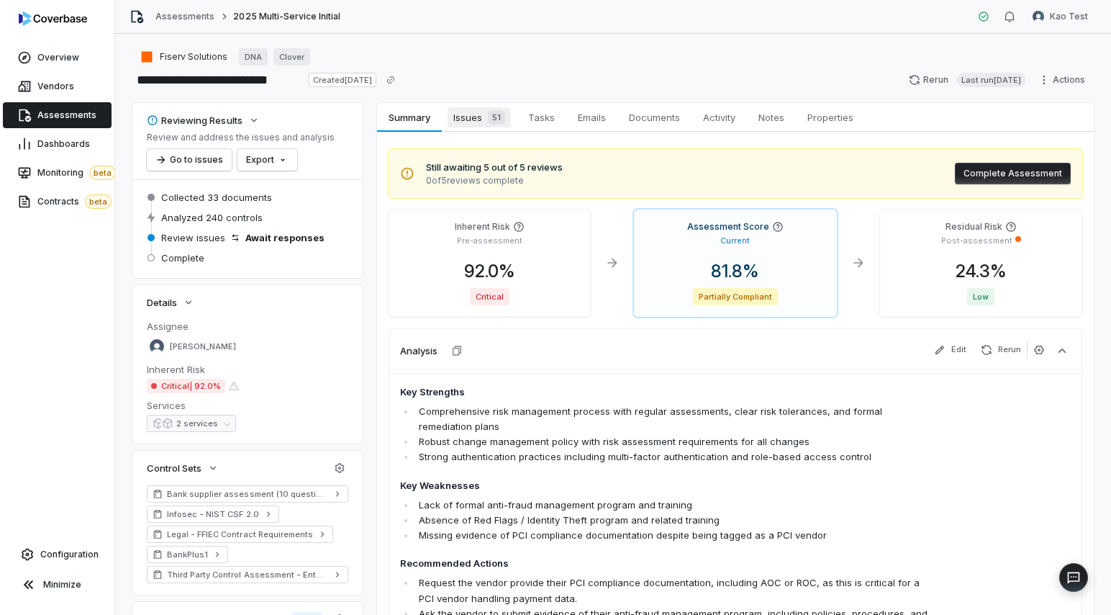
click at [478, 114] on span "Issues 51" at bounding box center [479, 117] width 63 height 20
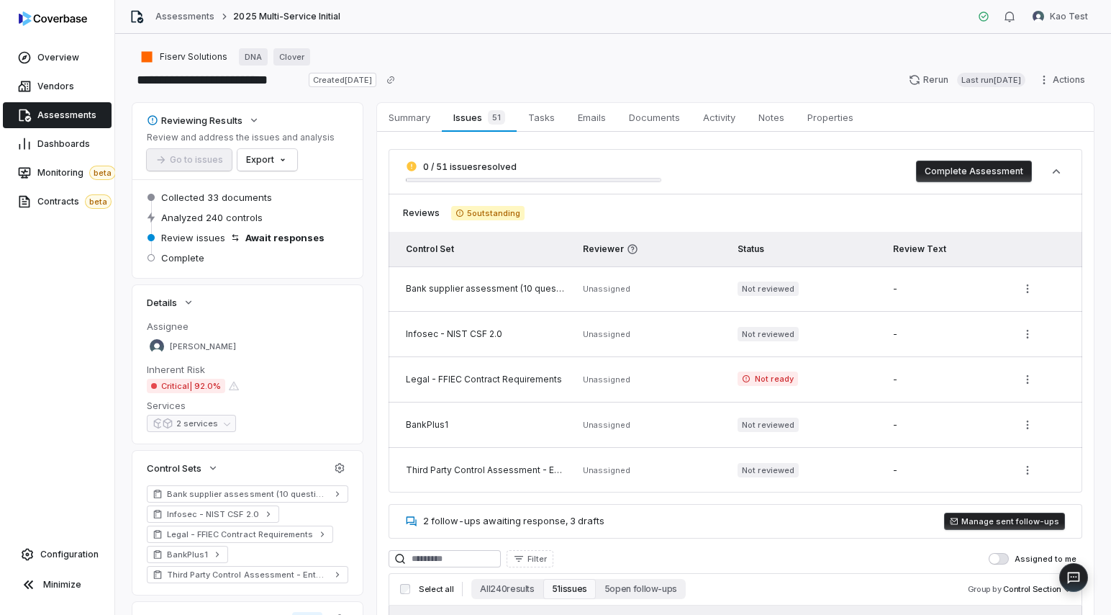
click at [931, 175] on button "Complete Assessment" at bounding box center [974, 172] width 116 height 22
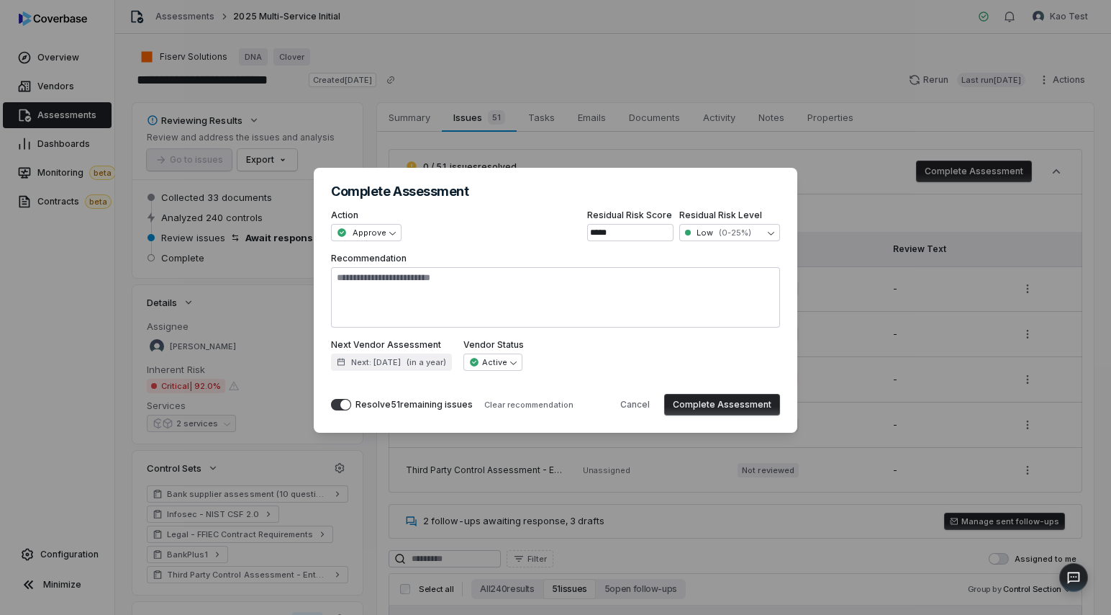
type textarea "*"
click at [832, 199] on div "**********" at bounding box center [555, 307] width 1111 height 325
click at [819, 318] on div "**********" at bounding box center [555, 307] width 1111 height 325
click at [674, 113] on div "**********" at bounding box center [555, 307] width 1111 height 615
click at [384, 150] on div "**********" at bounding box center [555, 307] width 1111 height 325
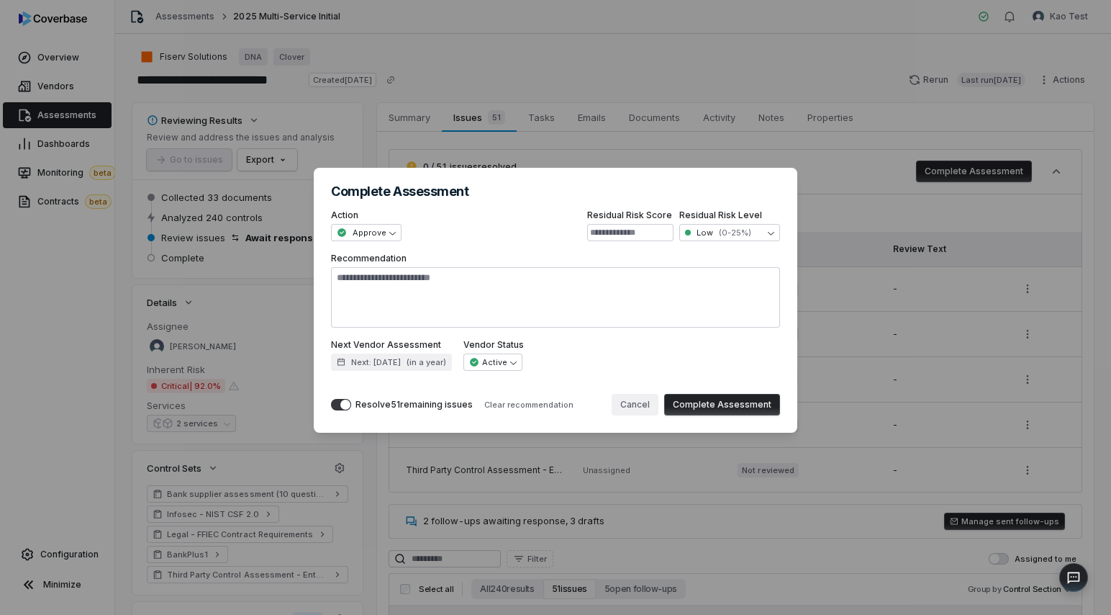
click at [636, 408] on button "Cancel" at bounding box center [635, 405] width 47 height 22
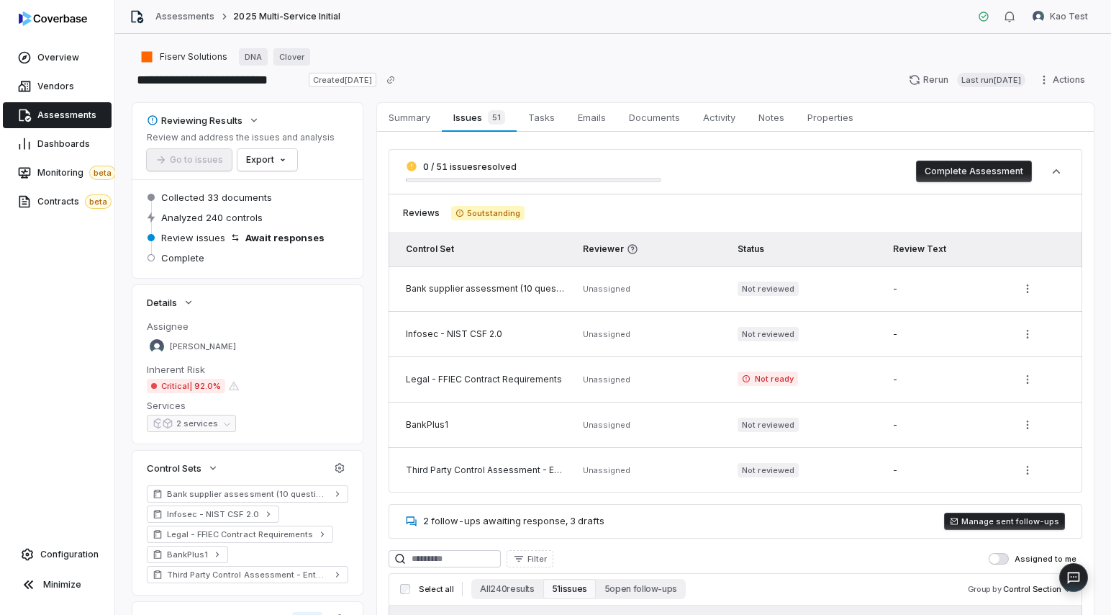
click at [925, 173] on button "Complete Assessment" at bounding box center [974, 172] width 116 height 22
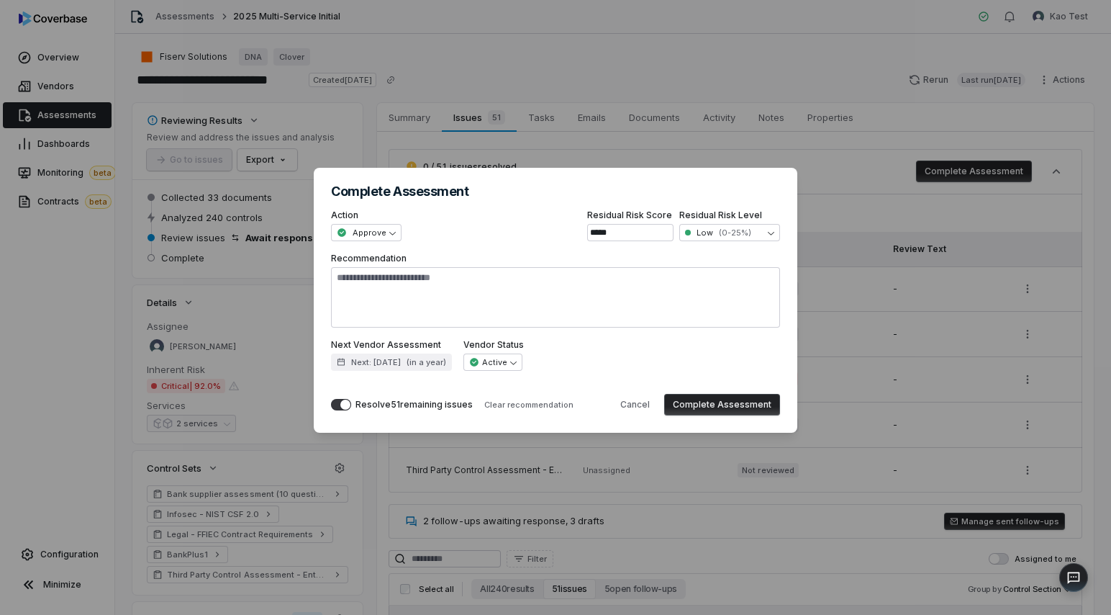
click at [828, 152] on div "**********" at bounding box center [555, 307] width 1111 height 325
click at [655, 409] on button "Cancel" at bounding box center [635, 405] width 47 height 22
type textarea "*"
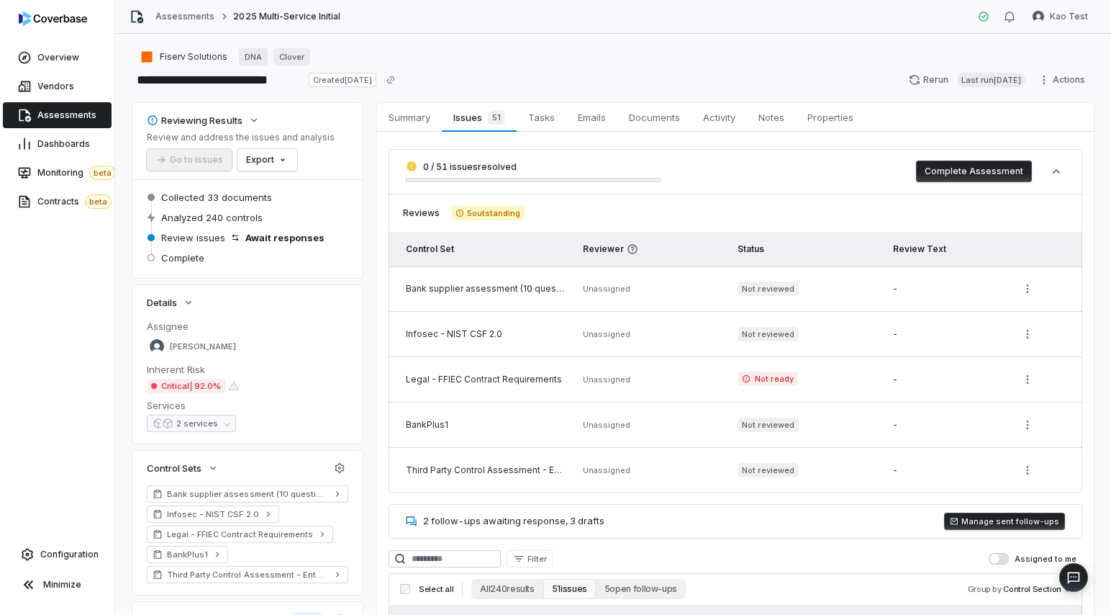
click at [804, 352] on td "Not reviewed" at bounding box center [806, 334] width 155 height 45
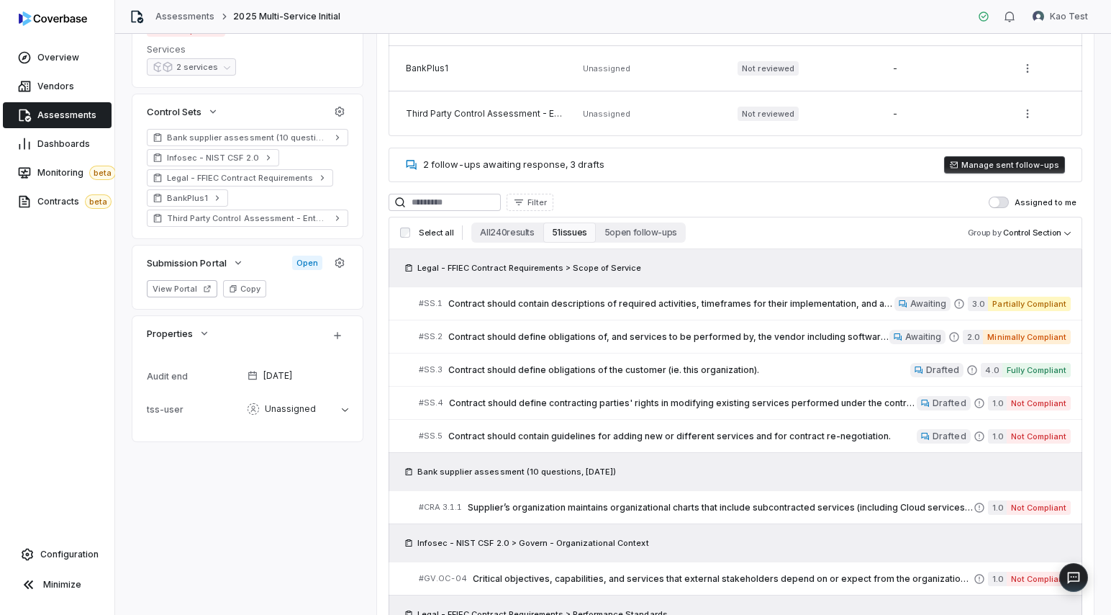
scroll to position [362, 0]
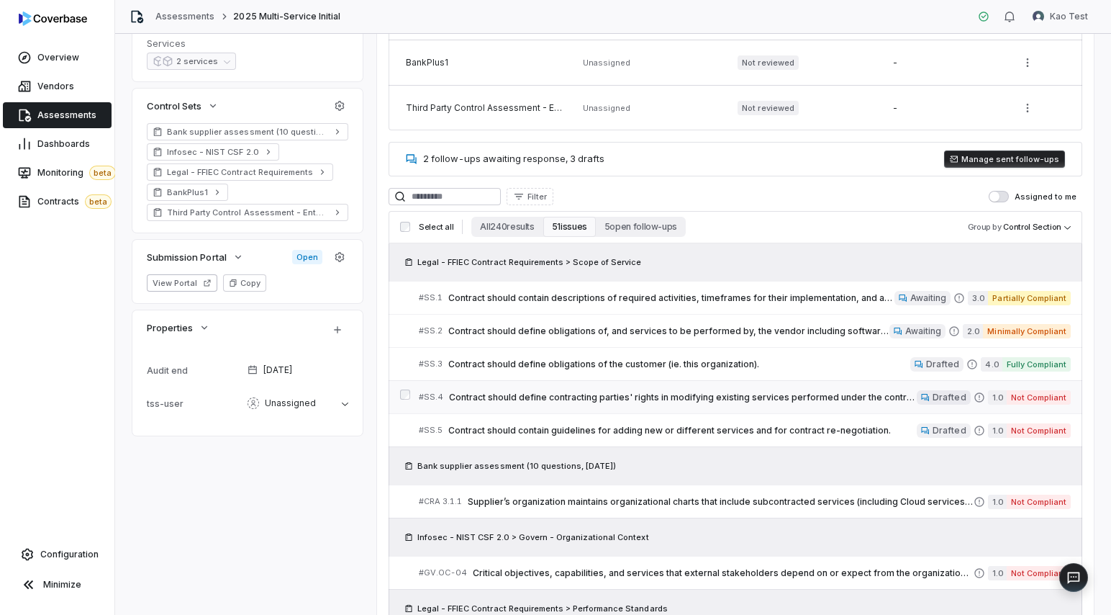
click at [589, 397] on span "Contract should define contracting parties' rights in modifying existing servic…" at bounding box center [683, 398] width 468 height 12
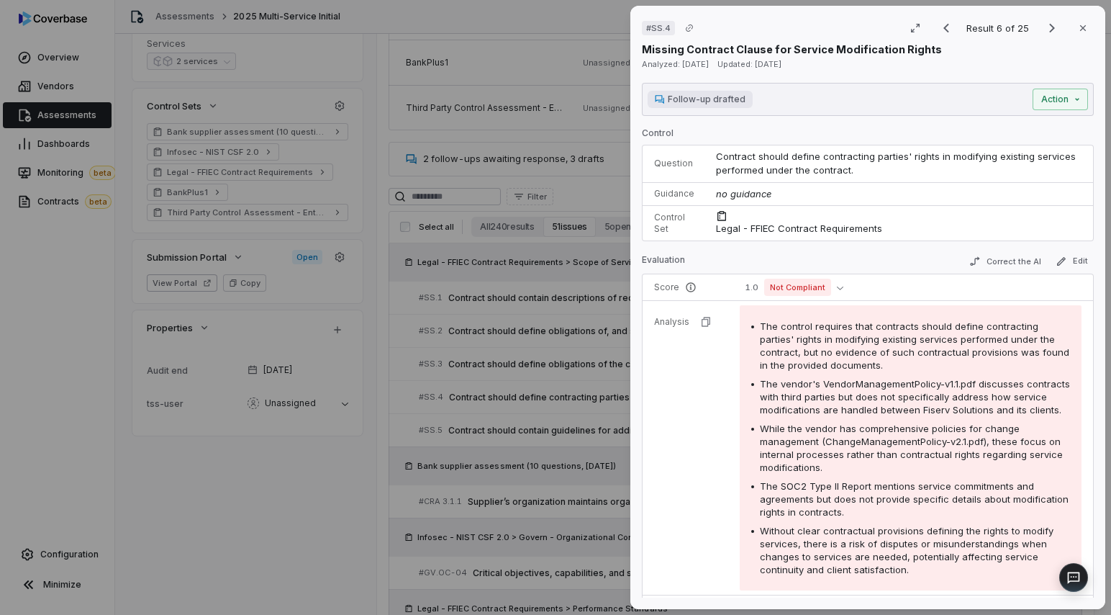
click at [582, 395] on div "# SS.4 Result 6 of 25 Close Missing Contract Clause for Service Modification Ri…" at bounding box center [555, 307] width 1111 height 615
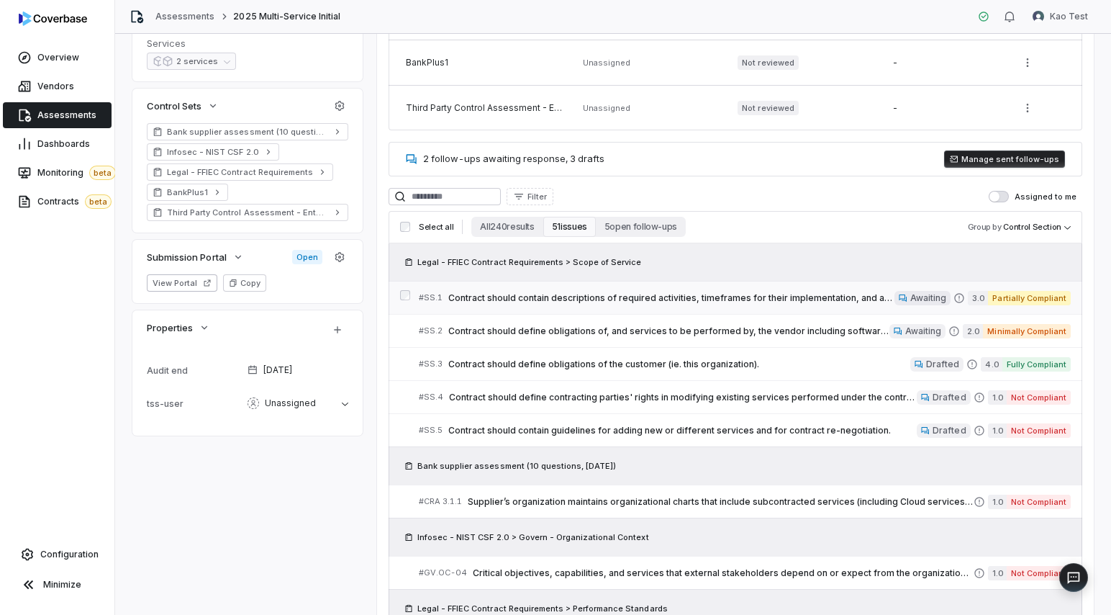
click at [618, 303] on span "Contract should contain descriptions of required activities, timeframes for the…" at bounding box center [671, 298] width 446 height 12
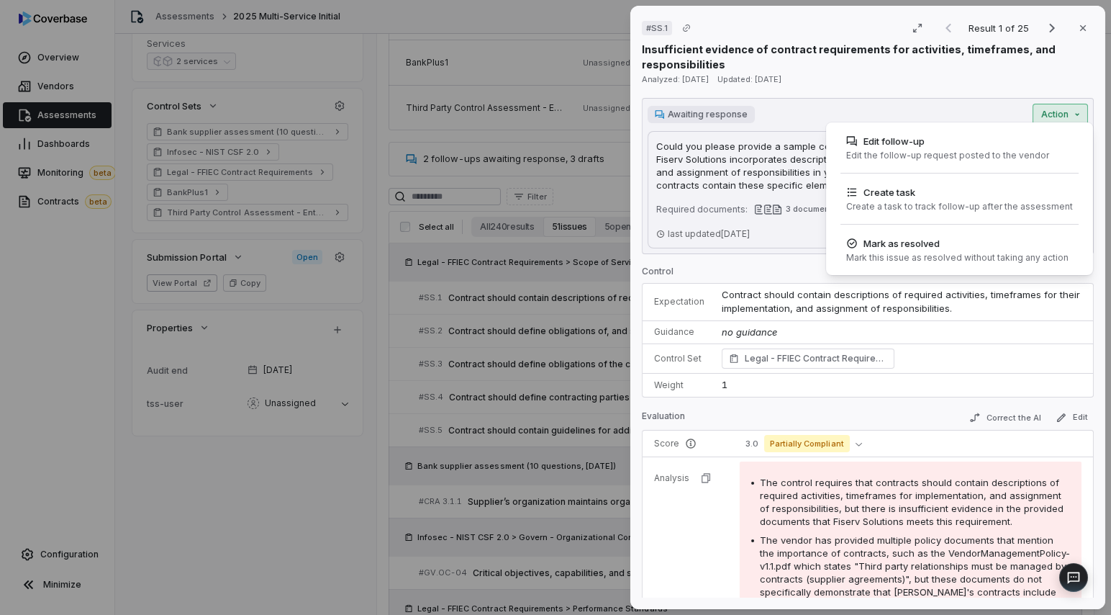
click at [1070, 117] on div "# SS.1 Result 1 of 25 Close Insufficient evidence of contract requirements for …" at bounding box center [555, 307] width 1111 height 615
click at [570, 230] on div "# SS.1 Result 1 of 25 Close Insufficient evidence of contract requirements for …" at bounding box center [555, 307] width 1111 height 615
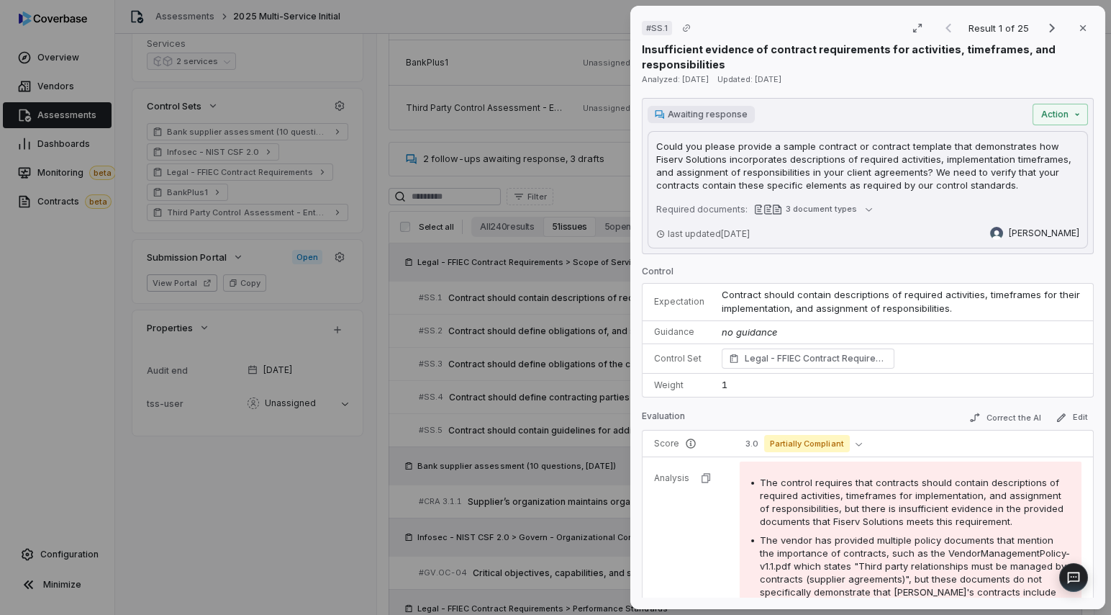
click at [570, 230] on div "# SS.1 Result 1 of 25 Close Insufficient evidence of contract requirements for …" at bounding box center [555, 307] width 1111 height 615
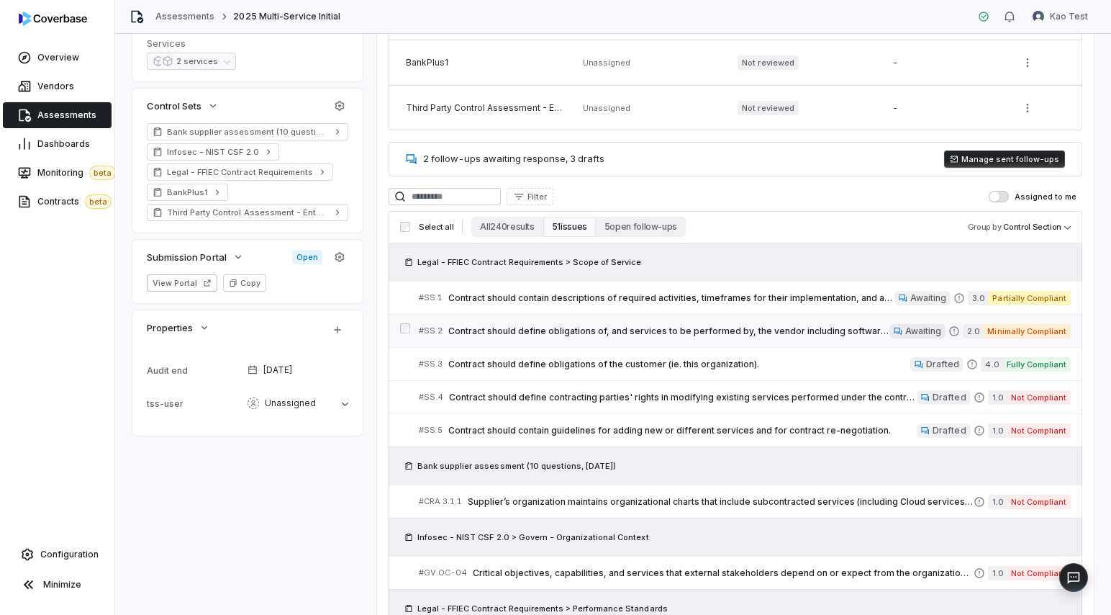
click at [848, 336] on div "# SS.2 Contract should define obligations of, and services to be performed by, …" at bounding box center [654, 330] width 471 height 15
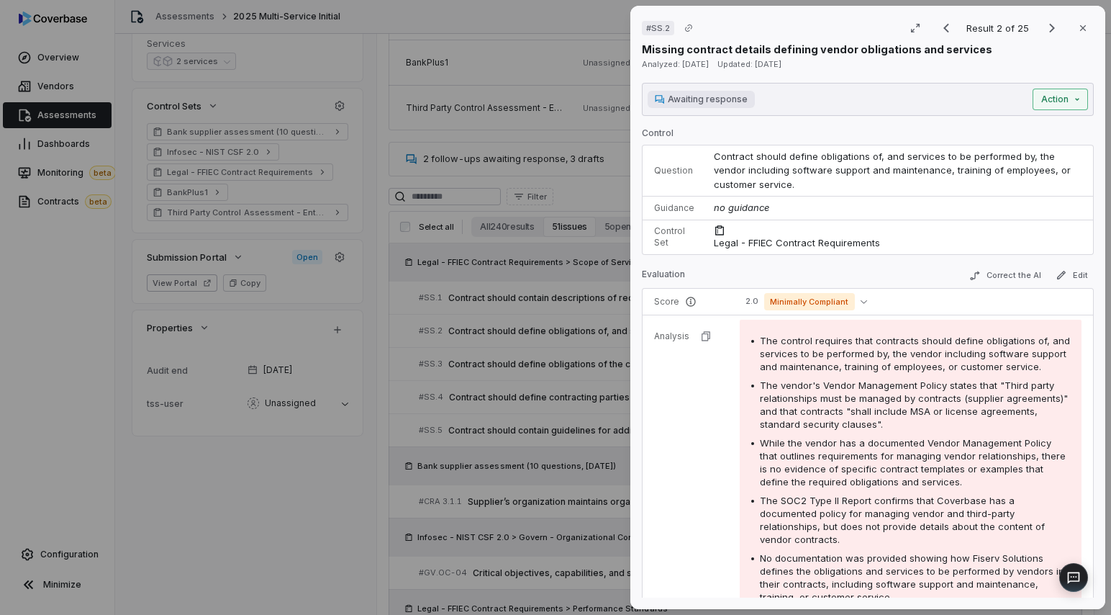
click at [1072, 95] on div "# SS.2 Result 2 of 25 Close Missing contract details defining vendor obligation…" at bounding box center [555, 307] width 1111 height 615
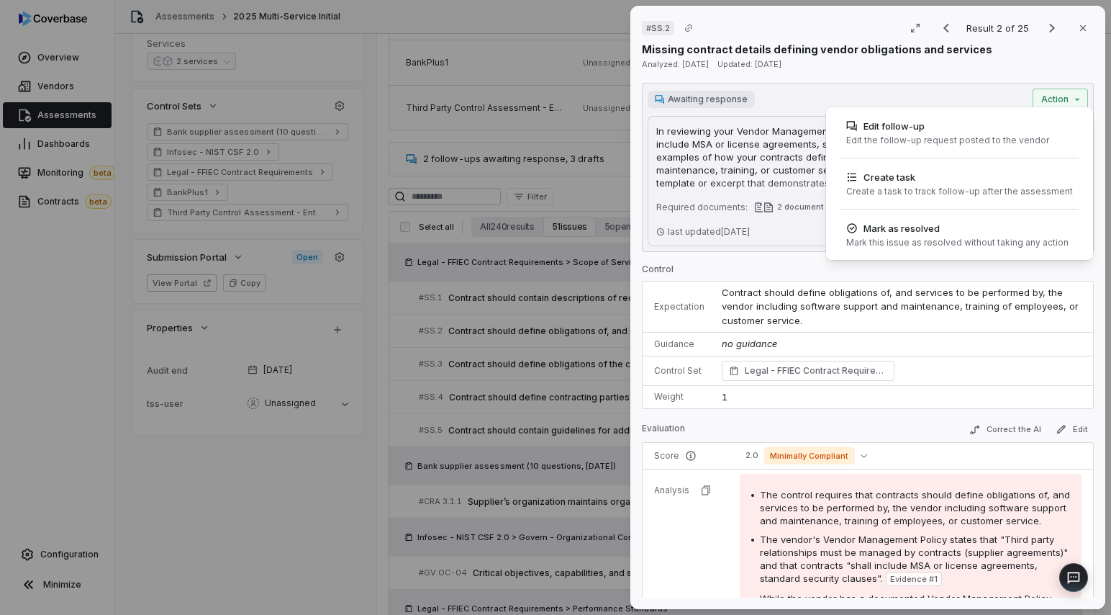
click at [413, 378] on div "# SS.2 Result 2 of 25 Close Missing contract details defining vendor obligation…" at bounding box center [555, 307] width 1111 height 615
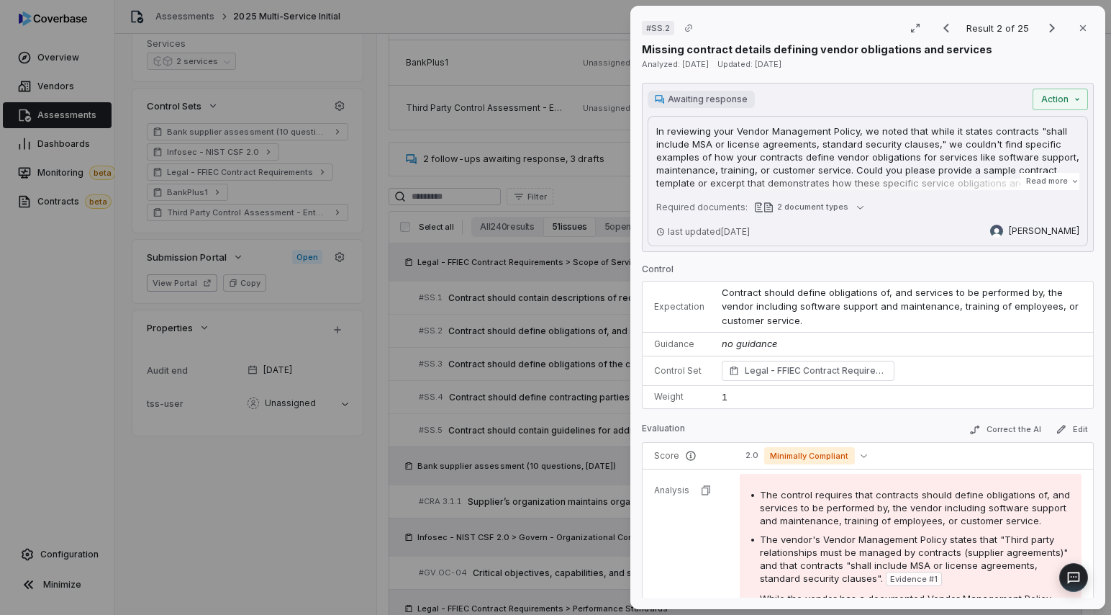
click at [472, 385] on div "# SS.2 Result 2 of 25 Close Missing contract details defining vendor obligation…" at bounding box center [555, 307] width 1111 height 615
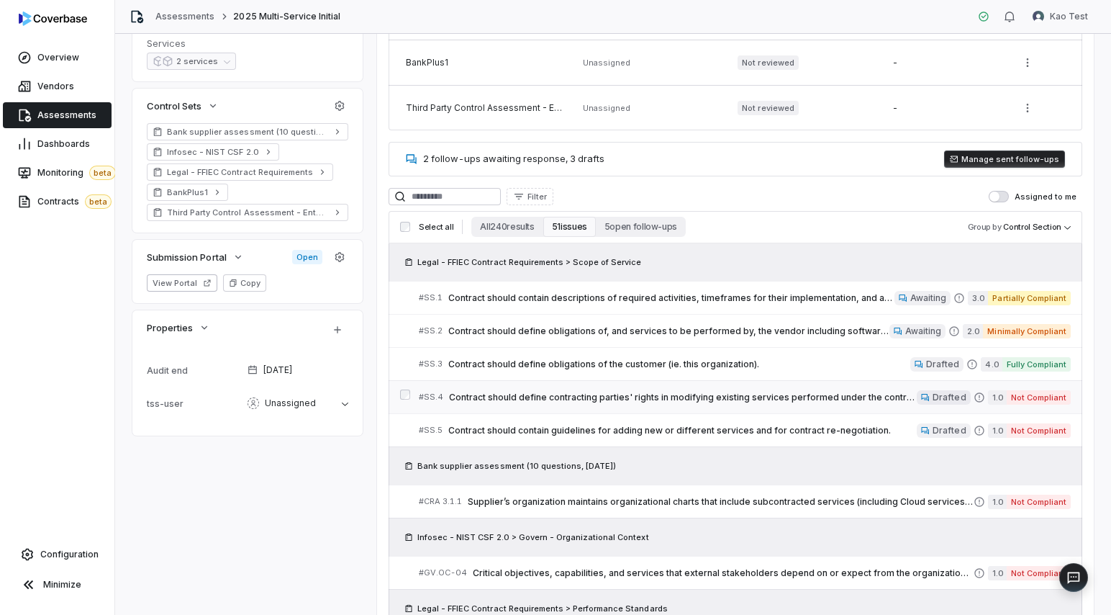
click at [700, 395] on span "Contract should define contracting parties' rights in modifying existing servic…" at bounding box center [683, 398] width 468 height 12
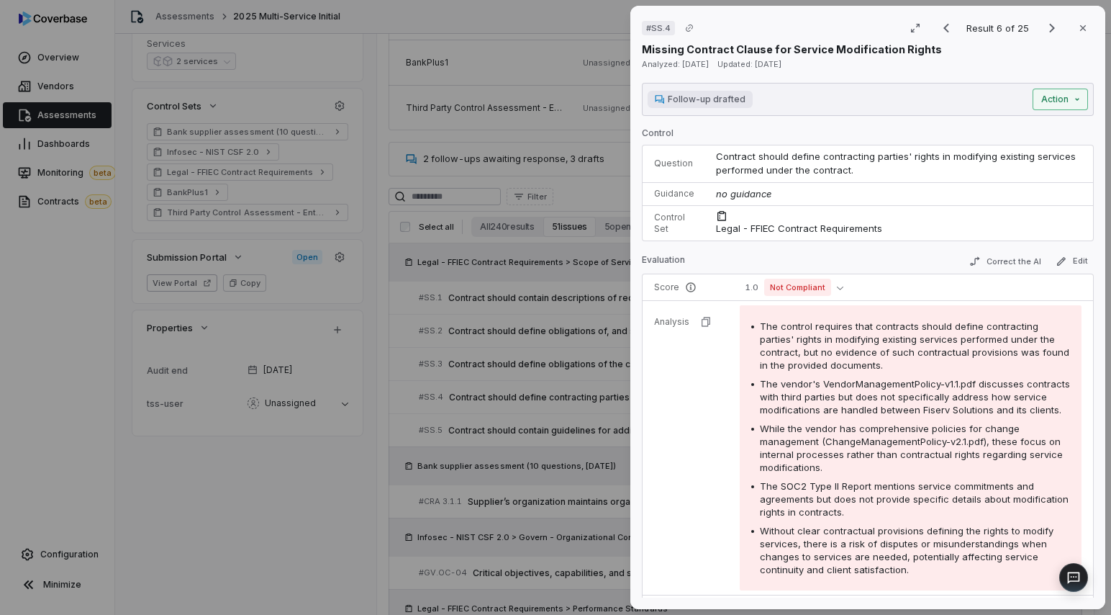
click at [1070, 99] on div "# SS.4 Result 6 of 25 Close Missing Contract Clause for Service Modification Ri…" at bounding box center [555, 307] width 1111 height 615
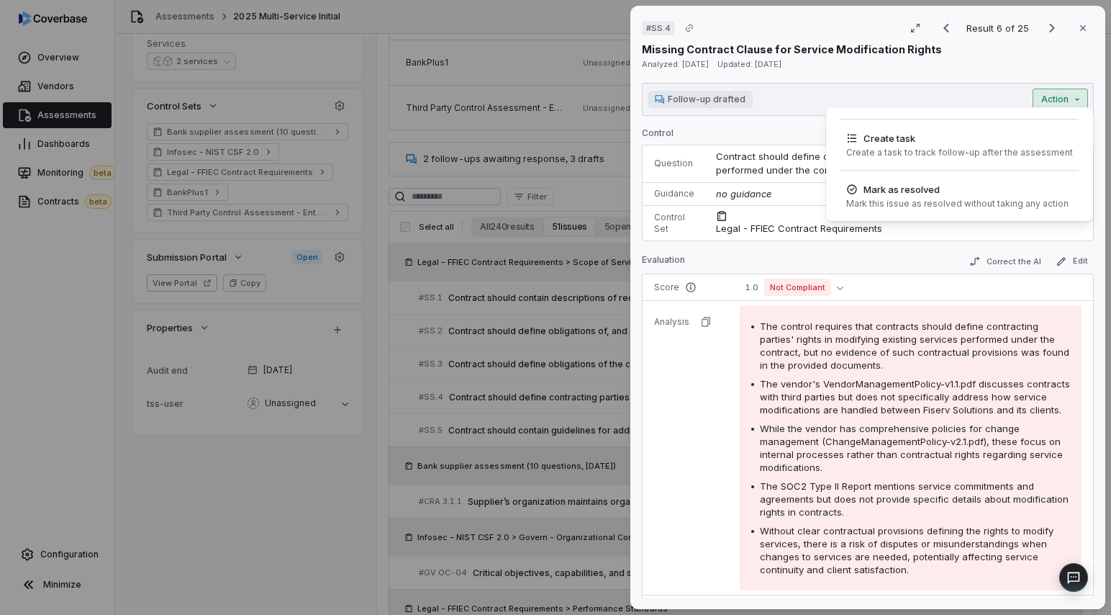
click at [574, 266] on div "# SS.4 Result 6 of 25 Close Missing Contract Clause for Service Modification Ri…" at bounding box center [555, 307] width 1111 height 615
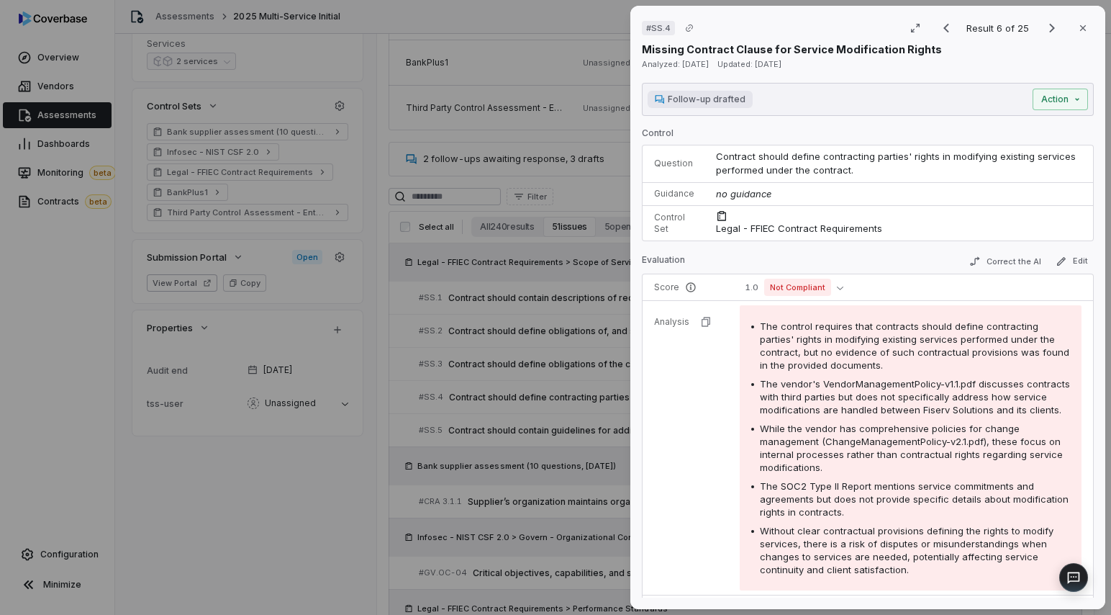
click at [574, 266] on div "# SS.4 Result 6 of 25 Close Missing Contract Clause for Service Modification Ri…" at bounding box center [555, 307] width 1111 height 615
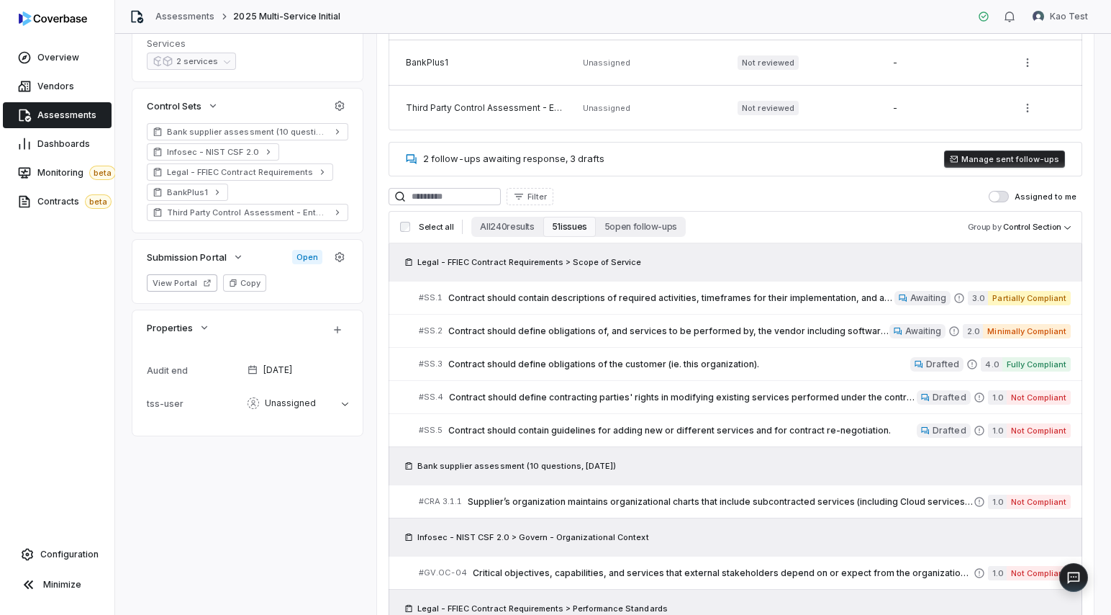
scroll to position [430, 0]
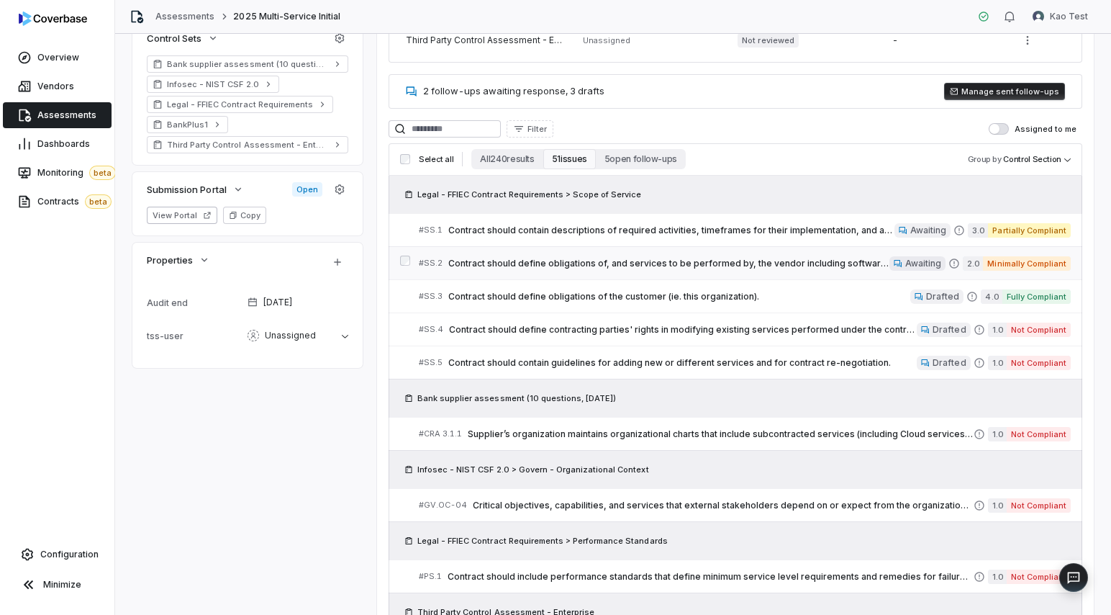
click at [677, 259] on span "Contract should define obligations of, and services to be performed by, the ven…" at bounding box center [668, 264] width 441 height 12
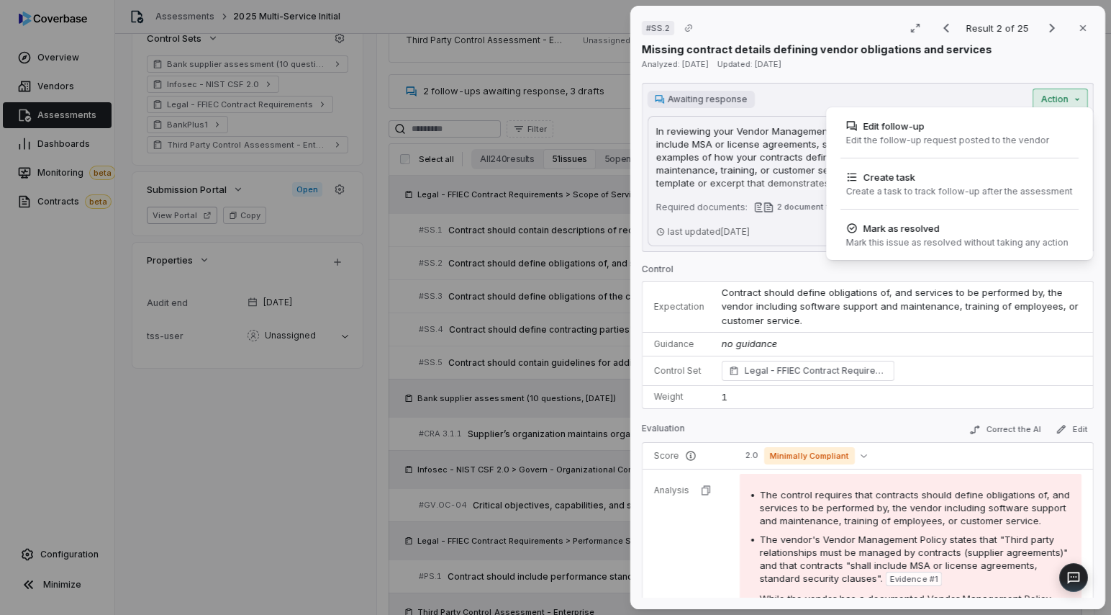
click at [1070, 96] on div "# SS.2 Result 2 of 25 Close Missing contract details defining vendor obligation…" at bounding box center [555, 307] width 1111 height 615
click at [878, 146] on div "Edit follow-up Edit the follow-up request posted to the vendor" at bounding box center [948, 132] width 214 height 39
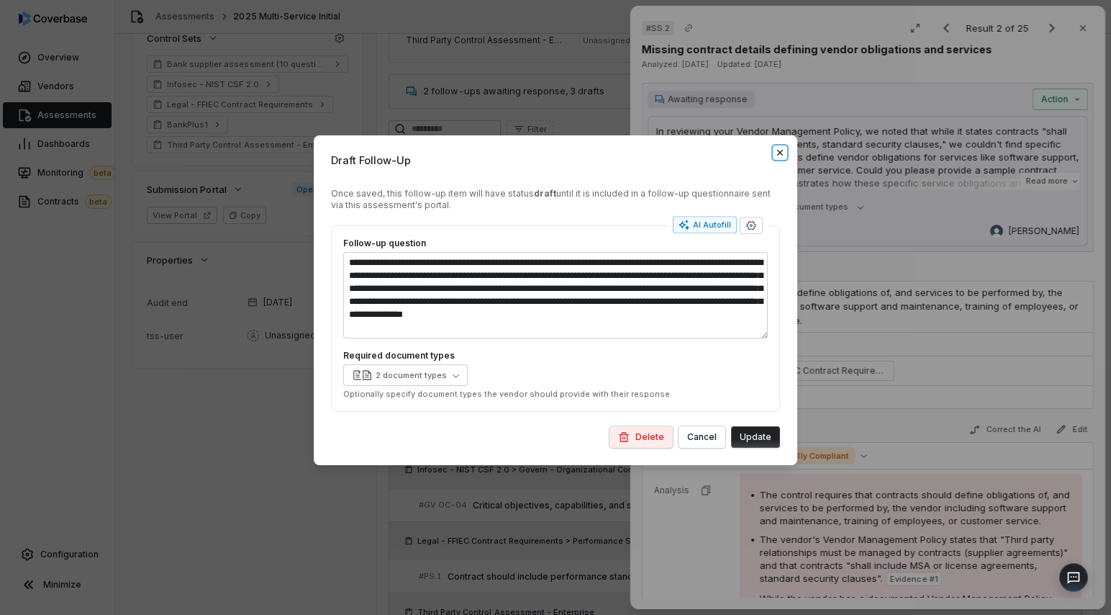
click at [776, 153] on icon "button" at bounding box center [780, 153] width 12 height 12
type textarea "*"
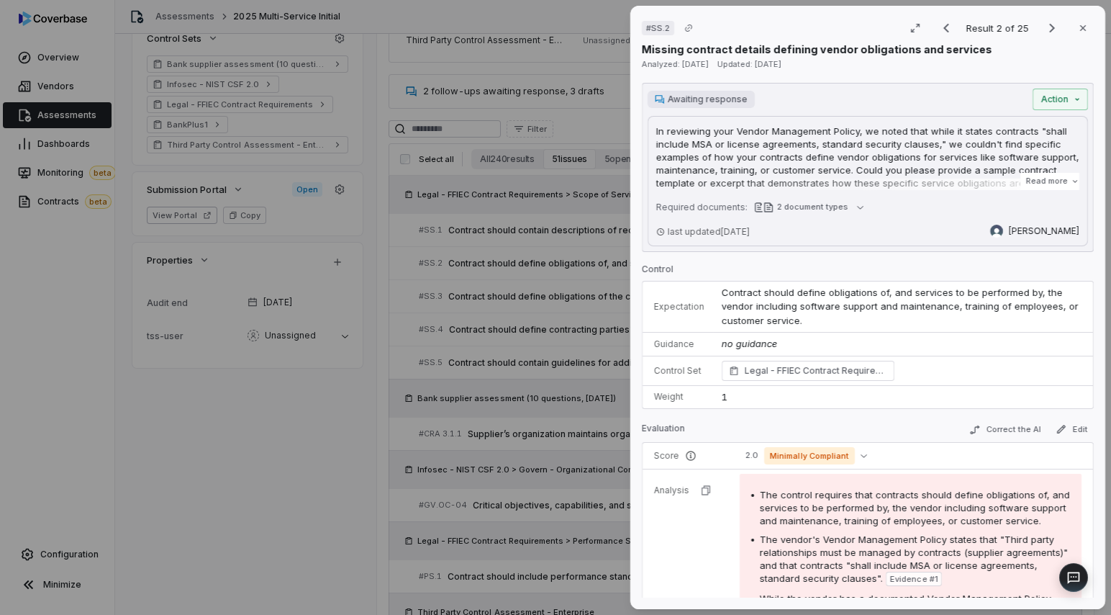
click at [548, 281] on div "# SS.2 Result 2 of 25 Close Missing contract details defining vendor obligation…" at bounding box center [555, 307] width 1111 height 615
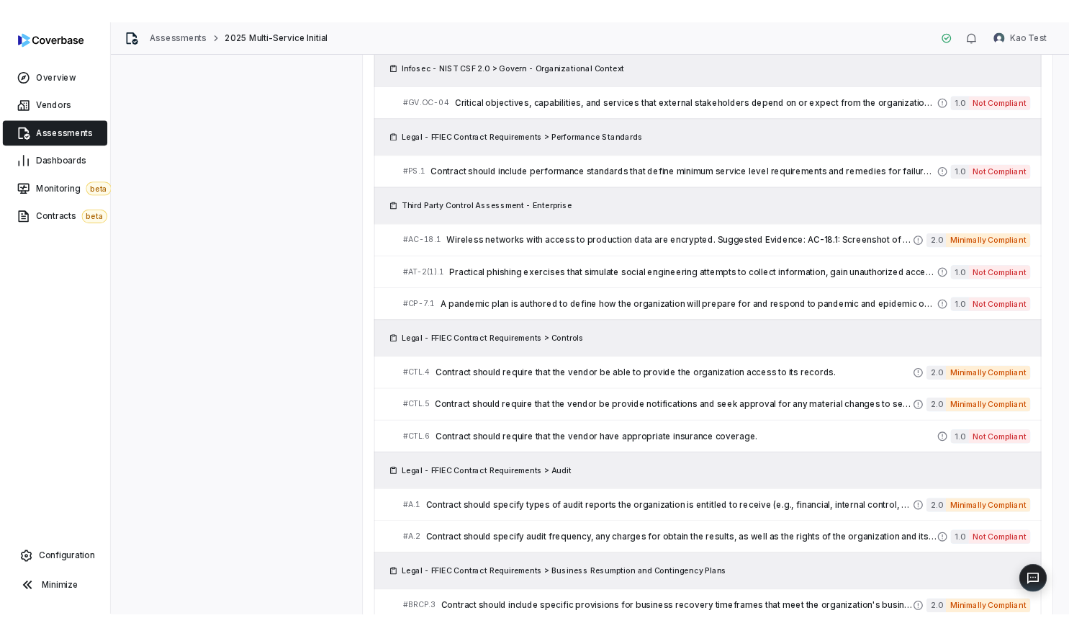
scroll to position [853, 0]
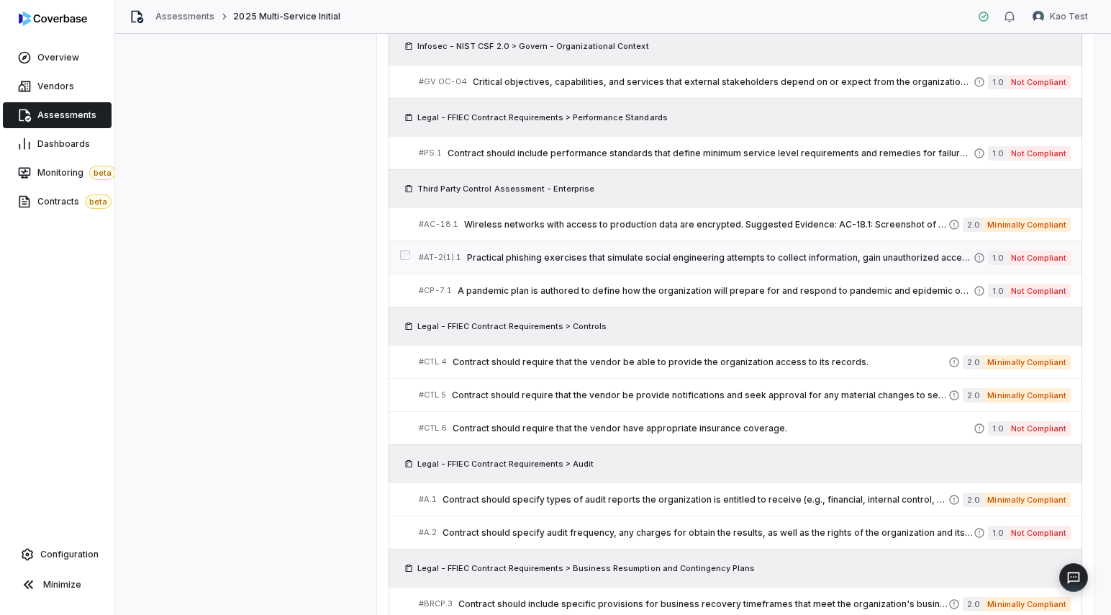
click at [554, 271] on link "# AT-2(1).1 Practical phishing exercises that simulate social engineering attem…" at bounding box center [745, 257] width 652 height 32
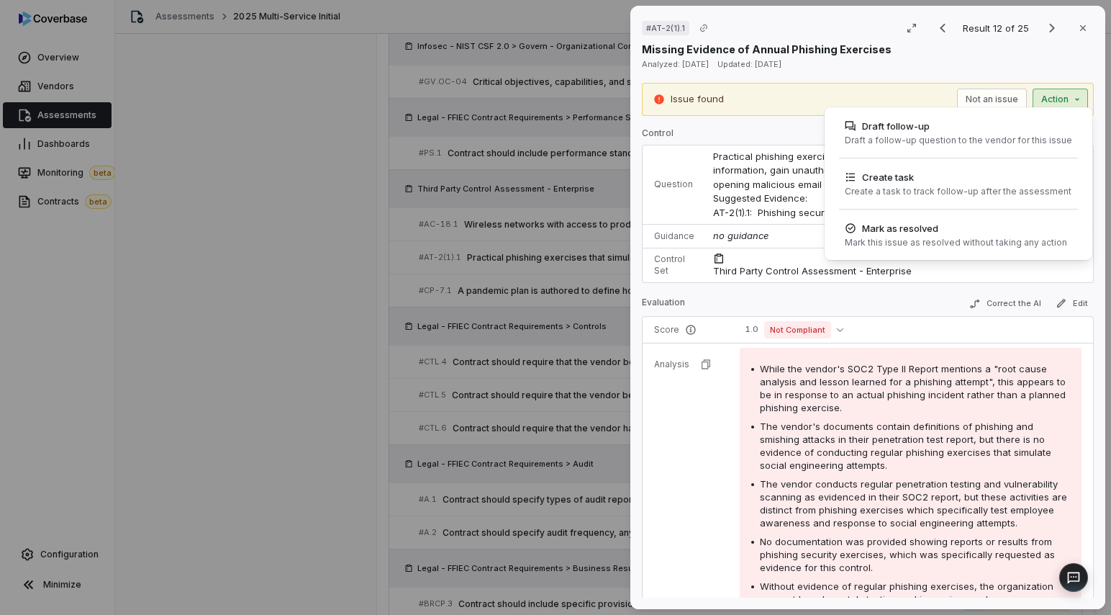
click at [1068, 101] on div "# AT-2(1).1 Result 12 of 25 Close Missing Evidence of Annual Phishing Exercises…" at bounding box center [555, 307] width 1111 height 615
click at [1049, 127] on div "Draft follow-up" at bounding box center [958, 126] width 227 height 14
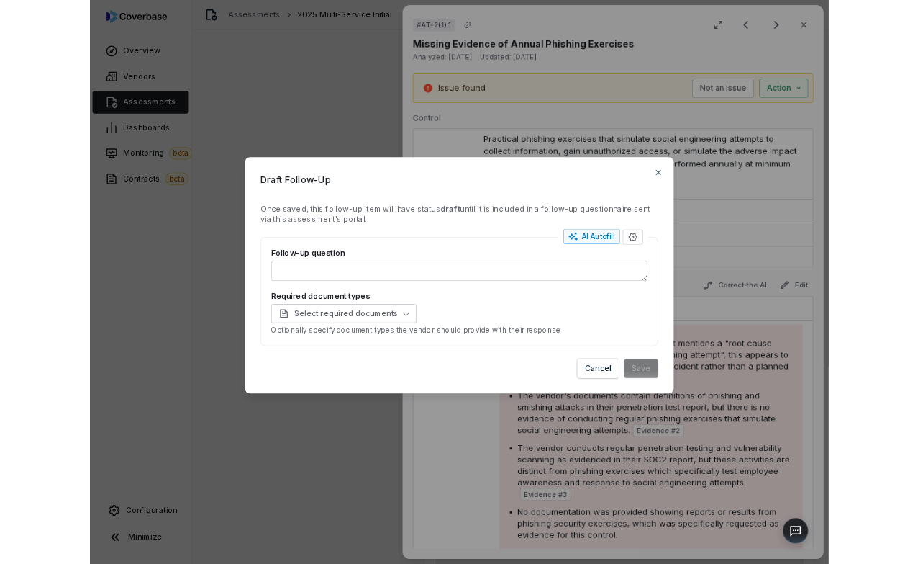
scroll to position [853, 0]
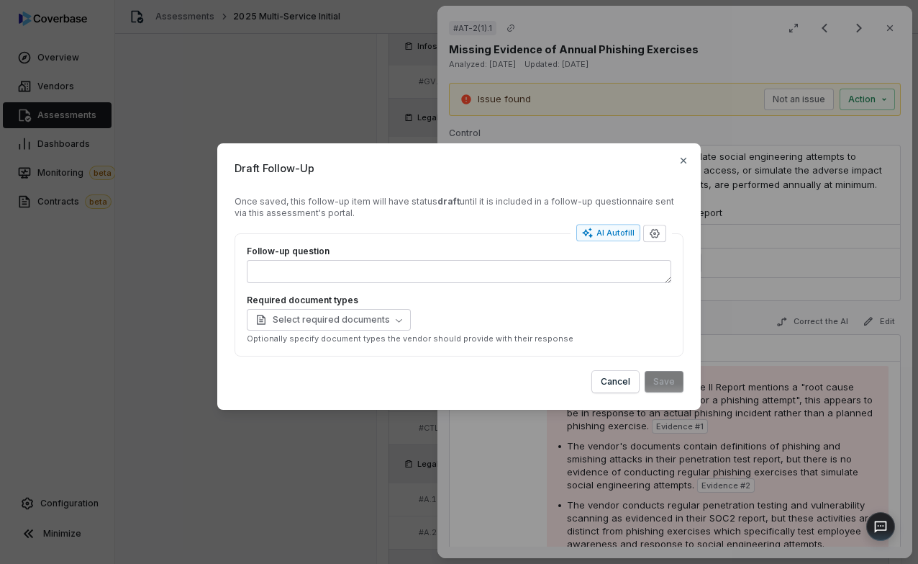
click at [240, 74] on div "Draft Follow-Up Once saved, this follow-up item will have status draft until it…" at bounding box center [459, 282] width 918 height 564
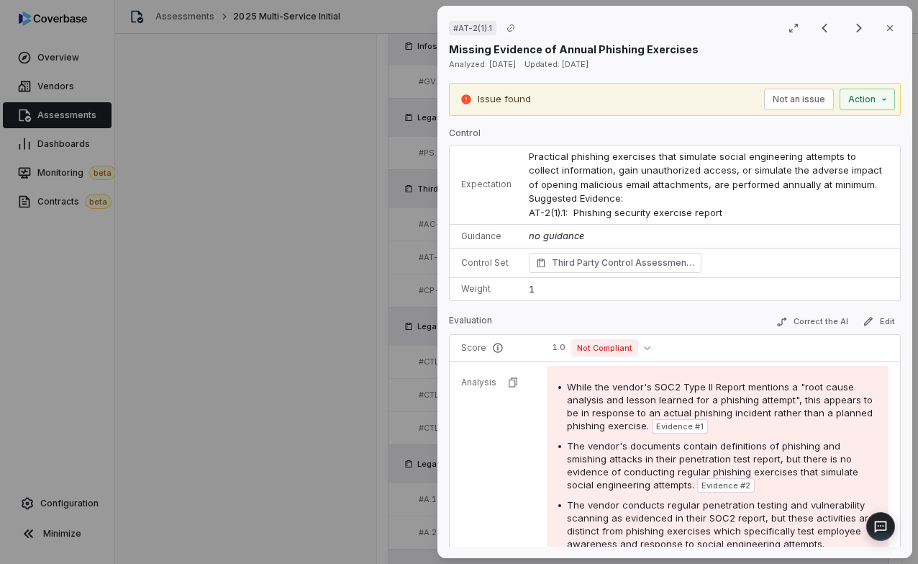
click at [342, 152] on div "# AT-2(1).1 Result 12 of 25 Close Missing Evidence of Annual Phishing Exercises…" at bounding box center [459, 282] width 918 height 564
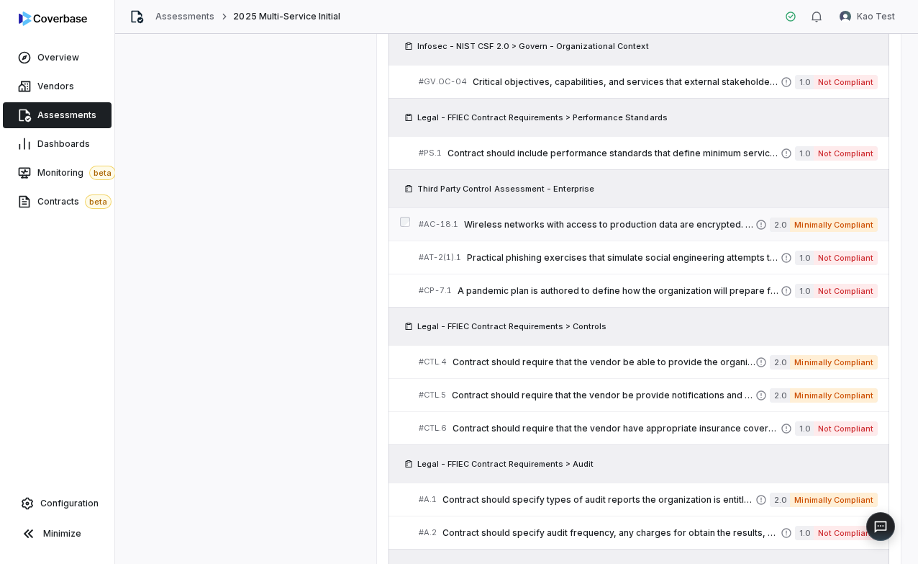
click at [655, 225] on span "Wireless networks with access to production data are encrypted. Suggested Evide…" at bounding box center [610, 225] width 292 height 12
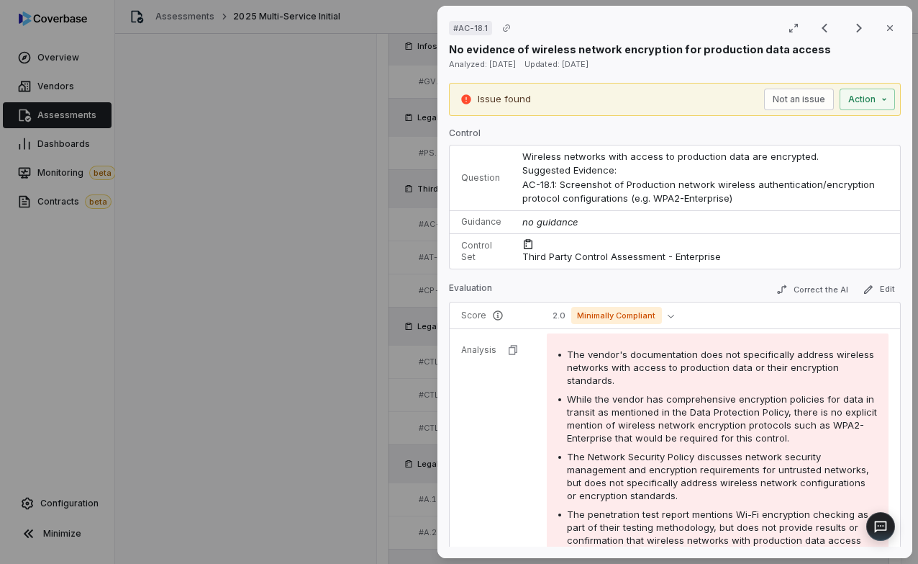
click at [305, 225] on div "# AC-18.1 Result 9 of 25 Close No evidence of wireless network encryption for p…" at bounding box center [459, 282] width 918 height 564
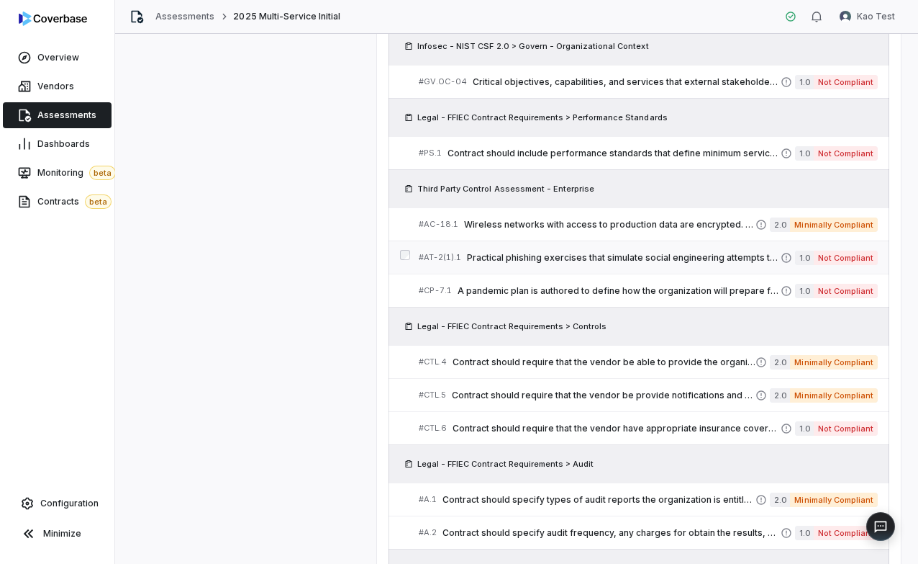
click at [615, 266] on link "# AT-2(1).1 Practical phishing exercises that simulate social engineering attem…" at bounding box center [648, 257] width 459 height 32
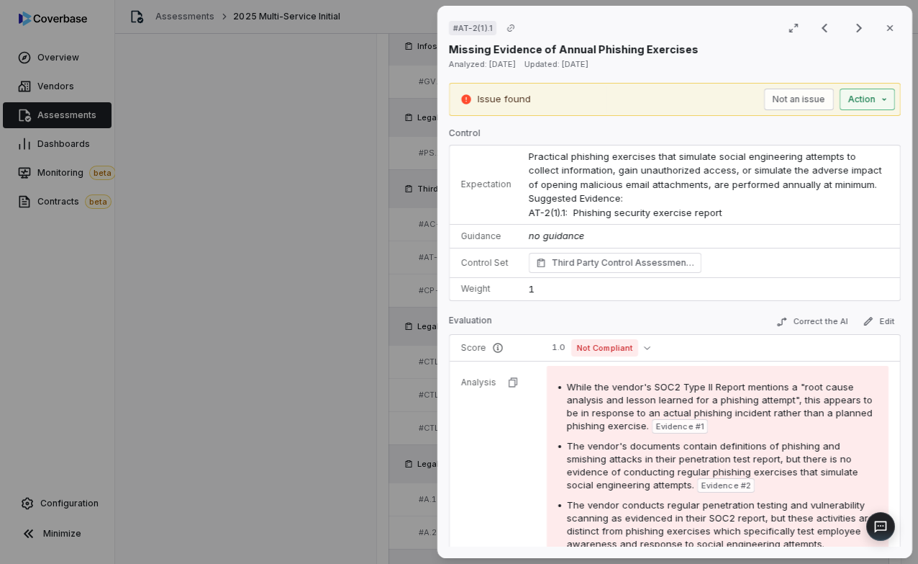
click at [884, 101] on div "# AT-2(1).1 Result 12 of 25 Close Missing Evidence of Annual Phishing Exercises…" at bounding box center [459, 282] width 918 height 564
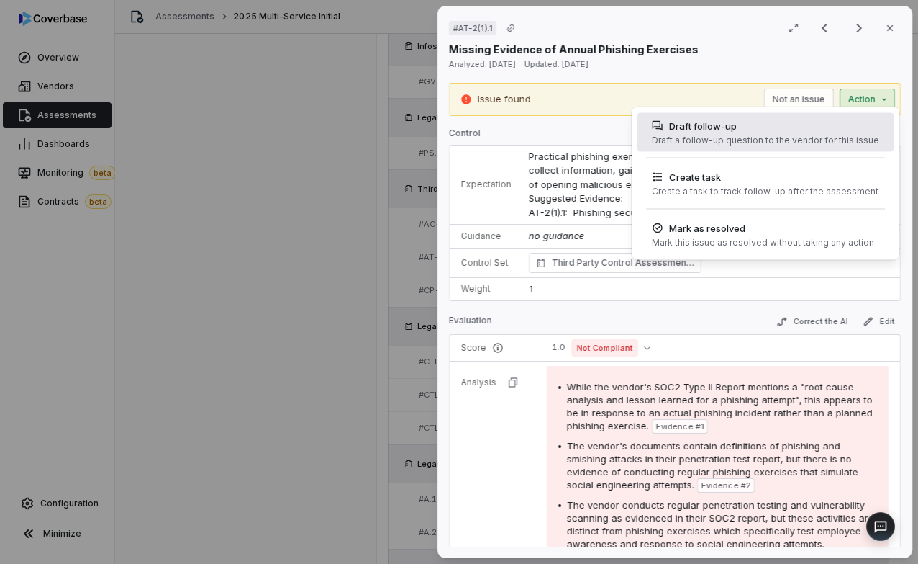
click at [854, 135] on div "Draft a follow-up question to the vendor for this issue" at bounding box center [765, 141] width 227 height 12
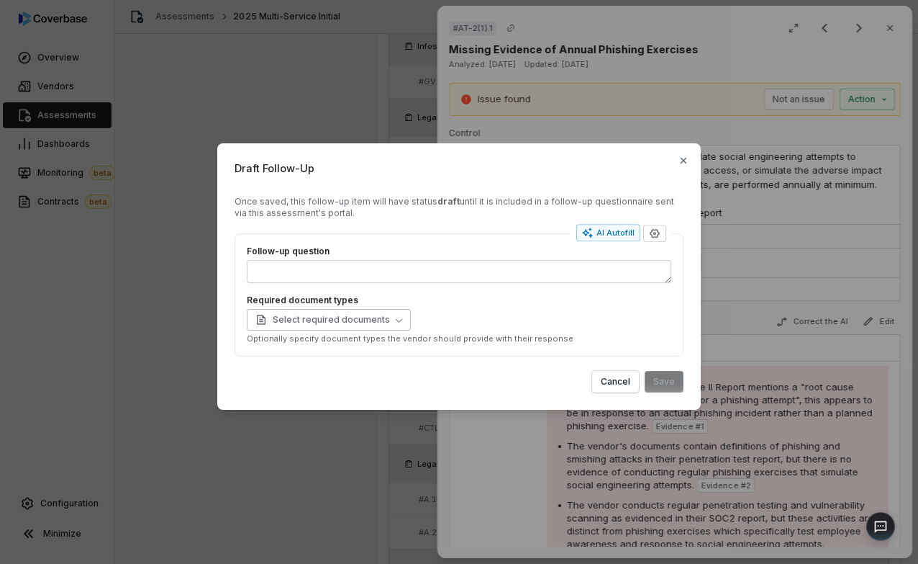
click at [399, 313] on button "Select required documents" at bounding box center [329, 320] width 164 height 22
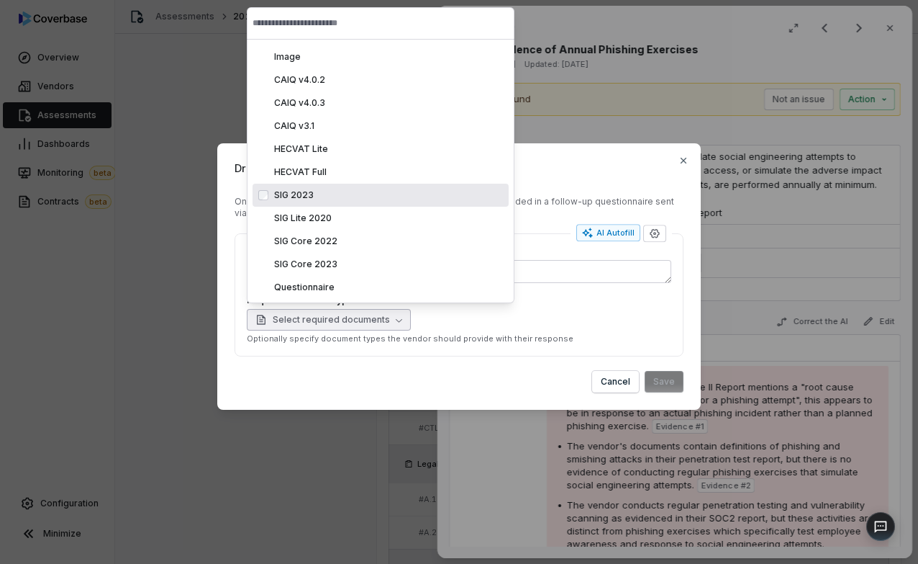
click at [679, 166] on span "Draft Follow-Up" at bounding box center [459, 168] width 449 height 15
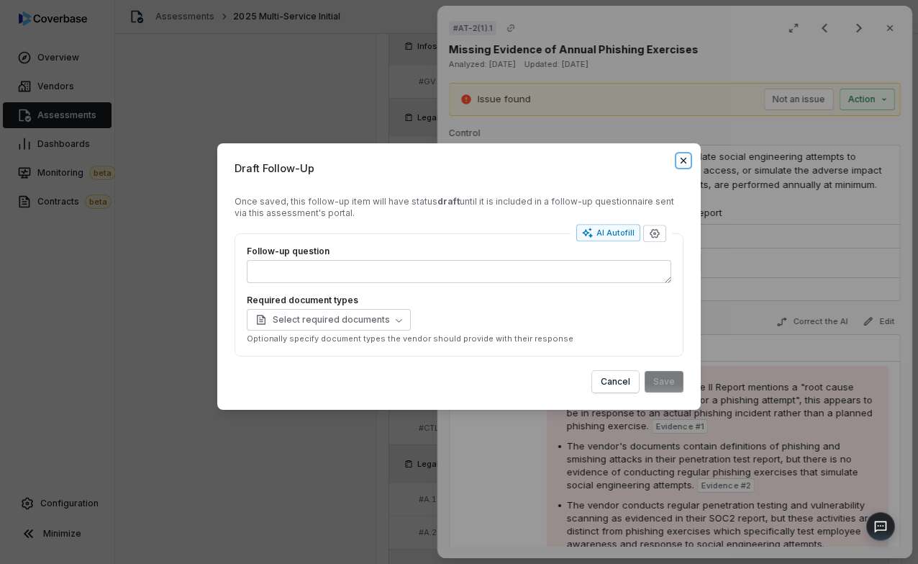
click at [679, 165] on icon "button" at bounding box center [684, 161] width 12 height 12
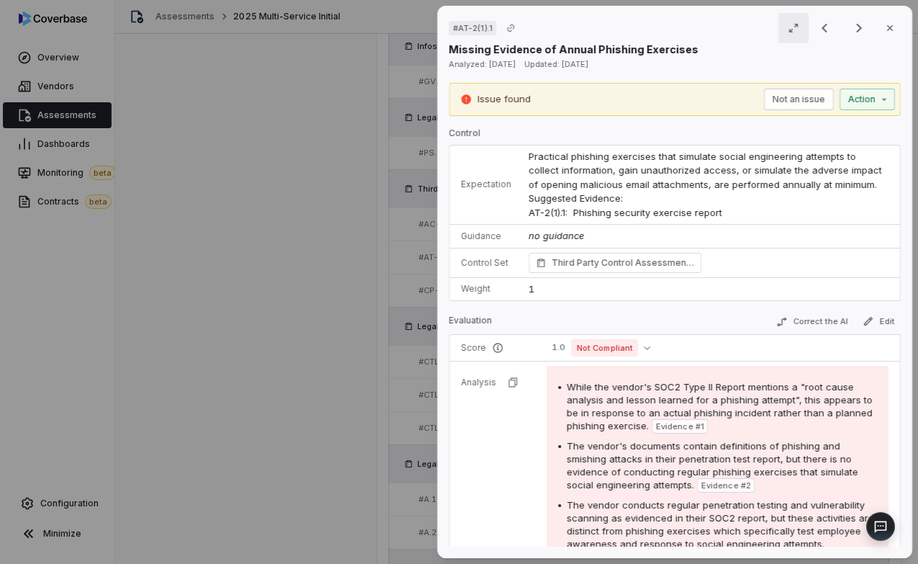
click at [786, 27] on button "button" at bounding box center [794, 28] width 30 height 30
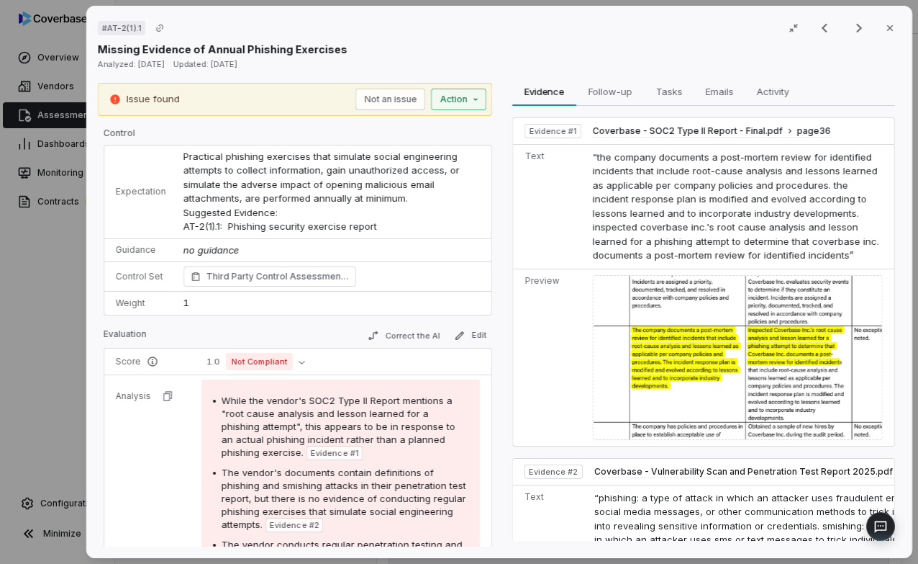
click at [482, 92] on div "# AT-2(1).1 Result 12 of 25 Close Missing Evidence of Annual Phishing Exercises…" at bounding box center [459, 282] width 918 height 564
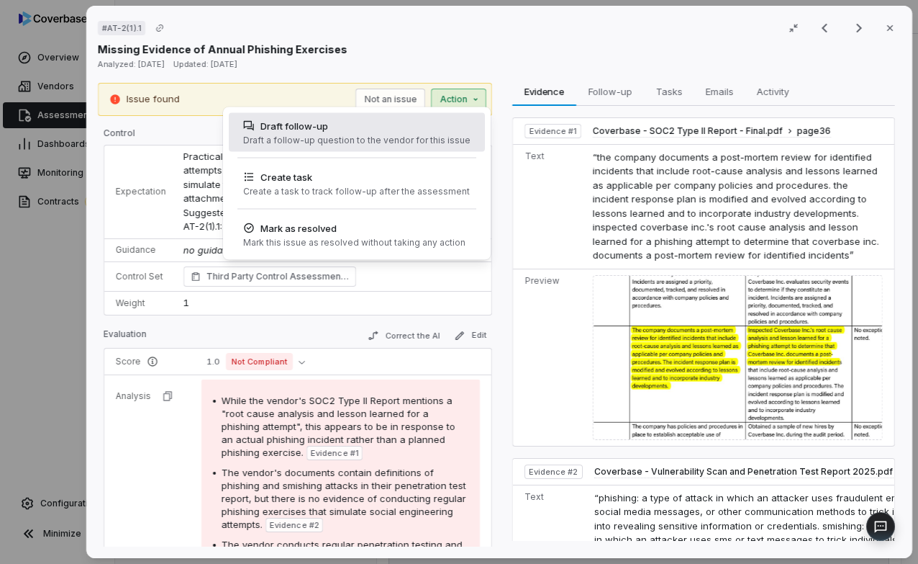
click at [370, 126] on div "Draft follow-up" at bounding box center [356, 126] width 227 height 14
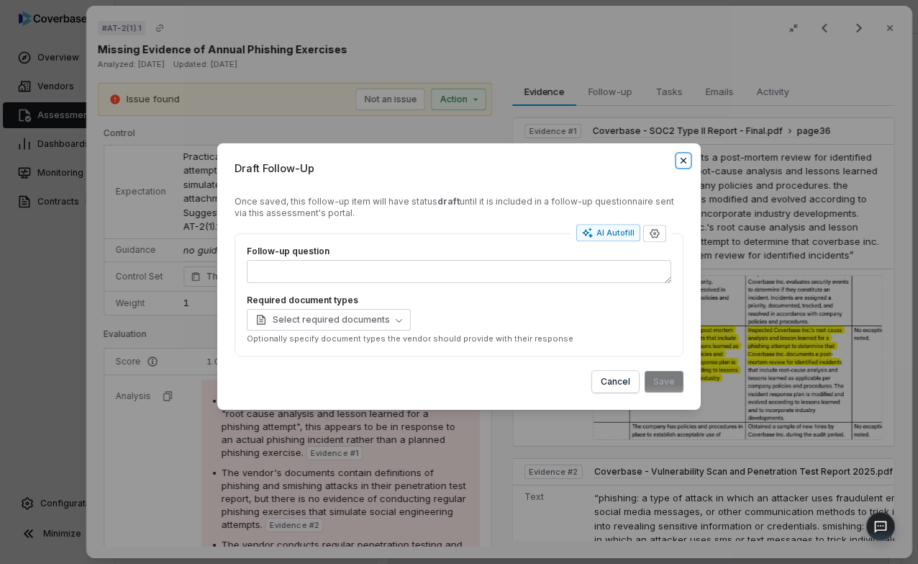
click at [686, 161] on icon "button" at bounding box center [684, 161] width 12 height 12
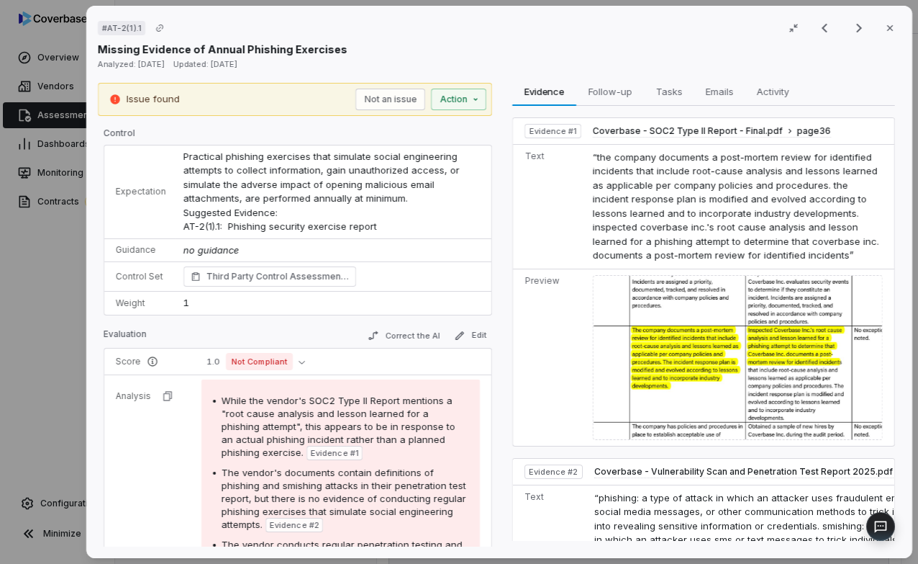
scroll to position [853, 0]
click at [804, 27] on button "button" at bounding box center [794, 28] width 30 height 30
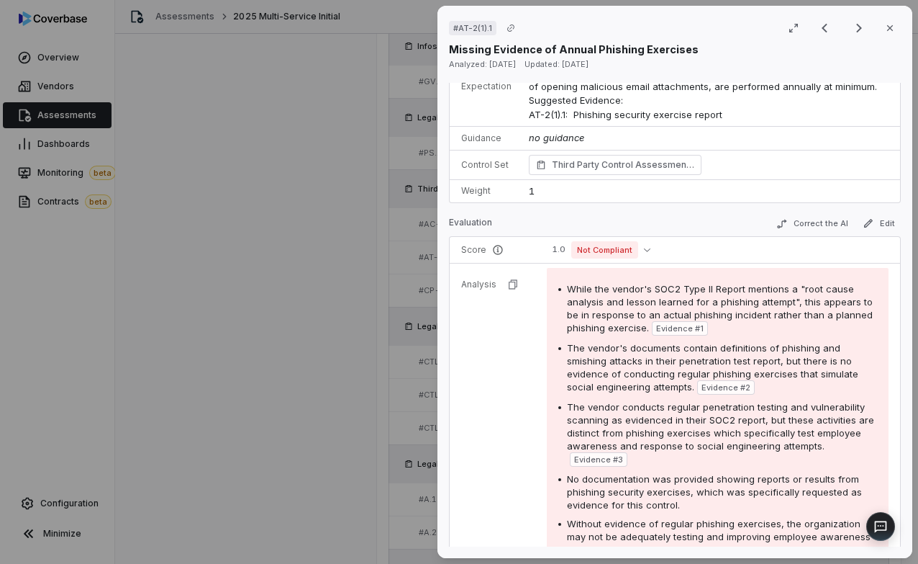
scroll to position [0, 0]
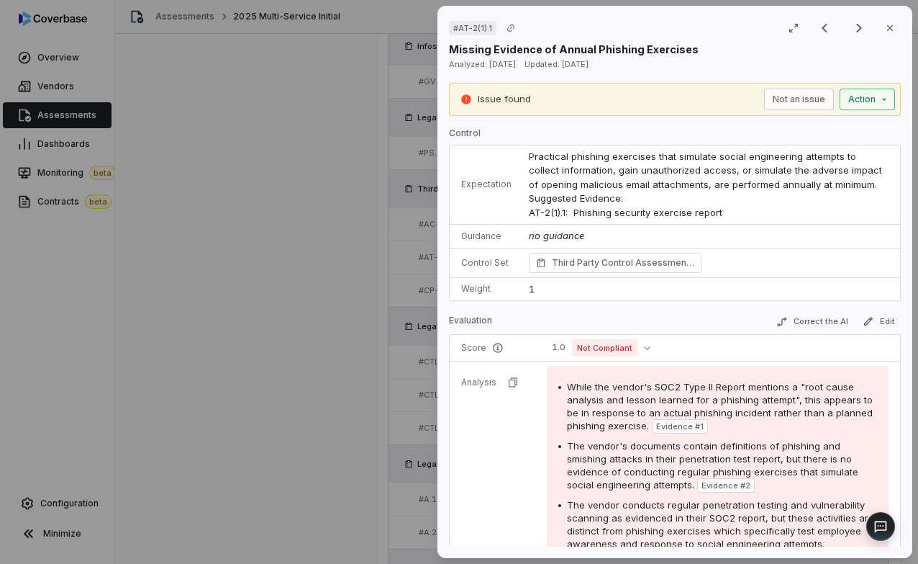
click at [877, 99] on div "# AT-2(1).1 Result 12 of 25 Close Missing Evidence of Annual Phishing Exercises…" at bounding box center [459, 282] width 918 height 564
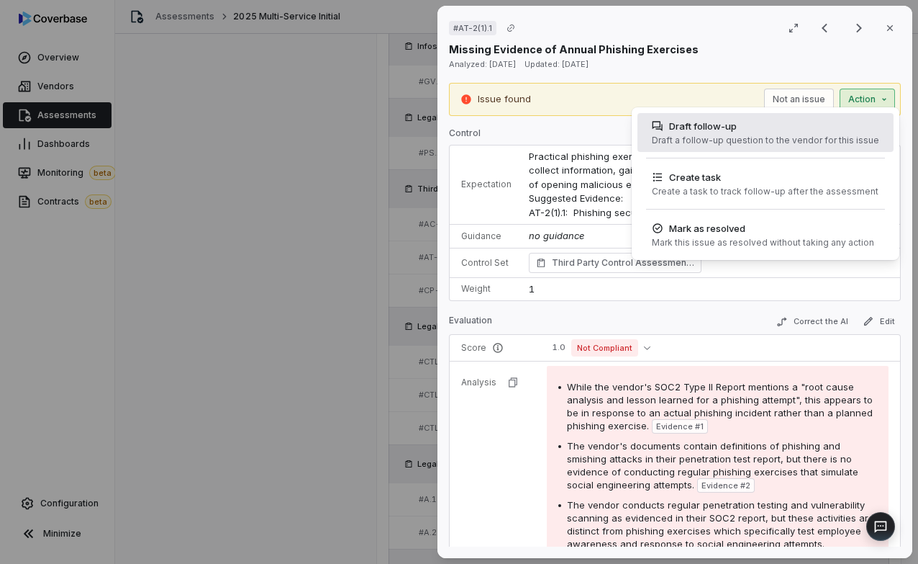
click at [726, 133] on div "Draft follow-up Draft a follow-up question to the vendor for this issue" at bounding box center [765, 132] width 239 height 39
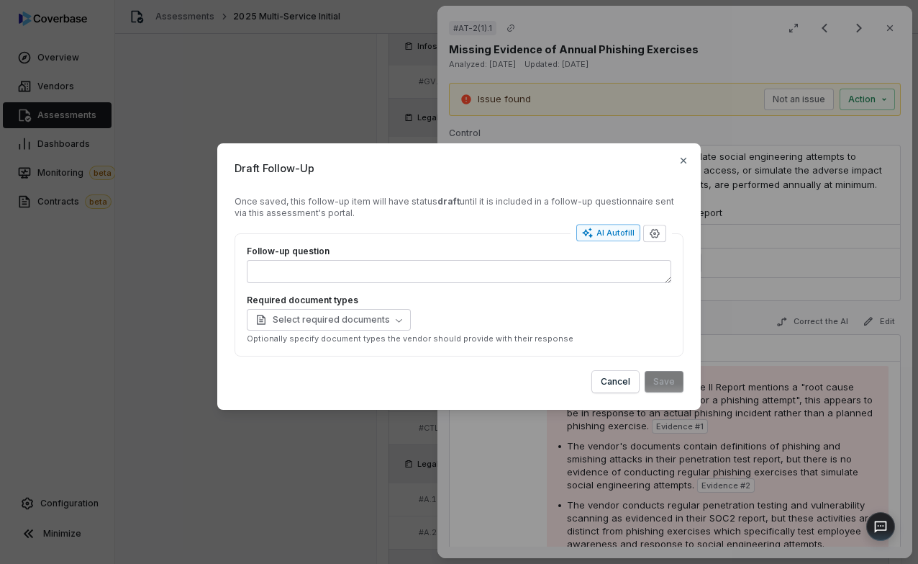
click at [615, 232] on div "AI Autofill" at bounding box center [608, 233] width 53 height 12
type textarea "*"
type textarea "****"
type textarea "*"
type textarea "**********"
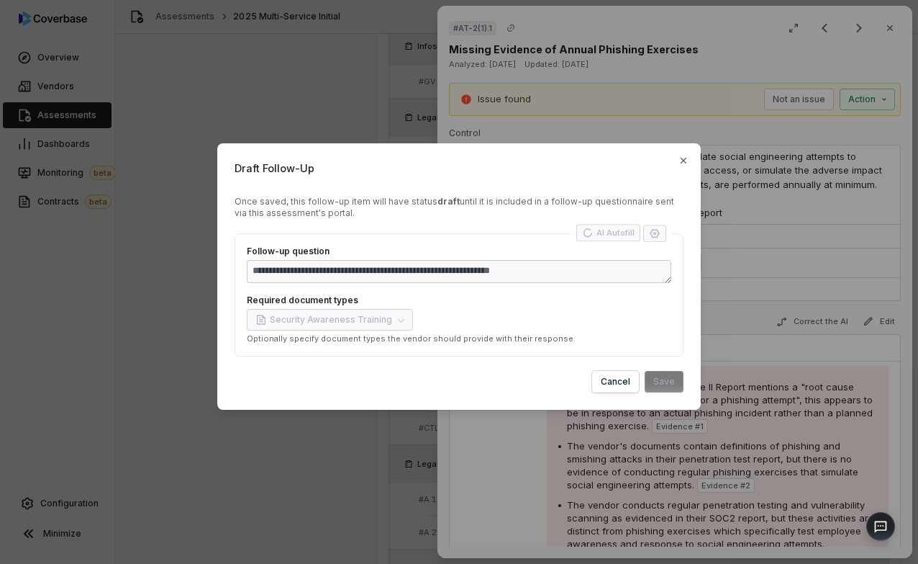
type textarea "*"
type textarea "**********"
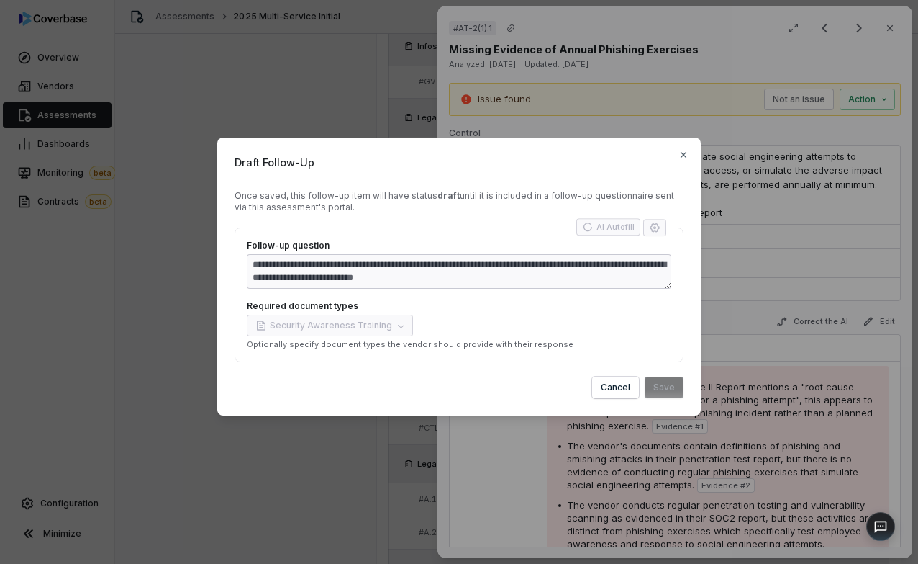
type textarea "*"
type textarea "**********"
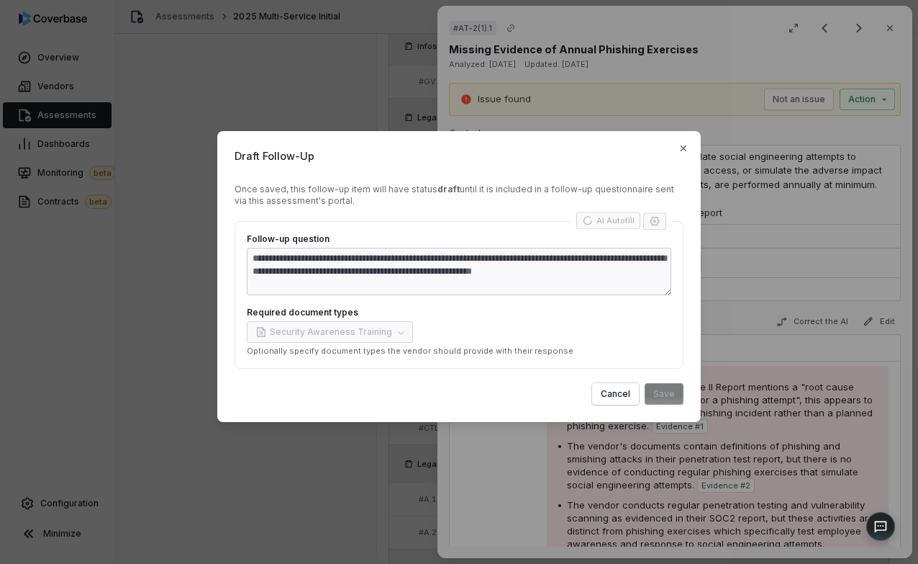
type textarea "*"
type textarea "**********"
type textarea "*"
type textarea "**********"
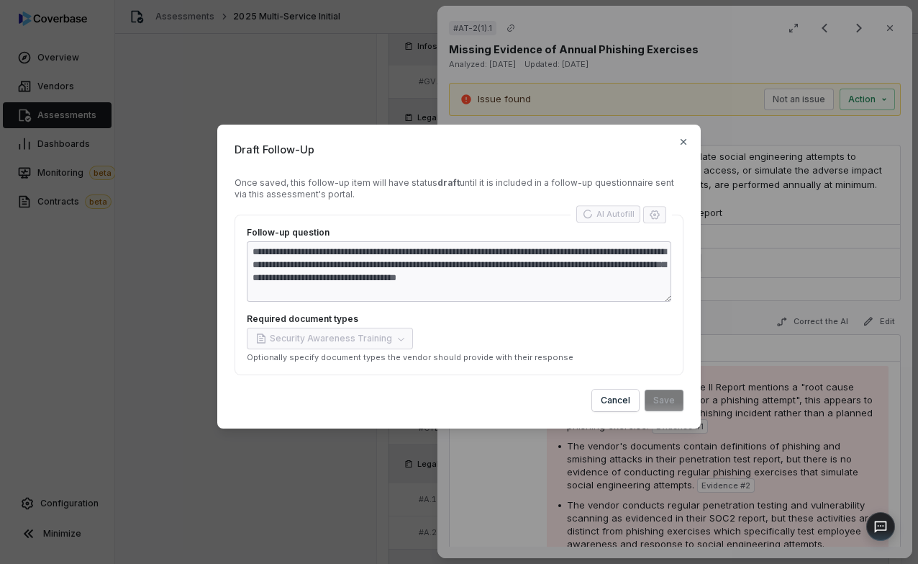
type textarea "*"
type textarea "**********"
type textarea "*"
type textarea "**********"
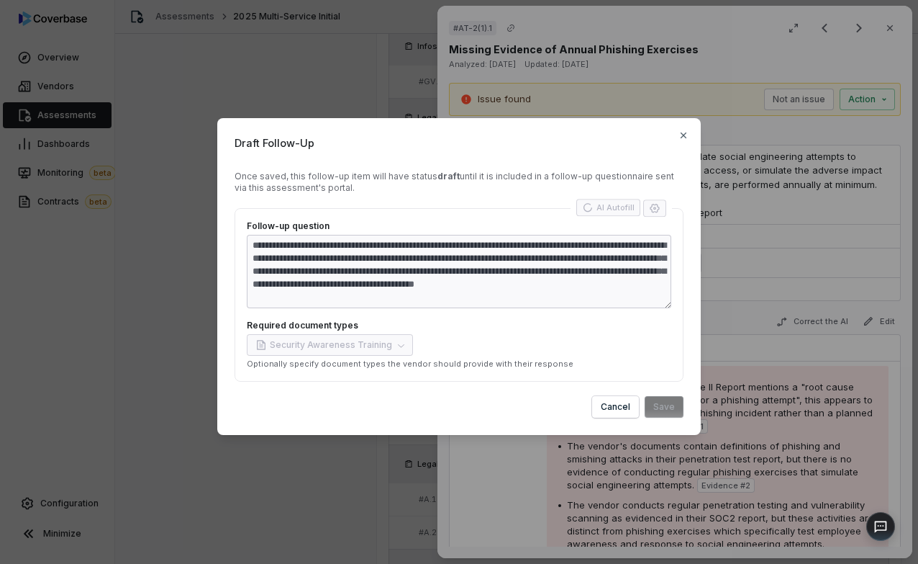
type textarea "*"
type textarea "**********"
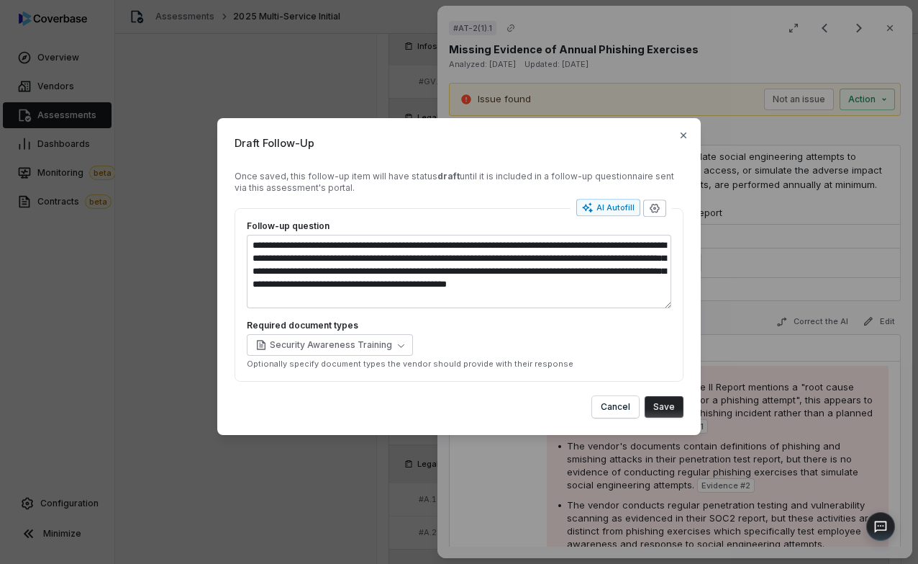
click at [654, 204] on icon "button" at bounding box center [654, 208] width 9 height 9
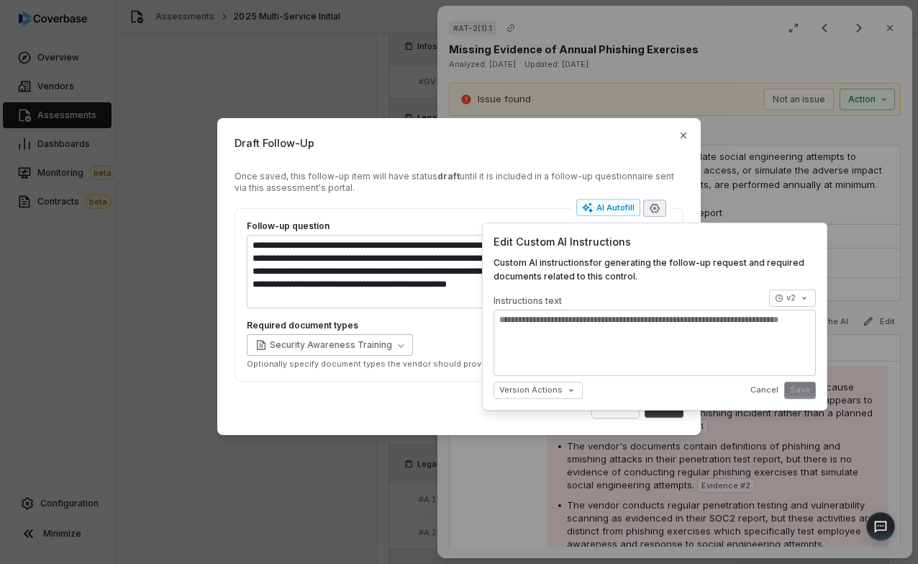
click at [402, 339] on button "Security Awareness Training" at bounding box center [330, 345] width 166 height 22
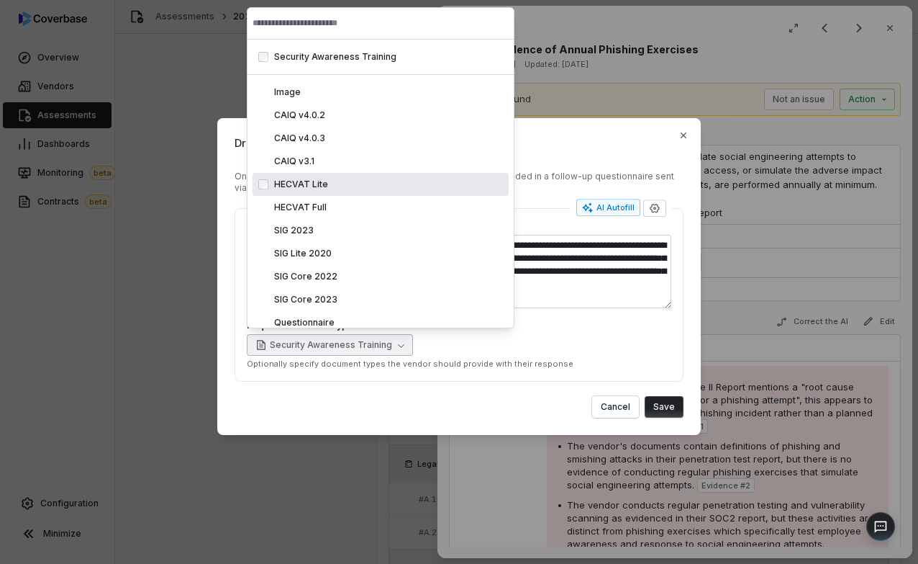
click at [344, 184] on div "HECVAT Lite hecvat_lite" at bounding box center [388, 185] width 229 height 12
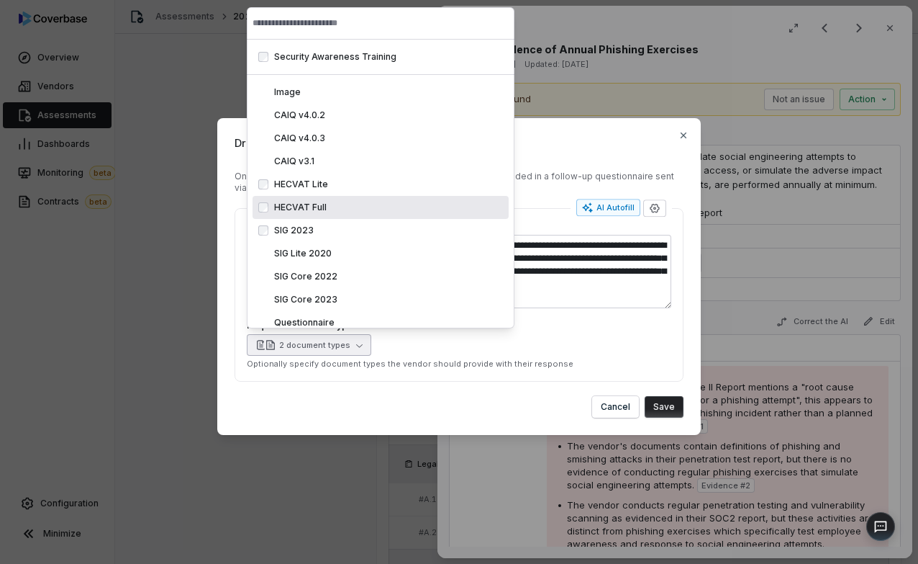
click at [355, 220] on div "SIG 2023 sig_2023" at bounding box center [381, 230] width 256 height 23
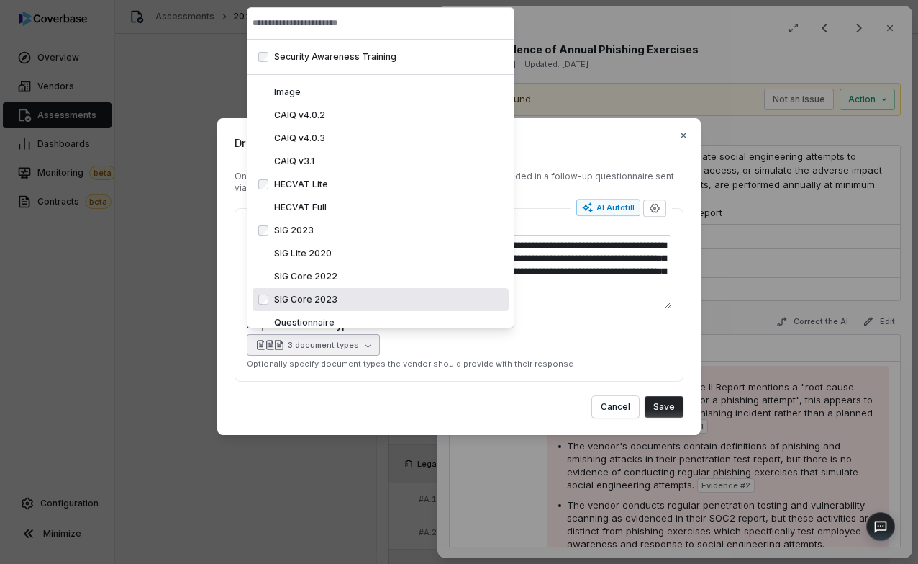
click at [370, 294] on div "SIG Core 2023 sig_core_2023" at bounding box center [388, 300] width 229 height 12
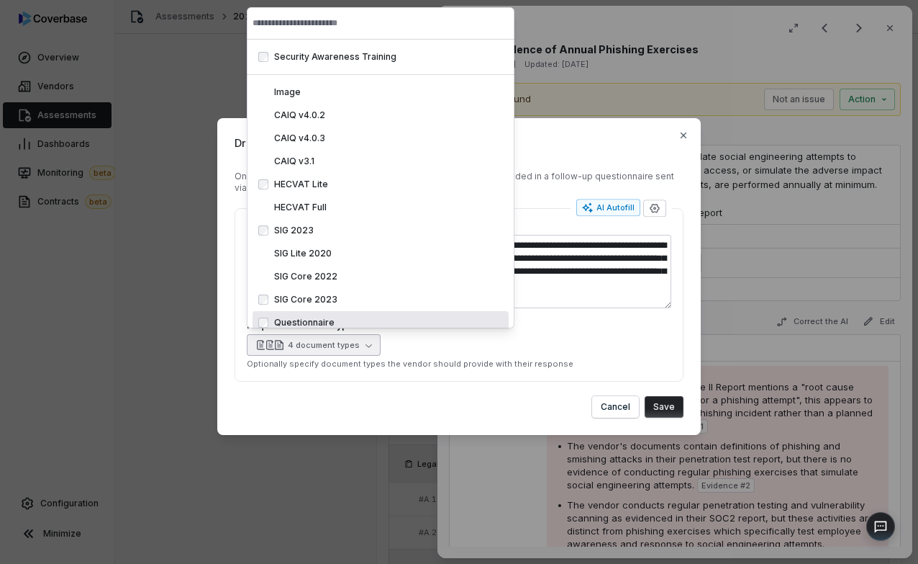
click at [517, 366] on p "Optionally specify document types the vendor should provide with their response" at bounding box center [459, 363] width 425 height 11
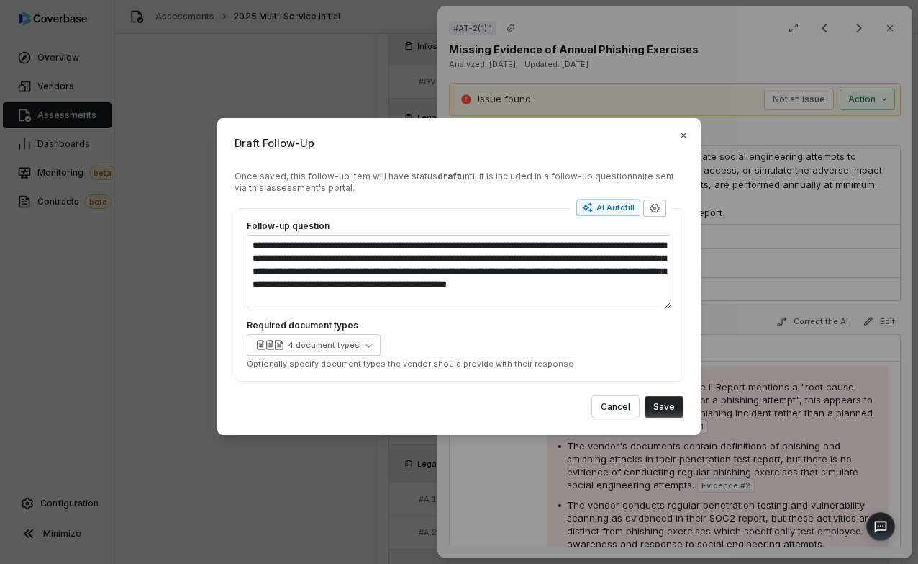
click at [652, 211] on icon "button" at bounding box center [654, 208] width 9 height 9
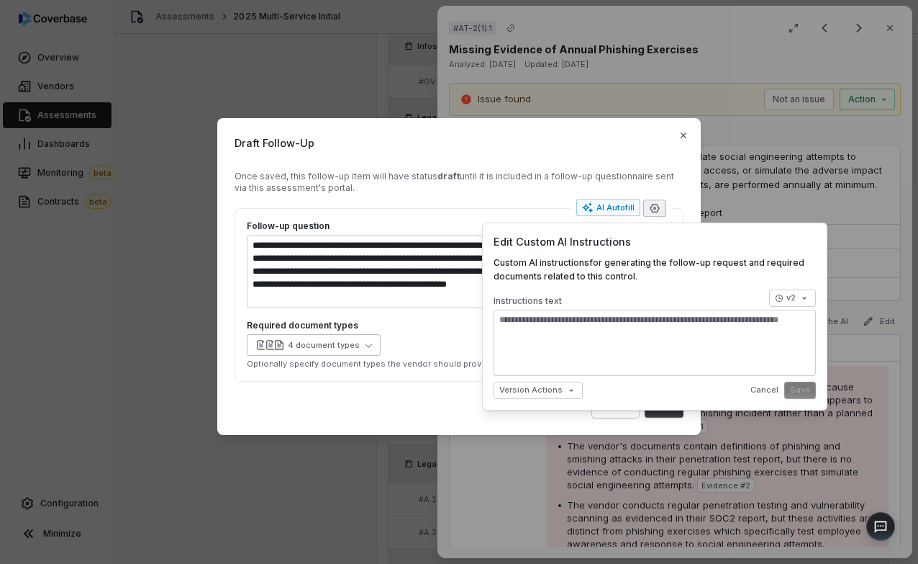
click at [335, 355] on button "4 document types" at bounding box center [314, 345] width 134 height 22
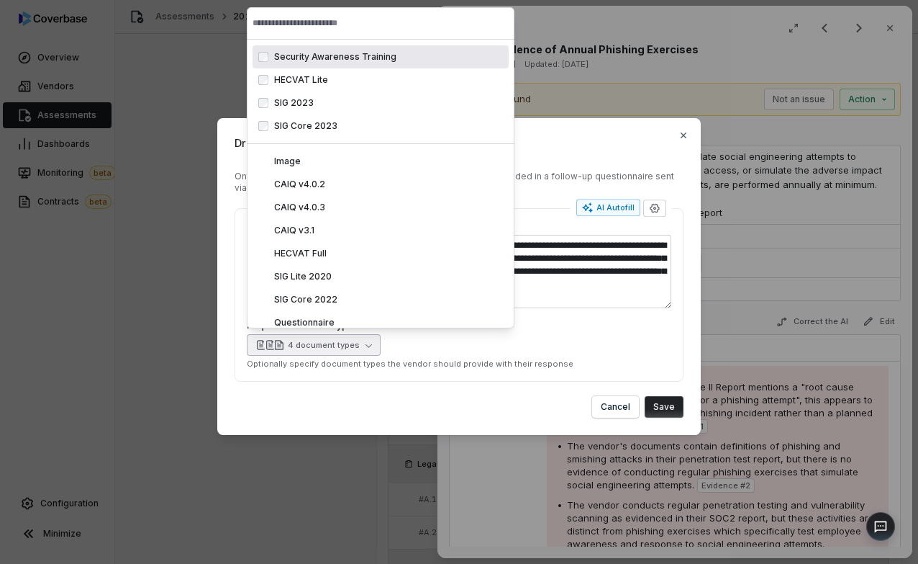
click at [334, 347] on div "4 document types" at bounding box center [324, 345] width 72 height 11
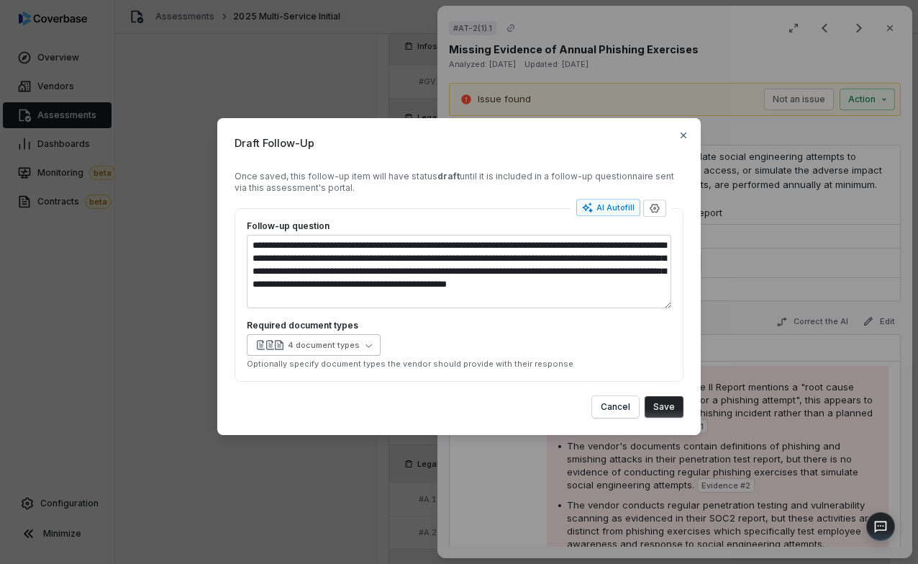
click at [334, 347] on div "4 document types" at bounding box center [324, 345] width 72 height 11
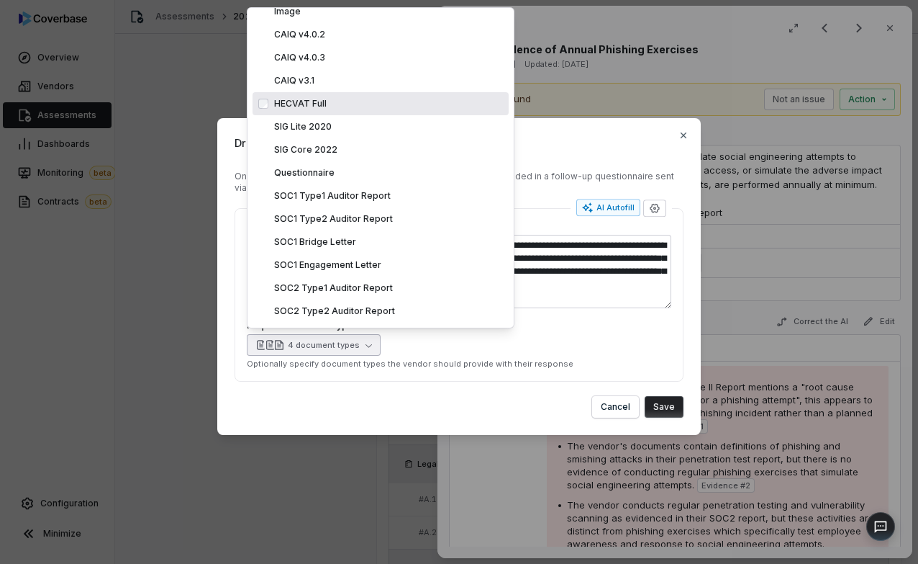
scroll to position [203, 0]
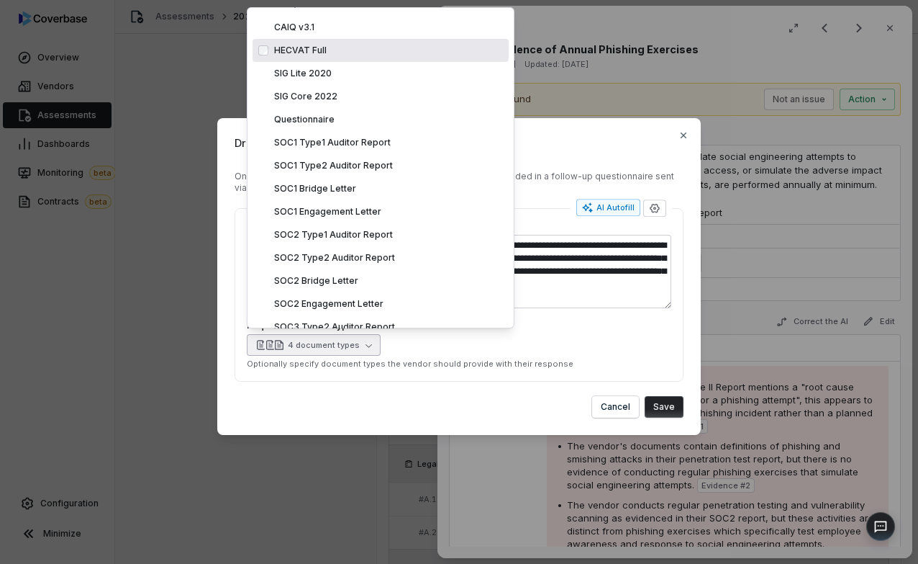
click at [323, 255] on span "SOC2 Type2 Auditor Report" at bounding box center [334, 257] width 121 height 11
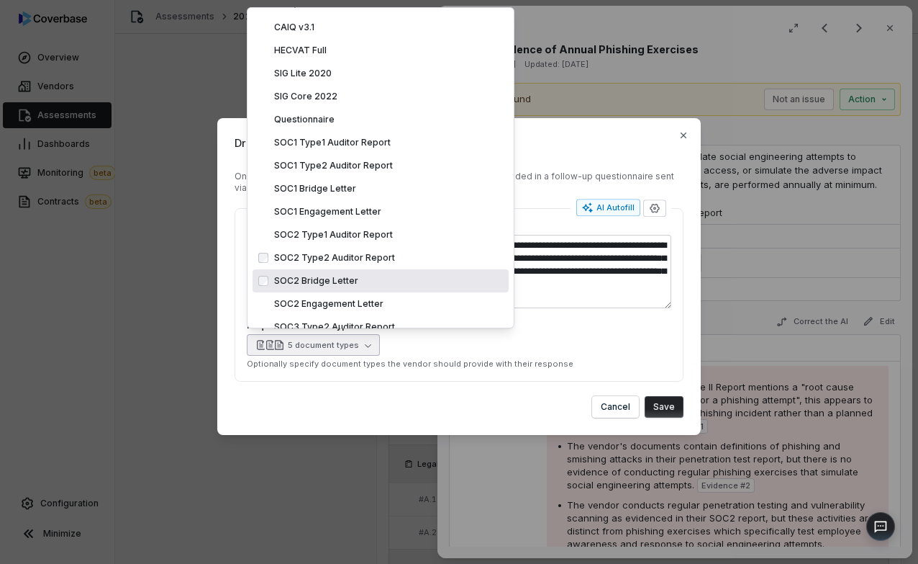
click at [340, 291] on div "SOC2 Bridge Letter soc2_bridge_letter" at bounding box center [381, 280] width 256 height 23
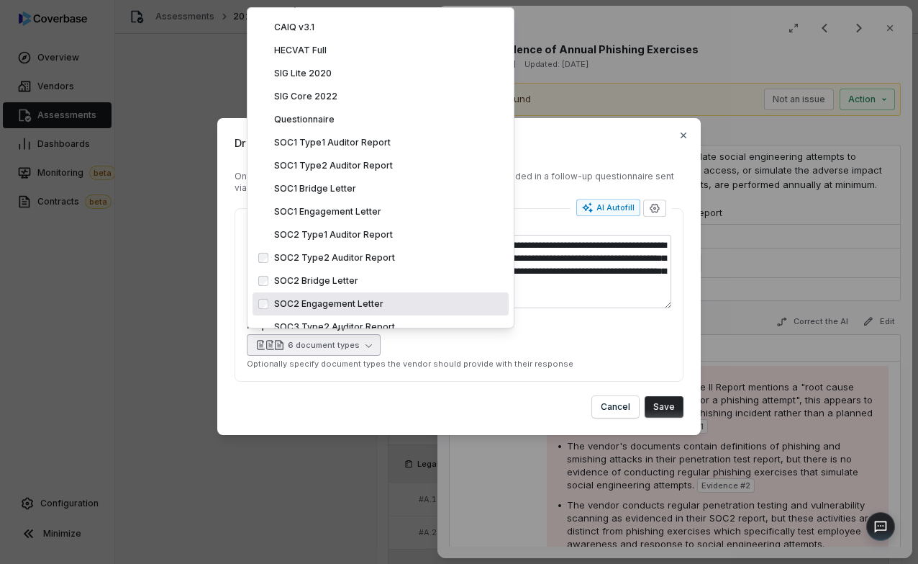
click at [351, 302] on span "SOC2 Engagement Letter" at bounding box center [328, 303] width 109 height 11
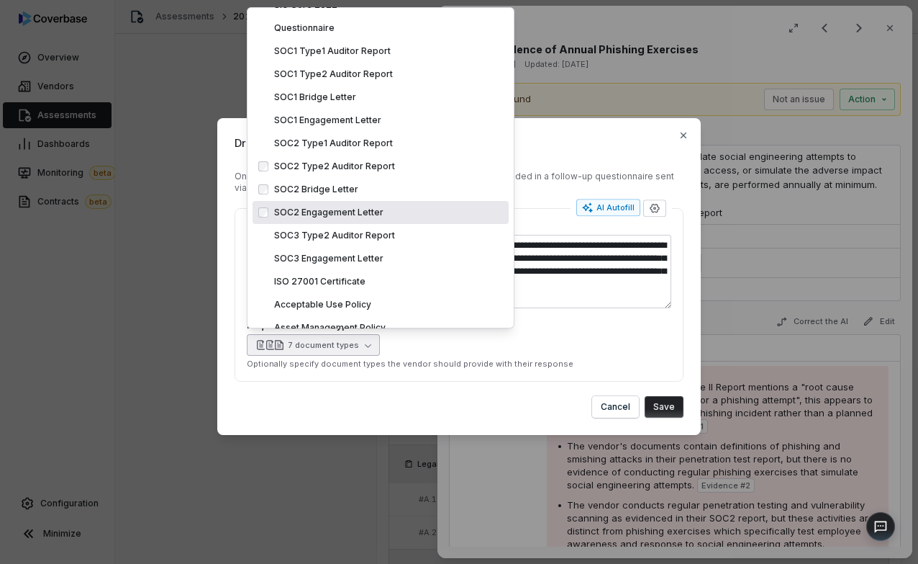
scroll to position [324, 0]
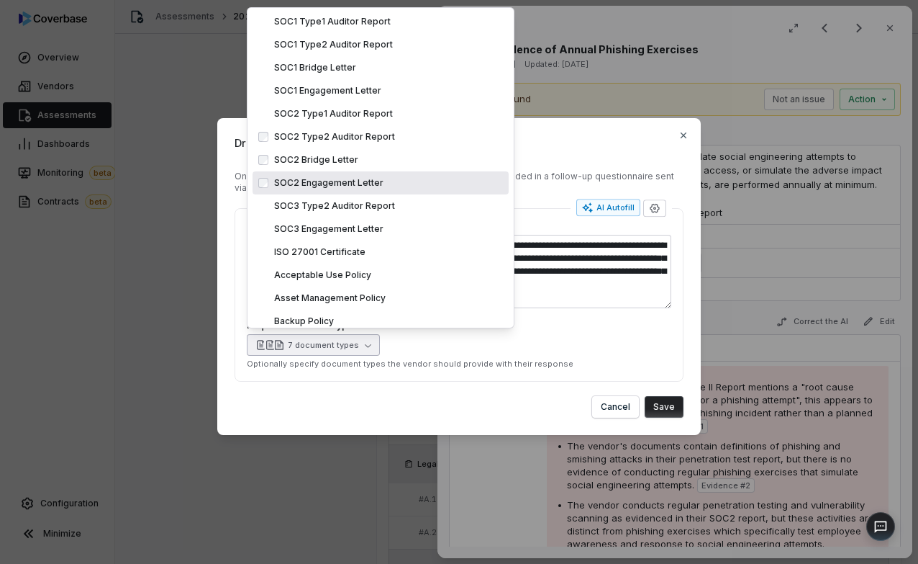
click at [351, 302] on span "Asset Management Policy" at bounding box center [330, 297] width 112 height 11
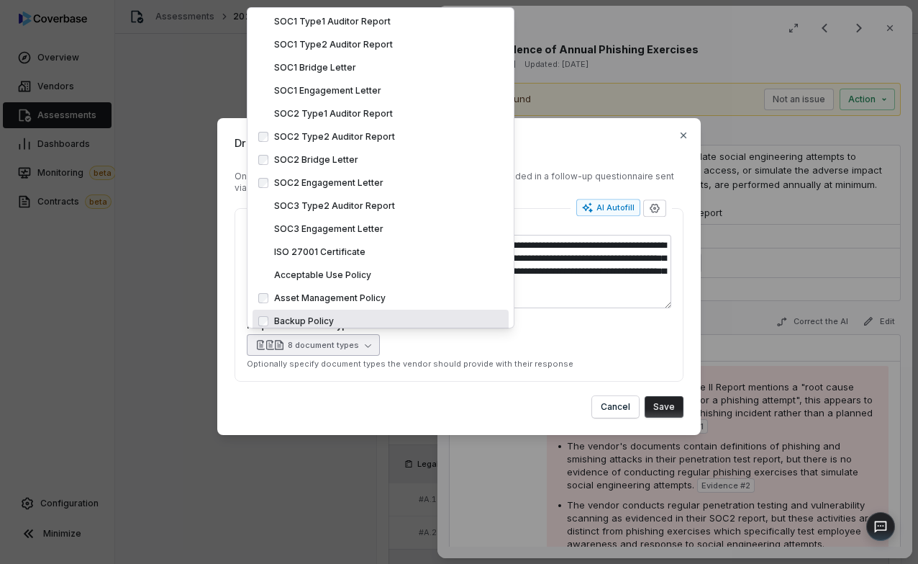
click at [368, 344] on icon "button" at bounding box center [368, 346] width 6 height 4
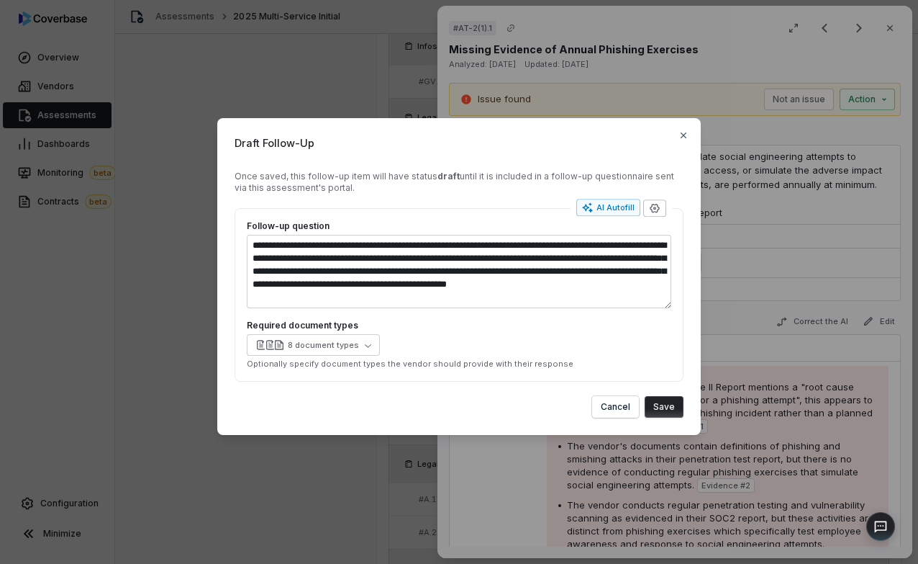
click at [663, 205] on button "button" at bounding box center [654, 207] width 23 height 17
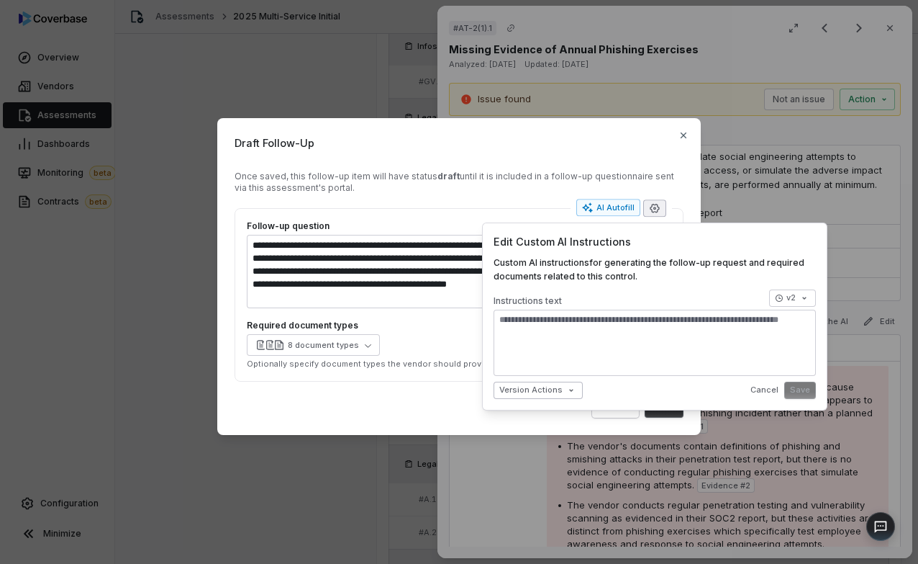
click at [572, 394] on body "**********" at bounding box center [459, 282] width 918 height 564
click at [573, 442] on div "Archive" at bounding box center [546, 442] width 92 height 23
type textarea "*"
type textarea "**********"
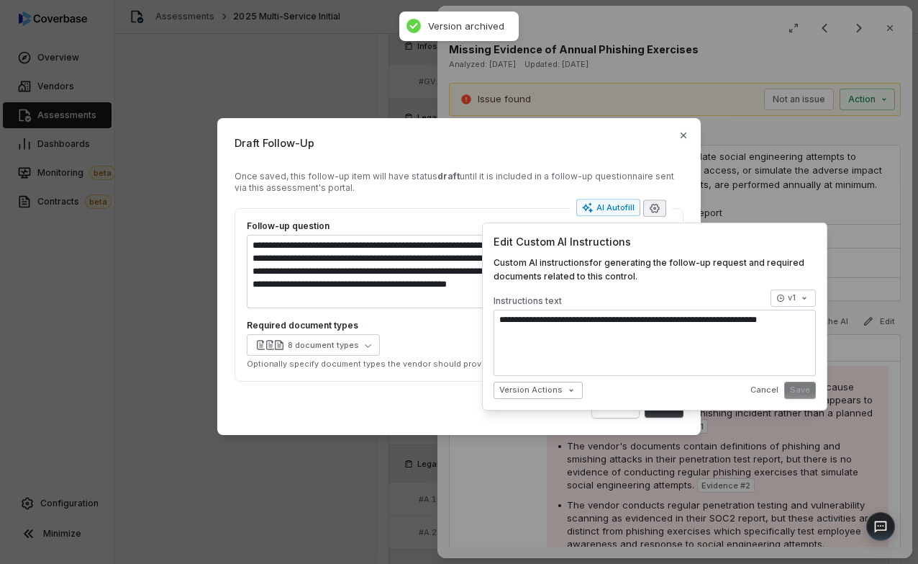
click at [552, 391] on body "**********" at bounding box center [459, 282] width 918 height 564
click at [553, 416] on span "Rename" at bounding box center [543, 419] width 37 height 14
type textarea "*"
type input "*"
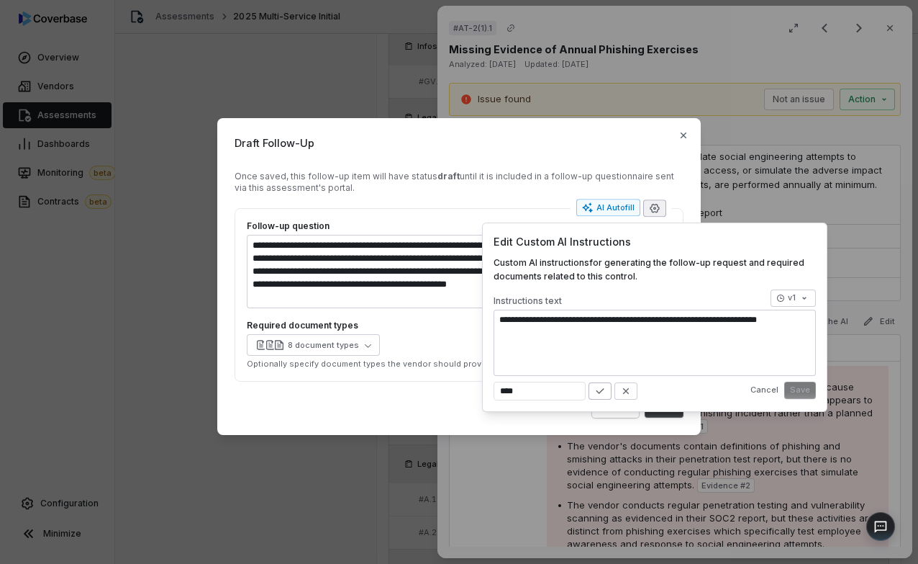
type input "****"
click at [595, 393] on icon "button" at bounding box center [601, 391] width 12 height 12
type textarea "*"
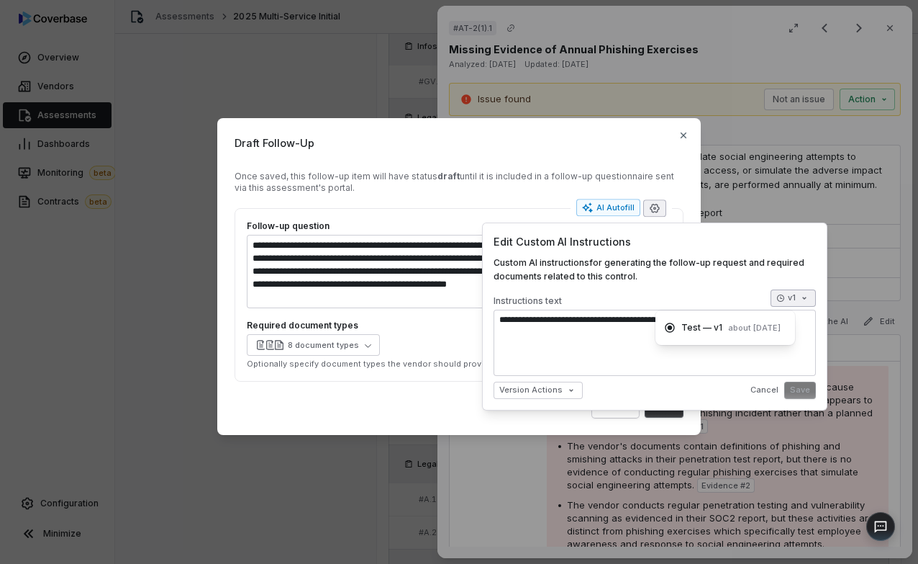
click at [791, 302] on body "**********" at bounding box center [459, 282] width 918 height 564
click at [759, 360] on div "**********" at bounding box center [459, 282] width 918 height 374
click at [761, 388] on button "Cancel" at bounding box center [764, 390] width 37 height 26
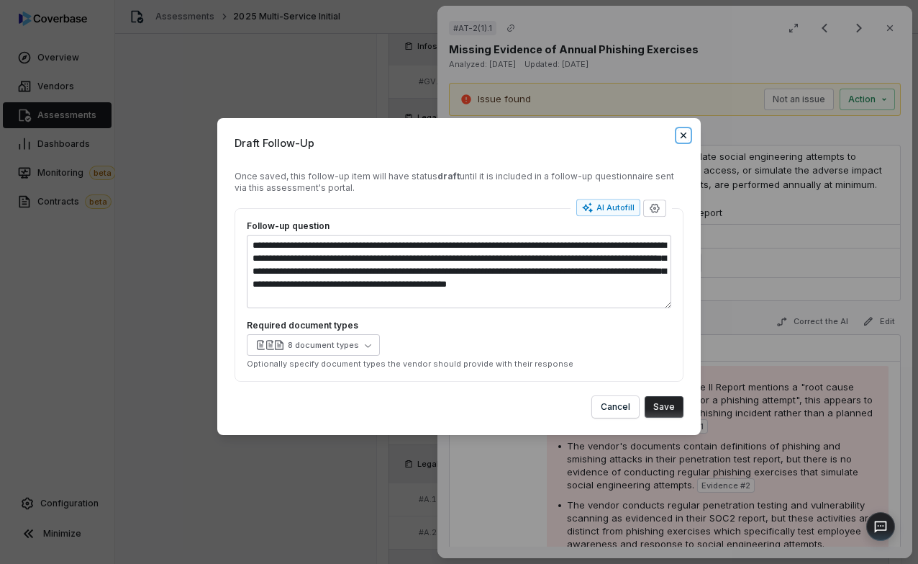
click at [682, 138] on icon "button" at bounding box center [684, 136] width 12 height 12
type textarea "*"
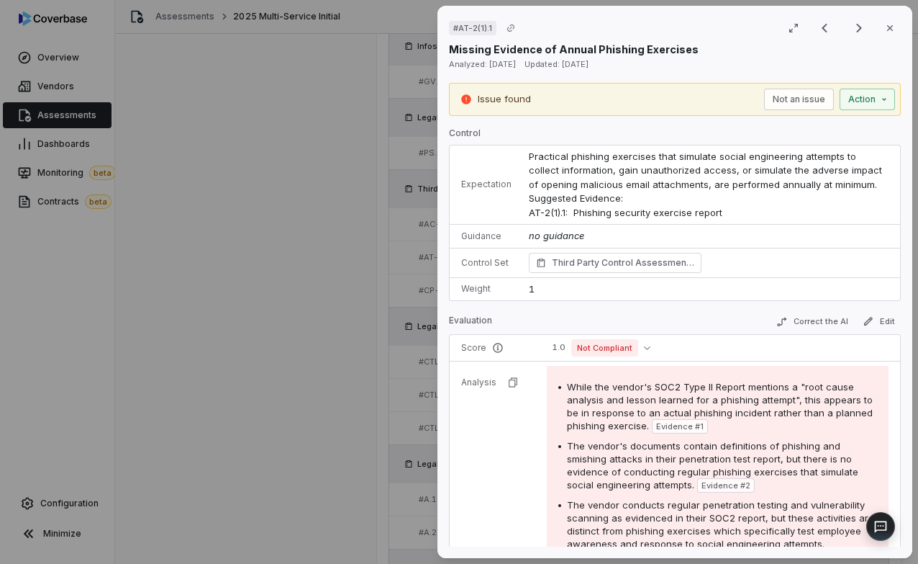
click at [353, 162] on div "# AT-2(1).1 Result 12 of 25 Close Missing Evidence of Annual Phishing Exercises…" at bounding box center [459, 282] width 918 height 564
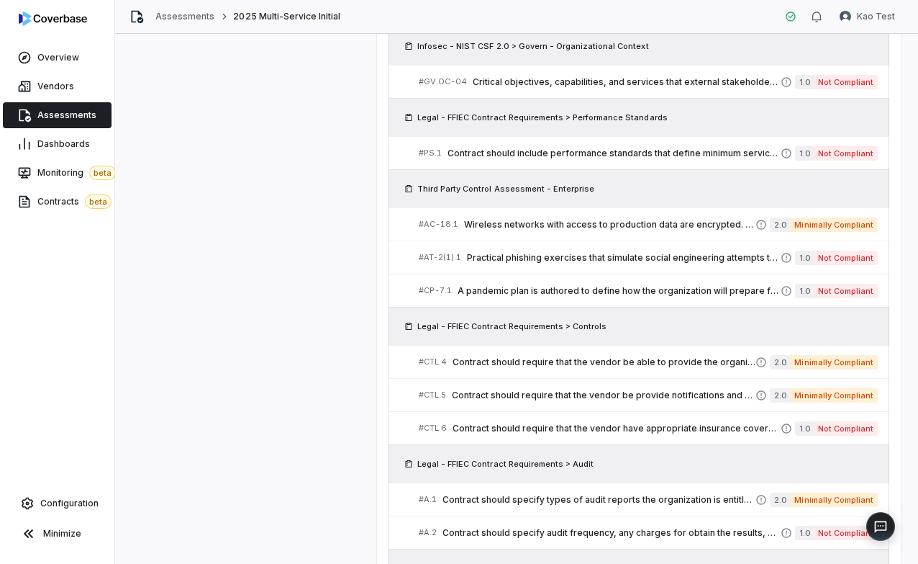
scroll to position [853, 0]
click at [870, 78] on span "Not Compliant" at bounding box center [846, 82] width 64 height 14
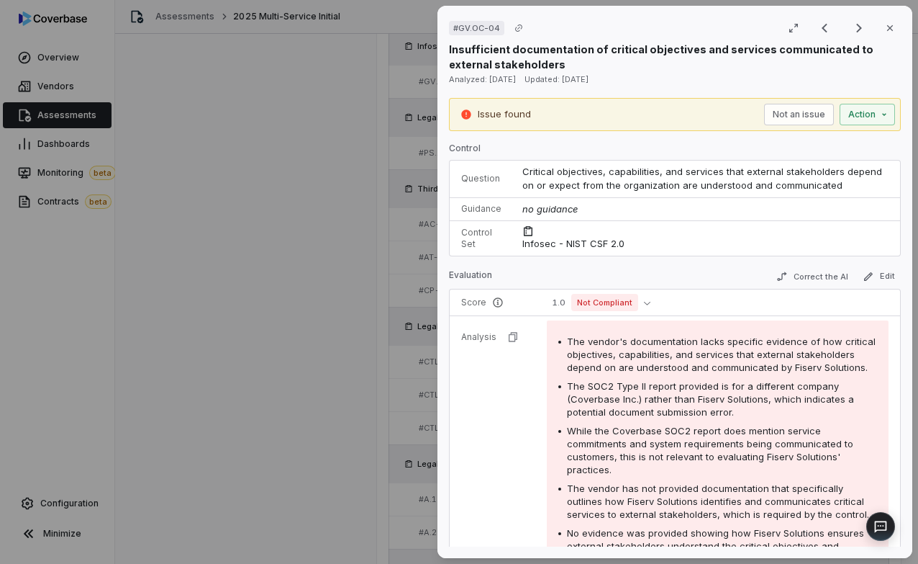
click at [217, 243] on div "# GV.OC-04 Result 5 of 25 Close Insufficient documentation of critical objectiv…" at bounding box center [459, 282] width 918 height 564
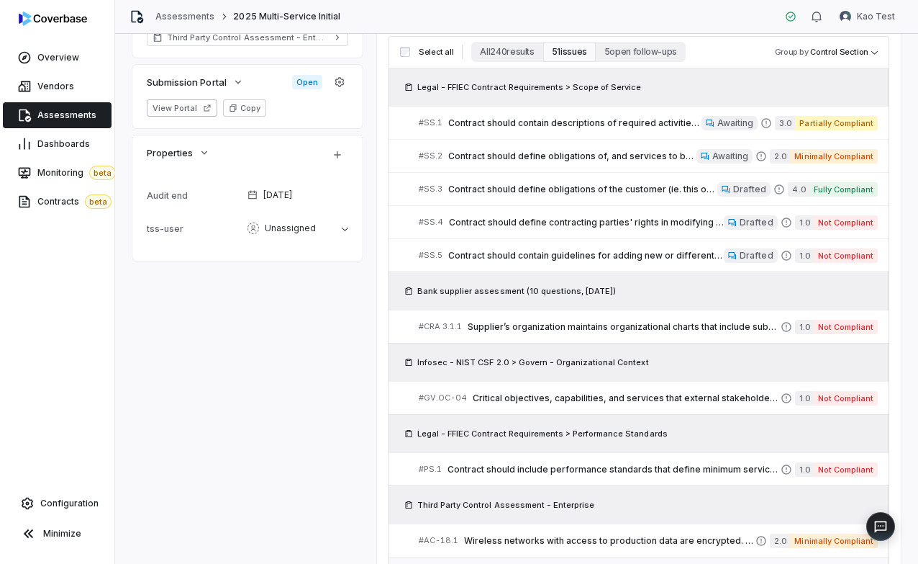
scroll to position [354, 0]
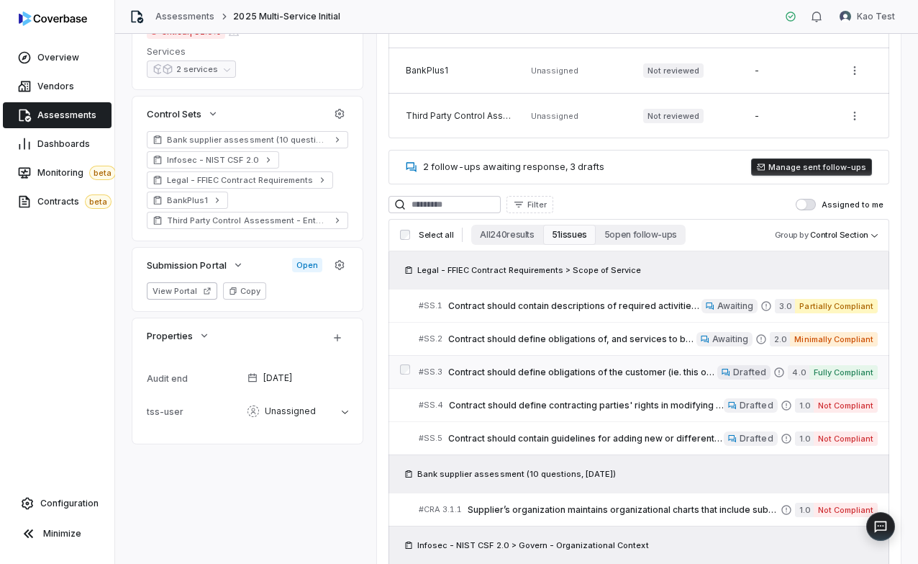
click at [656, 364] on div "# SS.3 Contract should define obligations of the customer (ie. this organizatio…" at bounding box center [568, 371] width 299 height 15
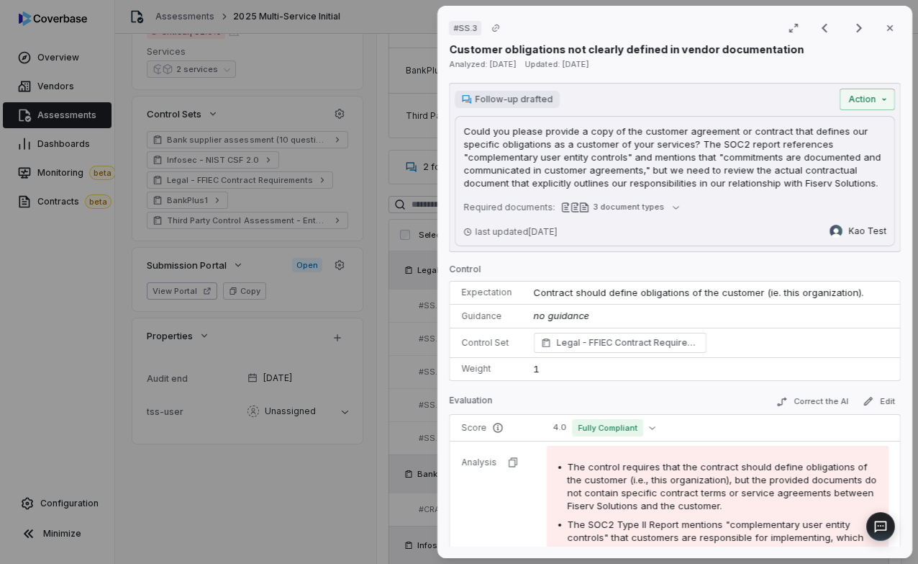
click at [338, 209] on div "# SS.3 Result 3 of 25 Close Customer obligations not clearly defined in vendor …" at bounding box center [459, 282] width 918 height 564
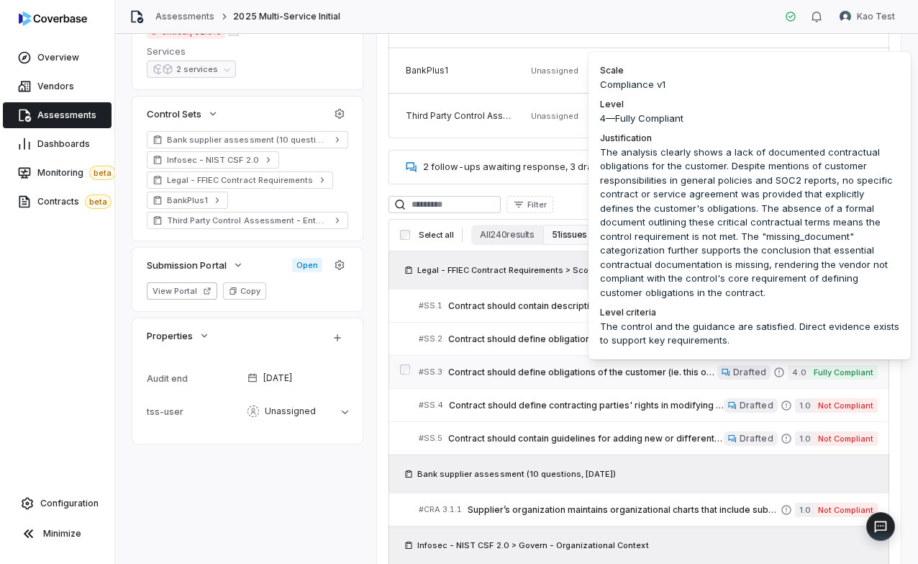
click at [838, 373] on span "Fully Compliant" at bounding box center [844, 372] width 68 height 14
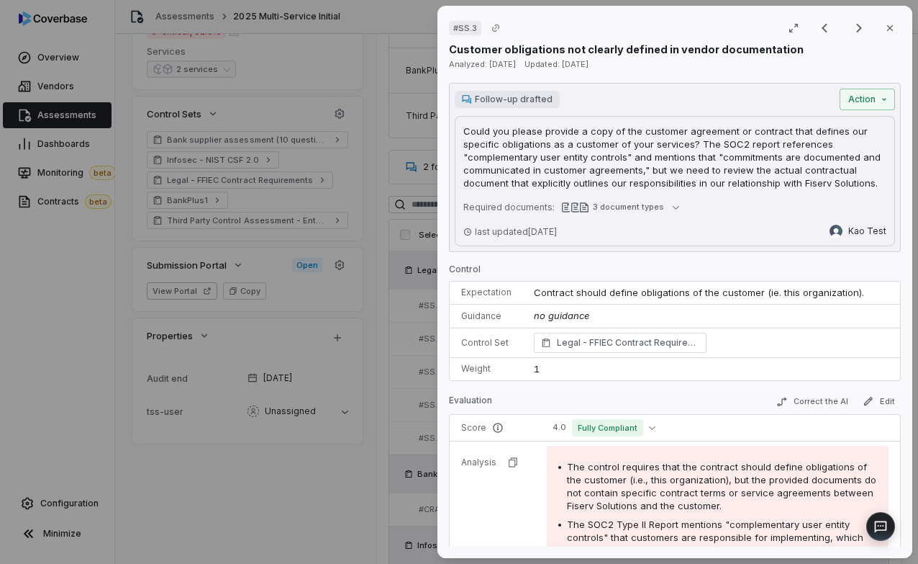
click at [731, 148] on p "Could you please provide a copy of the customer agreement or contract that defi…" at bounding box center [675, 157] width 423 height 65
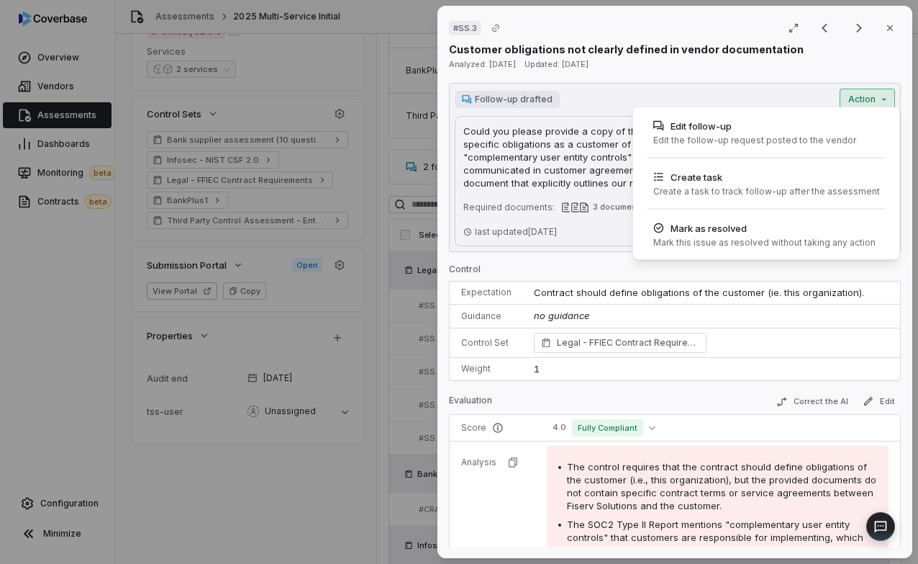
click at [875, 104] on div "# SS.3 Result 3 of 25 Close Customer obligations not clearly defined in vendor …" at bounding box center [459, 282] width 918 height 564
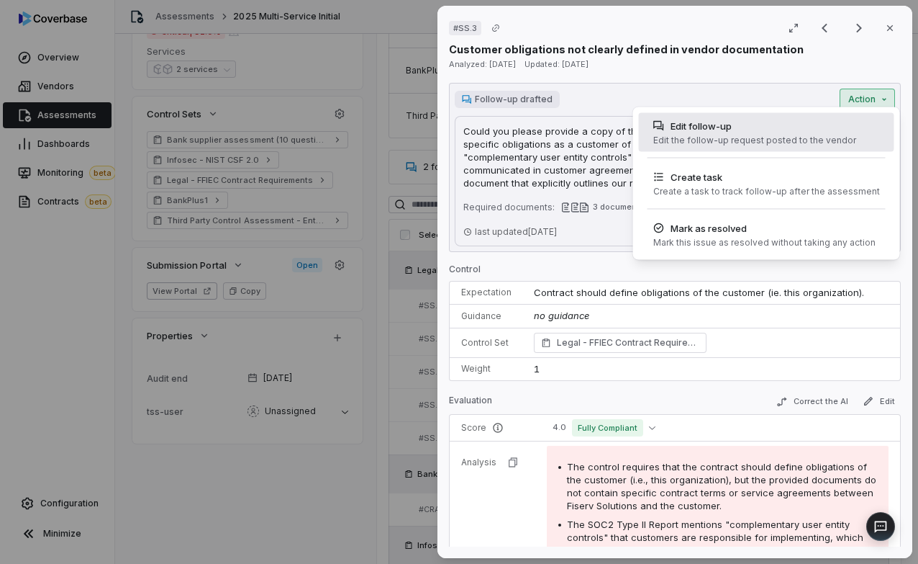
click at [868, 127] on div "Edit follow-up Edit the follow-up request posted to the vendor" at bounding box center [767, 132] width 256 height 39
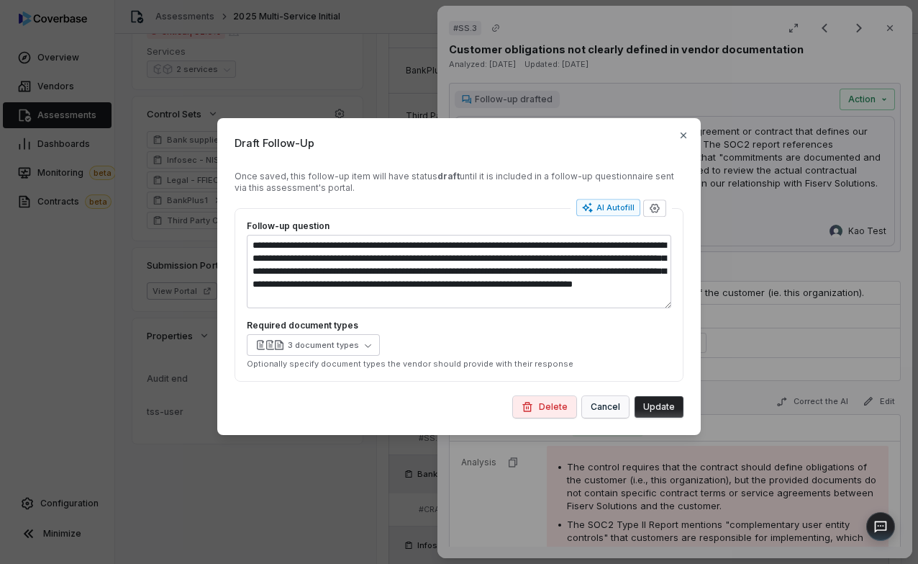
click at [605, 412] on button "Cancel" at bounding box center [605, 407] width 47 height 22
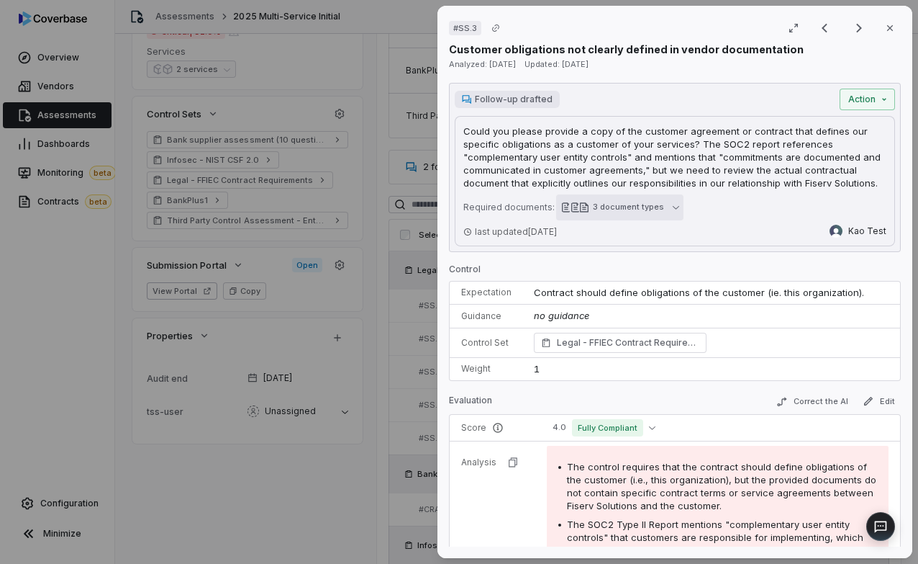
click at [628, 199] on button "3 document types" at bounding box center [619, 207] width 127 height 26
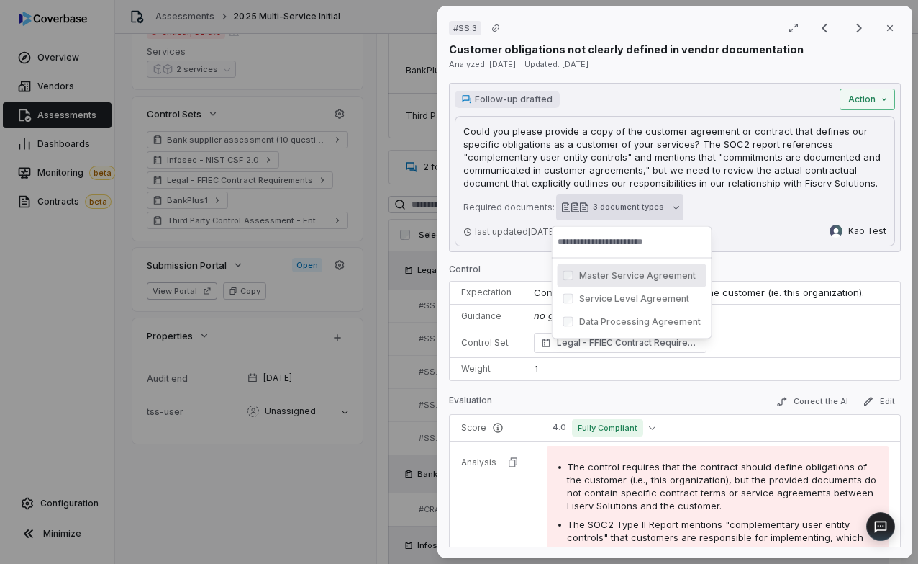
click at [860, 101] on div "# SS.3 Result 3 of 25 Close Customer obligations not clearly defined in vendor …" at bounding box center [459, 282] width 918 height 564
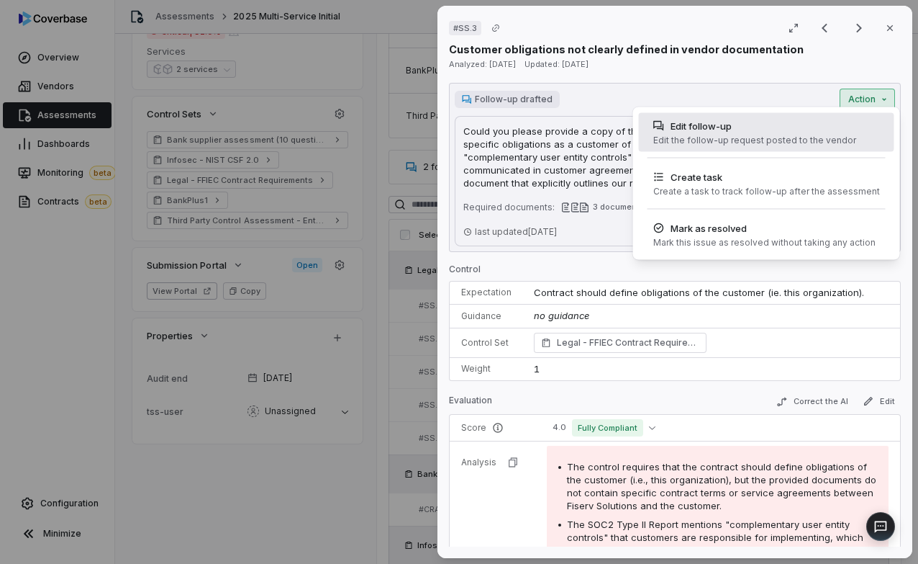
click at [787, 135] on div "Edit the follow-up request posted to the vendor" at bounding box center [755, 141] width 203 height 12
type textarea "*"
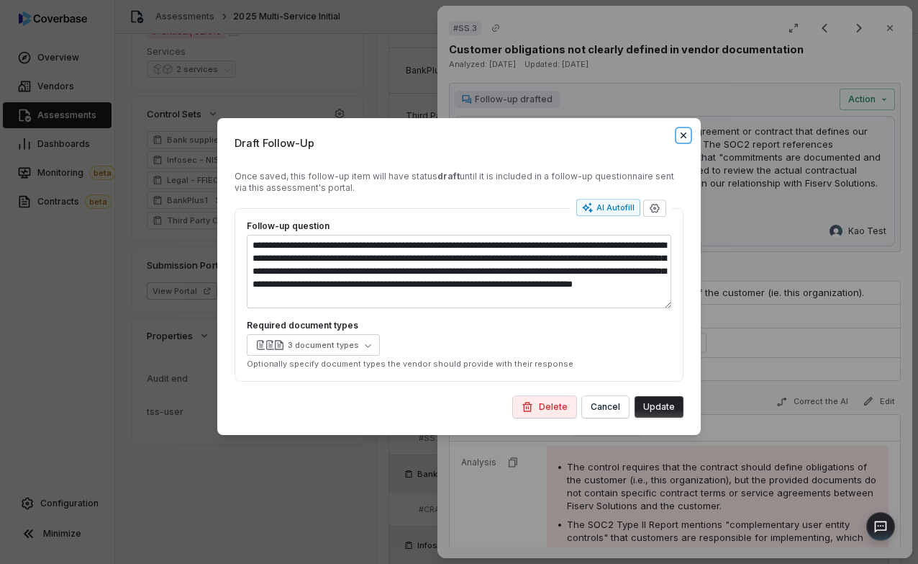
click at [683, 134] on icon "button" at bounding box center [684, 136] width 12 height 12
type textarea "*"
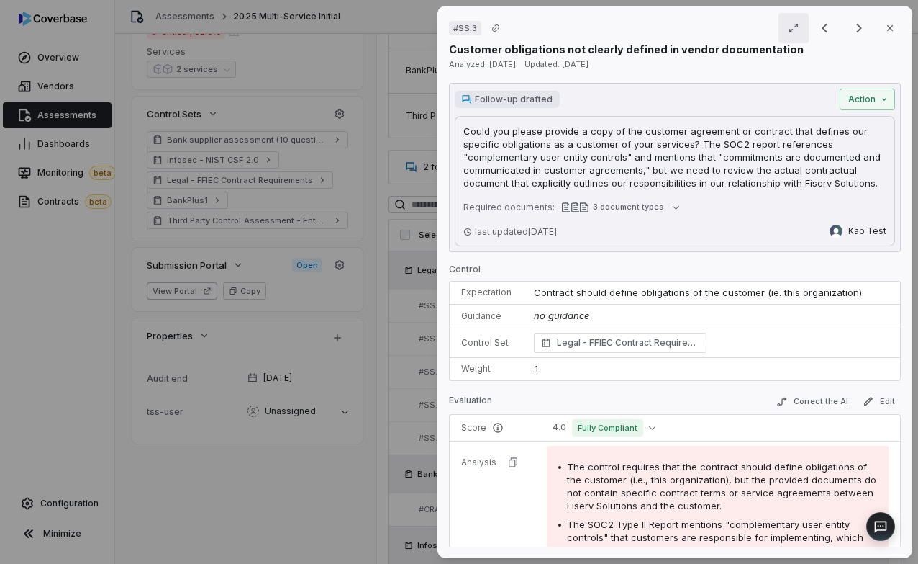
click at [788, 27] on icon "button" at bounding box center [794, 28] width 12 height 12
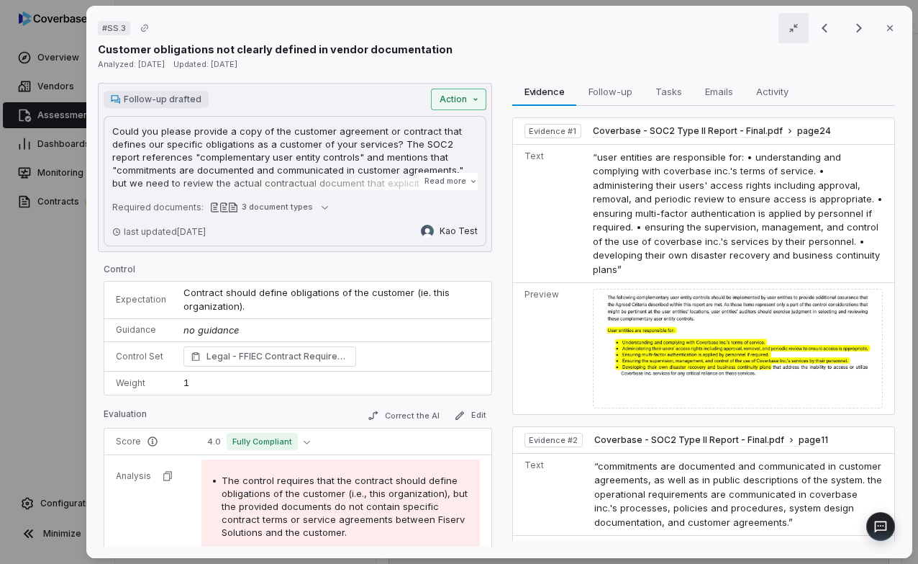
click at [460, 96] on div "# SS.3 Result 3 of 25 Close Customer obligations not clearly defined in vendor …" at bounding box center [459, 282] width 918 height 564
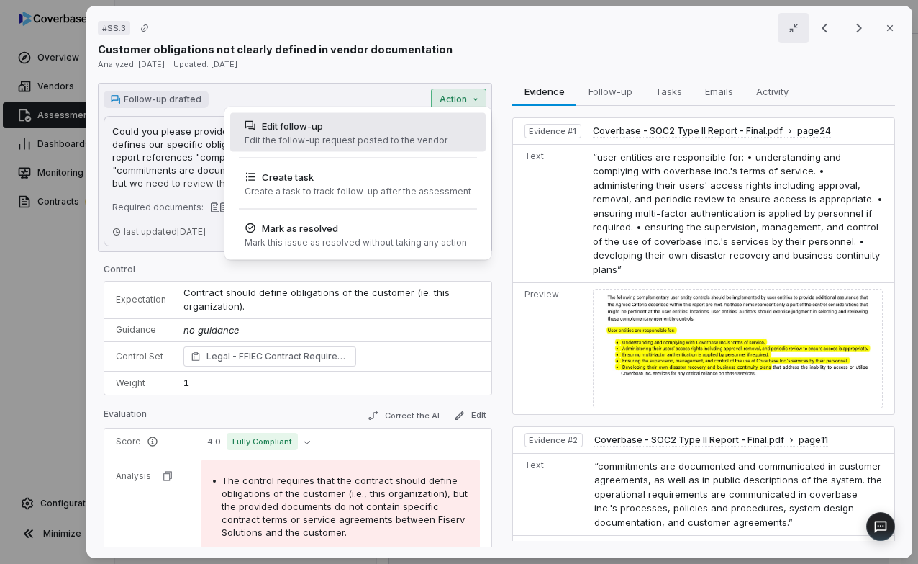
click at [386, 132] on div "Edit follow-up" at bounding box center [346, 126] width 203 height 14
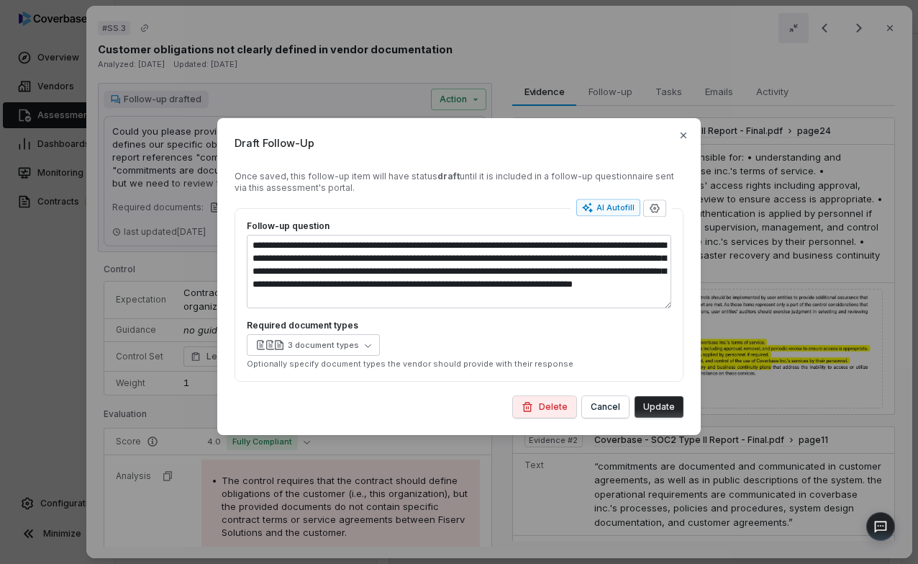
type textarea "*"
click at [680, 140] on icon "button" at bounding box center [684, 136] width 12 height 12
type textarea "*"
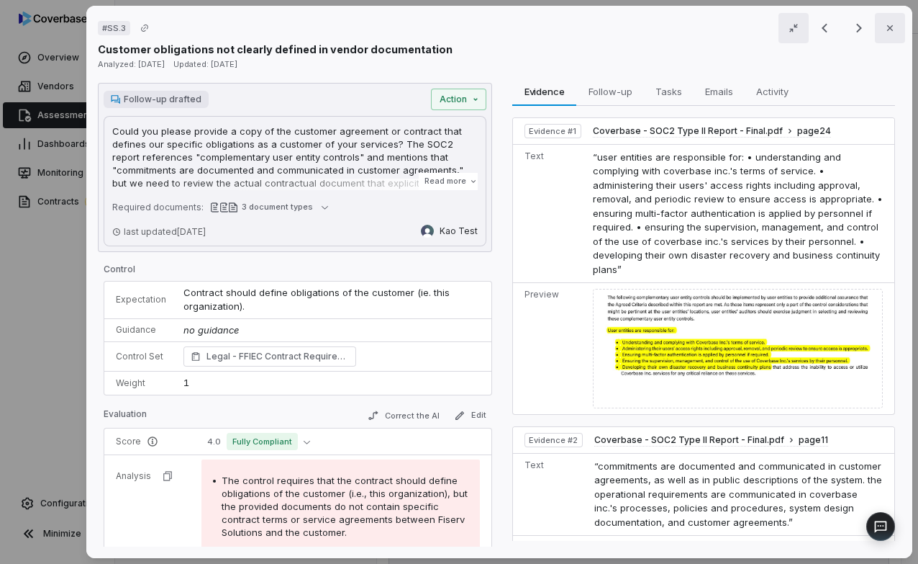
click at [898, 26] on button "Close" at bounding box center [890, 28] width 30 height 30
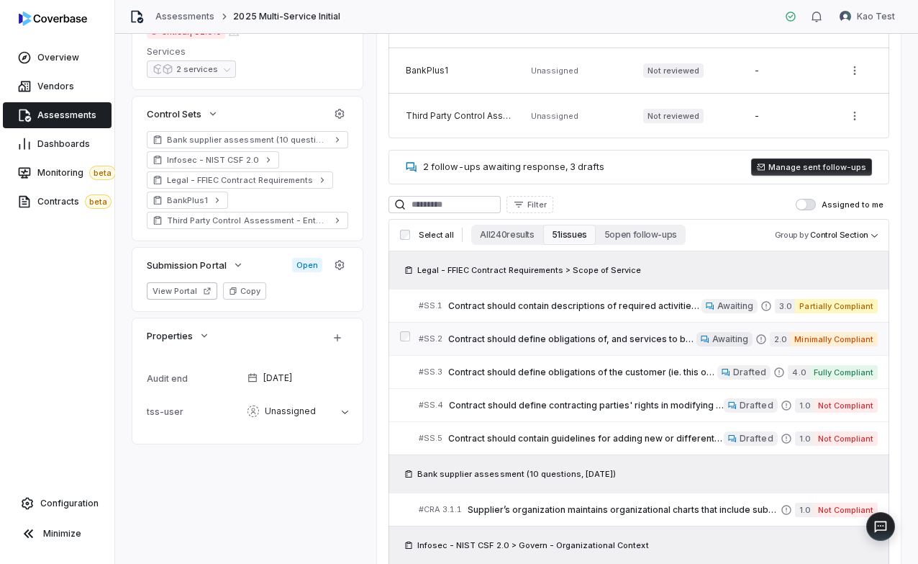
click at [592, 342] on span "Contract should define obligations of, and services to be performed by, the ven…" at bounding box center [572, 339] width 248 height 12
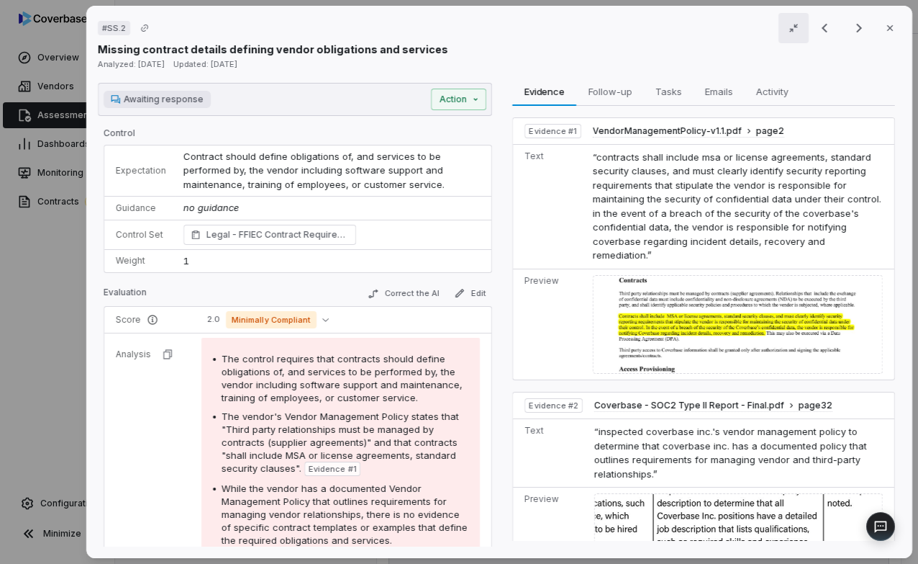
click at [792, 25] on icon "button" at bounding box center [794, 28] width 12 height 12
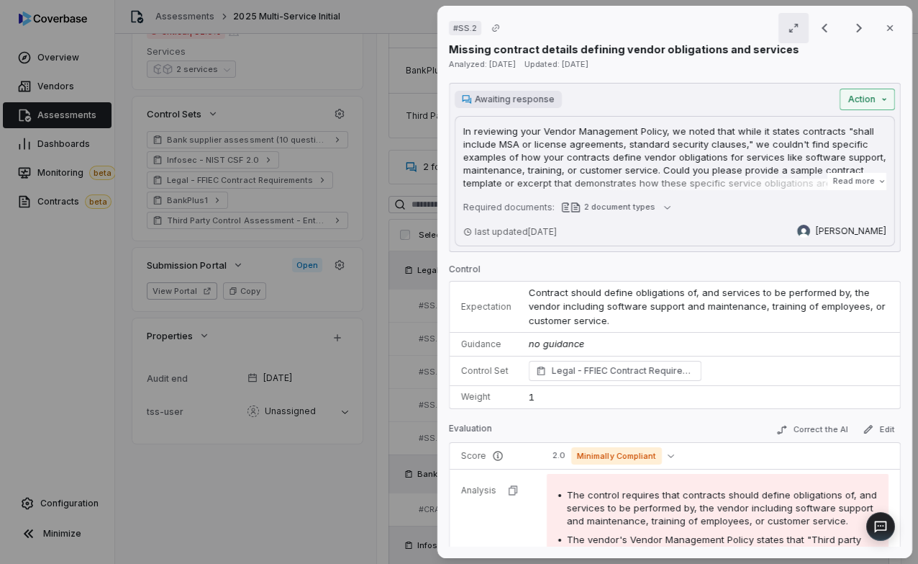
click at [871, 101] on div "# SS.2 Result 2 of 25 Close Missing contract details defining vendor obligation…" at bounding box center [459, 282] width 918 height 564
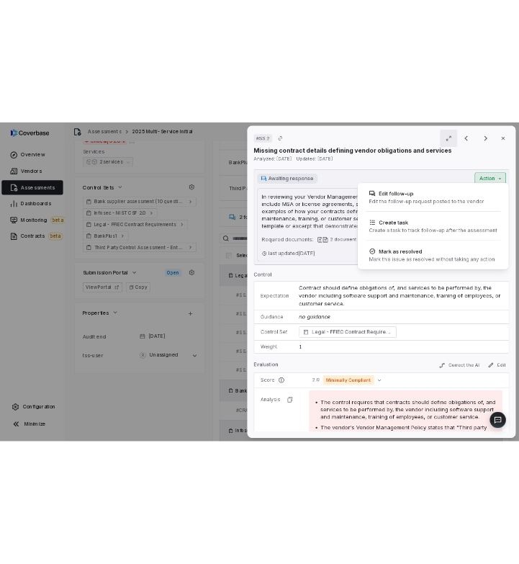
scroll to position [354, 0]
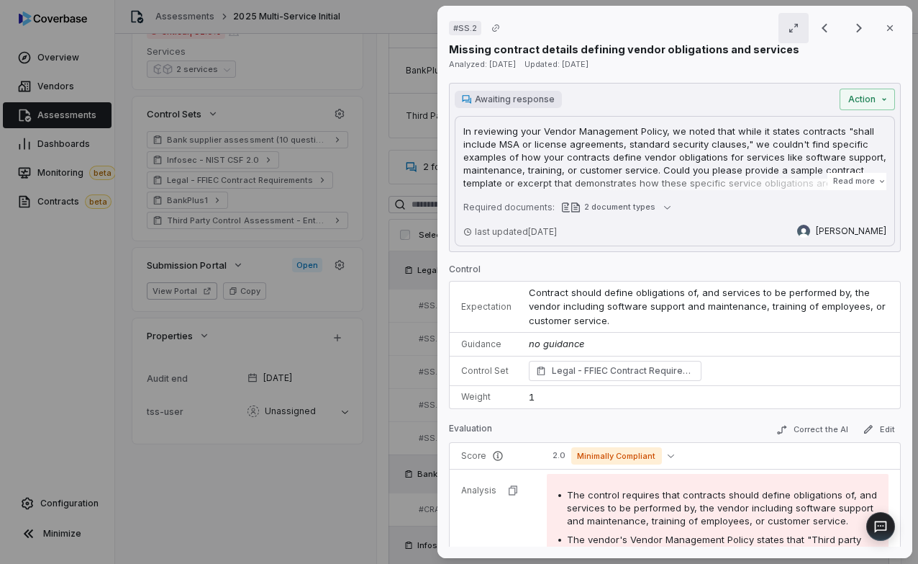
click at [902, 11] on div "# SS.2 Result 2 of 25 Close Missing contract details defining vendor obligation…" at bounding box center [675, 282] width 475 height 552
click at [399, 242] on div "# SS.2 Result 2 of 25 Close Missing contract details defining vendor obligation…" at bounding box center [459, 282] width 918 height 564
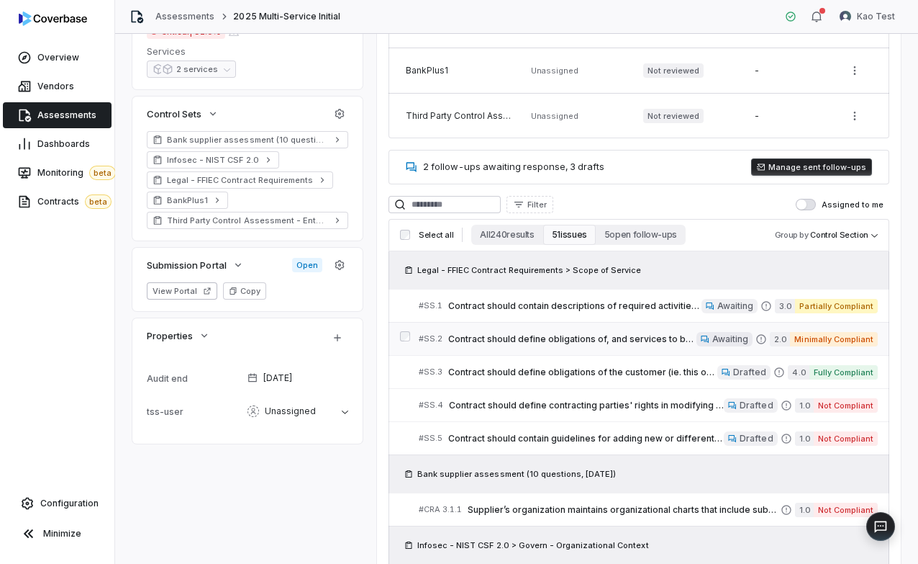
click at [456, 338] on span "Contract should define obligations of, and services to be performed by, the ven…" at bounding box center [572, 339] width 248 height 12
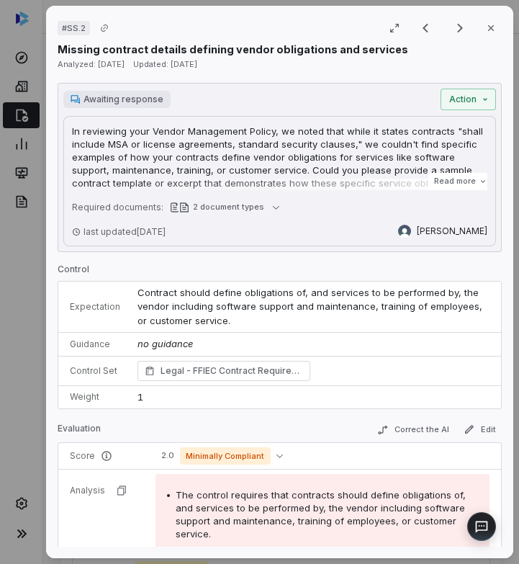
scroll to position [354, 0]
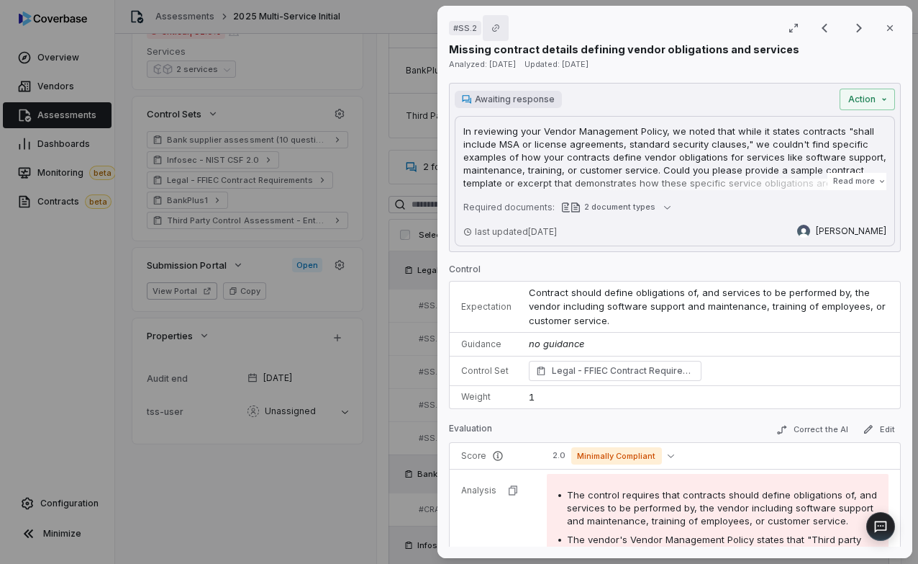
click at [493, 24] on icon "Copy link" at bounding box center [496, 28] width 9 height 9
click at [547, 24] on div "# SS.2 Result 2 of 25 Close" at bounding box center [675, 28] width 452 height 22
click at [492, 27] on icon "Copy link" at bounding box center [496, 28] width 9 height 9
click at [563, 35] on div "# SS.2 Result 2 of 25 Close" at bounding box center [675, 28] width 452 height 22
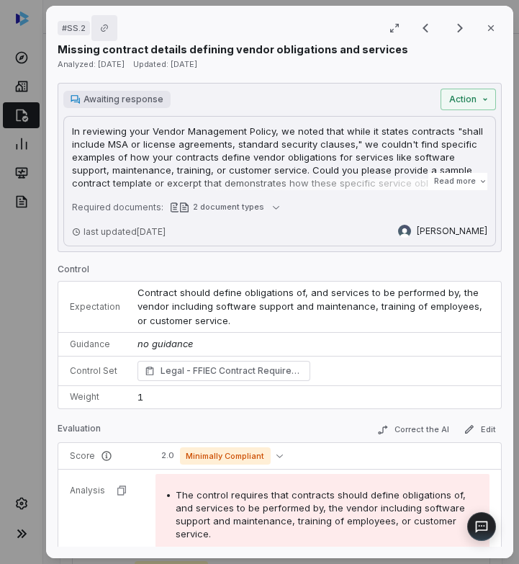
click at [109, 19] on button "Copy link" at bounding box center [104, 28] width 26 height 26
click at [105, 22] on button "Copy link" at bounding box center [104, 28] width 26 height 26
click at [393, 28] on icon "button" at bounding box center [395, 28] width 12 height 12
click at [393, 28] on icon "button" at bounding box center [394, 28] width 9 height 9
click at [400, 30] on button "button" at bounding box center [394, 28] width 30 height 30
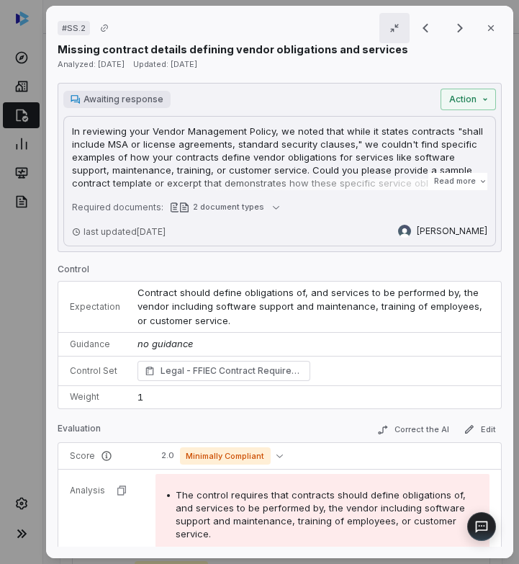
click at [400, 30] on button "button" at bounding box center [394, 28] width 30 height 30
